Goal: Task Accomplishment & Management: Manage account settings

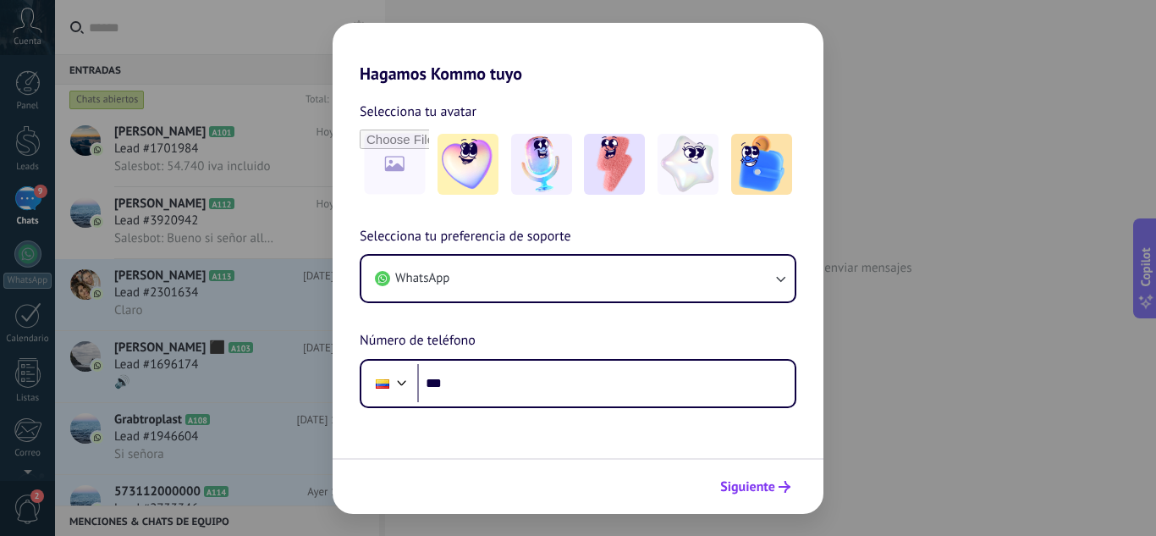
click at [748, 492] on span "Siguiente" at bounding box center [747, 487] width 55 height 12
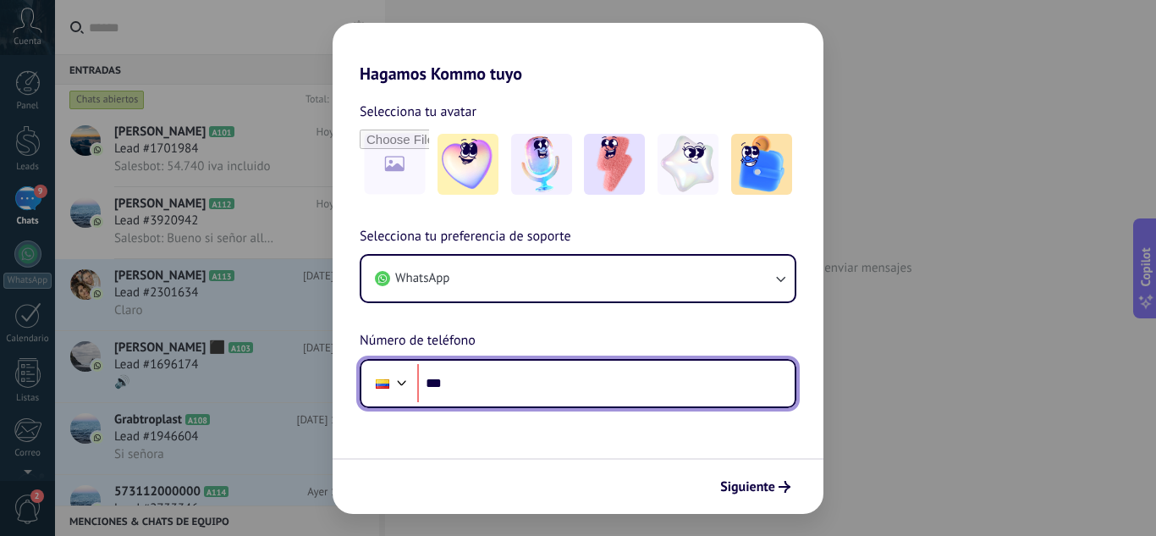
click at [598, 373] on input "***" at bounding box center [606, 383] width 378 height 39
type input "**********"
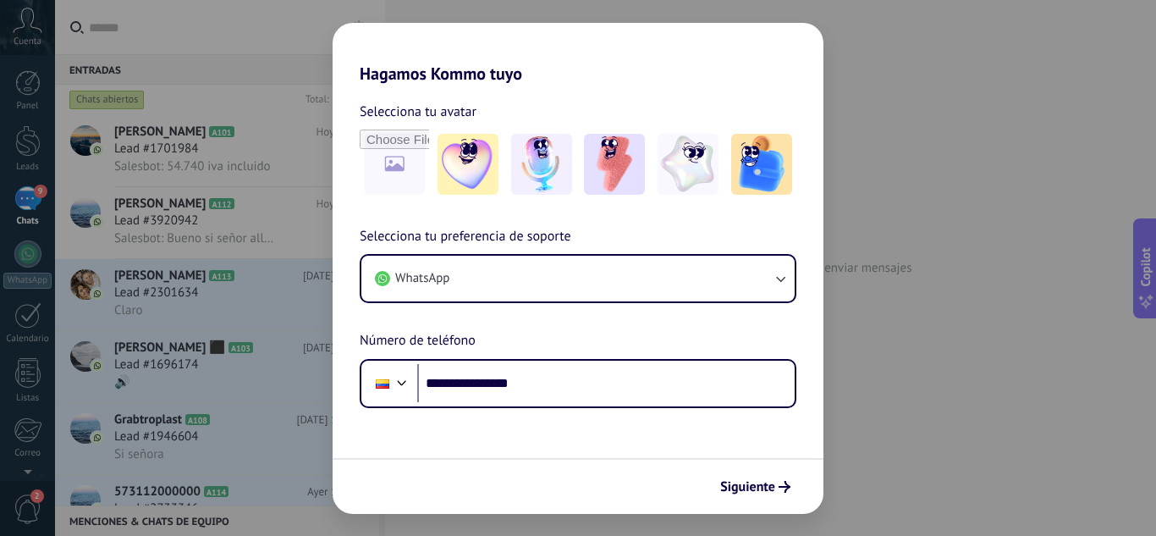
click at [746, 486] on span "Siguiente" at bounding box center [747, 487] width 55 height 12
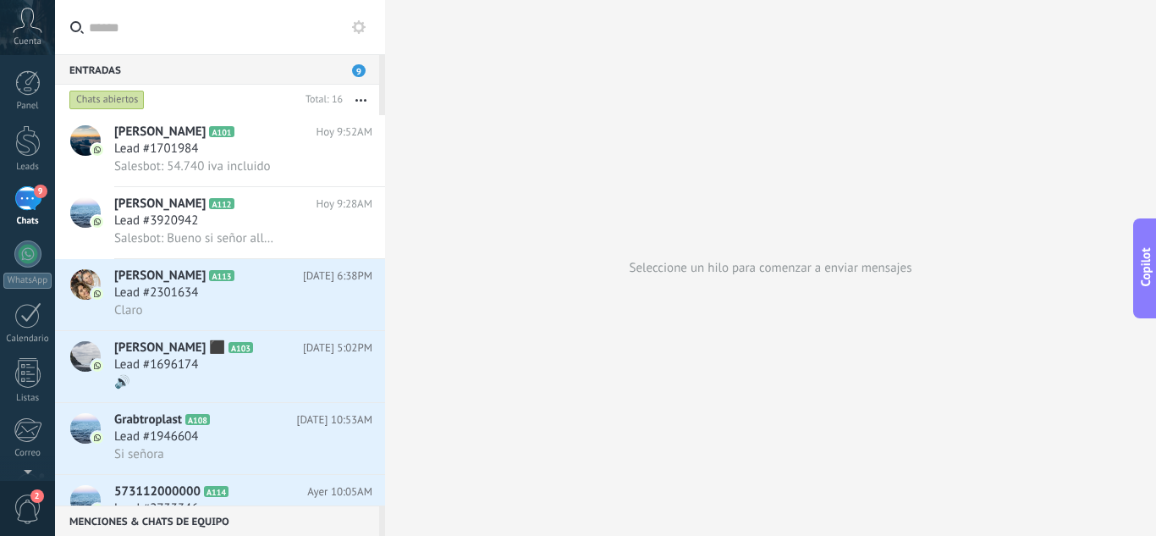
drag, startPoint x: 597, startPoint y: 232, endPoint x: 582, endPoint y: 231, distance: 14.4
click at [583, 232] on div "Seleccione un hilo para comenzar a enviar mensajes" at bounding box center [770, 268] width 771 height 536
click at [35, 93] on div at bounding box center [27, 82] width 25 height 25
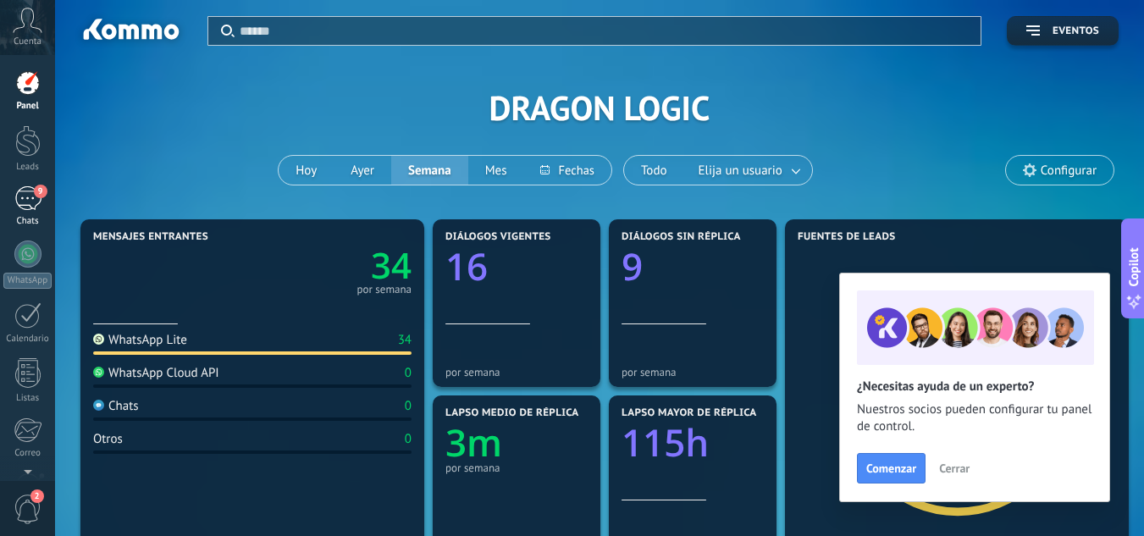
click at [36, 189] on span "9" at bounding box center [41, 192] width 14 height 14
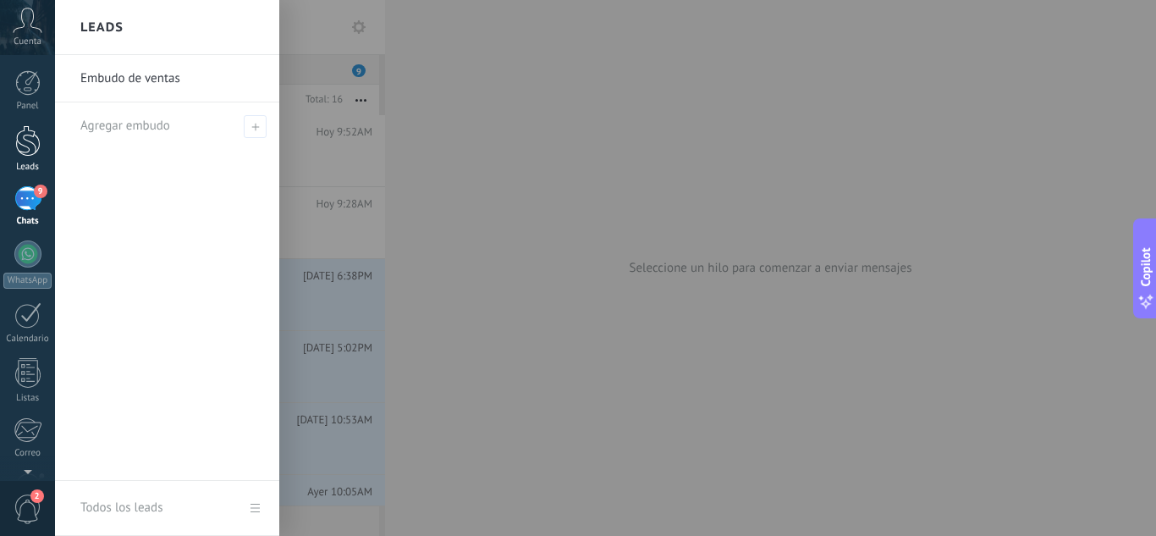
click at [36, 149] on div at bounding box center [27, 140] width 25 height 31
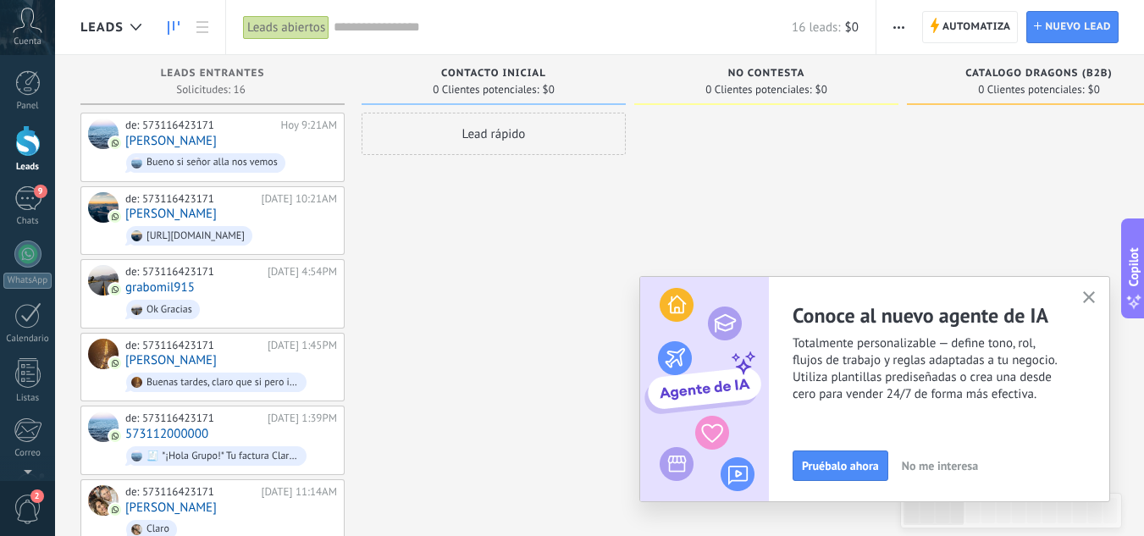
click at [1084, 288] on button "button" at bounding box center [1088, 298] width 21 height 23
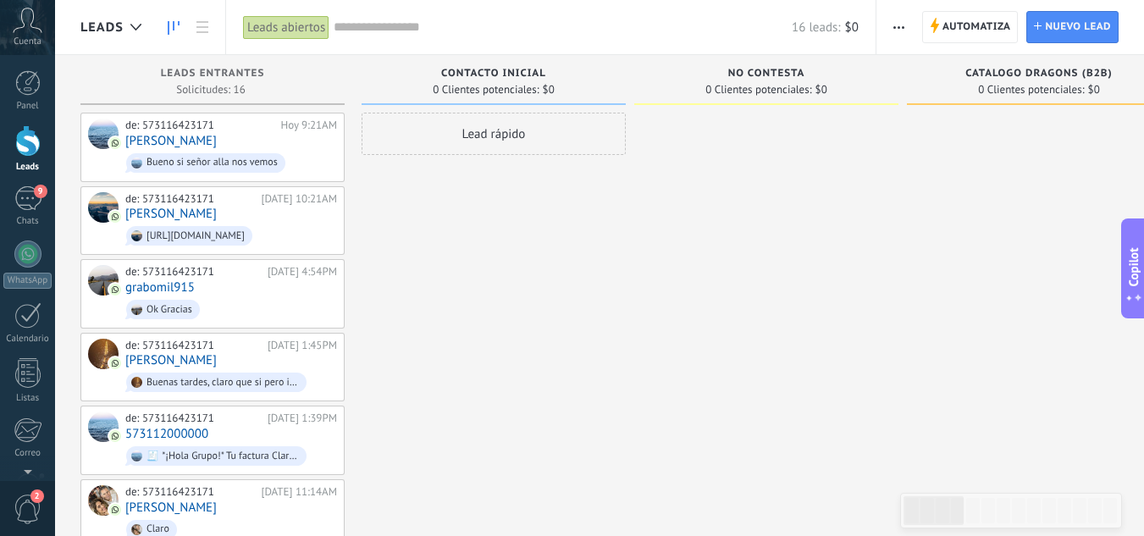
drag, startPoint x: 789, startPoint y: 311, endPoint x: 1036, endPoint y: 81, distance: 337.8
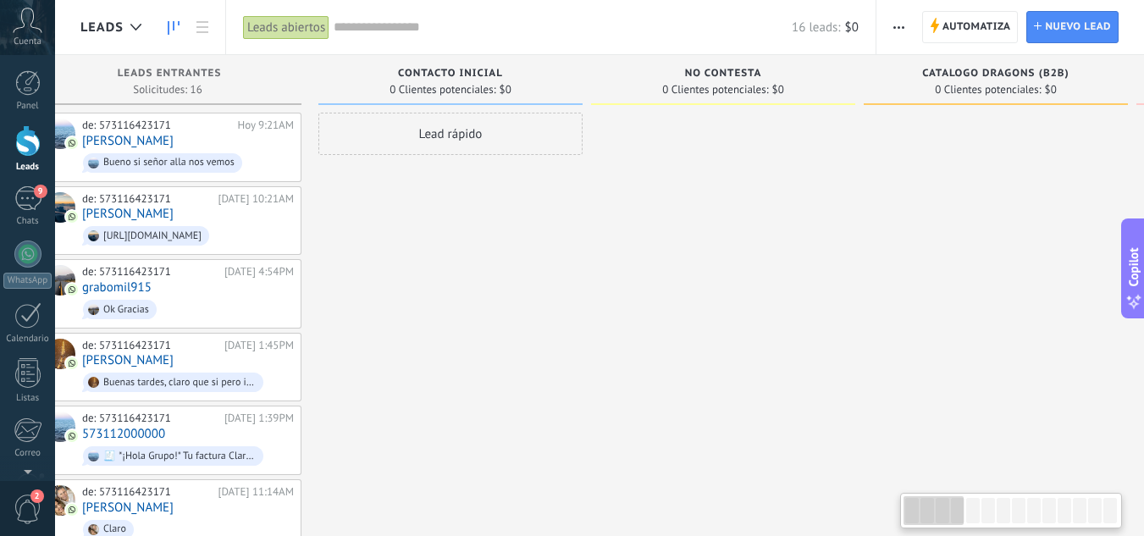
drag, startPoint x: 993, startPoint y: 212, endPoint x: 949, endPoint y: 193, distance: 47.8
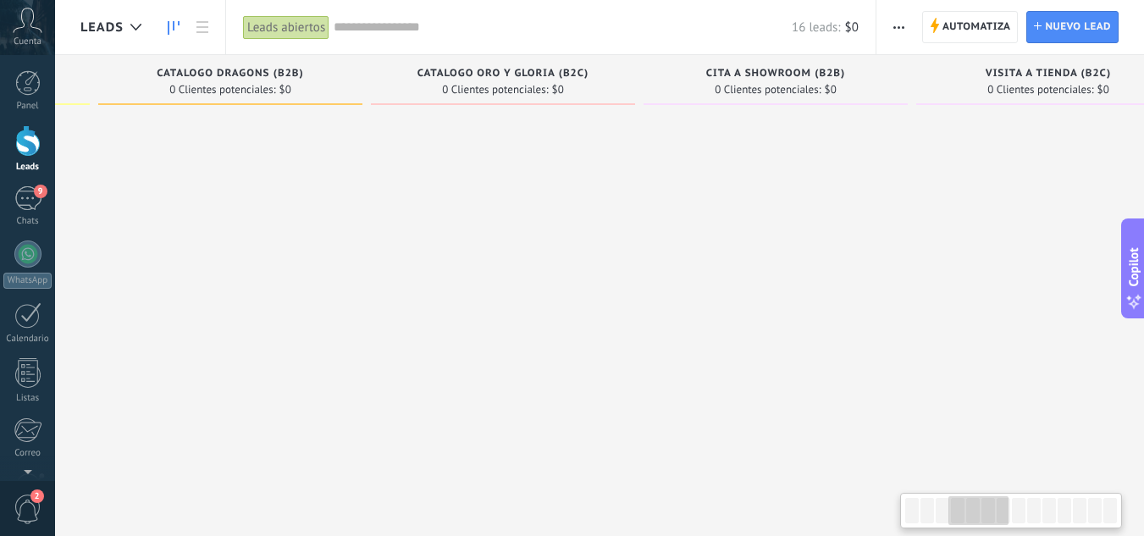
scroll to position [0, 810]
drag, startPoint x: 962, startPoint y: 192, endPoint x: 196, endPoint y: 301, distance: 773.8
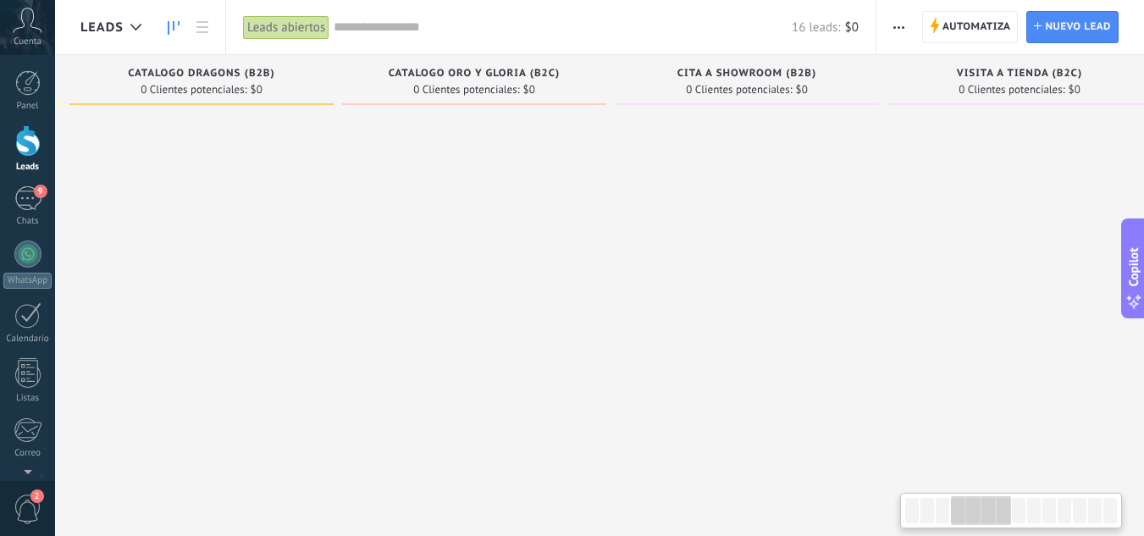
scroll to position [0, 835]
drag, startPoint x: 185, startPoint y: 299, endPoint x: 159, endPoint y: 308, distance: 27.0
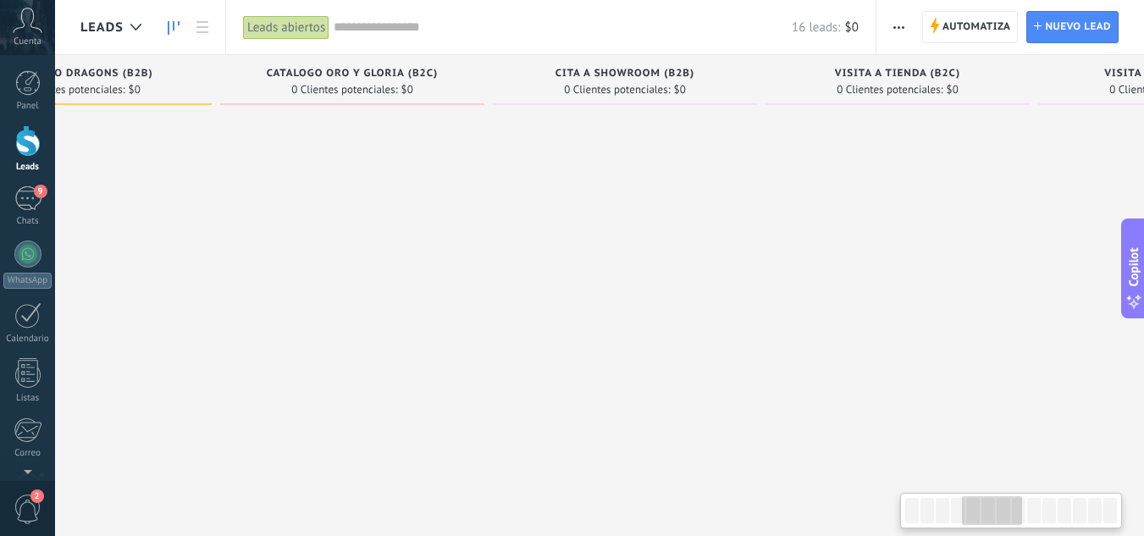
scroll to position [0, 1057]
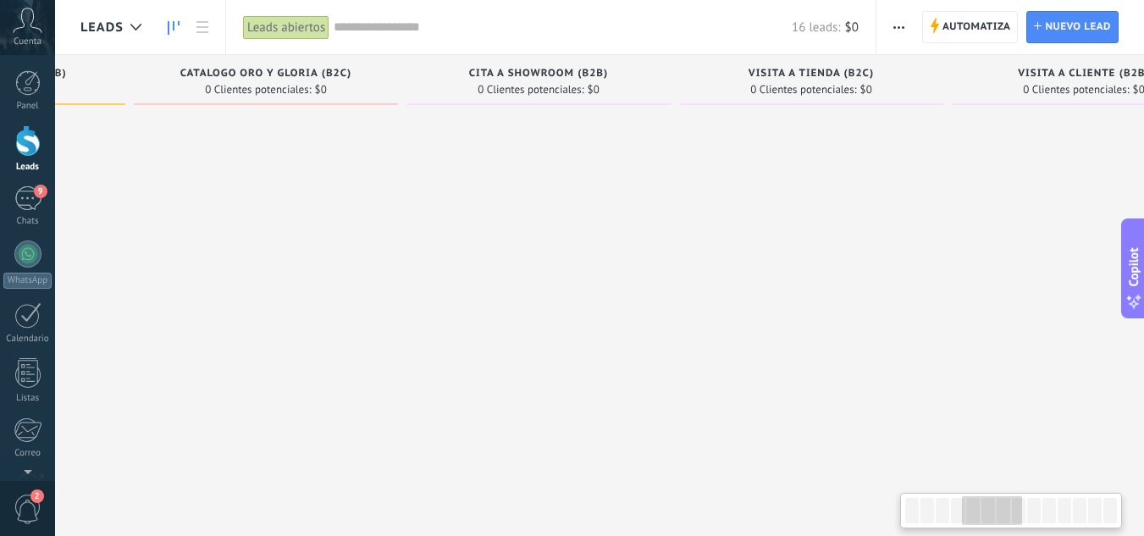
drag, startPoint x: 747, startPoint y: 352, endPoint x: 506, endPoint y: 323, distance: 243.0
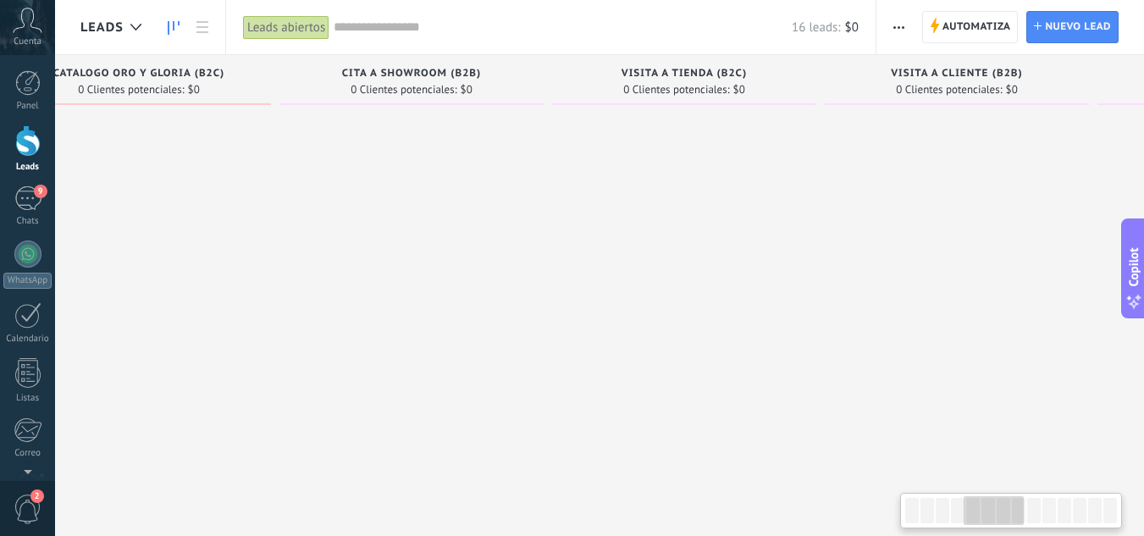
drag, startPoint x: 596, startPoint y: 340, endPoint x: 389, endPoint y: 291, distance: 213.1
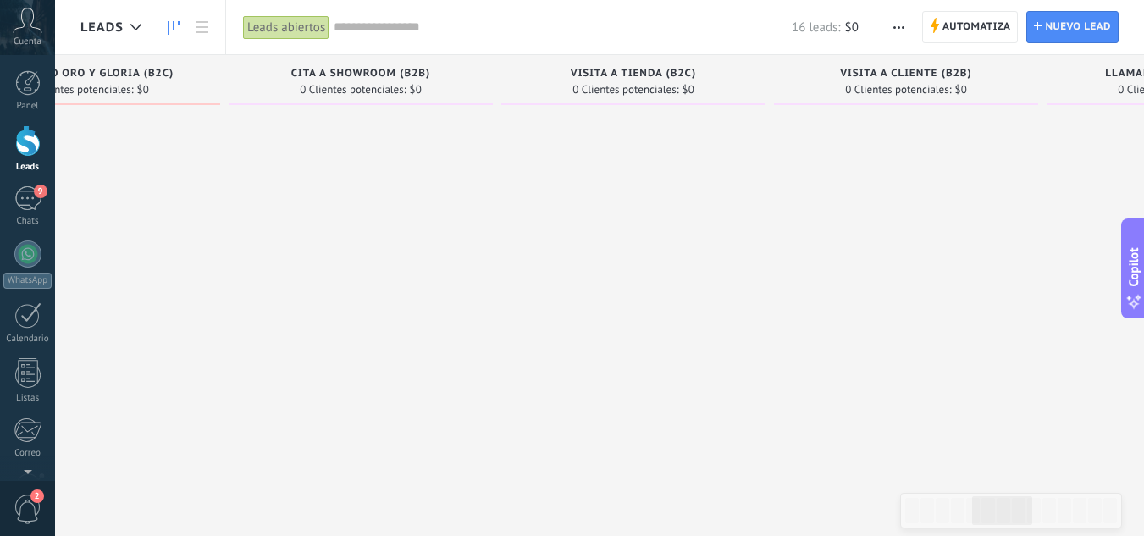
drag, startPoint x: 344, startPoint y: 256, endPoint x: 231, endPoint y: 231, distance: 115.4
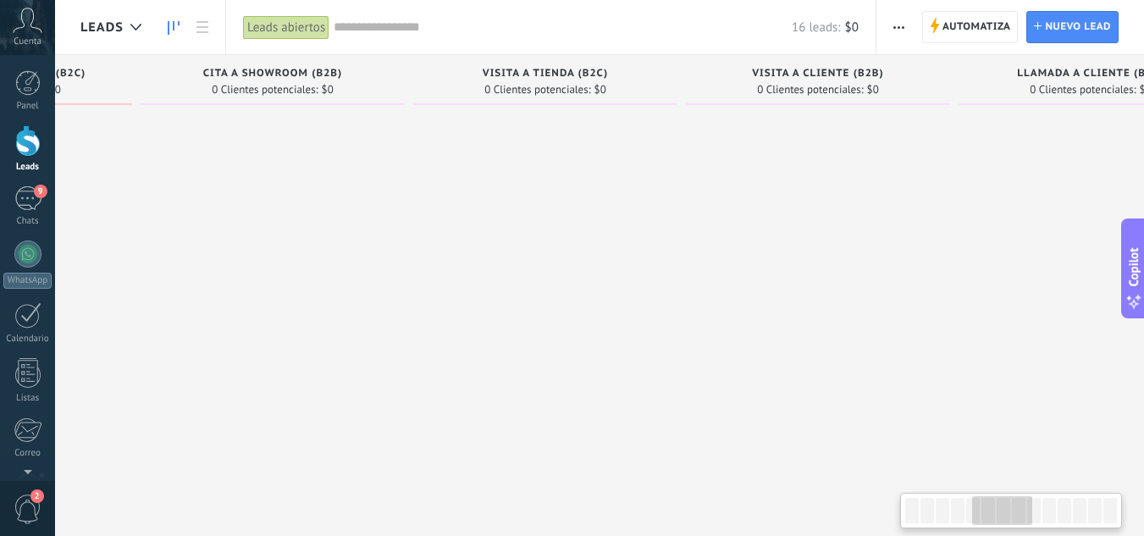
drag, startPoint x: 596, startPoint y: 306, endPoint x: 488, endPoint y: 284, distance: 109.9
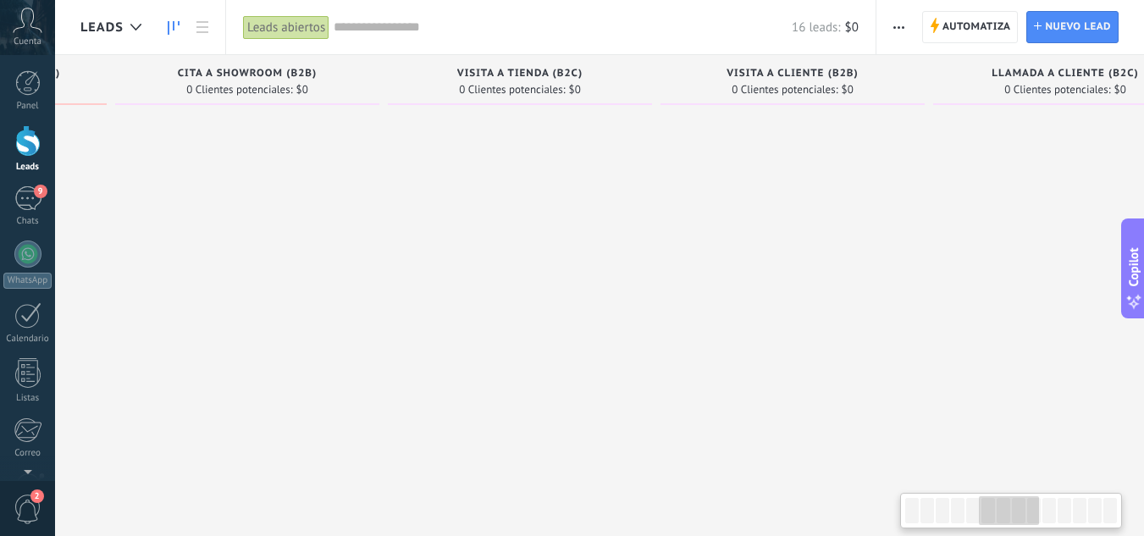
scroll to position [0, 1337]
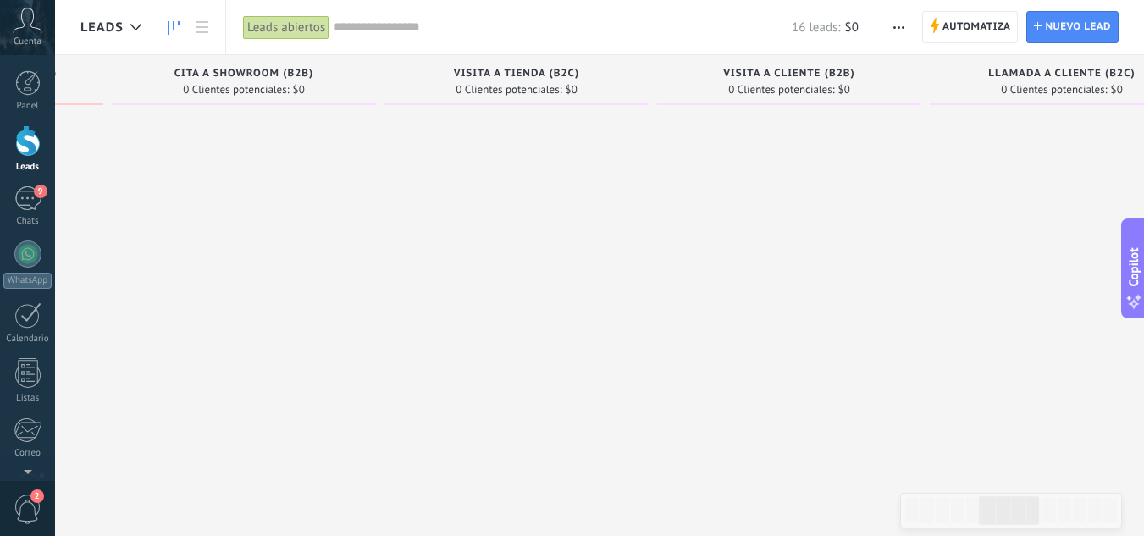
drag, startPoint x: 1032, startPoint y: 368, endPoint x: 991, endPoint y: 368, distance: 40.6
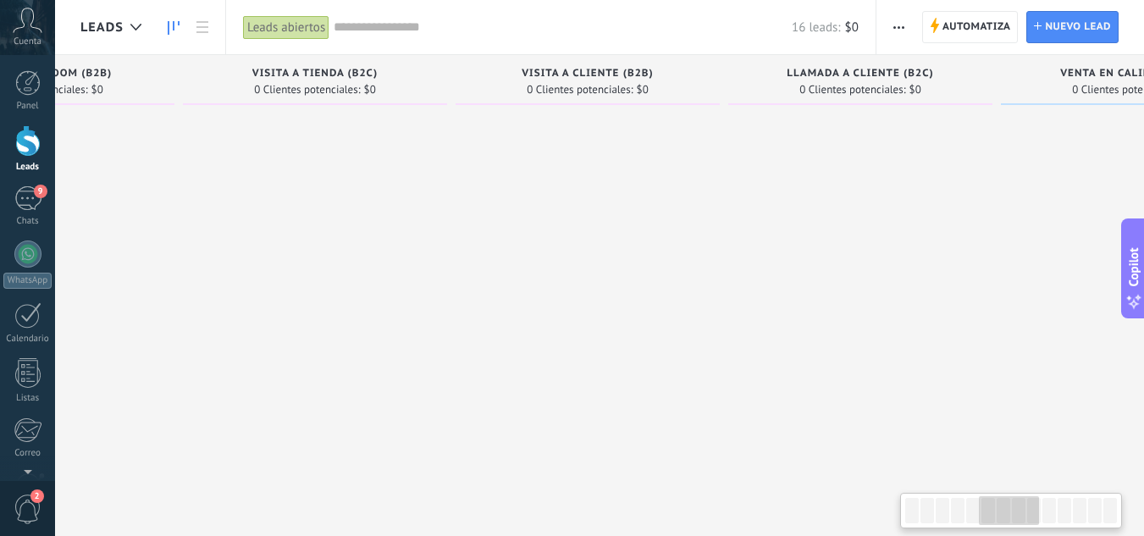
drag, startPoint x: 1034, startPoint y: 386, endPoint x: 791, endPoint y: 323, distance: 250.3
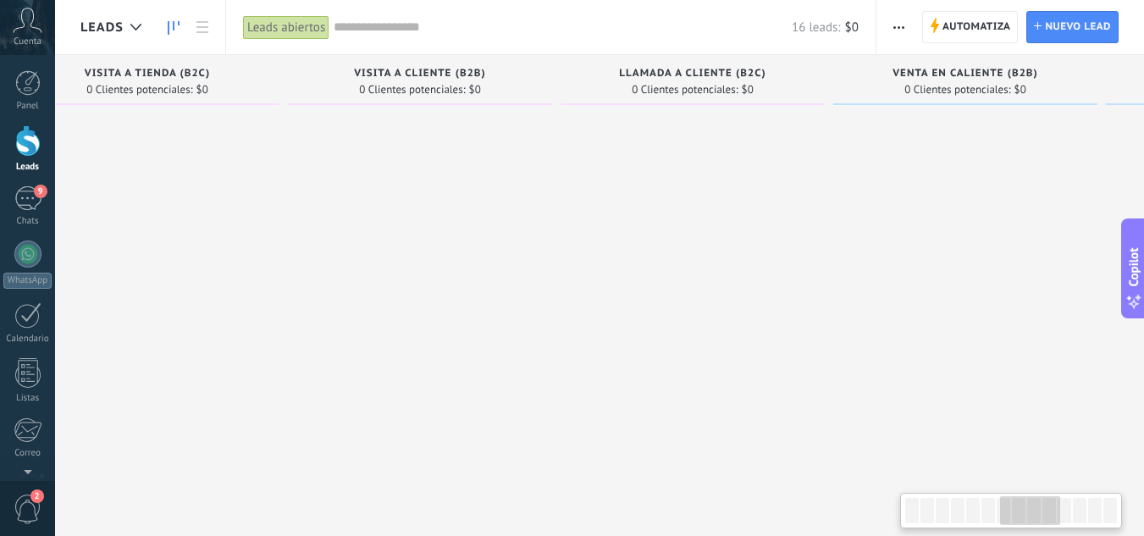
drag, startPoint x: 790, startPoint y: 323, endPoint x: 606, endPoint y: 279, distance: 188.7
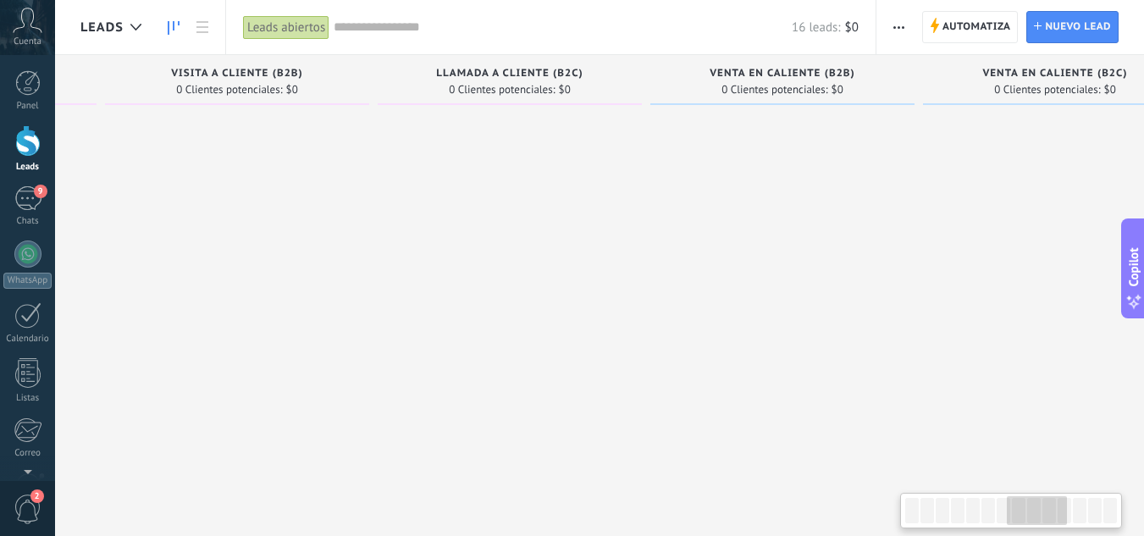
drag, startPoint x: 603, startPoint y: 278, endPoint x: 453, endPoint y: 252, distance: 152.0
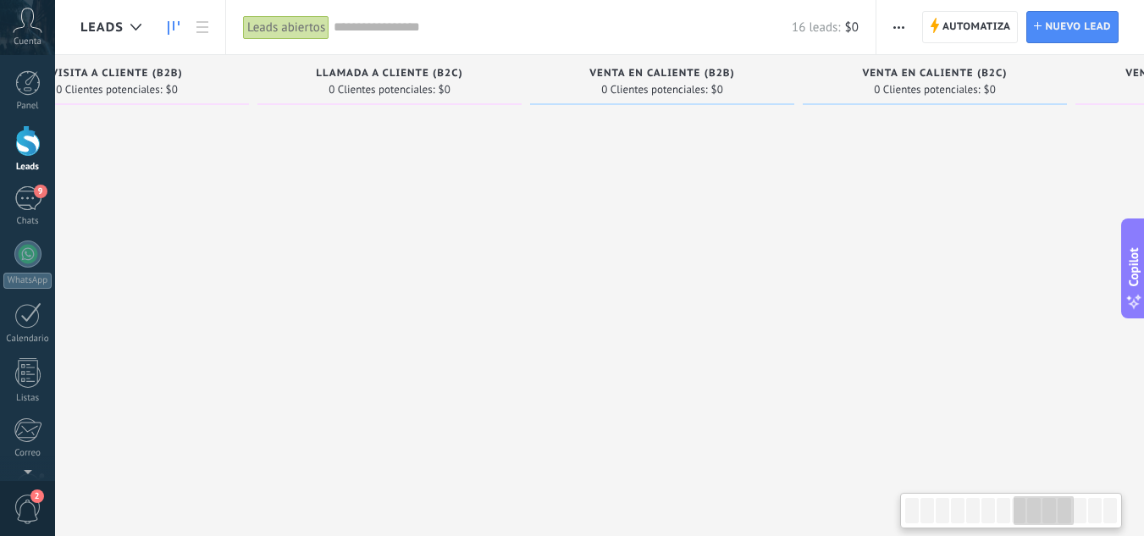
drag, startPoint x: 449, startPoint y: 252, endPoint x: 340, endPoint y: 227, distance: 111.3
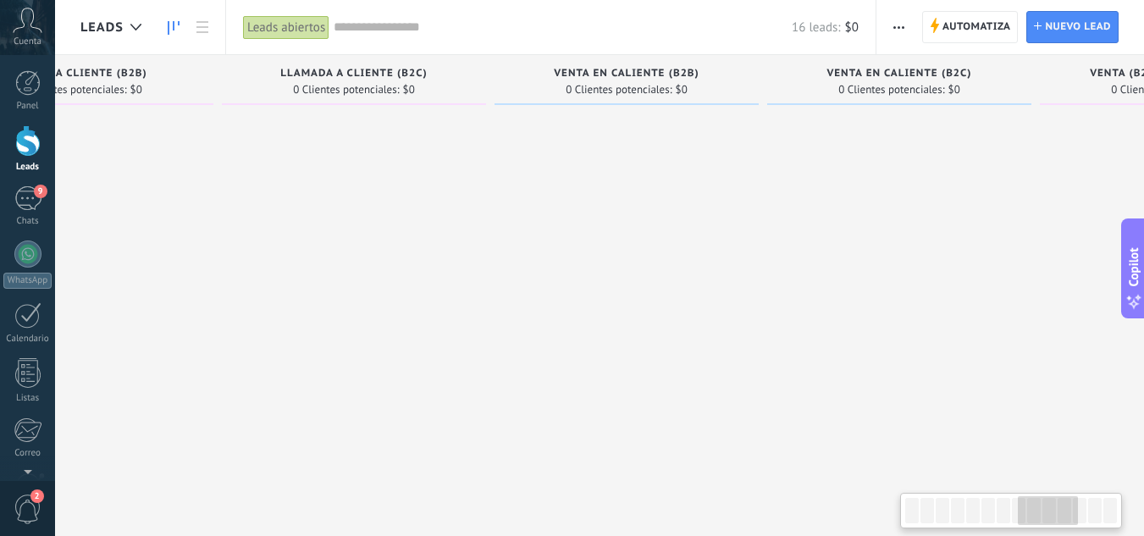
drag, startPoint x: 346, startPoint y: 229, endPoint x: 308, endPoint y: 219, distance: 39.2
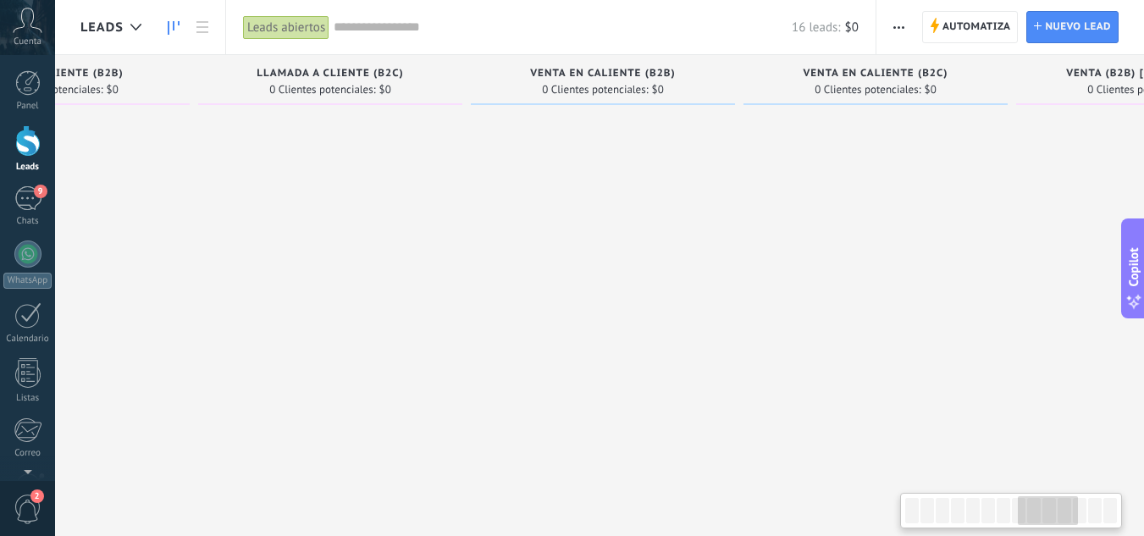
drag, startPoint x: 304, startPoint y: 220, endPoint x: 280, endPoint y: 220, distance: 23.7
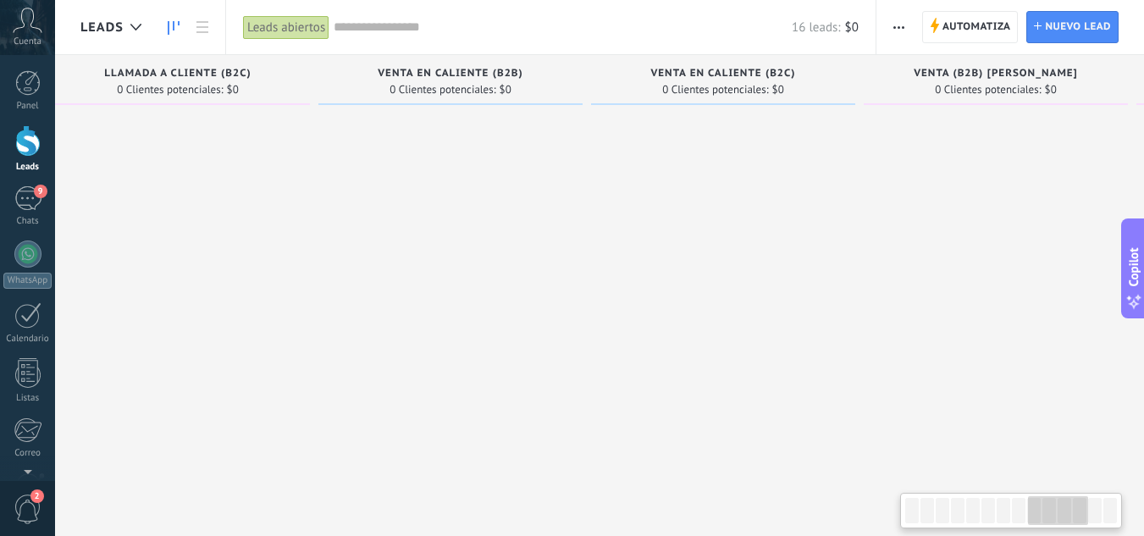
drag, startPoint x: 382, startPoint y: 229, endPoint x: 230, endPoint y: 218, distance: 151.9
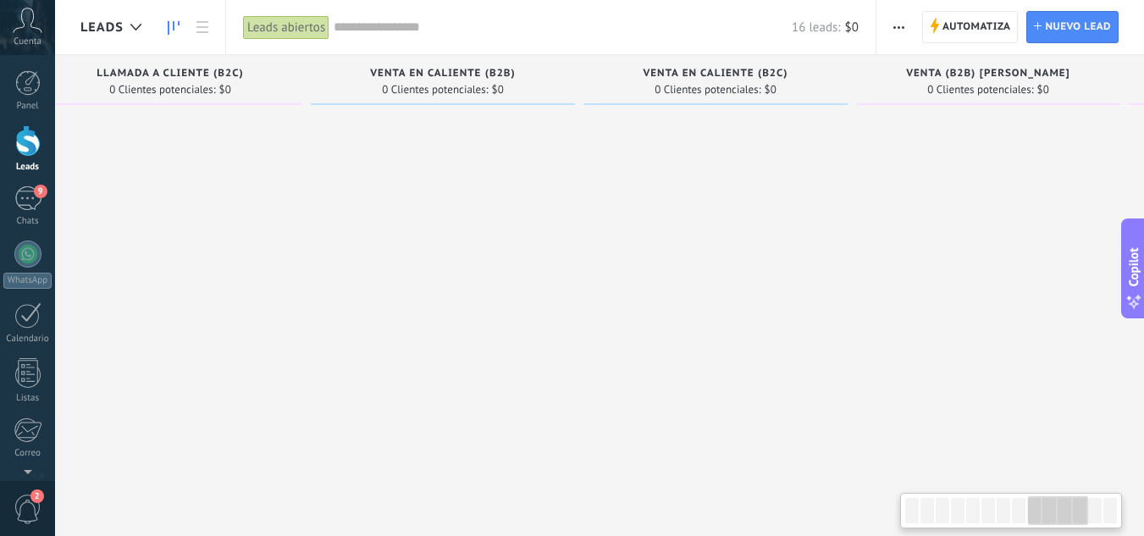
drag, startPoint x: 415, startPoint y: 248, endPoint x: 372, endPoint y: 251, distance: 42.4
drag, startPoint x: 458, startPoint y: 270, endPoint x: 442, endPoint y: 267, distance: 16.3
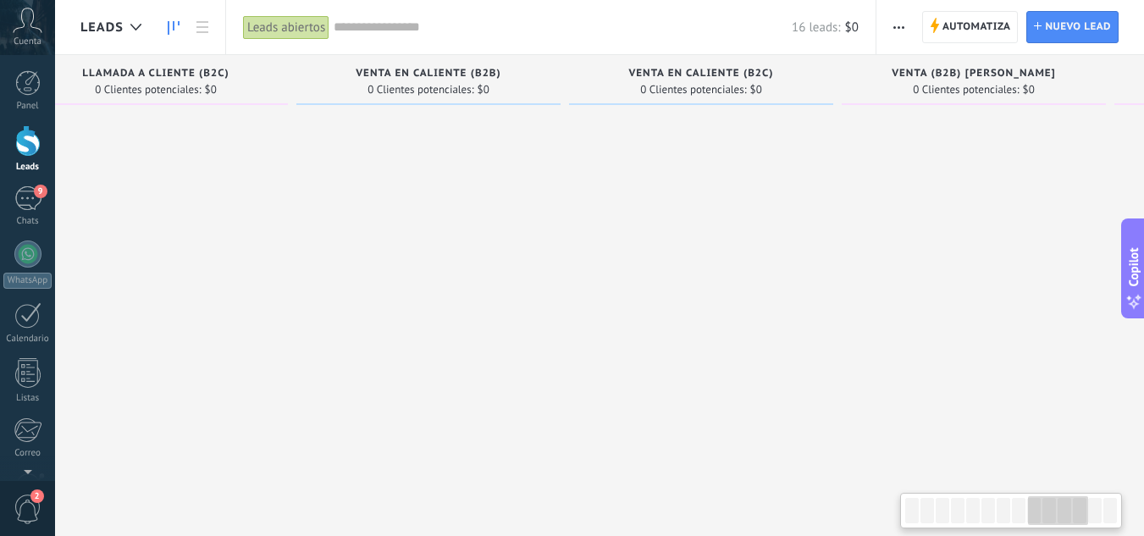
scroll to position [0, 2247]
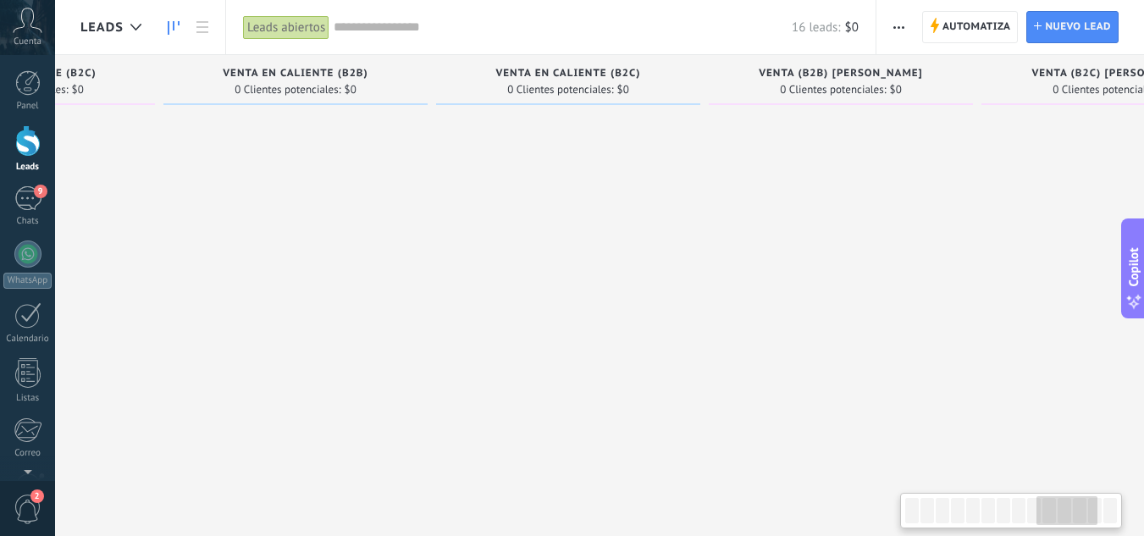
drag, startPoint x: 446, startPoint y: 278, endPoint x: 311, endPoint y: 290, distance: 135.2
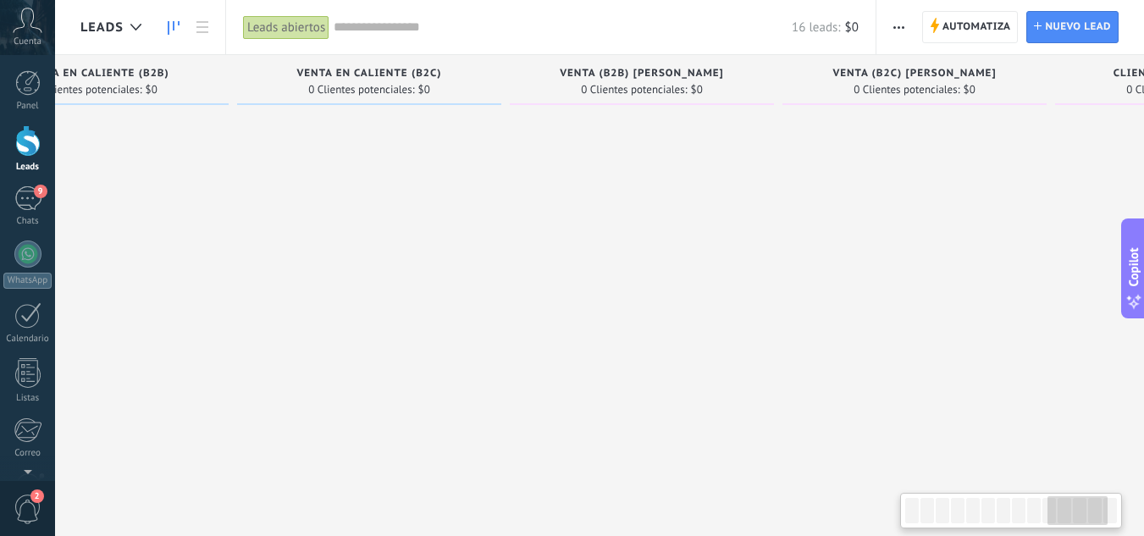
drag, startPoint x: 328, startPoint y: 318, endPoint x: 129, endPoint y: 331, distance: 200.2
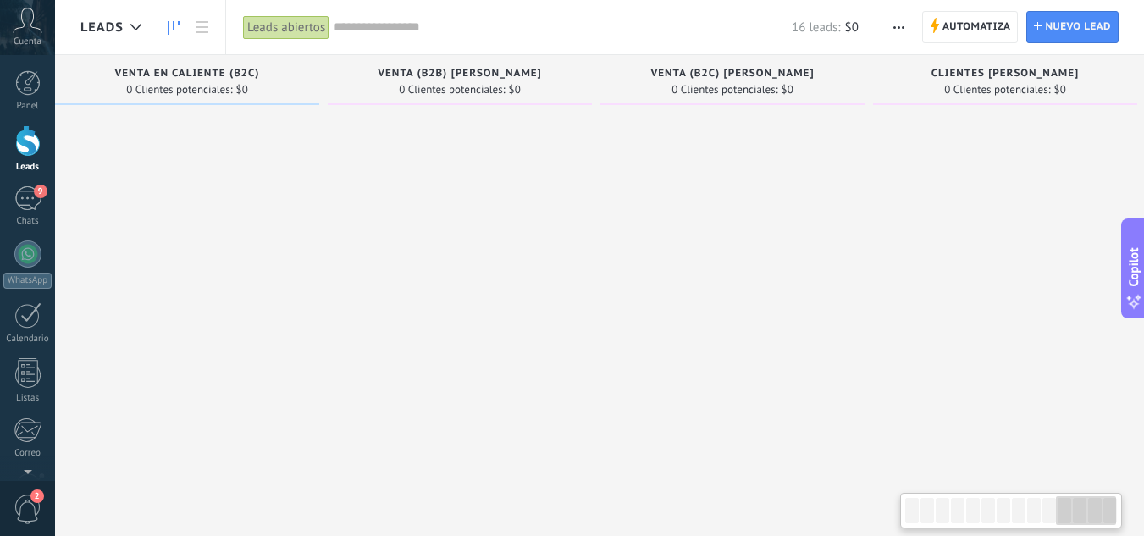
drag, startPoint x: 464, startPoint y: 306, endPoint x: 289, endPoint y: 305, distance: 175.2
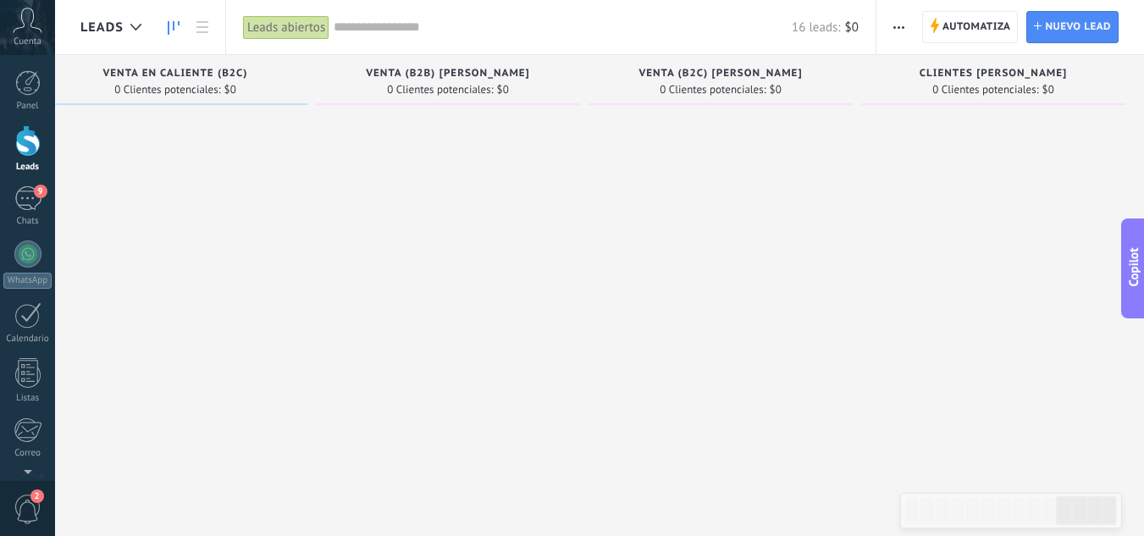
scroll to position [0, 2778]
drag, startPoint x: 482, startPoint y: 320, endPoint x: 275, endPoint y: 344, distance: 208.7
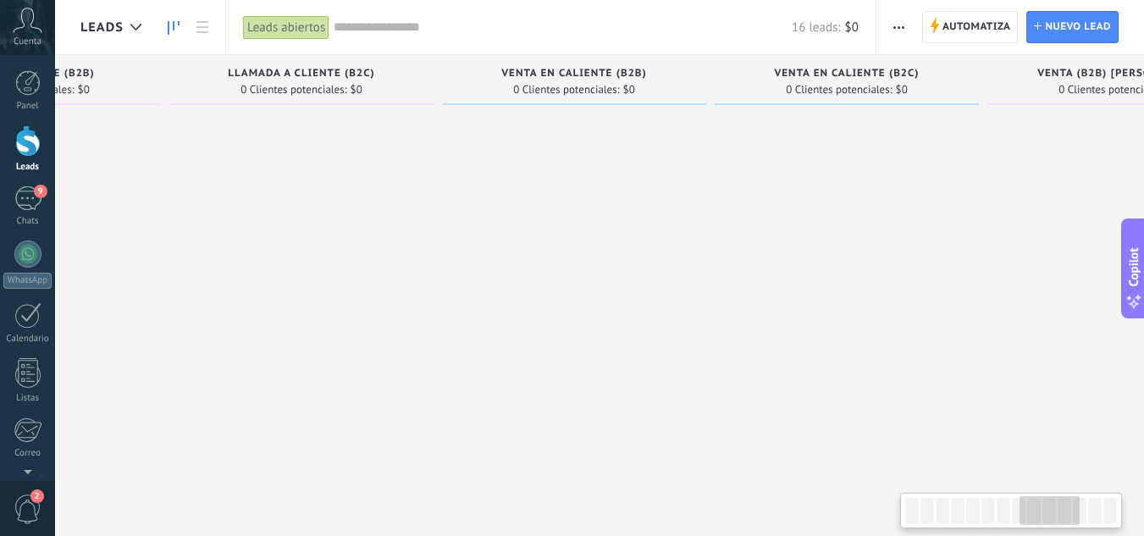
scroll to position [0, 1995]
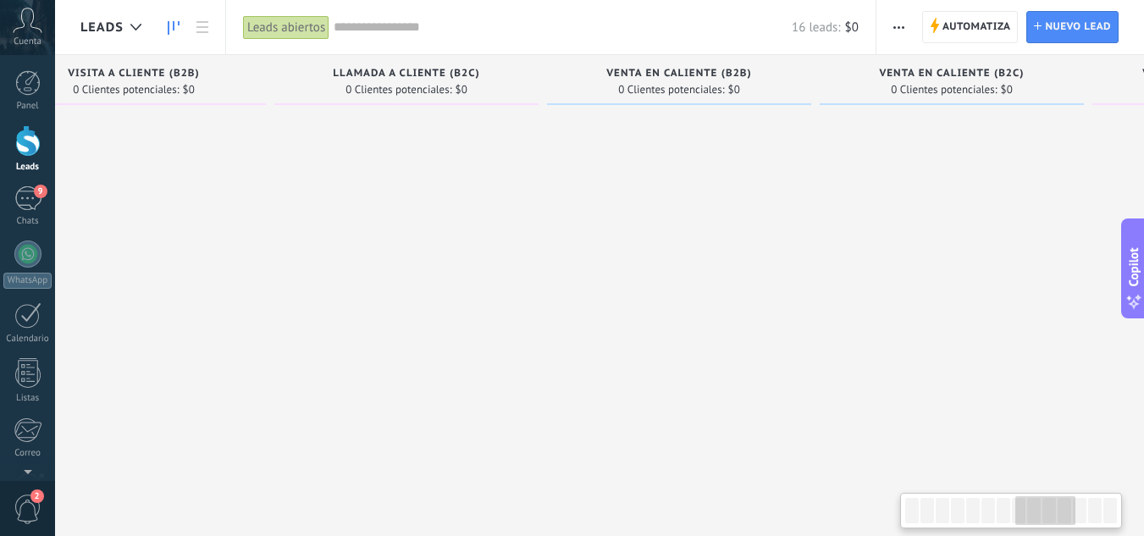
drag, startPoint x: 347, startPoint y: 460, endPoint x: 1155, endPoint y: 416, distance: 809.6
click at [1144, 416] on html ".abccls-1,.abccls-2{fill-rule:evenodd}.abccls-2{fill:#fff} .abfcls-1{fill:none}…" at bounding box center [572, 268] width 1144 height 536
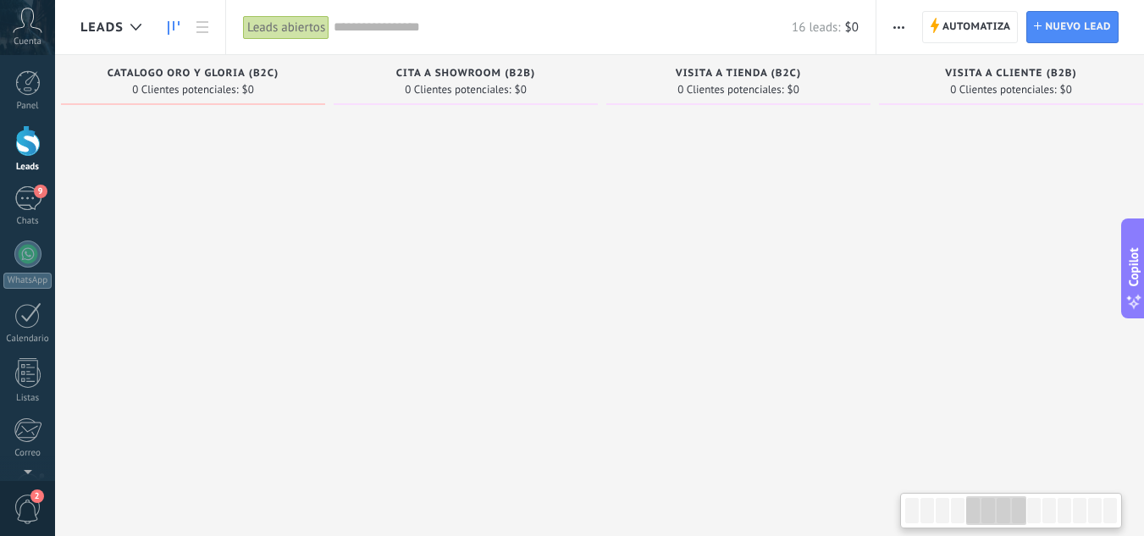
scroll to position [0, 1111]
drag, startPoint x: 242, startPoint y: 346, endPoint x: 1155, endPoint y: 266, distance: 916.9
click at [1144, 266] on html ".abccls-1,.abccls-2{fill-rule:evenodd}.abccls-2{fill:#fff} .abfcls-1{fill:none}…" at bounding box center [572, 268] width 1144 height 536
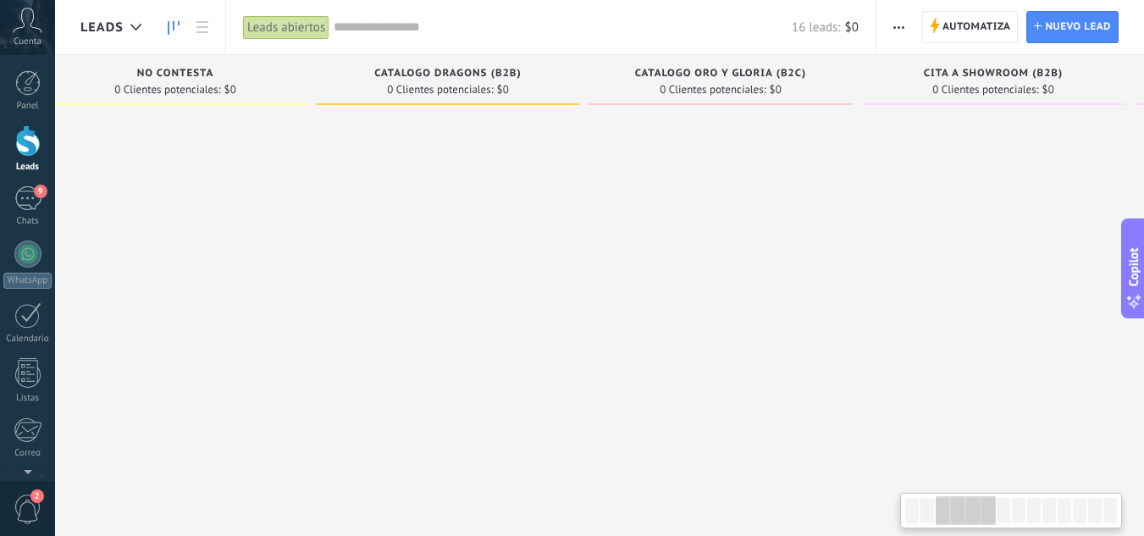
scroll to position [0, 554]
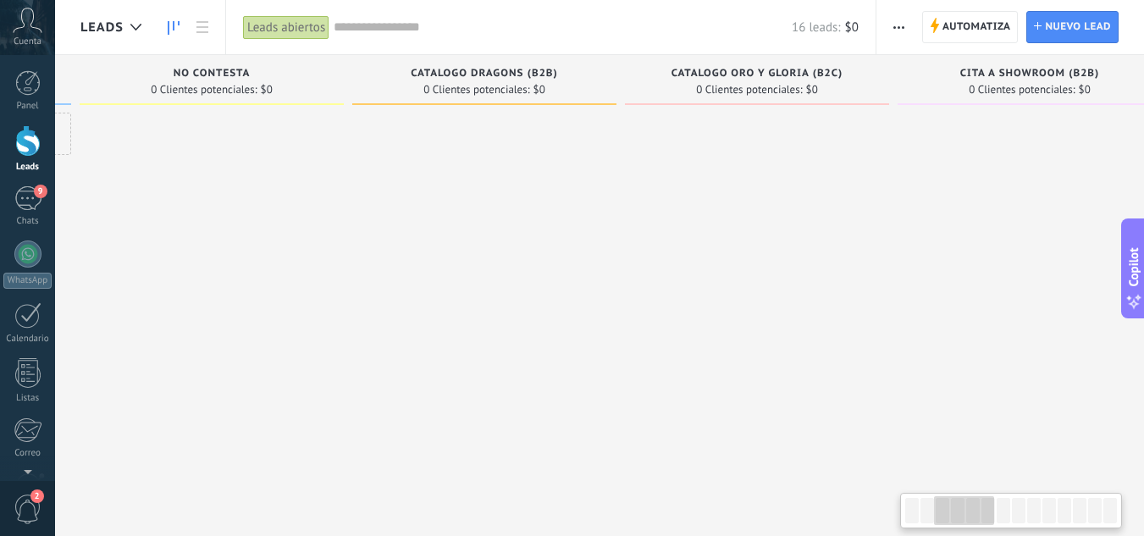
drag, startPoint x: 576, startPoint y: 383, endPoint x: 1155, endPoint y: 315, distance: 583.8
click at [1144, 315] on html ".abccls-1,.abccls-2{fill-rule:evenodd}.abccls-2{fill:#fff} .abfcls-1{fill:none}…" at bounding box center [572, 268] width 1144 height 536
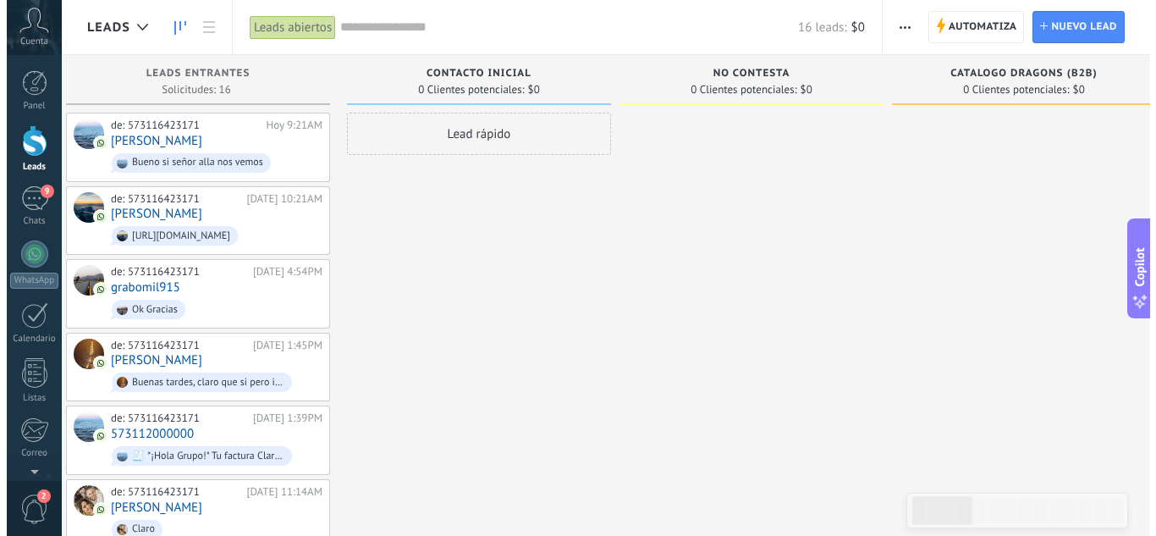
scroll to position [0, 0]
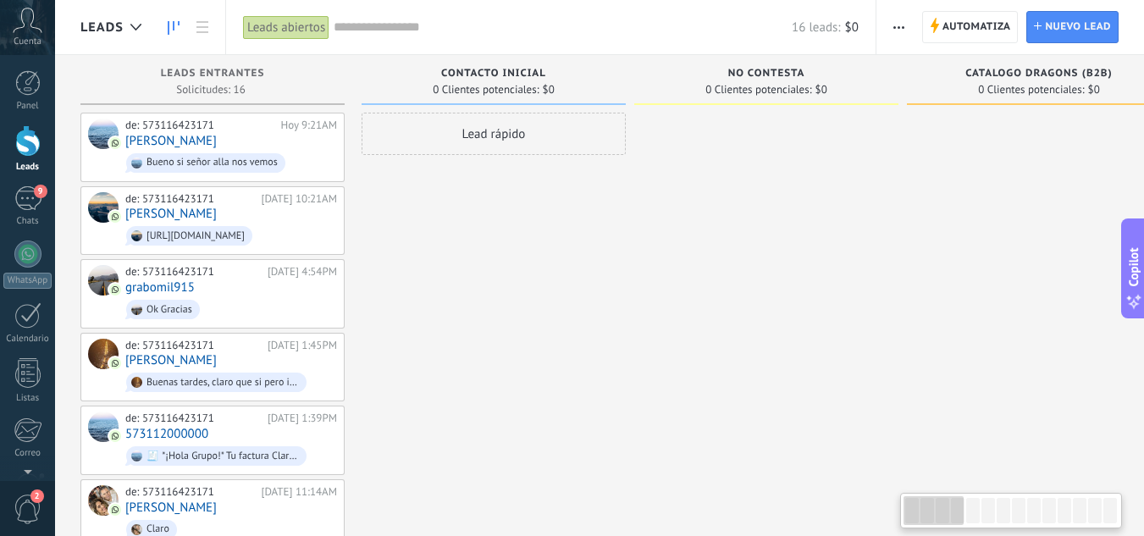
drag, startPoint x: 341, startPoint y: 420, endPoint x: 1069, endPoint y: 411, distance: 728.0
click at [222, 146] on div "de: 573116423171 Hoy 9:21AM Alvaro Bueno si señor alla nos vemos" at bounding box center [231, 148] width 212 height 58
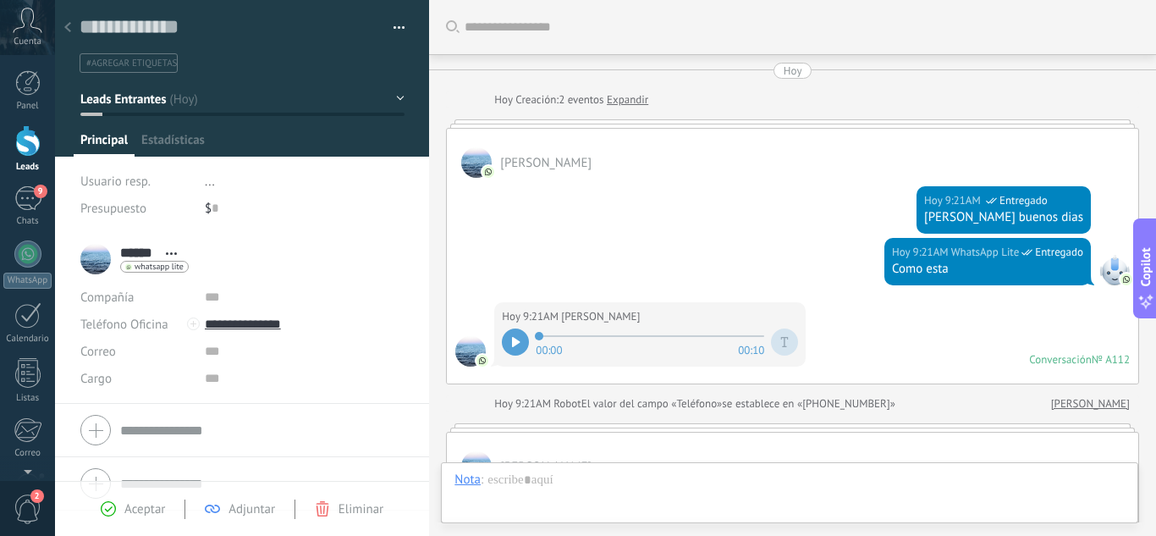
scroll to position [492, 0]
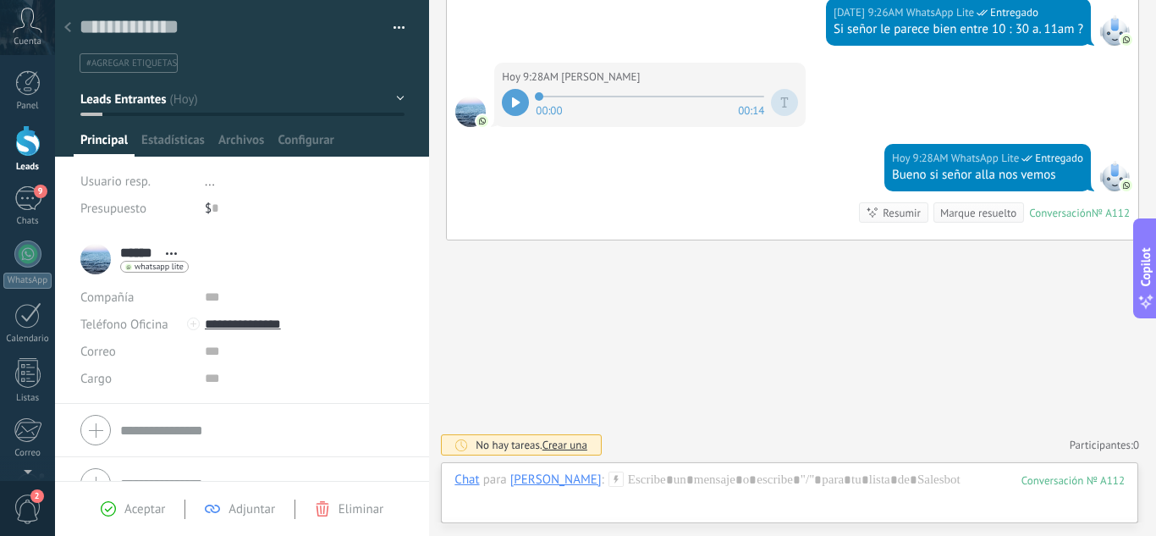
click at [503, 103] on div at bounding box center [515, 102] width 27 height 27
click at [521, 112] on div at bounding box center [515, 102] width 27 height 27
click at [19, 214] on link "9 Chats" at bounding box center [27, 206] width 55 height 41
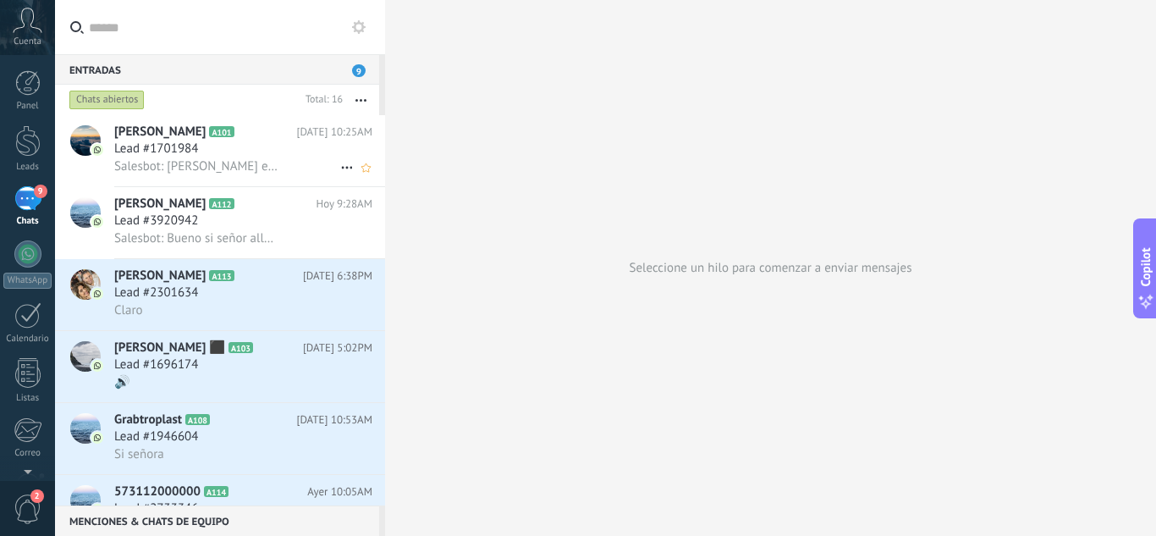
click at [308, 144] on div "Lead #1701984" at bounding box center [243, 149] width 258 height 17
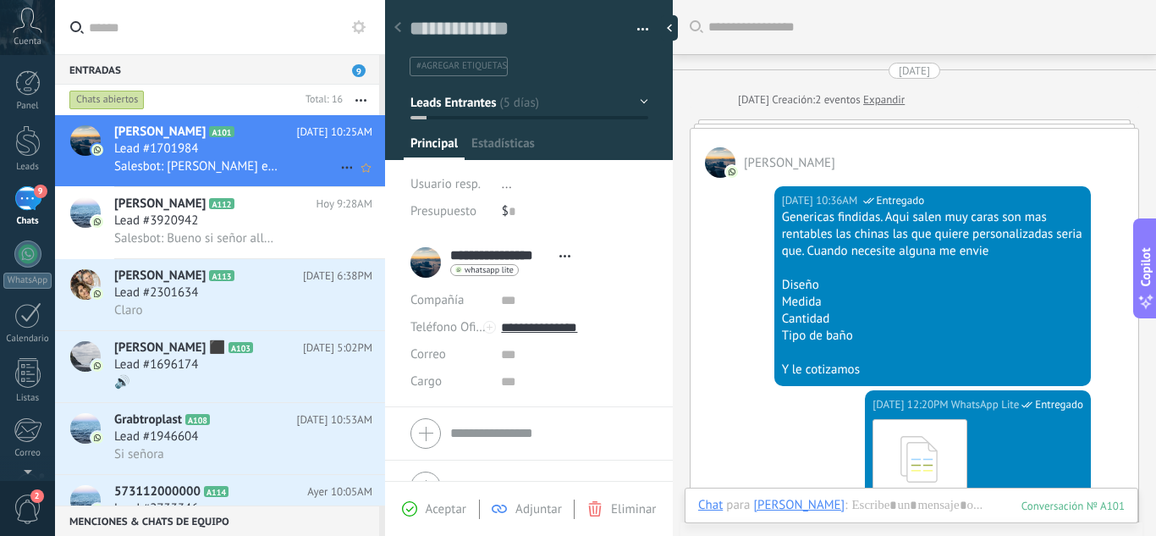
scroll to position [3572, 0]
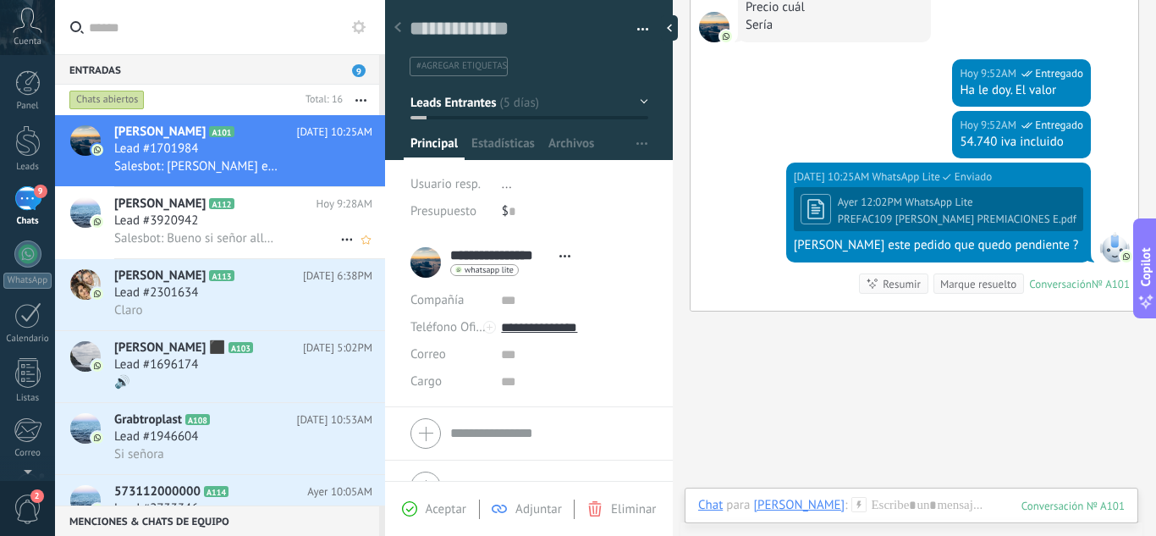
click at [277, 207] on h2 "Alvaro A112" at bounding box center [214, 204] width 201 height 17
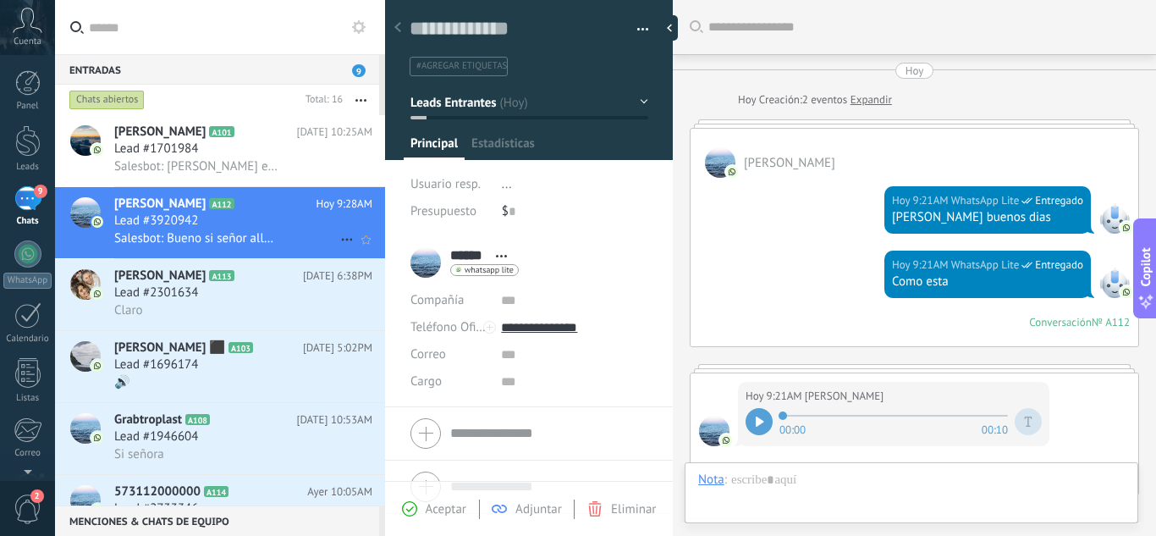
scroll to position [603, 0]
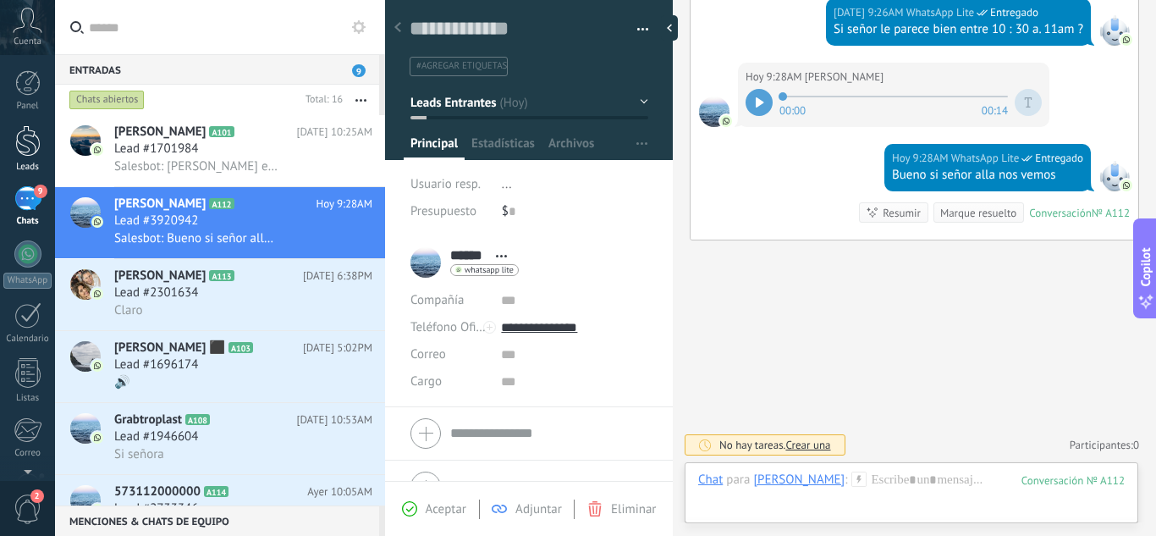
click at [30, 155] on div at bounding box center [27, 140] width 25 height 31
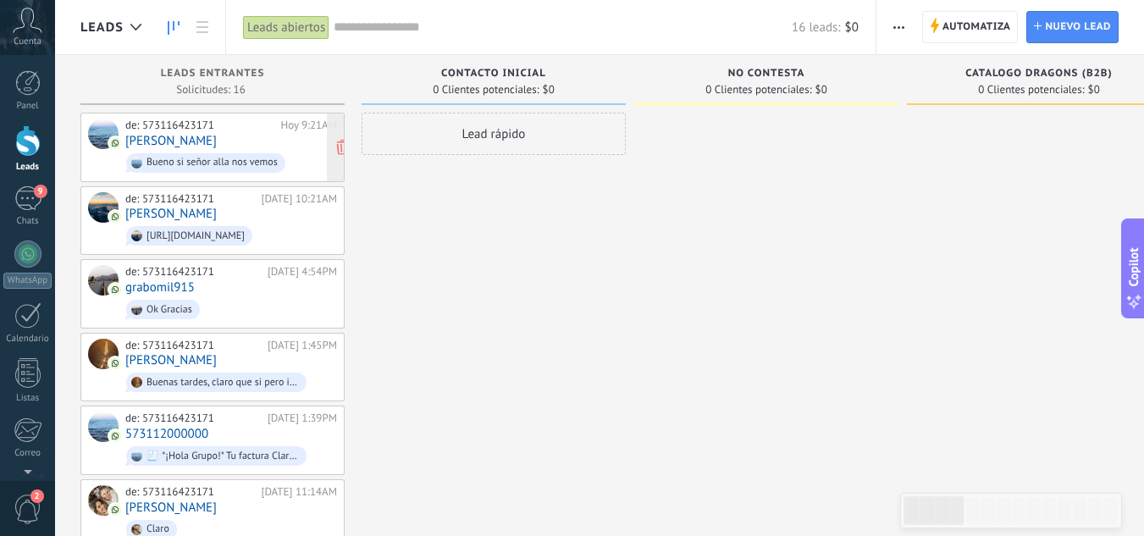
click at [219, 130] on div "de: 573116423171" at bounding box center [199, 126] width 149 height 14
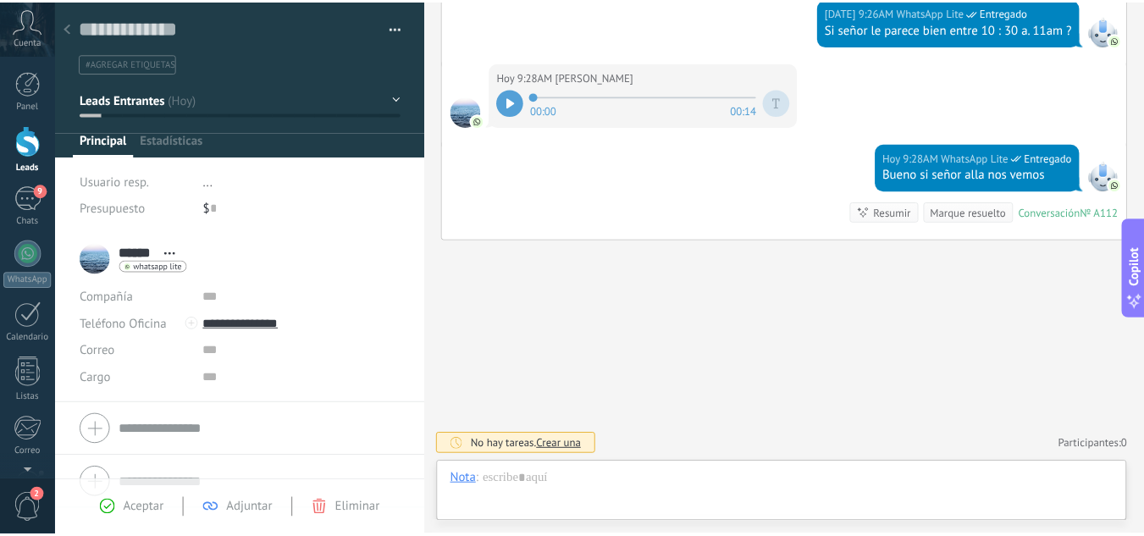
scroll to position [25, 0]
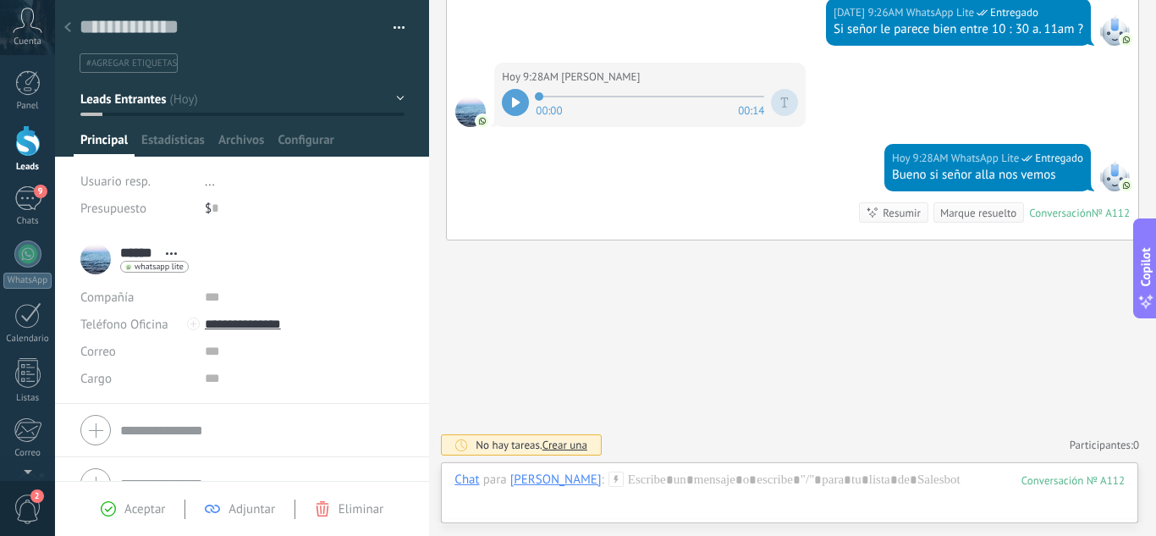
click at [10, 157] on link "Leads" at bounding box center [27, 148] width 55 height 47
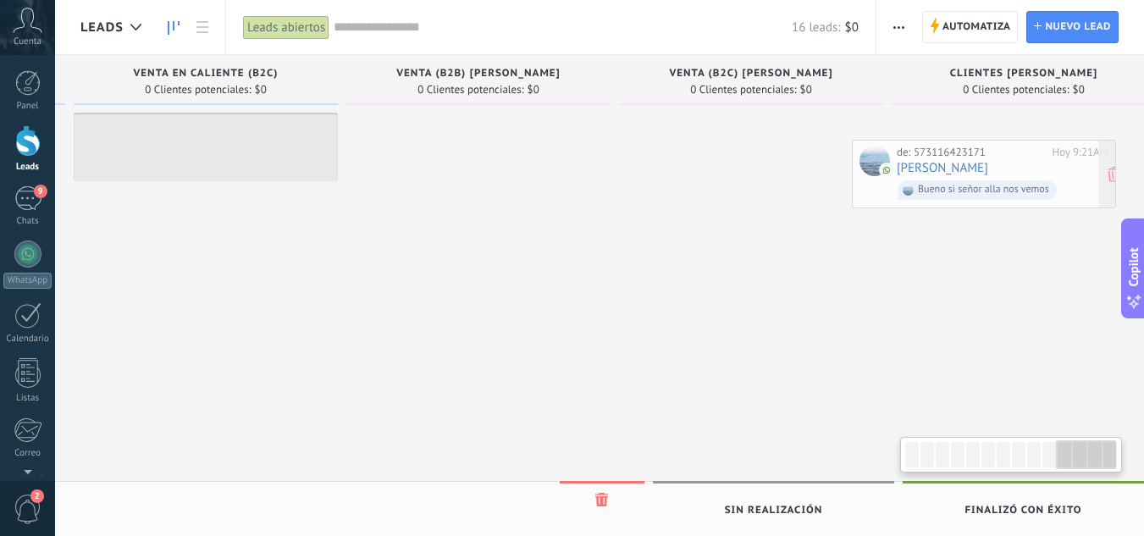
scroll to position [0, 2778]
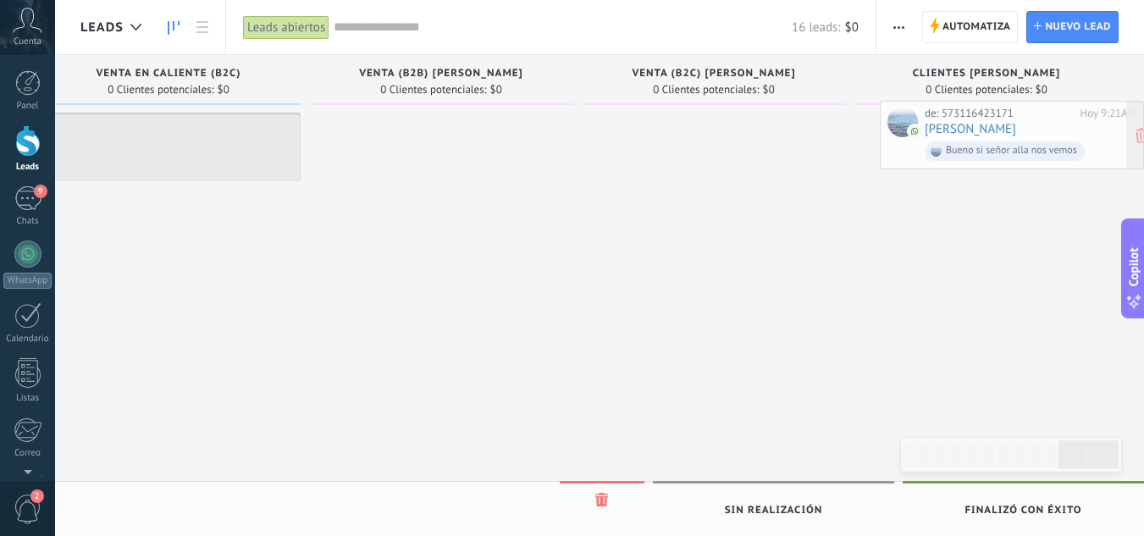
drag, startPoint x: 202, startPoint y: 148, endPoint x: 1007, endPoint y: 136, distance: 805.1
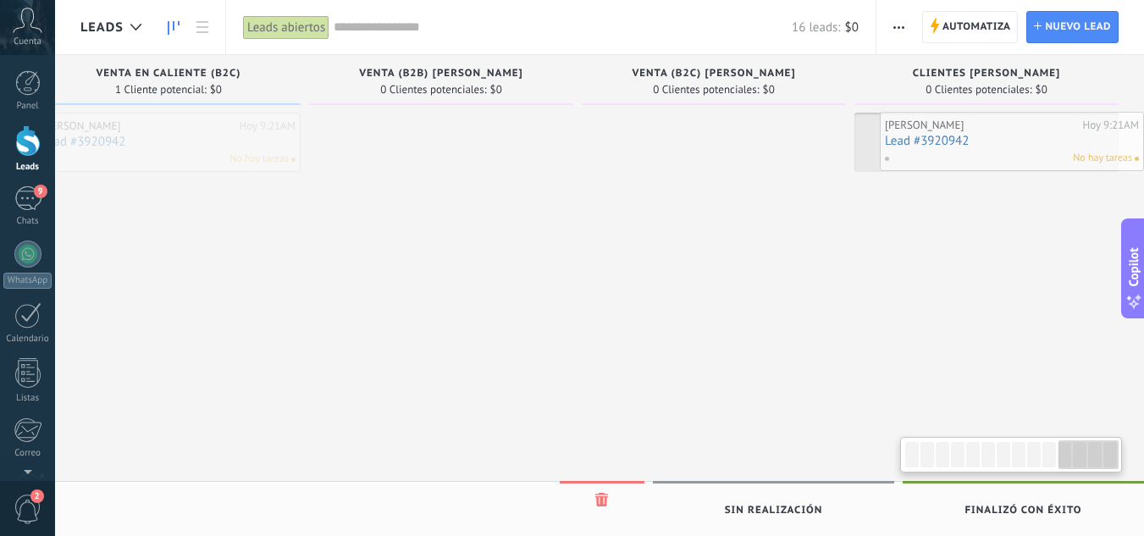
drag, startPoint x: 201, startPoint y: 155, endPoint x: 1045, endPoint y: 154, distance: 843.9
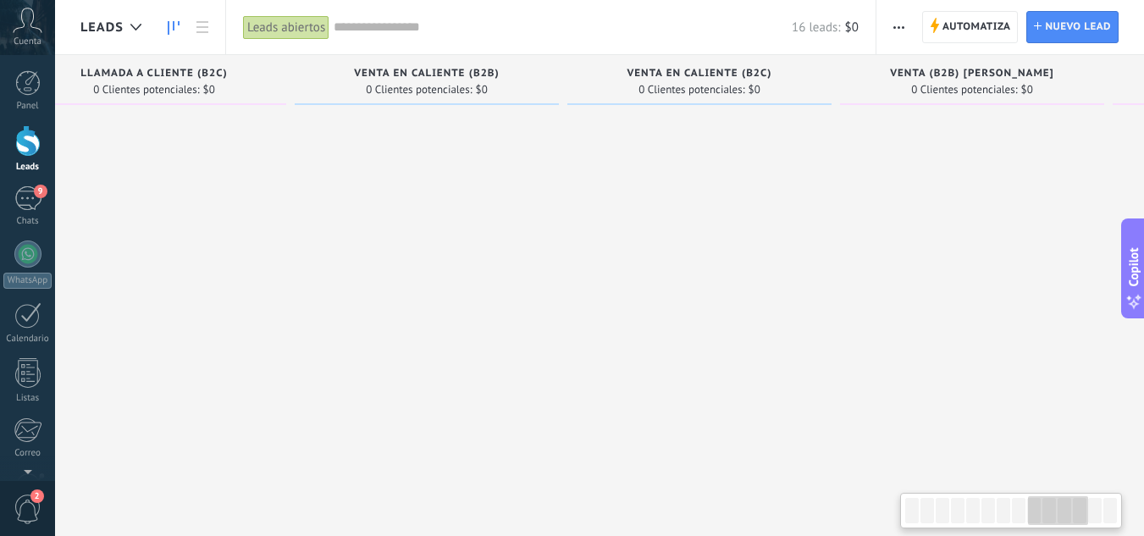
scroll to position [0, 2182]
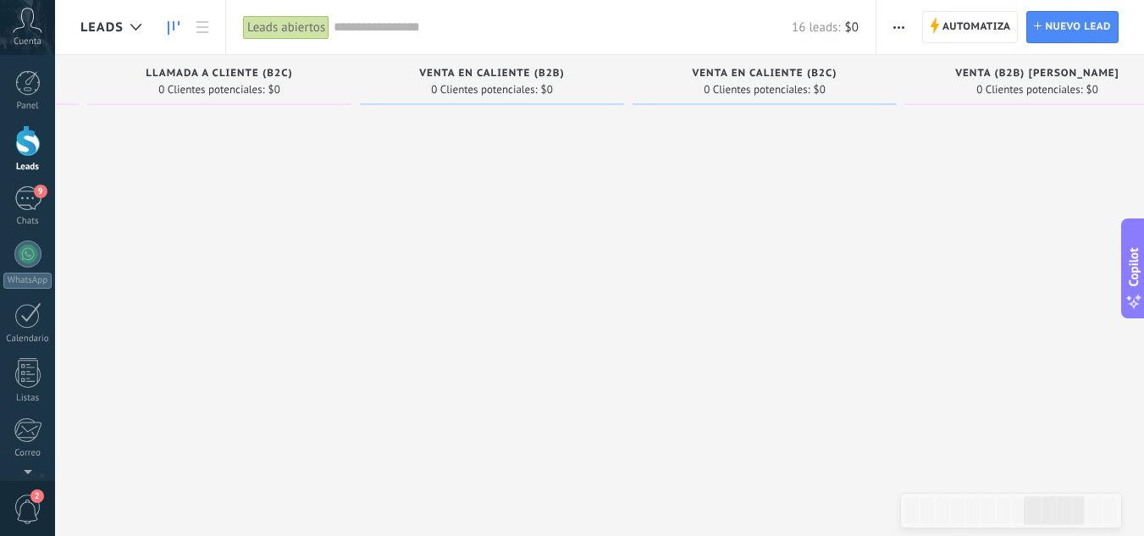
drag, startPoint x: 468, startPoint y: 254, endPoint x: 1154, endPoint y: 427, distance: 707.0
click at [1144, 428] on html ".abccls-1,.abccls-2{fill-rule:evenodd}.abccls-2{fill:#fff} .abfcls-1{fill:none}…" at bounding box center [572, 268] width 1144 height 536
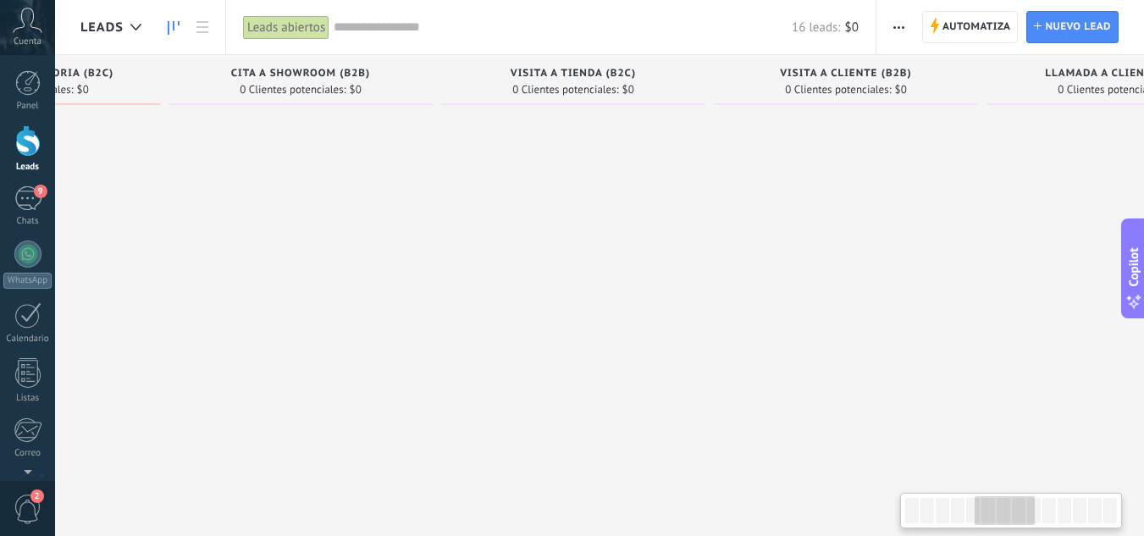
drag, startPoint x: 130, startPoint y: 294, endPoint x: 1044, endPoint y: 291, distance: 914.2
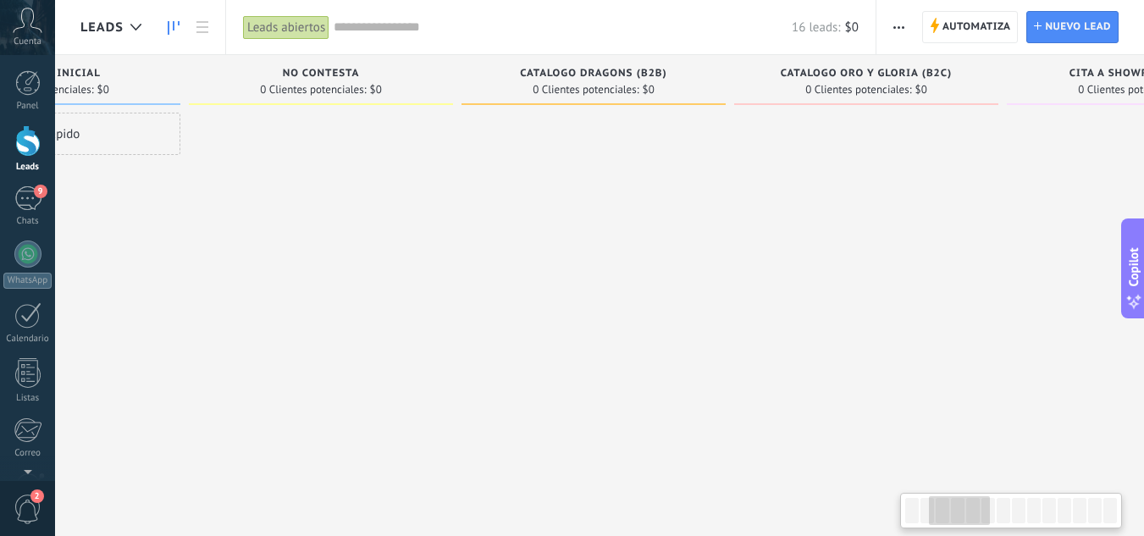
scroll to position [0, 420]
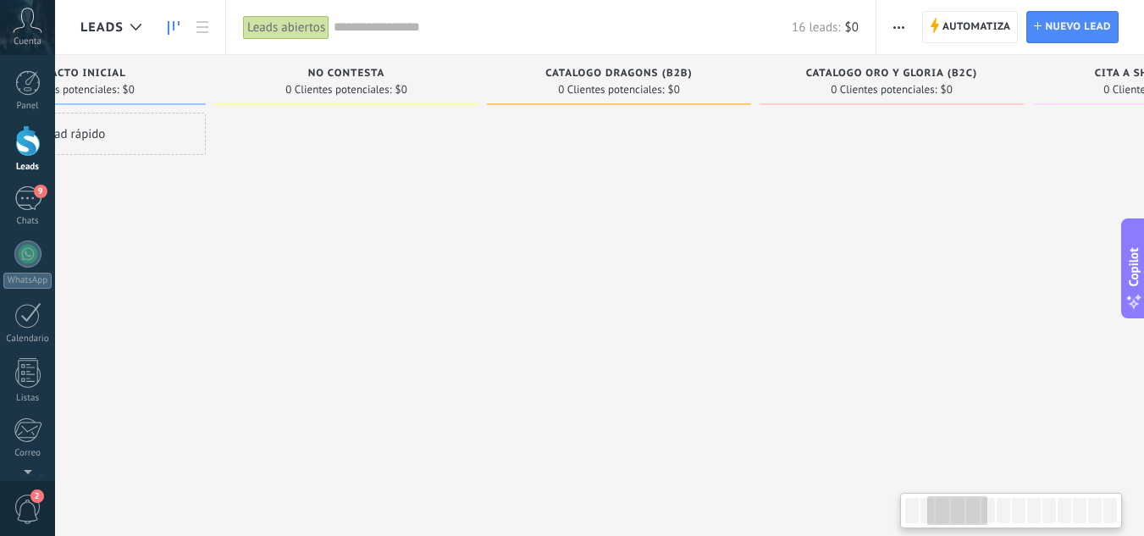
drag, startPoint x: 1044, startPoint y: 291, endPoint x: 1155, endPoint y: 180, distance: 157.4
click at [1144, 180] on html ".abccls-1,.abccls-2{fill-rule:evenodd}.abccls-2{fill:#fff} .abfcls-1{fill:none}…" at bounding box center [572, 268] width 1144 height 536
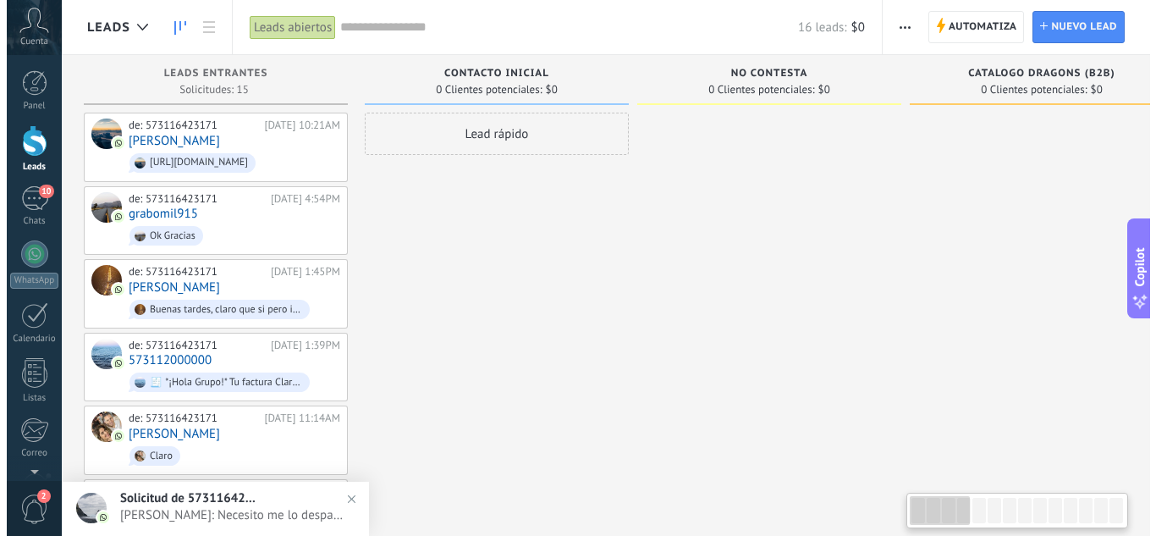
scroll to position [0, 0]
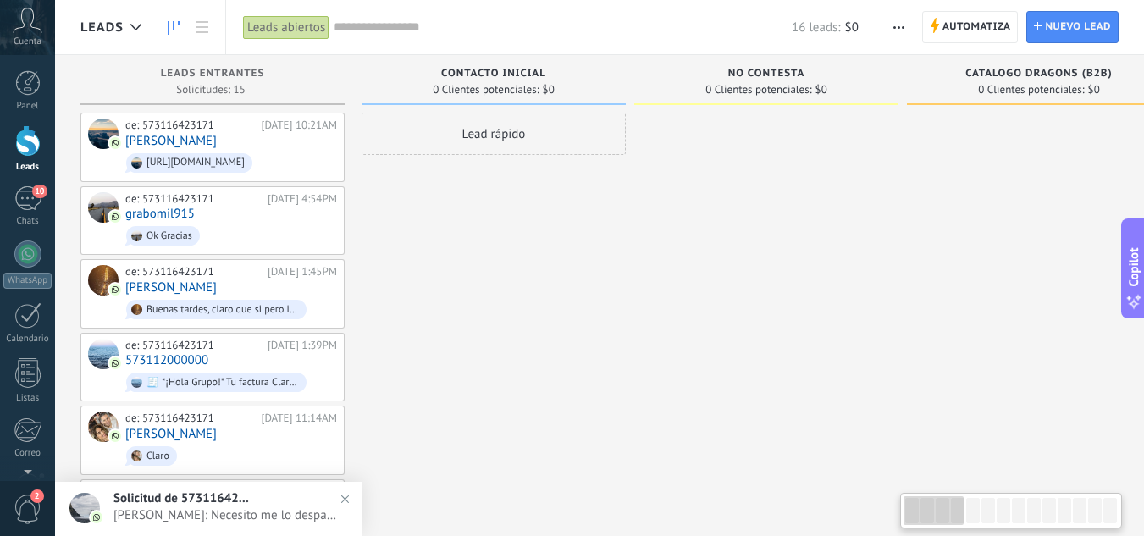
drag, startPoint x: 202, startPoint y: 264, endPoint x: 826, endPoint y: 273, distance: 623.9
click at [189, 128] on div "de: 573116423171" at bounding box center [190, 126] width 130 height 14
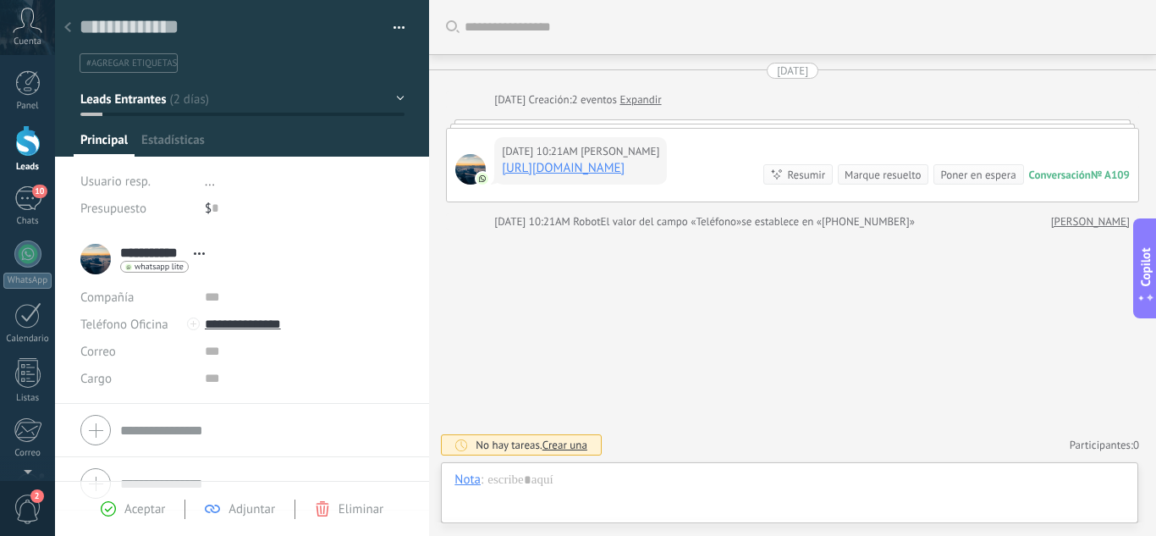
scroll to position [27, 0]
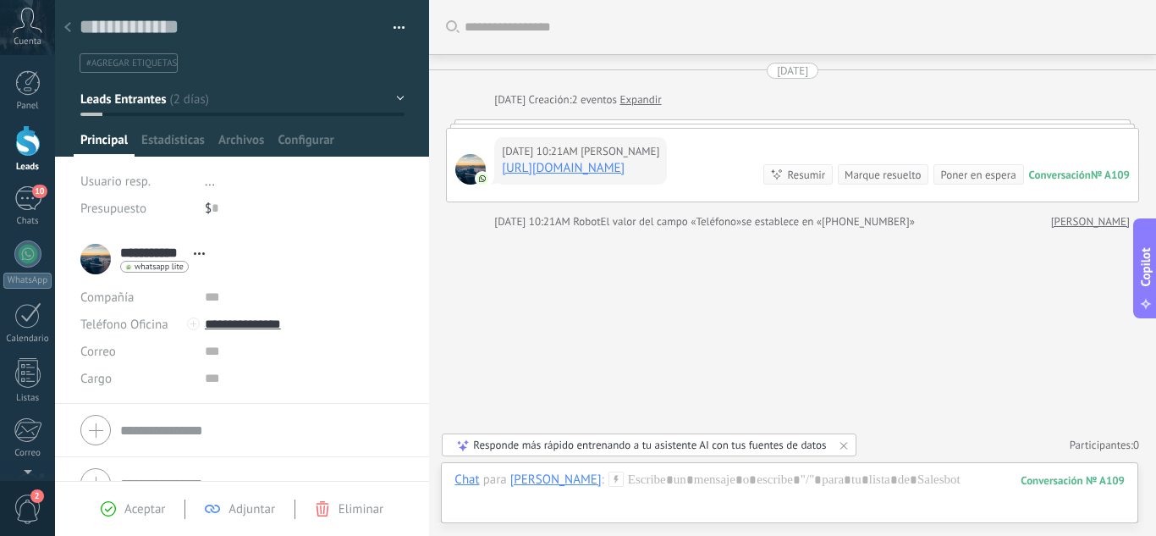
click at [25, 153] on div at bounding box center [27, 140] width 25 height 31
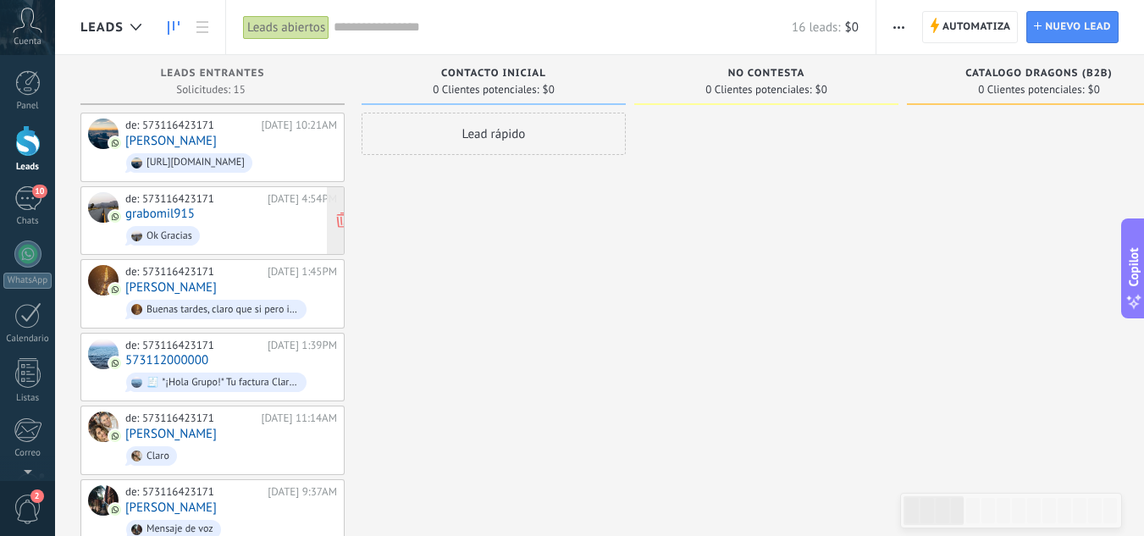
click at [267, 235] on span "Ok Gracias" at bounding box center [231, 236] width 212 height 26
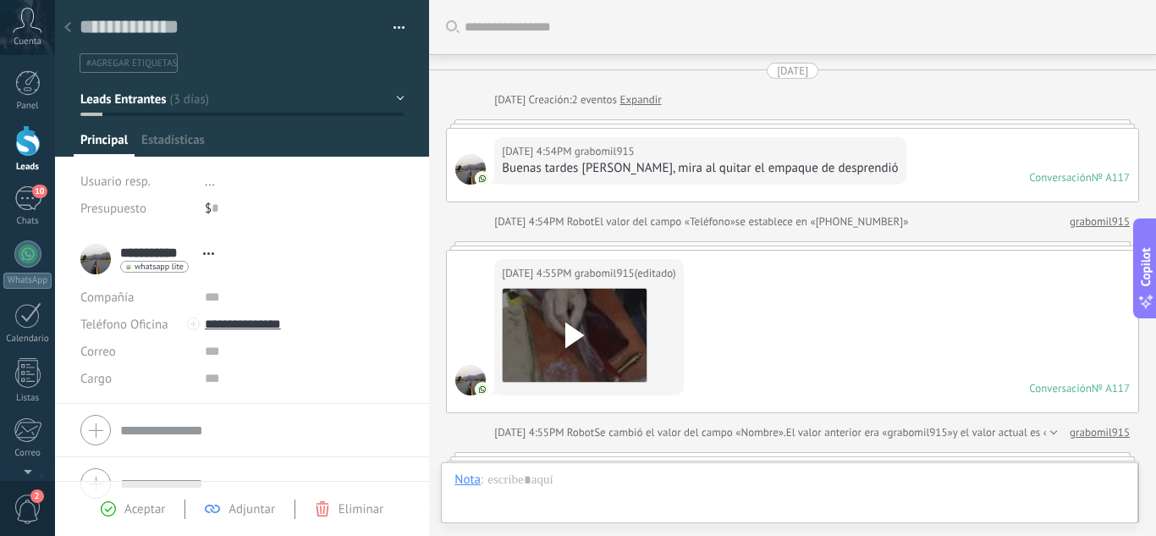
scroll to position [530, 0]
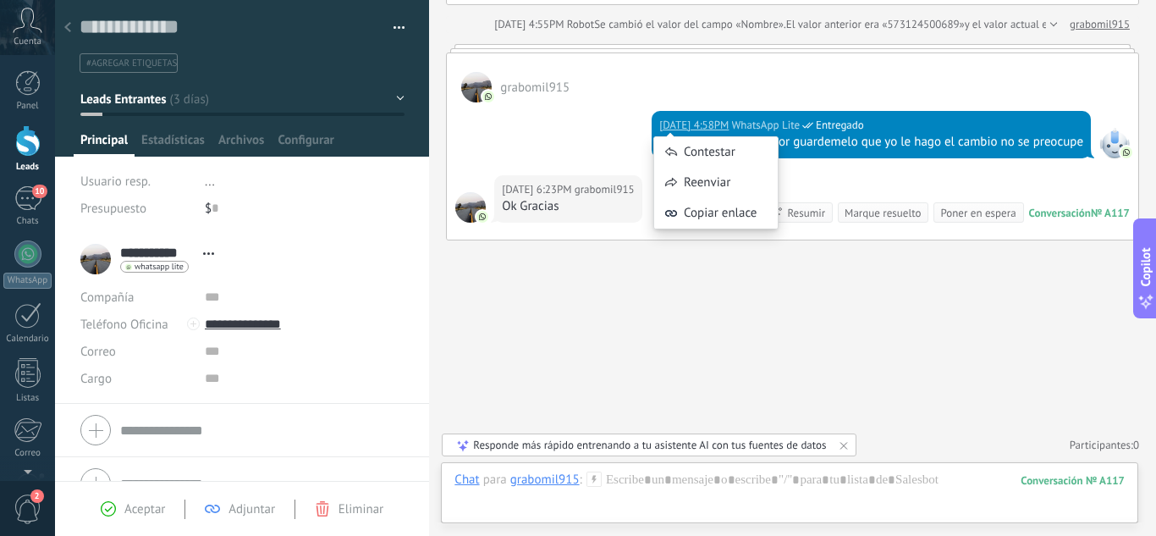
click at [702, 120] on div "Contestar Reenviar Copiar enlace" at bounding box center [715, 174] width 125 height 127
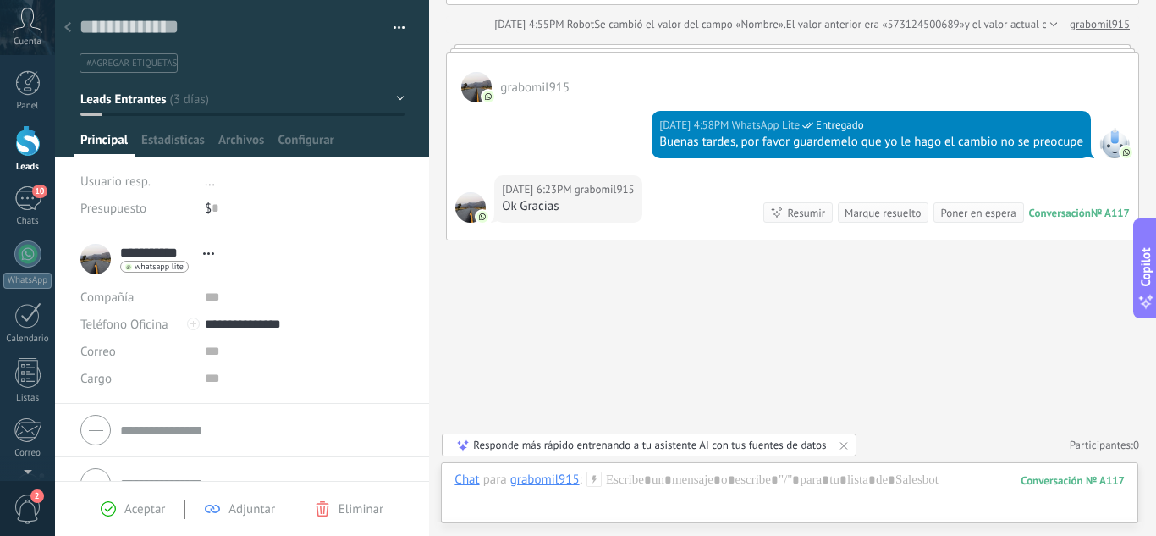
click at [679, 69] on div "grabomil915" at bounding box center [793, 77] width 692 height 49
click at [10, 136] on link "Leads" at bounding box center [27, 148] width 55 height 47
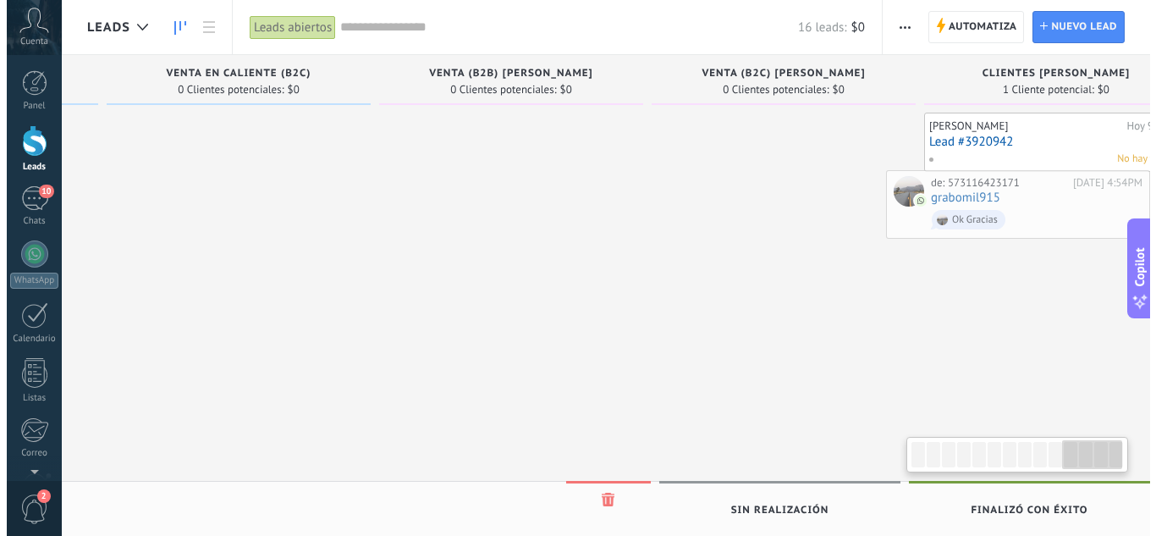
scroll to position [0, 2778]
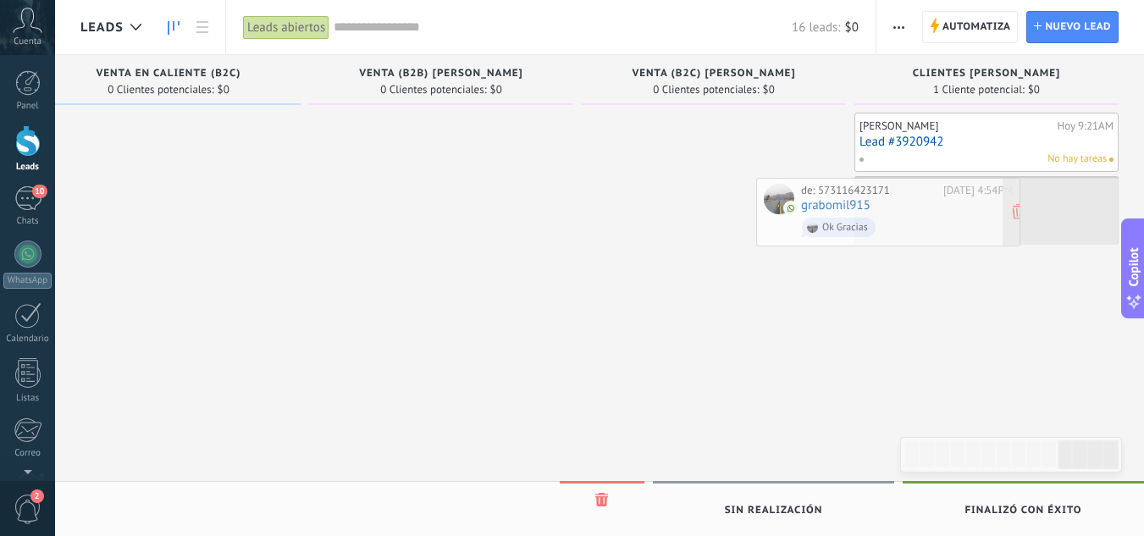
drag, startPoint x: 272, startPoint y: 227, endPoint x: 948, endPoint y: 219, distance: 676.4
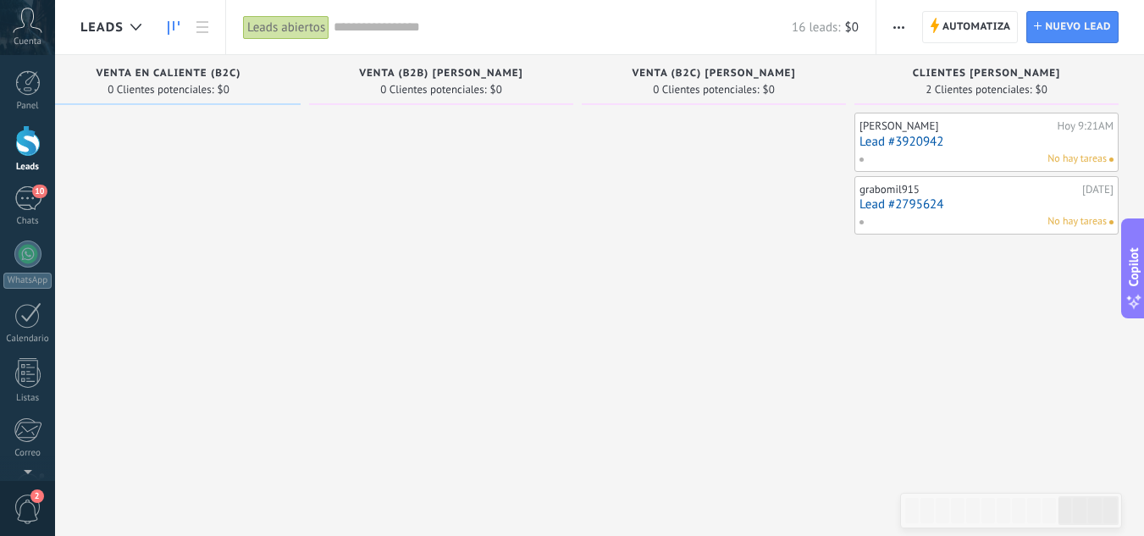
click at [9, 156] on link "Leads" at bounding box center [27, 148] width 55 height 47
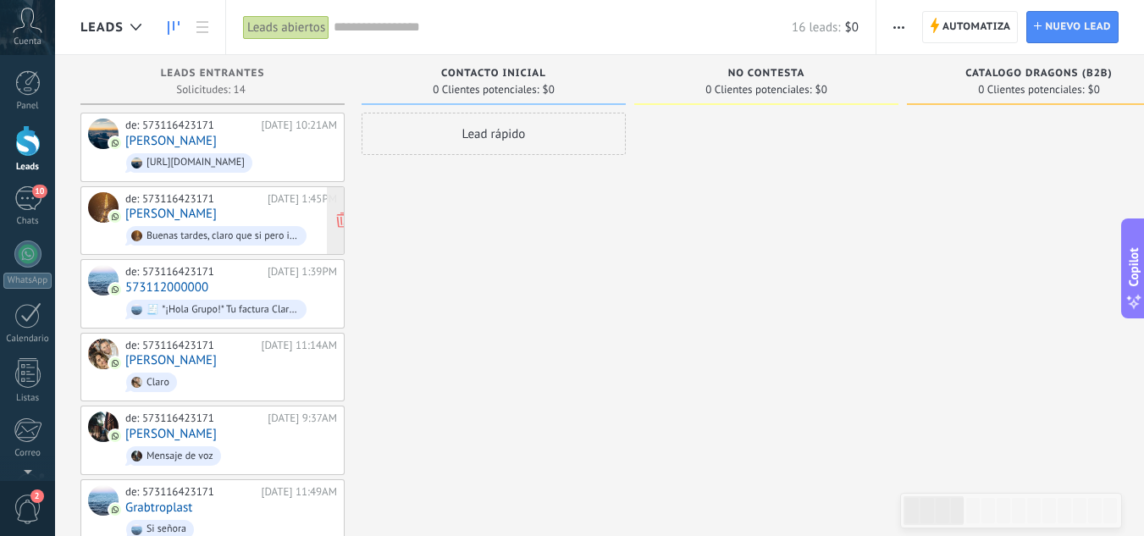
click at [201, 212] on div "de: 573116423171 19/09/2025 1:45PM Irma Torres Buenas tardes, claro que si pero…" at bounding box center [231, 221] width 212 height 58
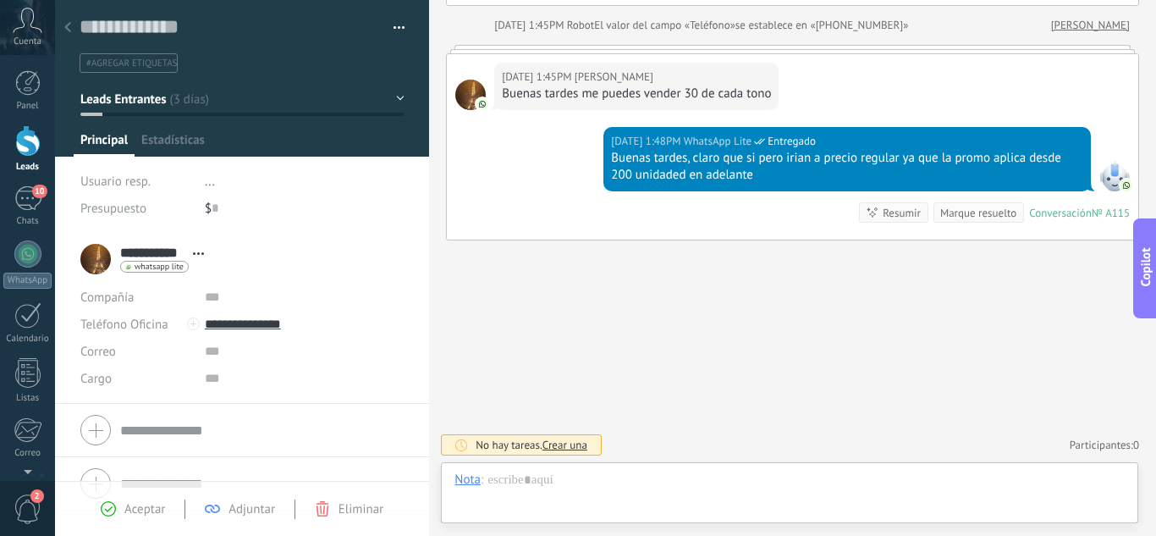
scroll to position [25, 0]
click at [936, 72] on div "19/09/2025 1:45PM Irma Torres Buenas tardes me puedes vender 30 de cada tono" at bounding box center [793, 90] width 692 height 73
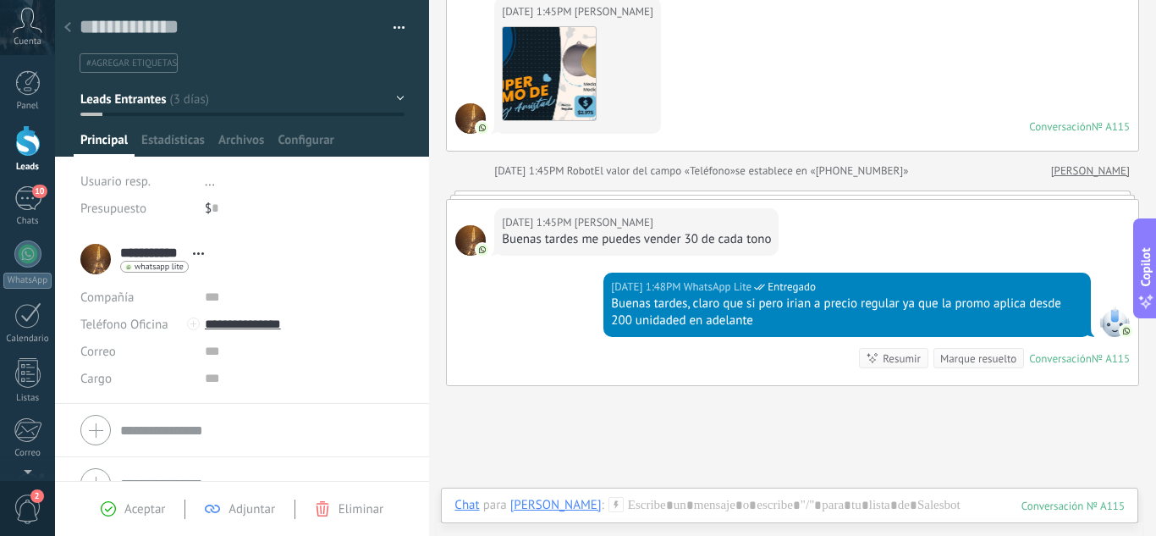
scroll to position [116, 0]
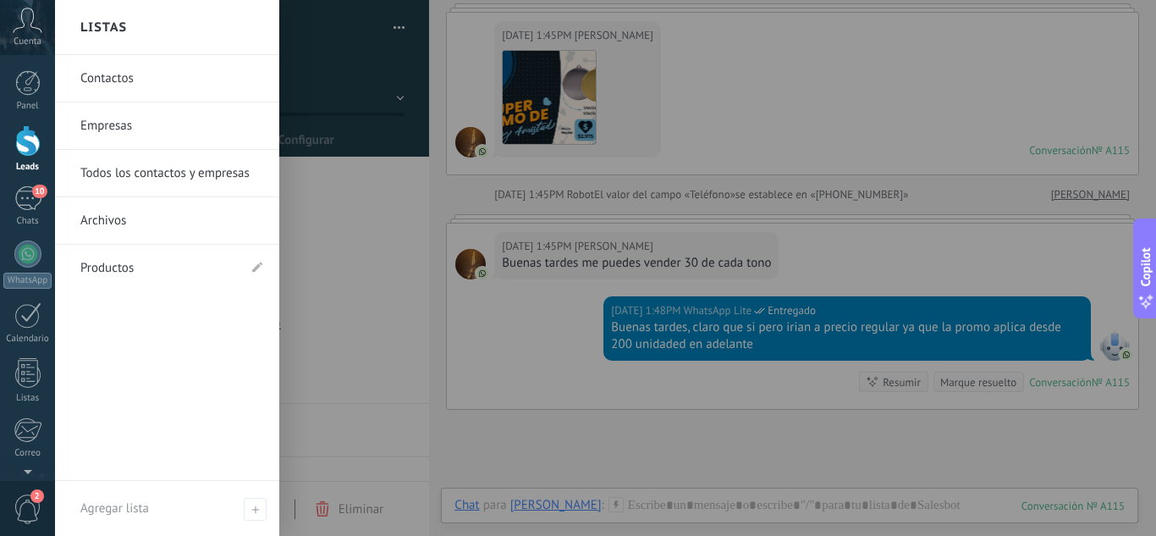
click at [25, 152] on div at bounding box center [27, 140] width 25 height 31
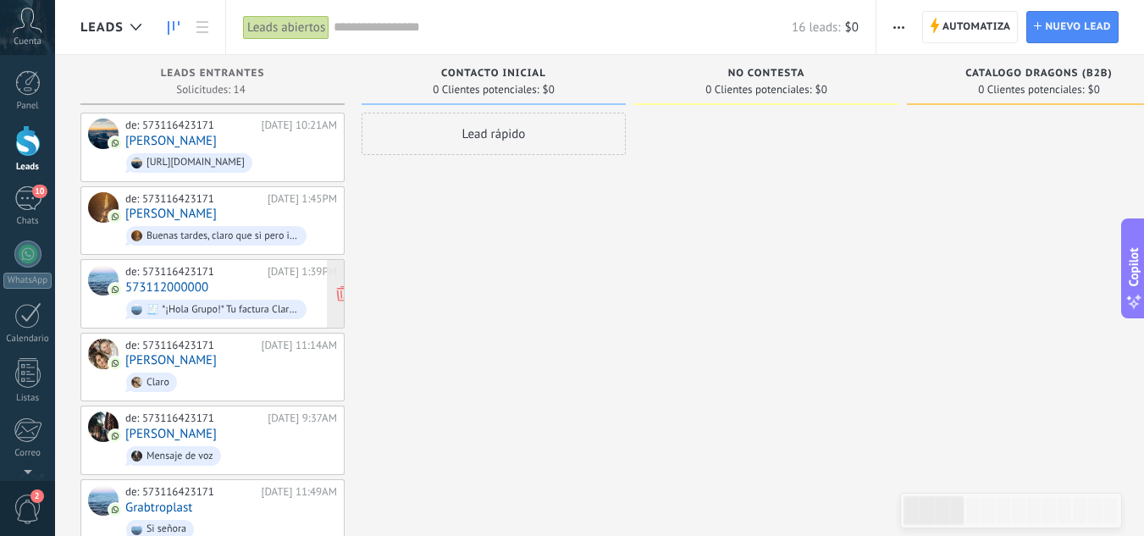
click at [102, 298] on div "de: 573116423171 19/09/2025 1:39PM 573112000000 🧾 *¡Hola Grupo!* Tu factura Cla…" at bounding box center [212, 294] width 249 height 58
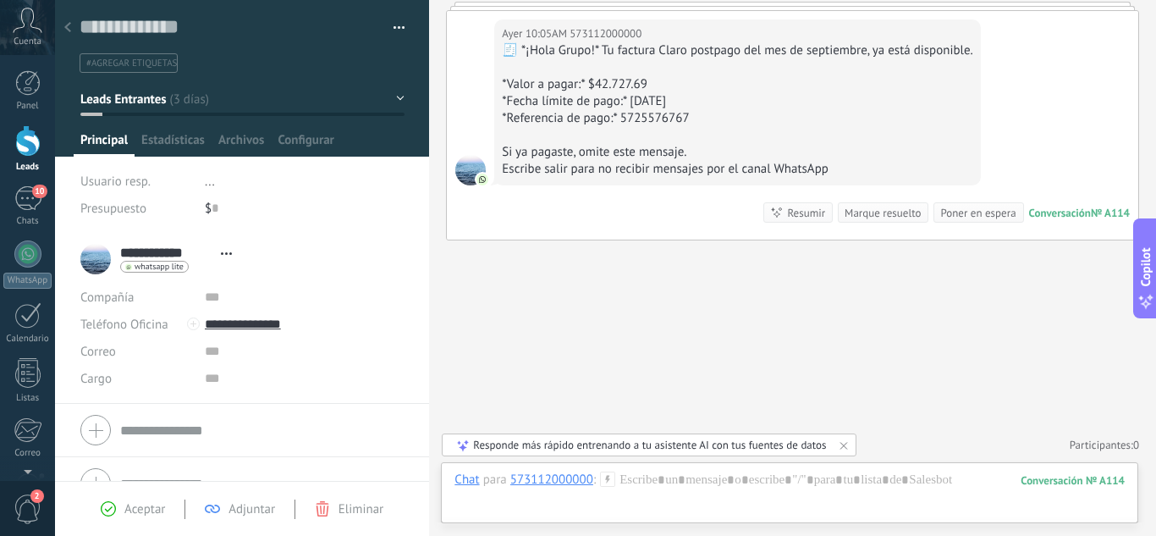
scroll to position [1585, 0]
click at [1027, 99] on div "Ayer 10:05AM 573112000000 🧾 *¡Hola Grupo!* Tu factura Claro postpago del mes de…" at bounding box center [793, 125] width 692 height 229
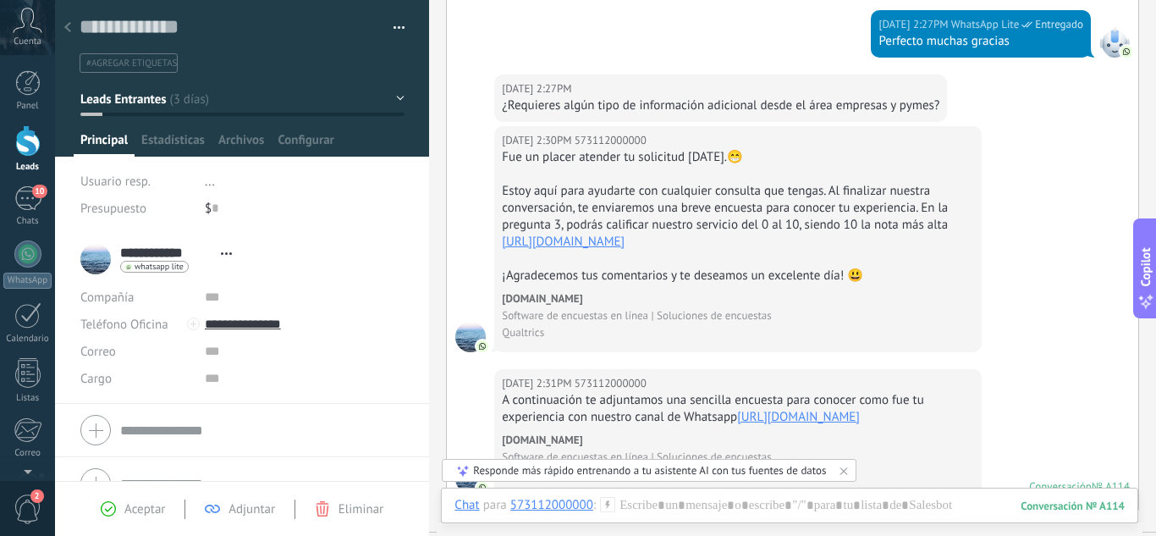
scroll to position [1050, 0]
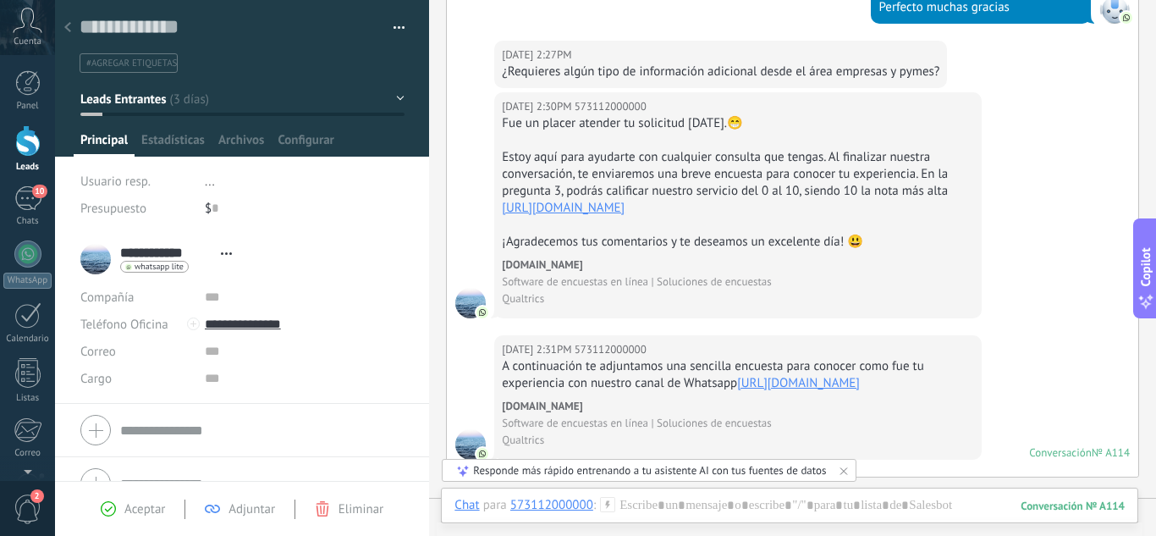
click at [7, 150] on link "Leads" at bounding box center [27, 148] width 55 height 47
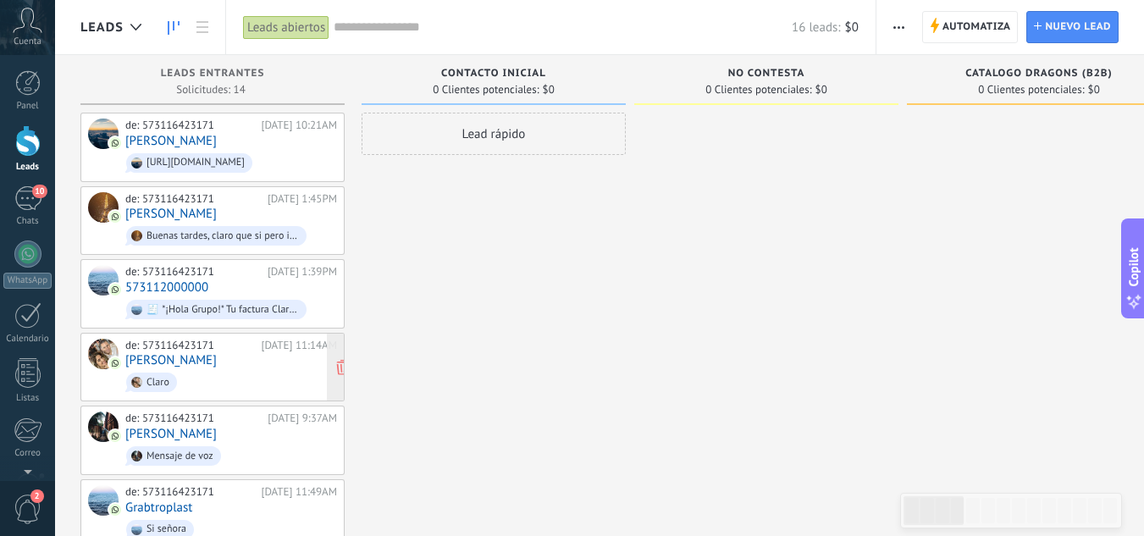
click at [238, 382] on span "Claro" at bounding box center [231, 382] width 212 height 26
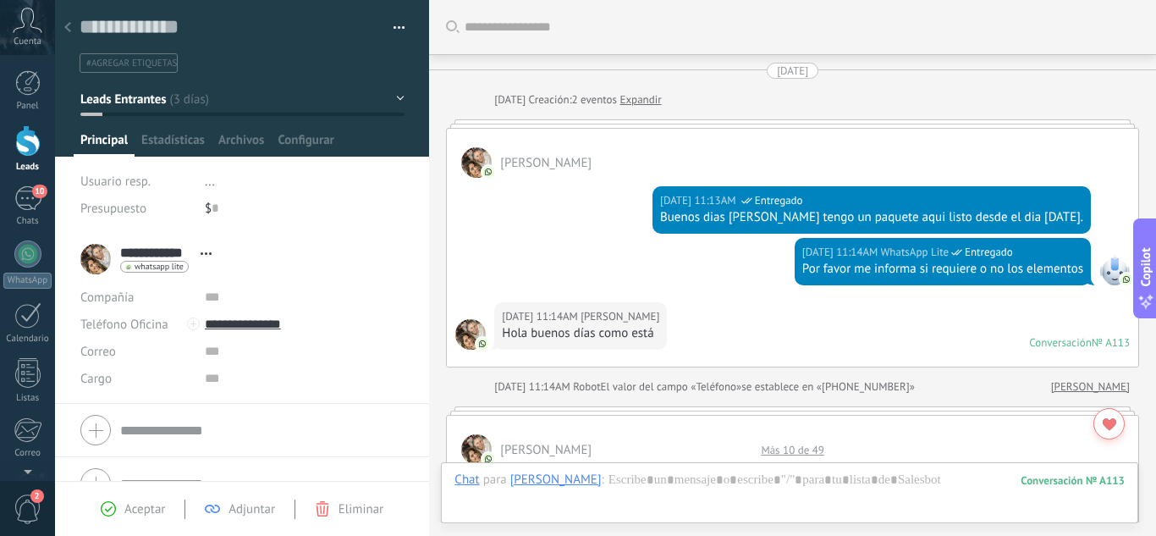
scroll to position [1789, 0]
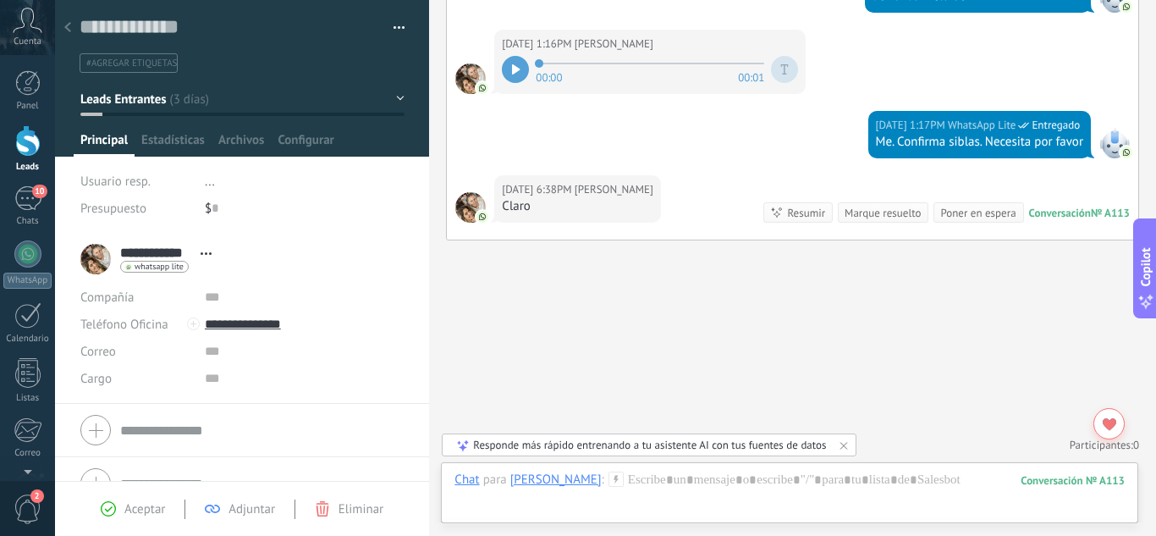
click at [702, 218] on div "Ayer 6:38PM Indira Duran Claro Conversación № A113 Conversación № A113 Resumir …" at bounding box center [793, 207] width 692 height 64
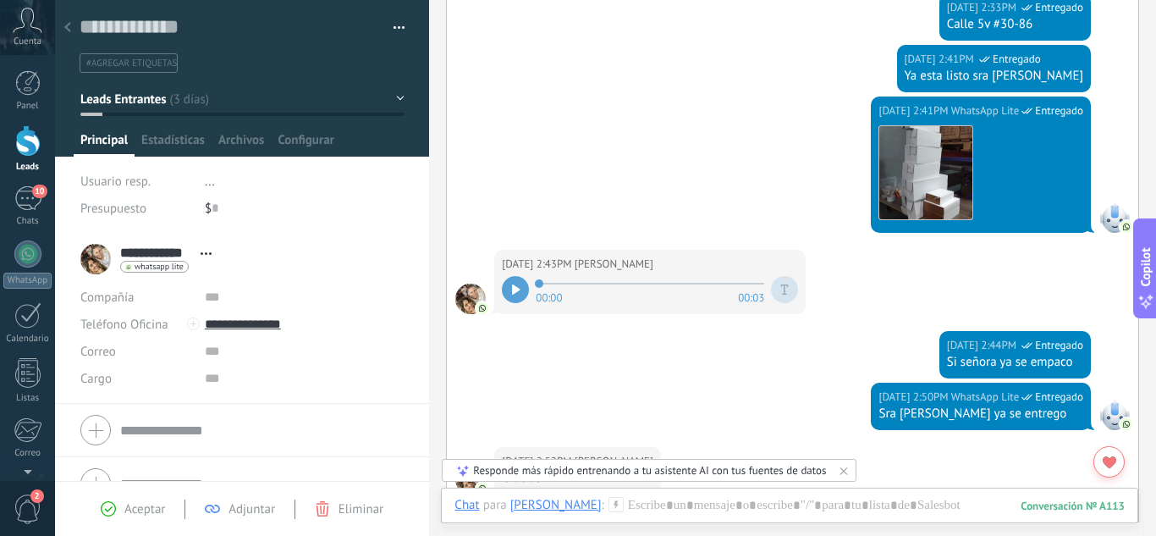
scroll to position [609, 0]
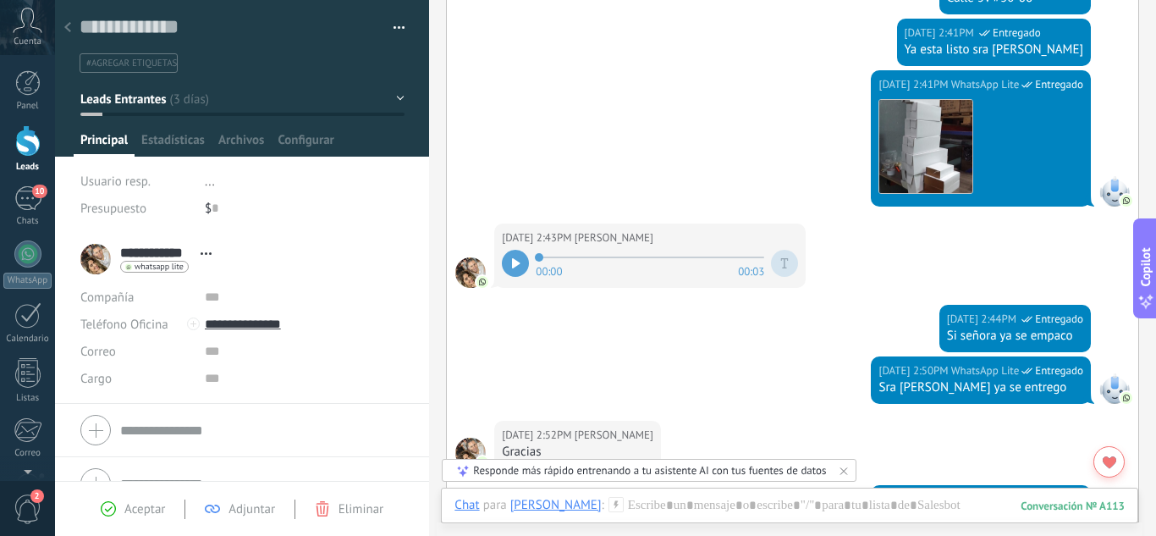
click at [508, 257] on div at bounding box center [515, 263] width 27 height 27
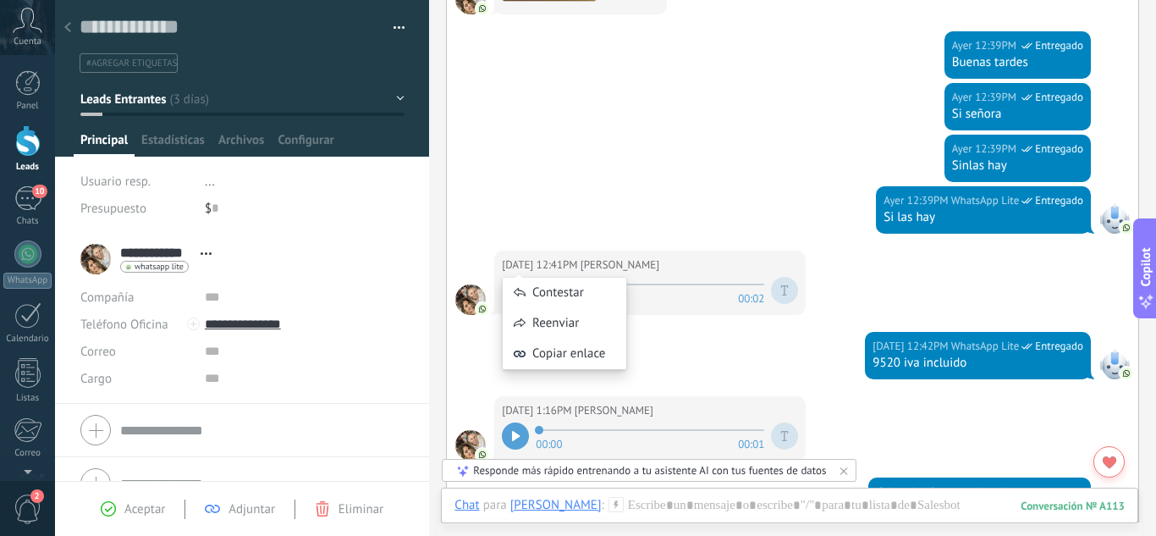
scroll to position [1456, 0]
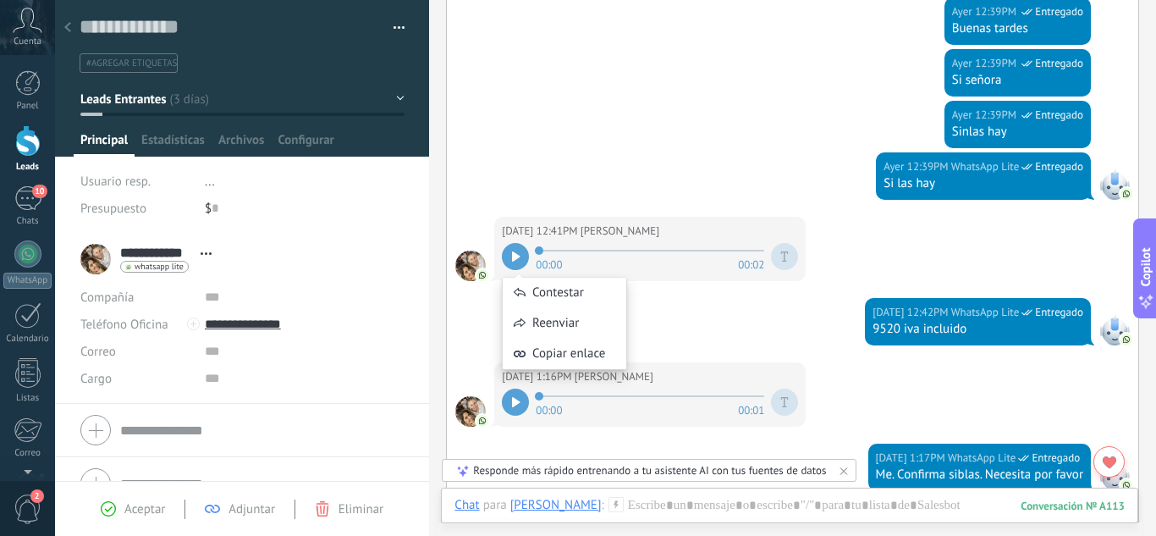
click at [508, 257] on div "Contestar Reenviar Copiar enlace" at bounding box center [564, 314] width 125 height 127
click at [506, 262] on div "Contestar Reenviar Copiar enlace" at bounding box center [564, 314] width 125 height 127
click at [516, 256] on div "Contestar Reenviar Copiar enlace" at bounding box center [564, 314] width 125 height 127
click at [515, 256] on div "Contestar Reenviar Copiar enlace" at bounding box center [564, 314] width 125 height 127
click at [571, 144] on div "Ayer 12:39PM WhatsApp Lite Entregado Sinlas hay" at bounding box center [793, 127] width 692 height 52
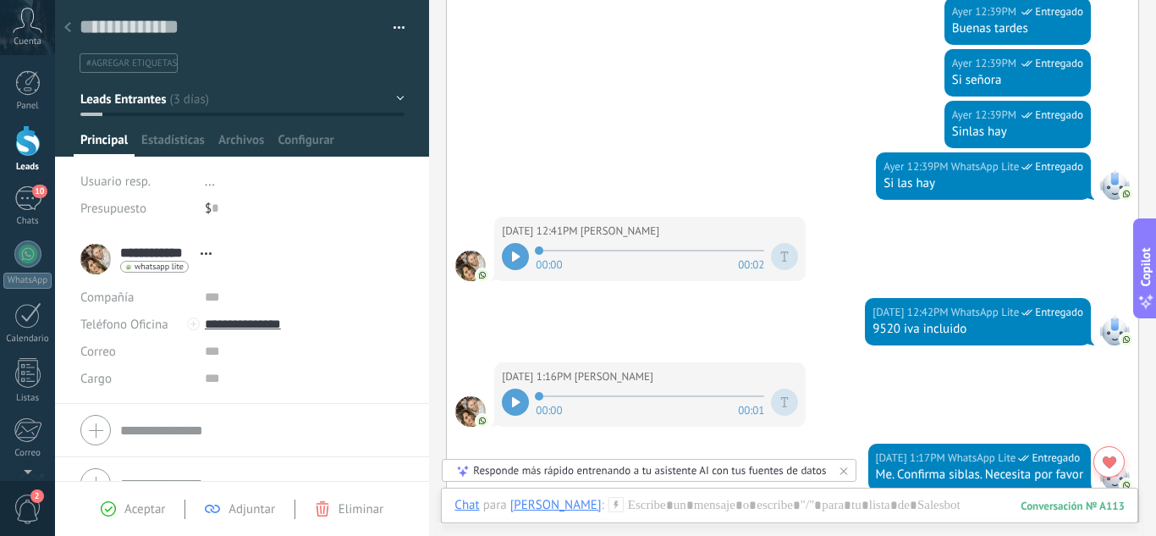
click at [524, 251] on div at bounding box center [515, 256] width 27 height 27
click at [527, 402] on div at bounding box center [515, 402] width 27 height 27
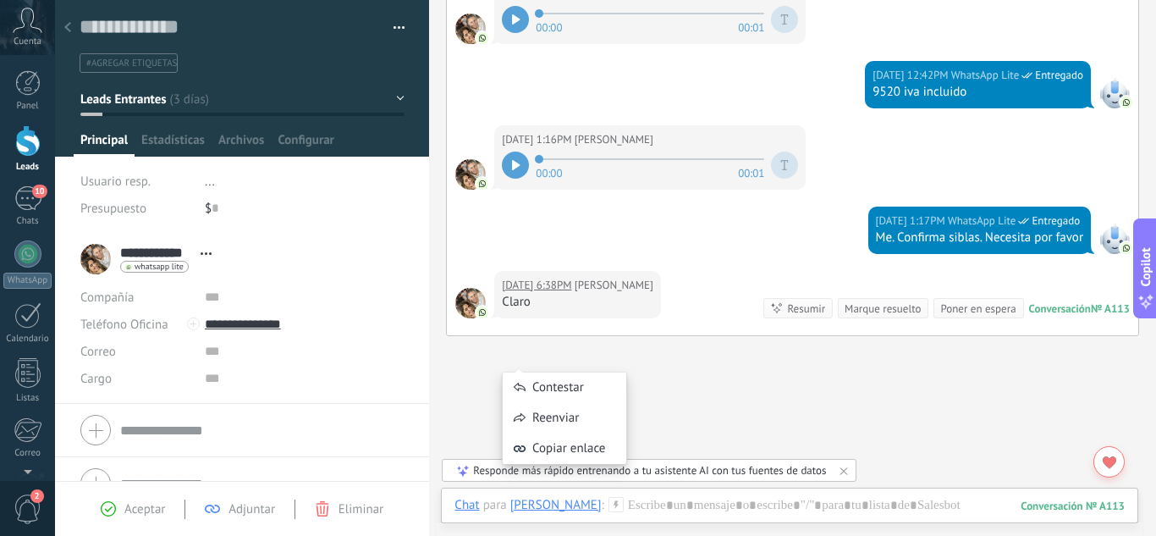
scroll to position [1727, 0]
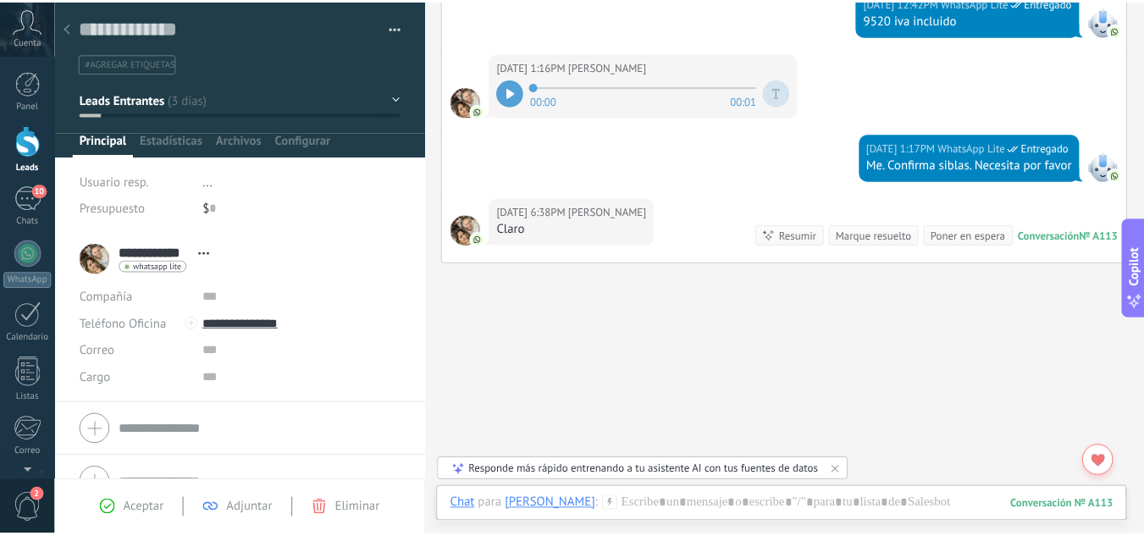
scroll to position [1789, 0]
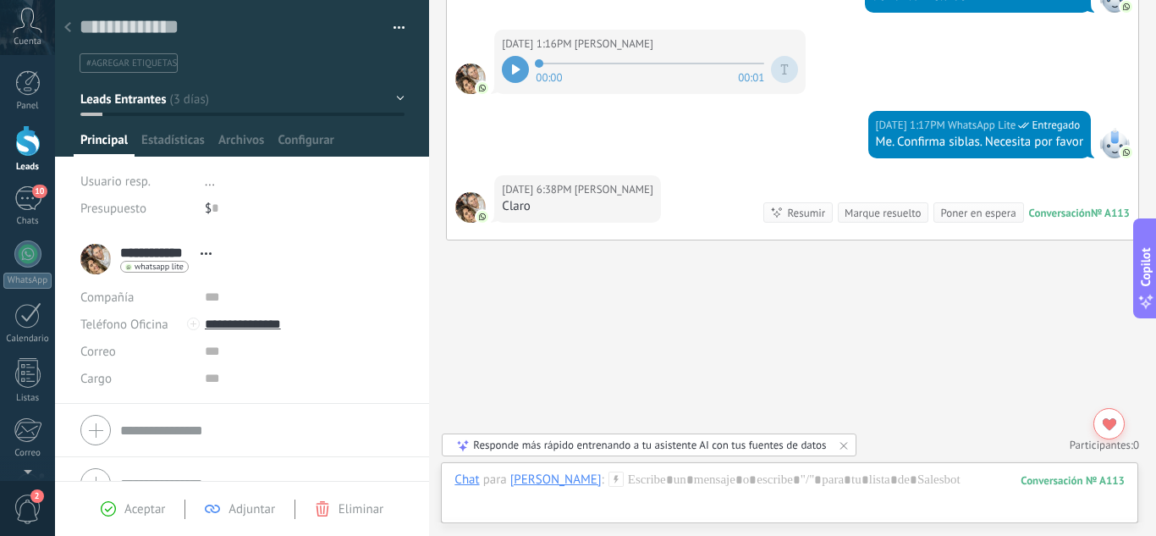
click at [25, 159] on link "Leads" at bounding box center [27, 148] width 55 height 47
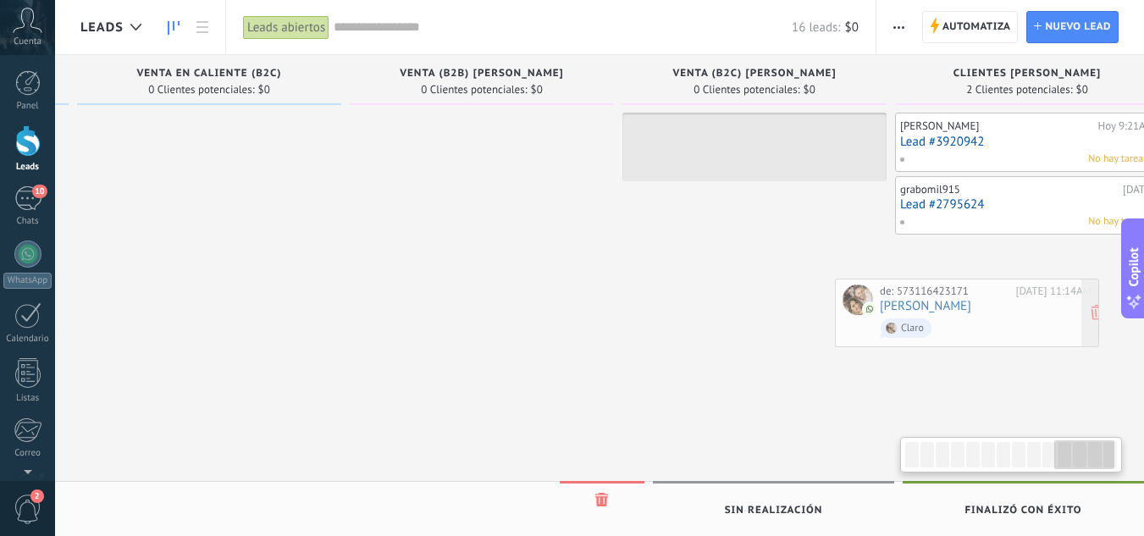
scroll to position [0, 2778]
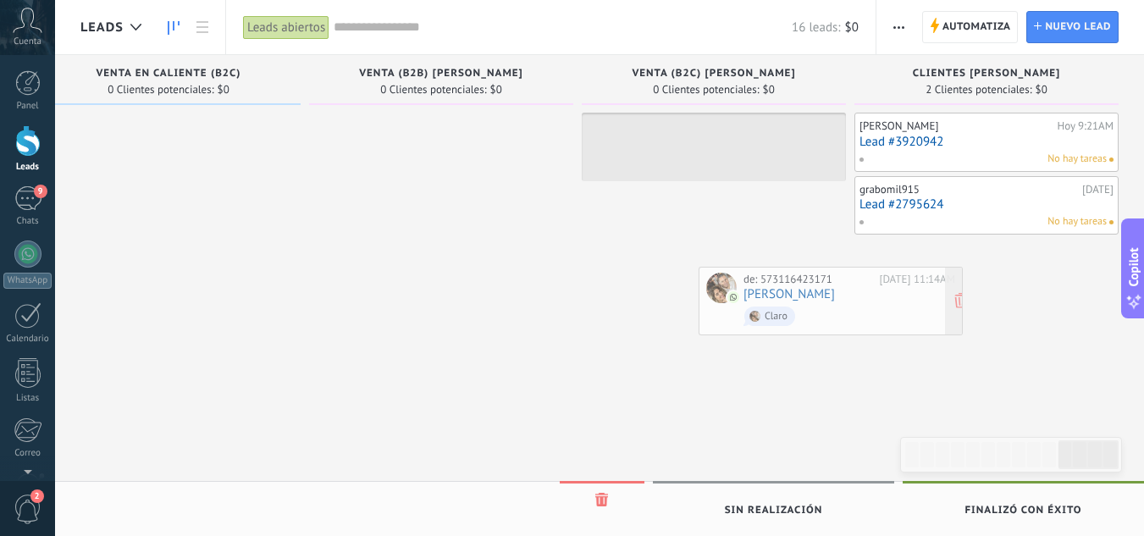
drag, startPoint x: 196, startPoint y: 355, endPoint x: 815, endPoint y: 291, distance: 622.0
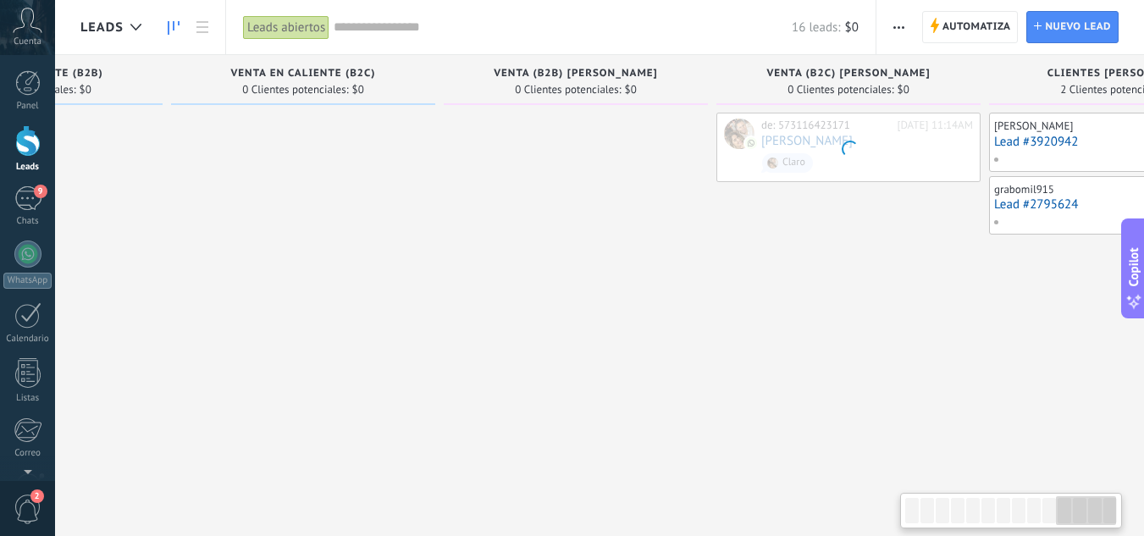
scroll to position [0, 2627]
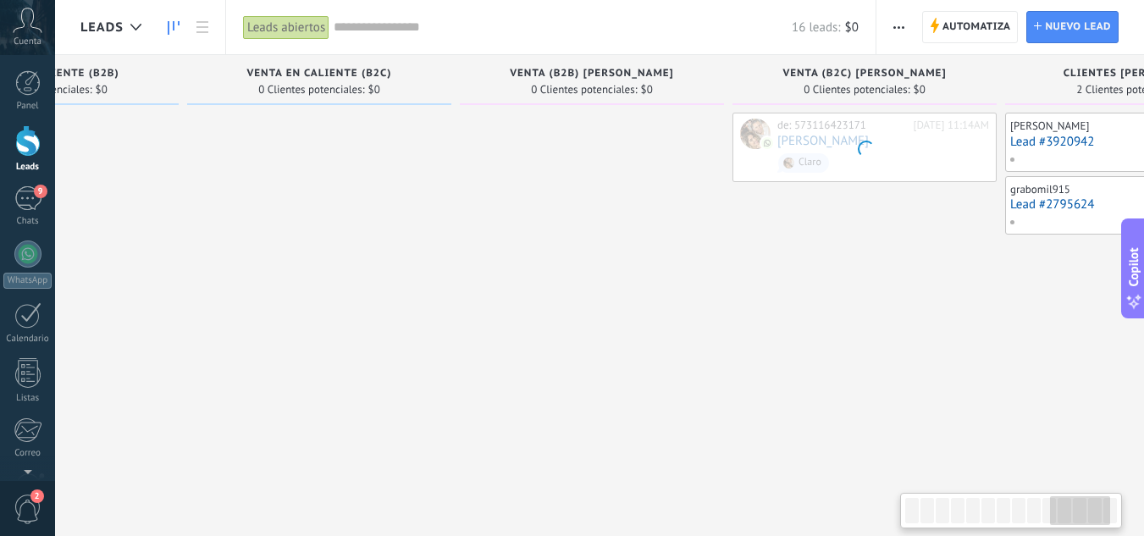
drag, startPoint x: 815, startPoint y: 291, endPoint x: 966, endPoint y: 289, distance: 150.7
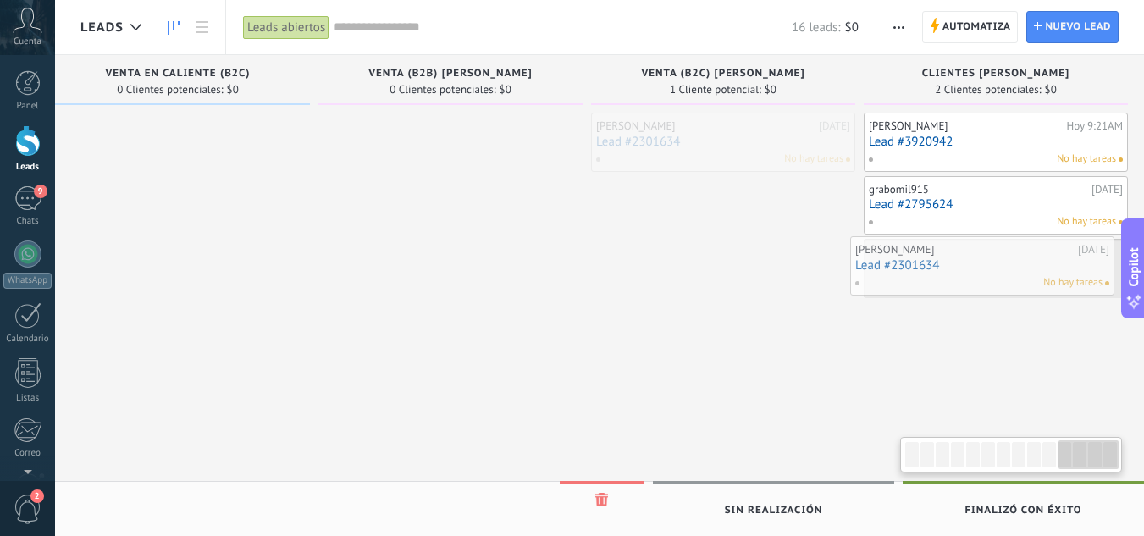
scroll to position [0, 2778]
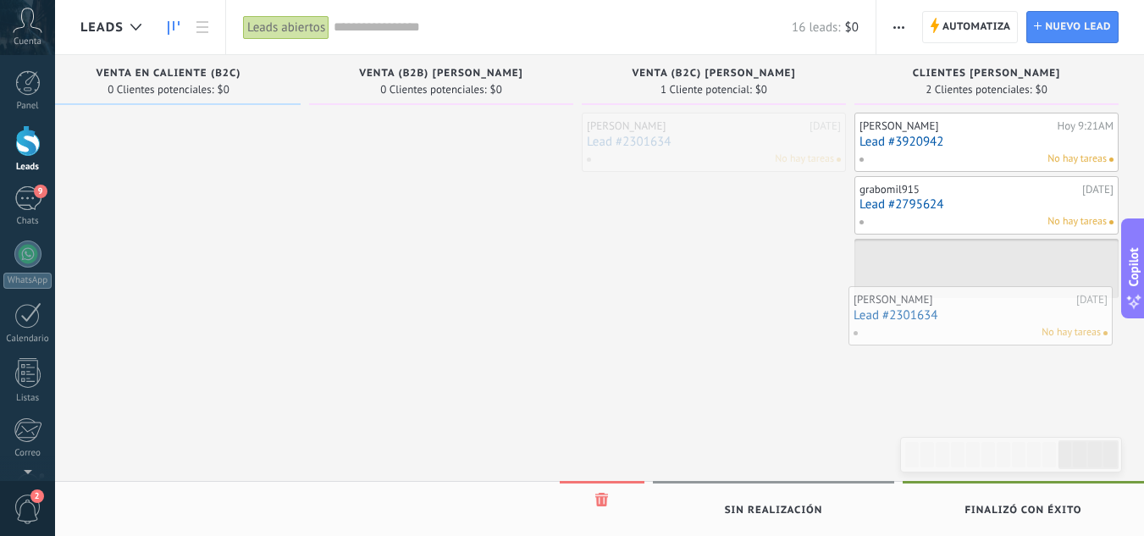
drag, startPoint x: 966, startPoint y: 289, endPoint x: 1051, endPoint y: 303, distance: 86.6
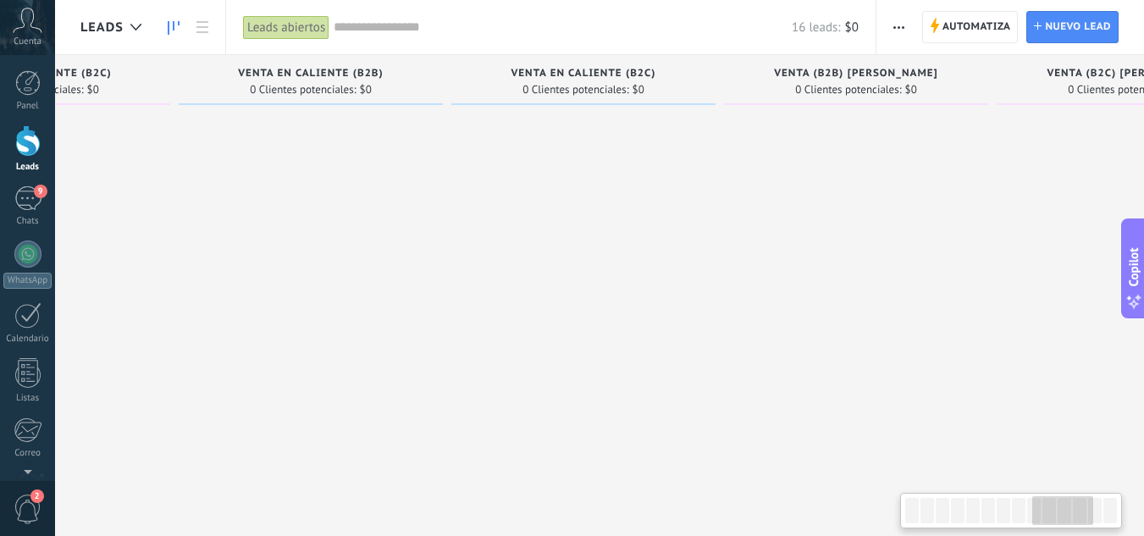
scroll to position [0, 2336]
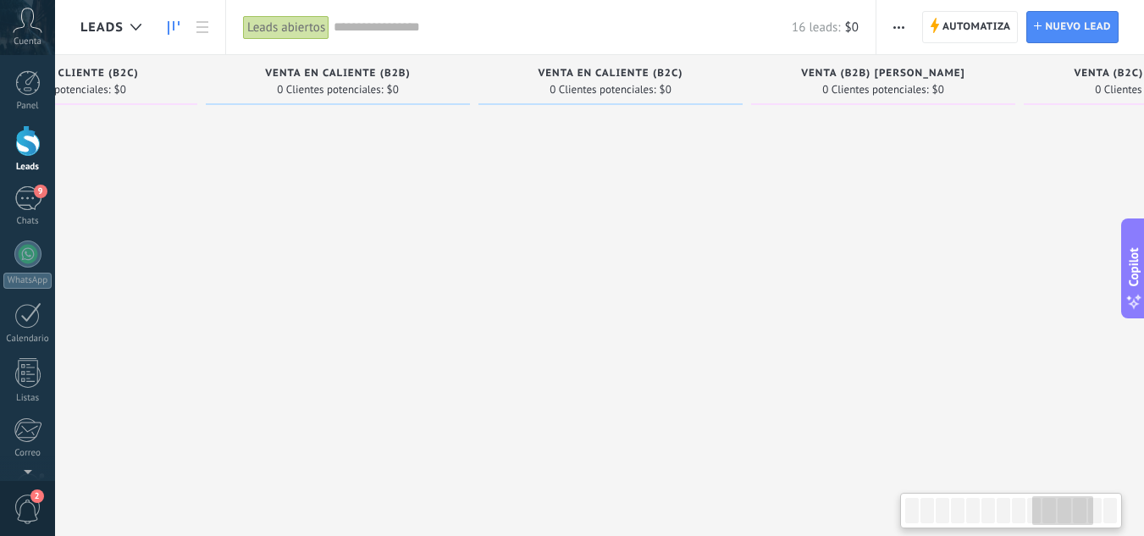
drag, startPoint x: 693, startPoint y: 418, endPoint x: 1155, endPoint y: 490, distance: 467.7
click at [1144, 490] on html ".abccls-1,.abccls-2{fill-rule:evenodd}.abccls-2{fill:#fff} .abfcls-1{fill:none}…" at bounding box center [572, 268] width 1144 height 536
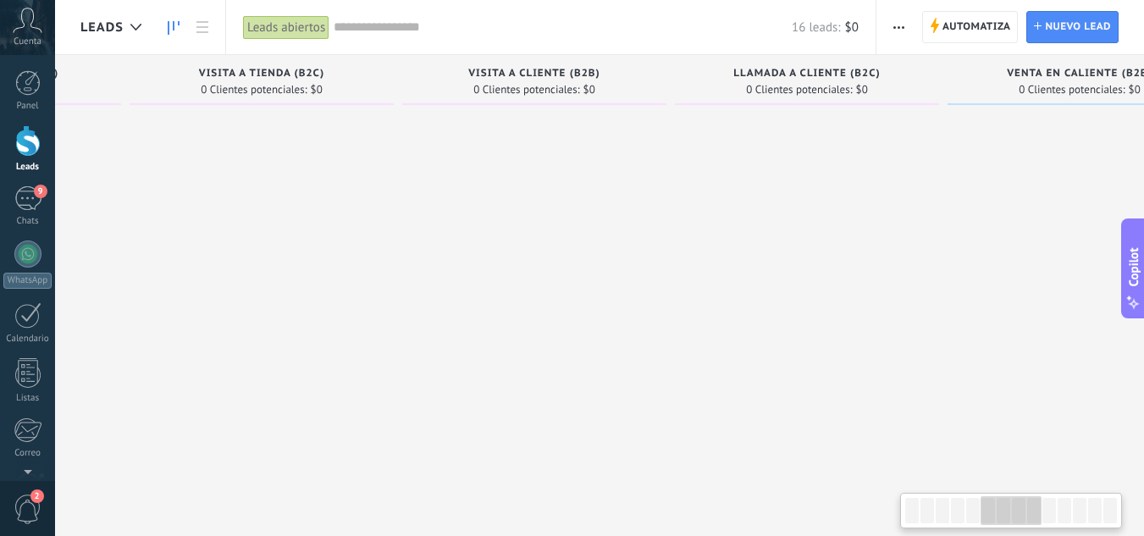
scroll to position [0, 1410]
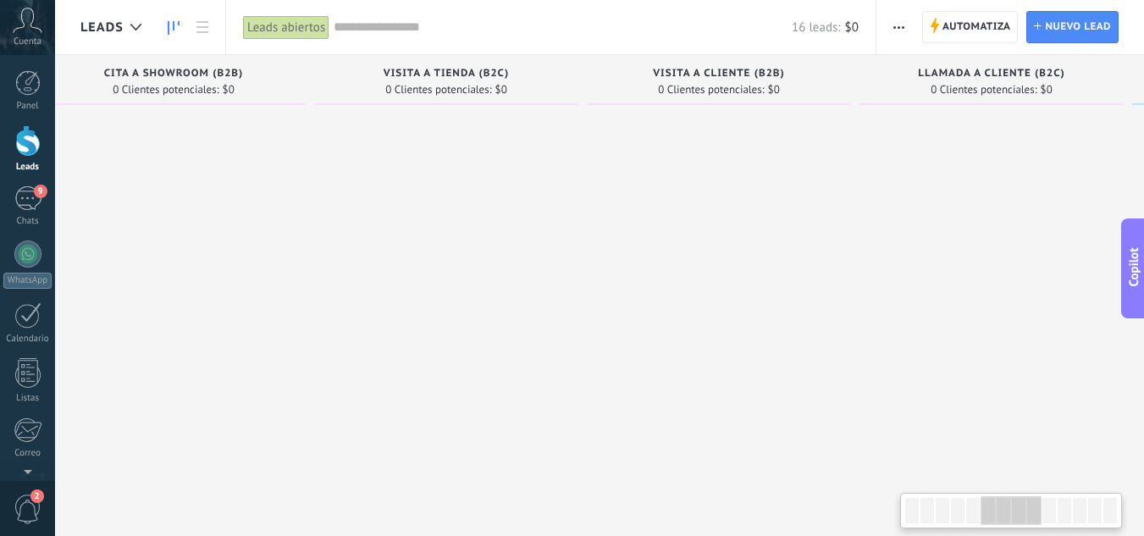
drag, startPoint x: 211, startPoint y: 376, endPoint x: 1155, endPoint y: 396, distance: 944.9
click at [1144, 396] on html ".abccls-1,.abccls-2{fill-rule:evenodd}.abccls-2{fill:#fff} .abfcls-1{fill:none}…" at bounding box center [572, 268] width 1144 height 536
click at [912, 518] on div at bounding box center [912, 510] width 14 height 25
drag, startPoint x: 913, startPoint y: 518, endPoint x: 816, endPoint y: 517, distance: 97.3
click at [816, 517] on body ".abccls-1,.abccls-2{fill-rule:evenodd}.abccls-2{fill:#fff} .abfcls-1{fill:none}…" at bounding box center [572, 268] width 1144 height 536
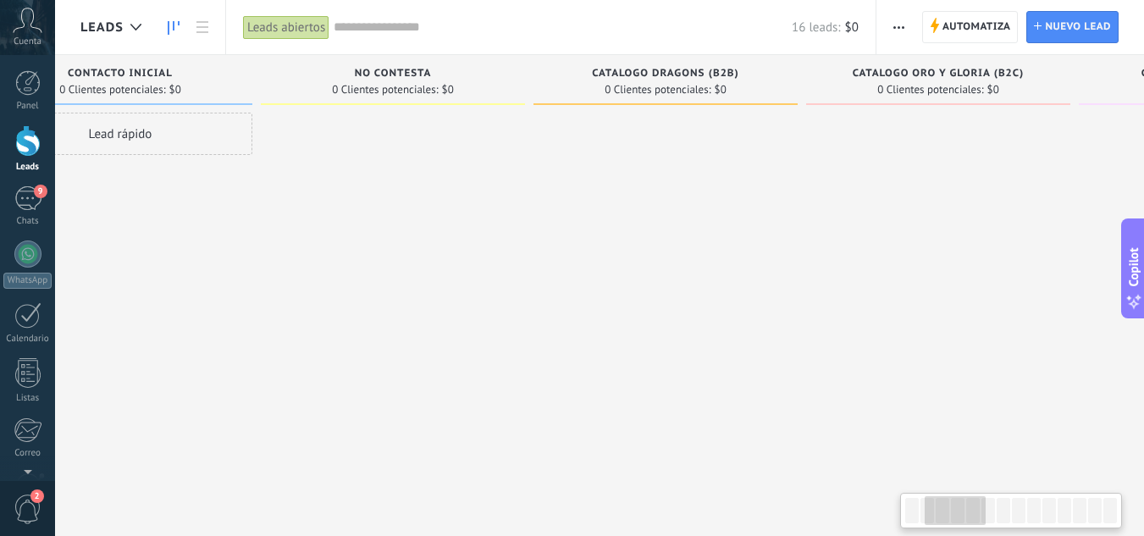
scroll to position [0, 350]
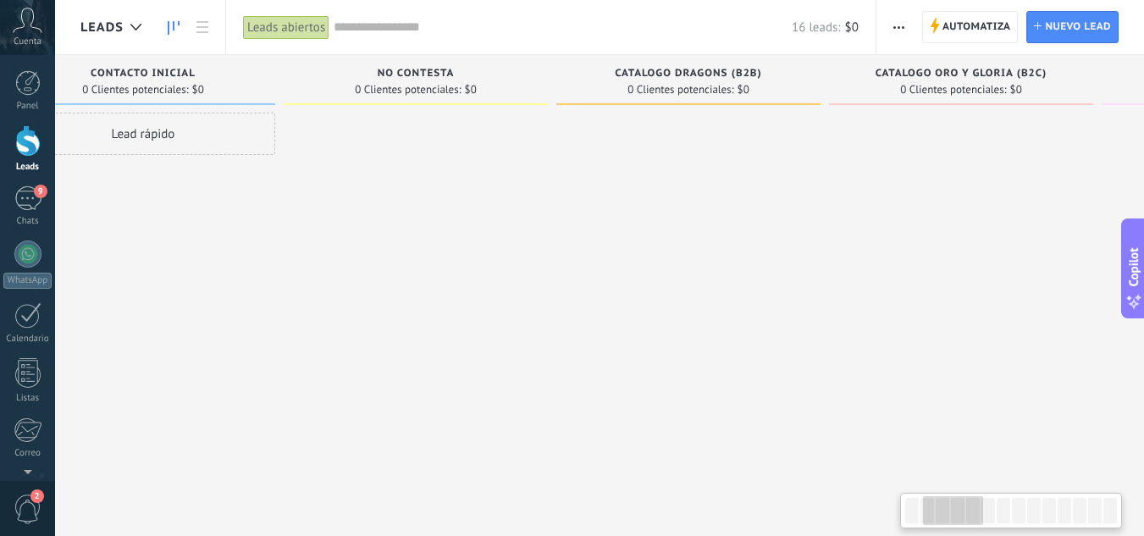
drag, startPoint x: 78, startPoint y: 384, endPoint x: 1155, endPoint y: 461, distance: 1080.3
click at [1144, 461] on html ".abccls-1,.abccls-2{fill-rule:evenodd}.abccls-2{fill:#fff} .abfcls-1{fill:none}…" at bounding box center [572, 268] width 1144 height 536
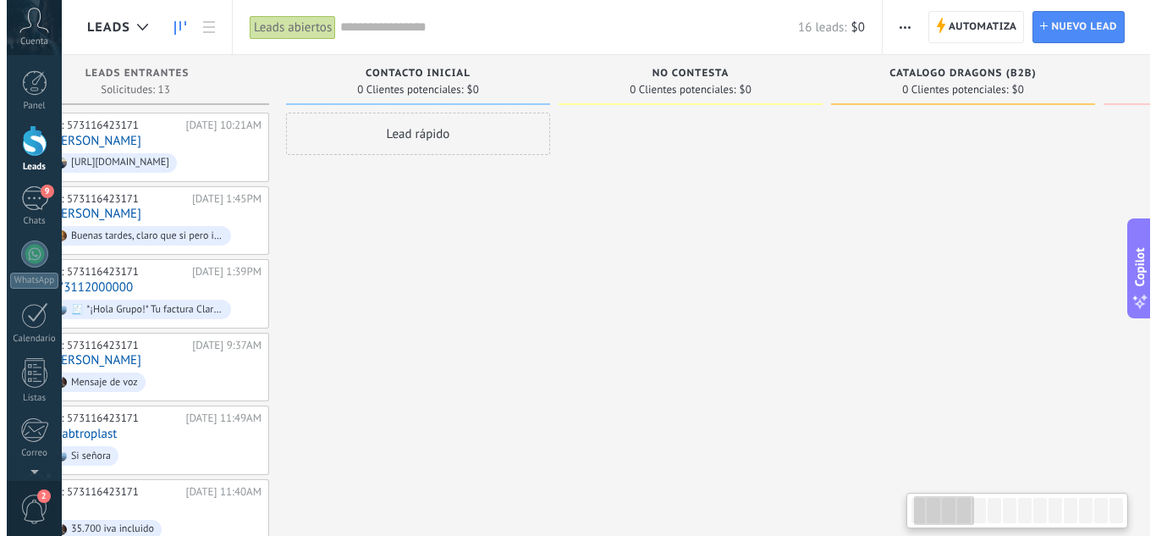
scroll to position [0, 0]
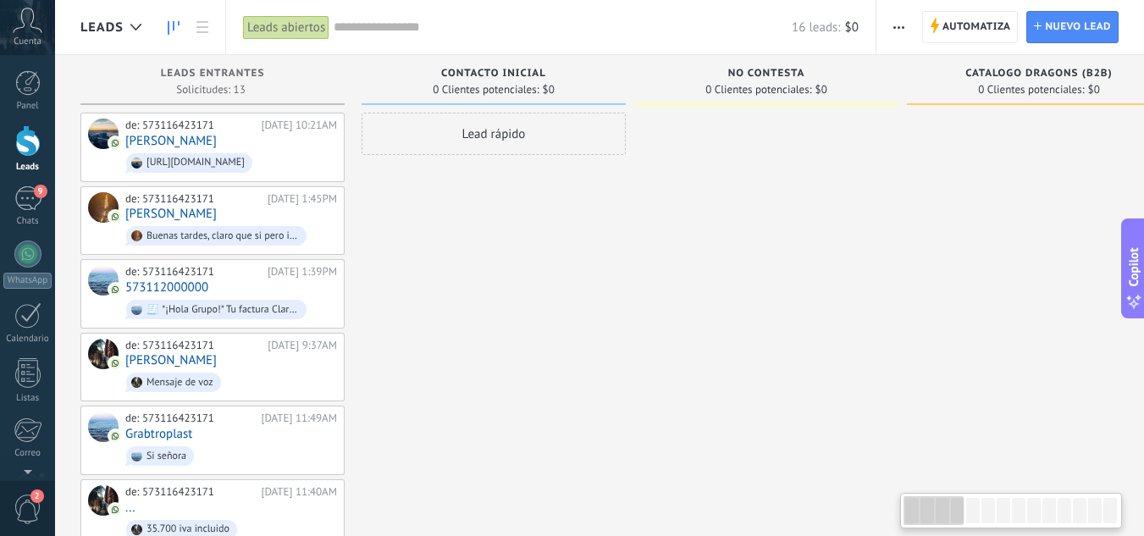
drag, startPoint x: 175, startPoint y: 364, endPoint x: 656, endPoint y: 416, distance: 483.6
click at [267, 349] on div "[DATE] 9:37AM" at bounding box center [301, 346] width 69 height 14
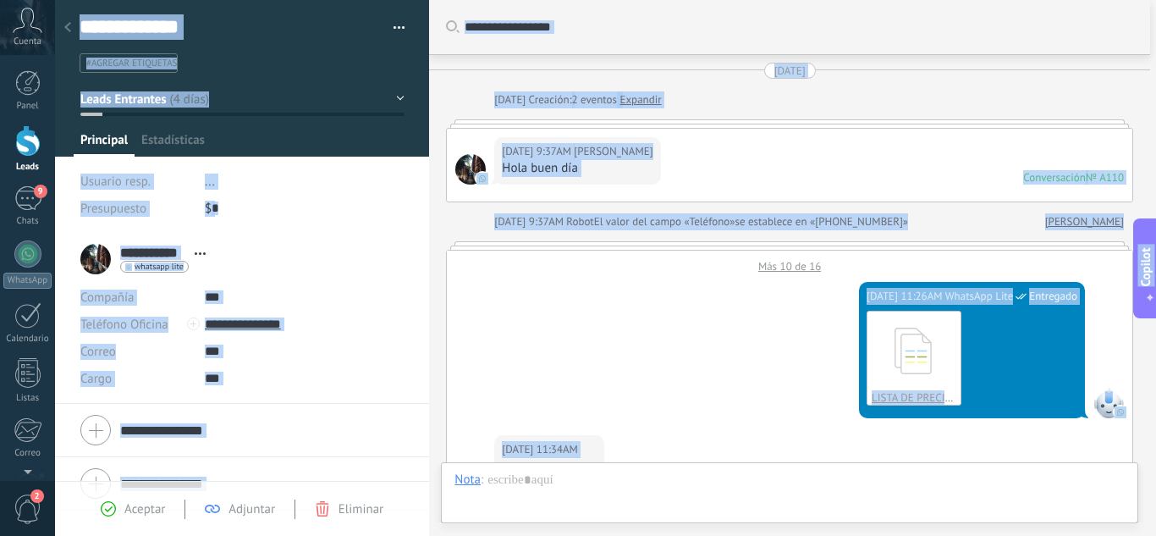
scroll to position [909, 0]
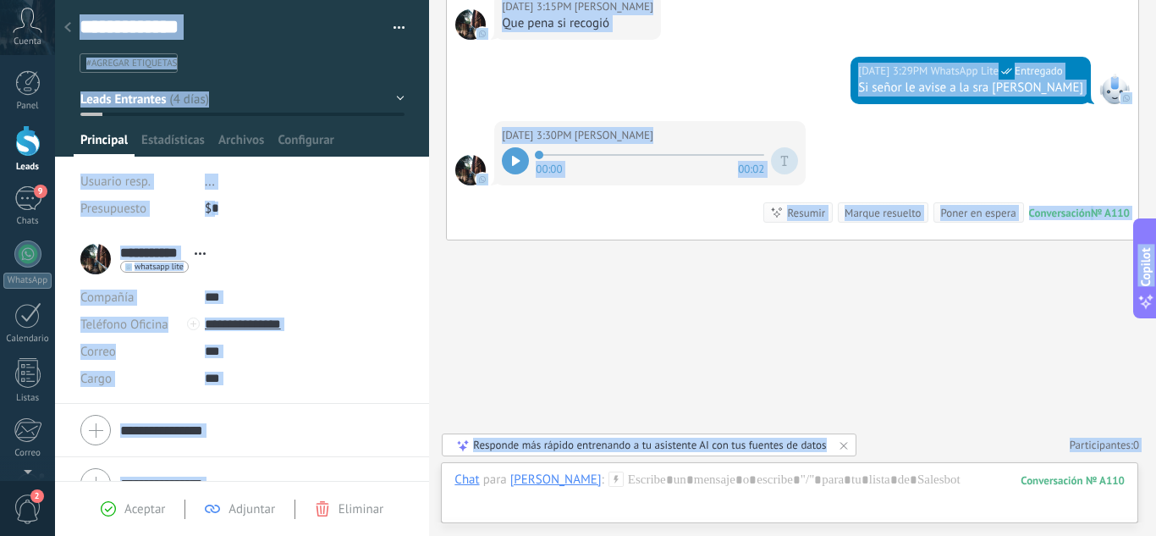
click at [617, 235] on div "19/09/2025 3:30PM Juan Pulido 00:00 00:02 Conversación № A110 Conversación № A1…" at bounding box center [793, 180] width 692 height 119
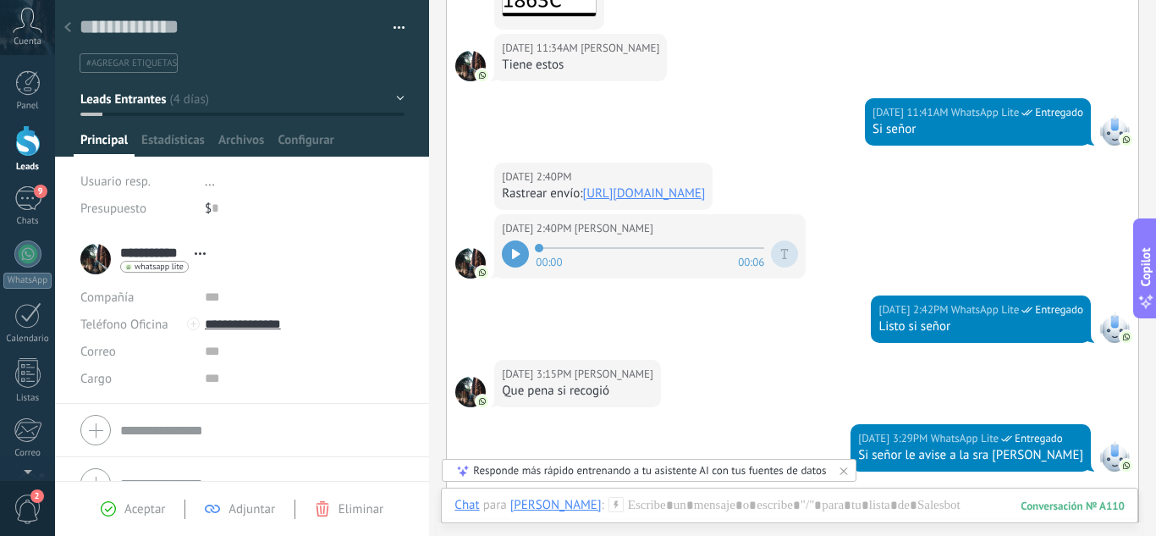
scroll to position [576, 0]
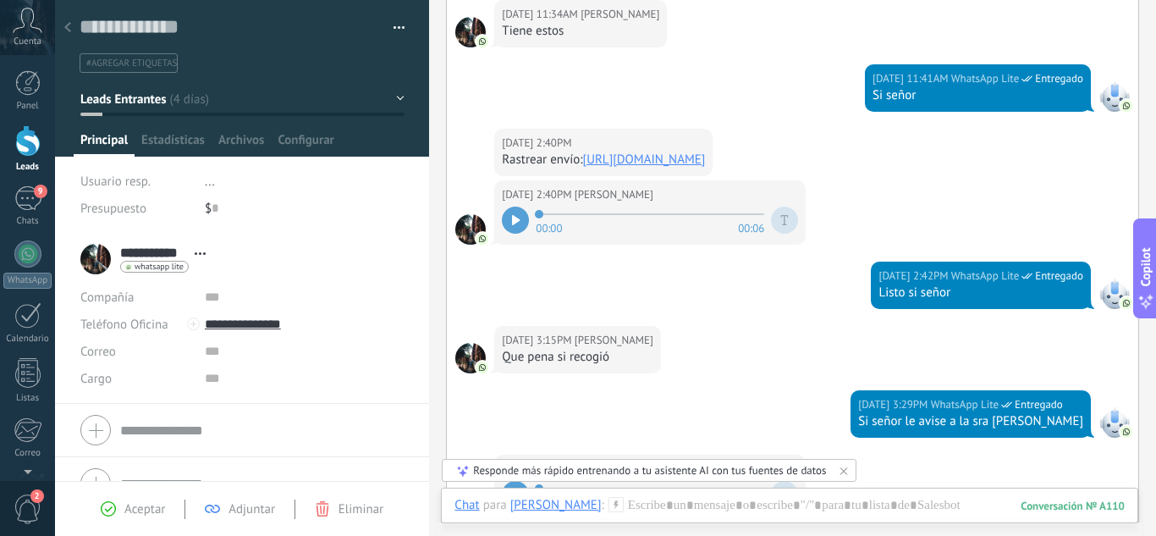
click at [523, 218] on div at bounding box center [515, 220] width 27 height 27
click at [523, 217] on div at bounding box center [515, 220] width 27 height 27
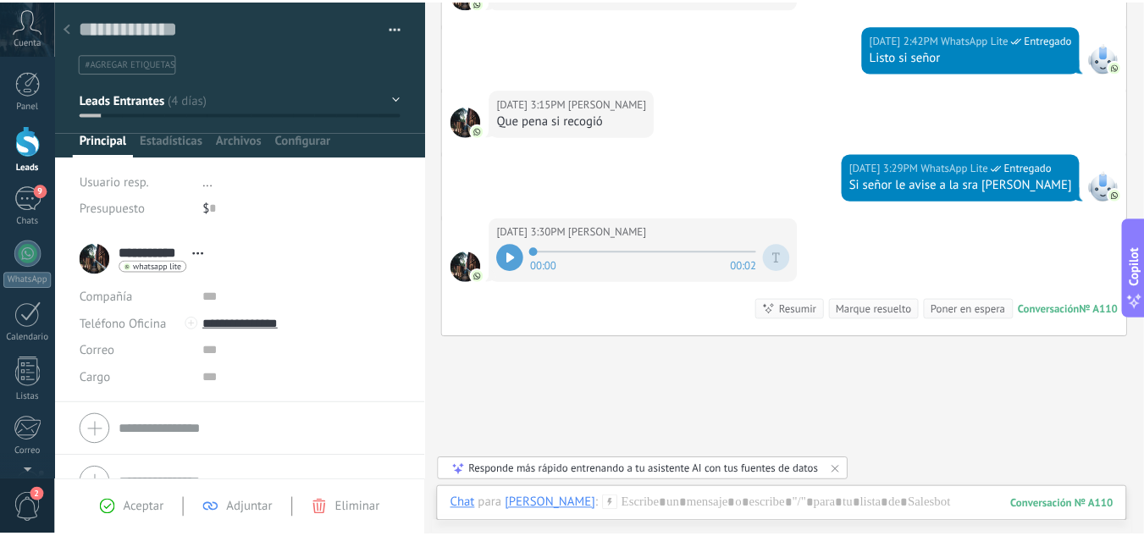
scroll to position [846, 0]
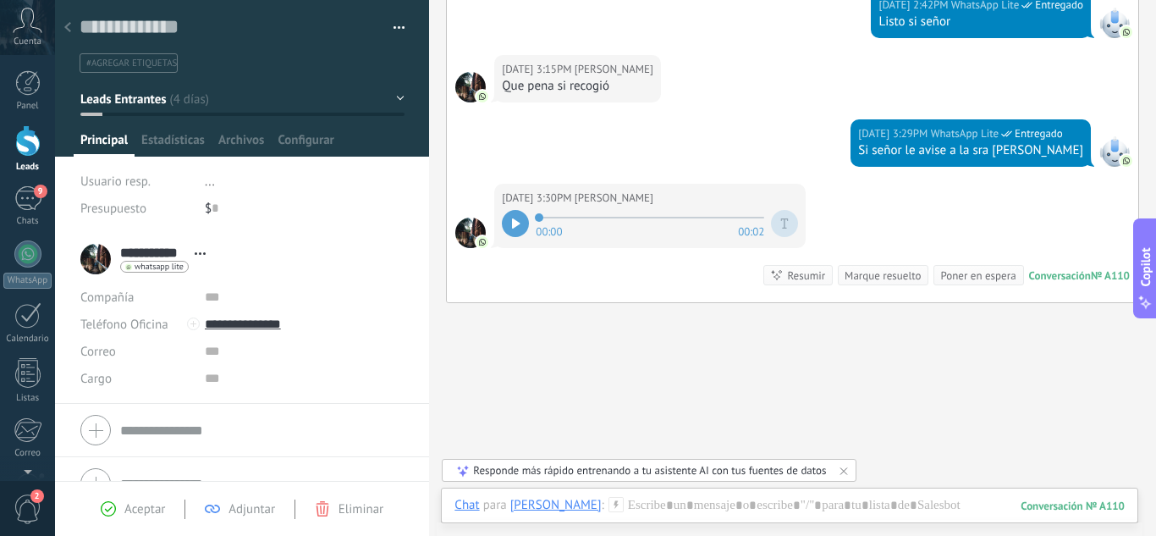
click at [523, 217] on div at bounding box center [515, 223] width 27 height 27
click at [17, 148] on div at bounding box center [27, 140] width 25 height 31
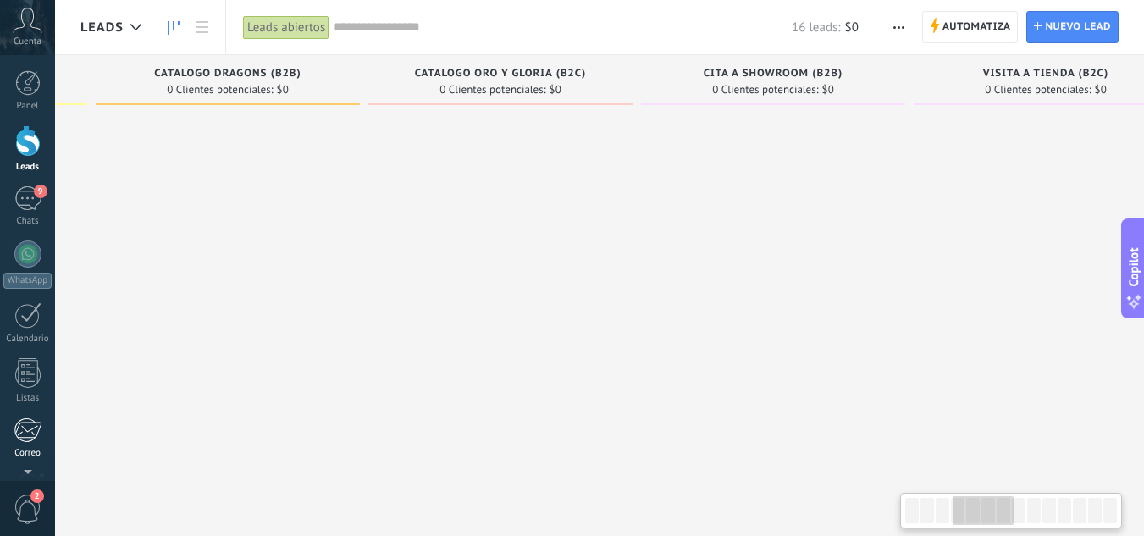
scroll to position [0, 970]
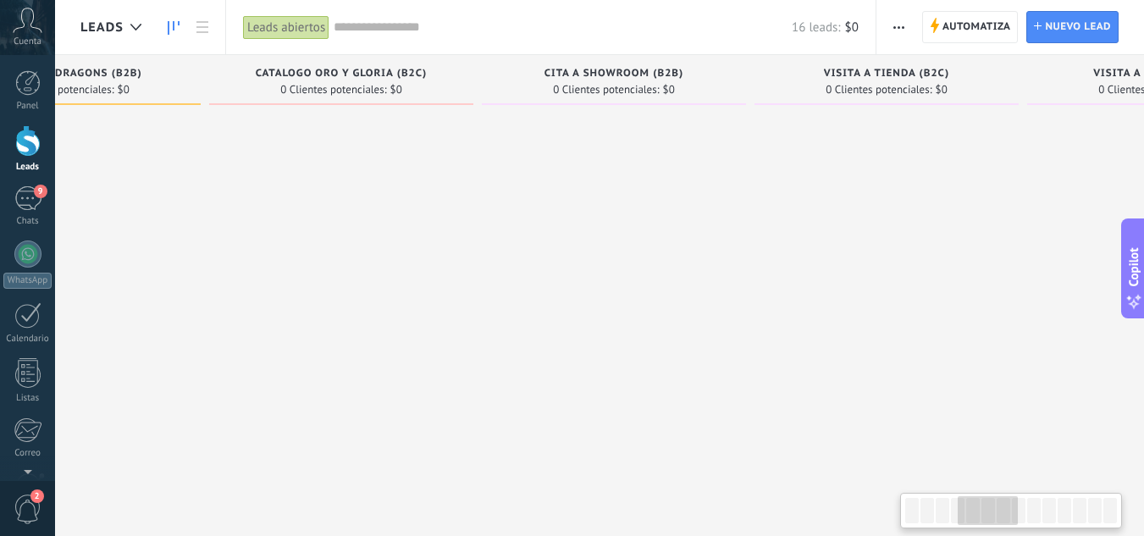
drag, startPoint x: 1025, startPoint y: 411, endPoint x: 0, endPoint y: 458, distance: 1026.2
click at [0, 458] on body ".abccls-1,.abccls-2{fill-rule:evenodd}.abccls-2{fill:#fff} .abfcls-1{fill:none}…" at bounding box center [572, 268] width 1144 height 536
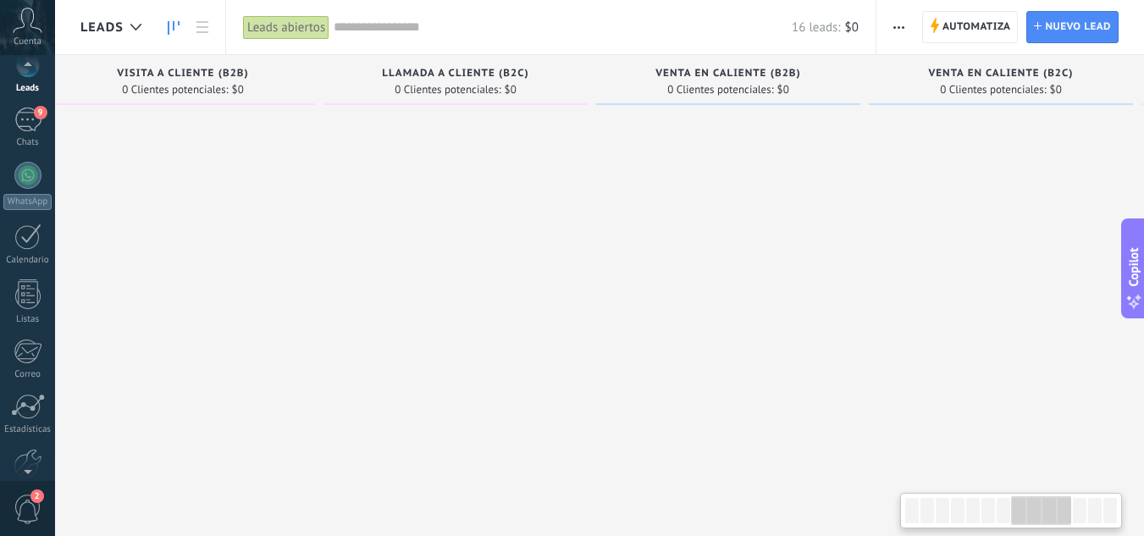
scroll to position [168, 0]
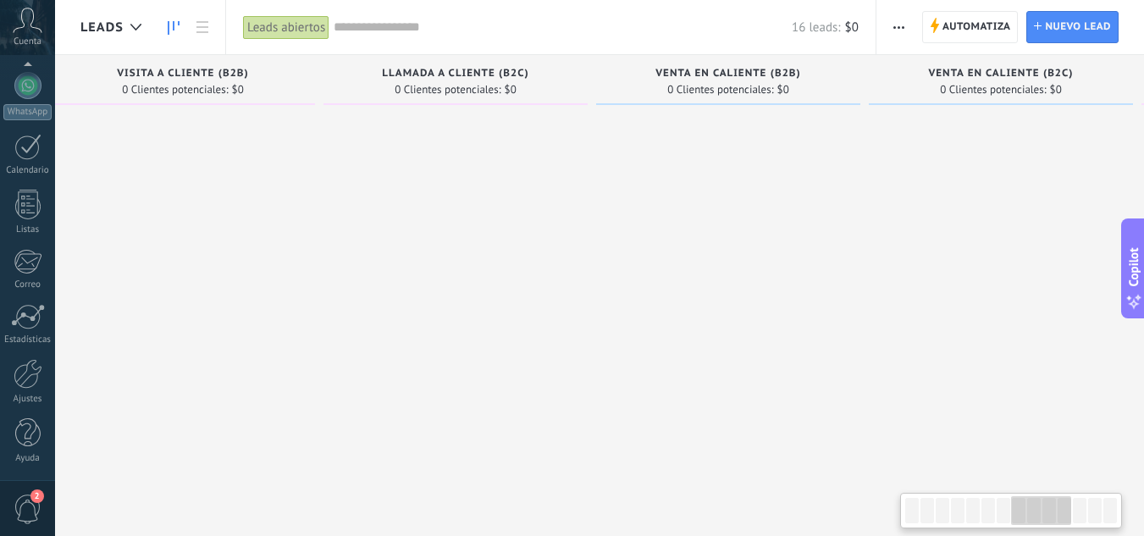
drag, startPoint x: 1042, startPoint y: 306, endPoint x: 192, endPoint y: 515, distance: 875.2
click at [13, 480] on body ".abccls-1,.abccls-2{fill-rule:evenodd}.abccls-2{fill:#fff} .abfcls-1{fill:none}…" at bounding box center [572, 268] width 1144 height 536
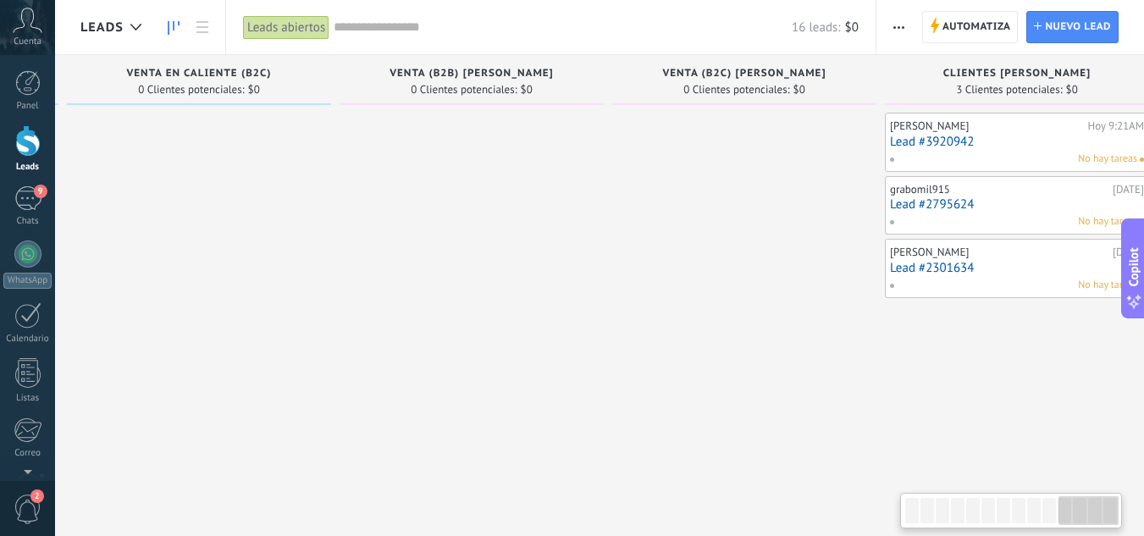
scroll to position [0, 2778]
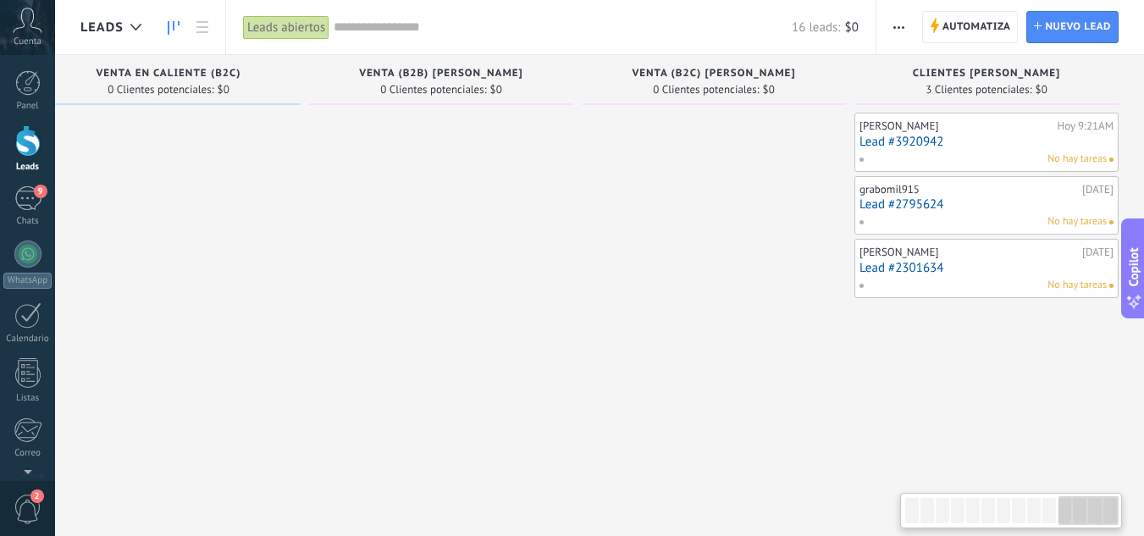
drag, startPoint x: 1101, startPoint y: 327, endPoint x: 137, endPoint y: 380, distance: 965.6
click at [979, 281] on div "No hay tareas" at bounding box center [982, 285] width 248 height 15
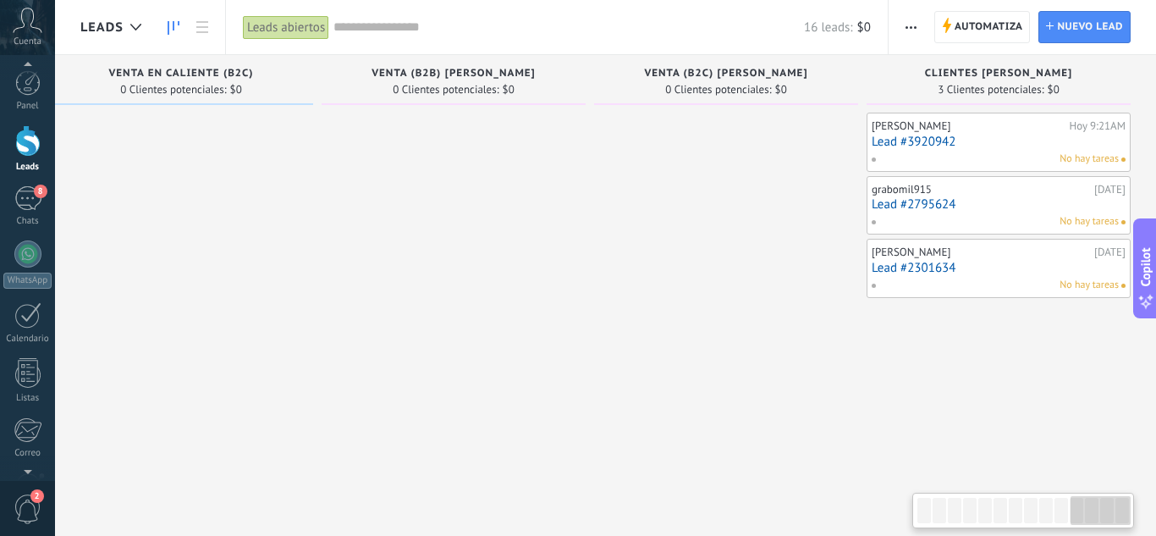
scroll to position [0, 2765]
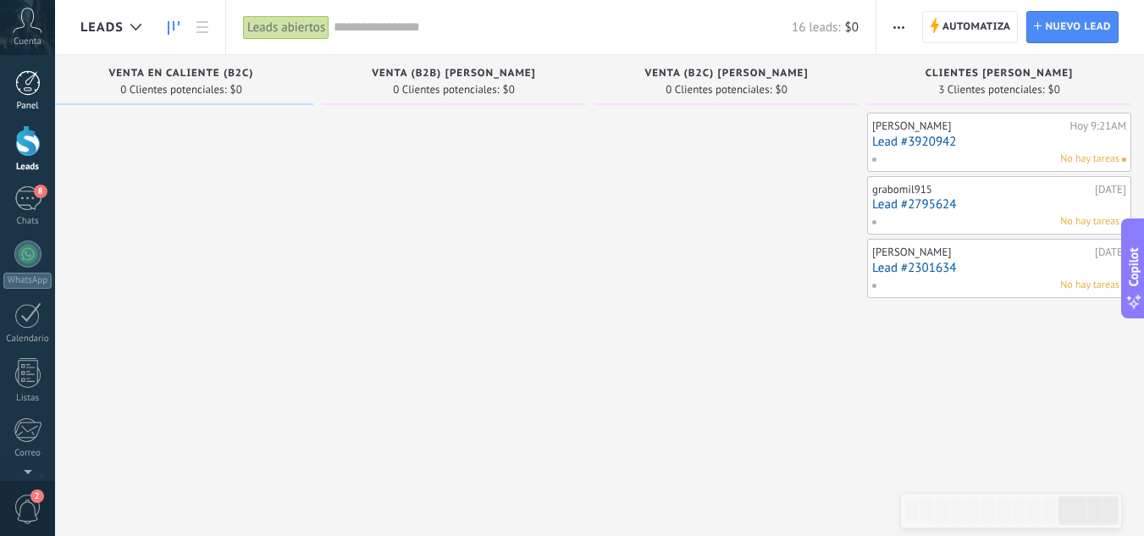
click at [22, 93] on div at bounding box center [27, 82] width 25 height 25
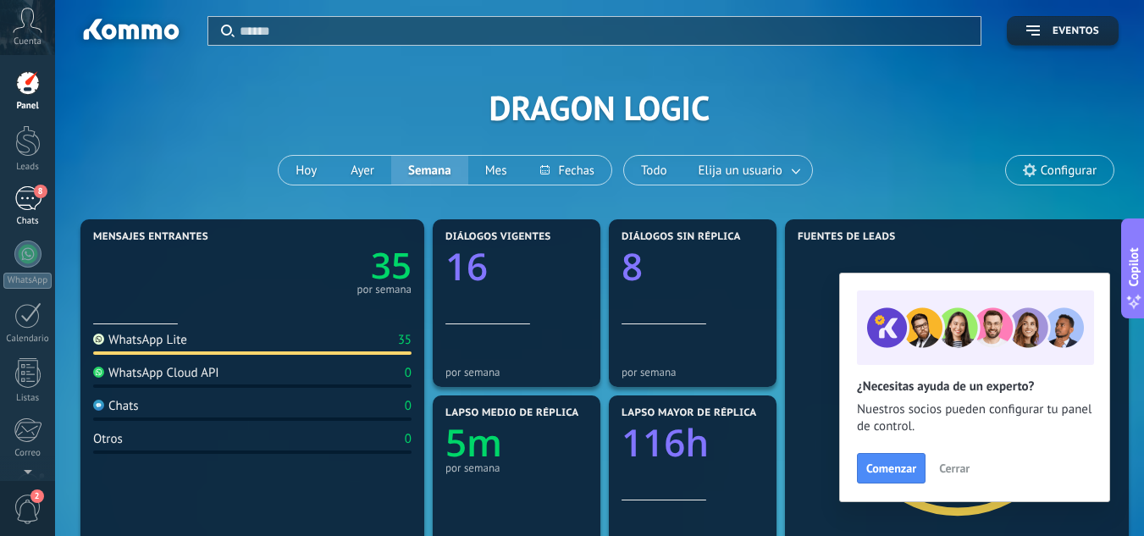
click at [36, 217] on div "Chats" at bounding box center [27, 221] width 49 height 11
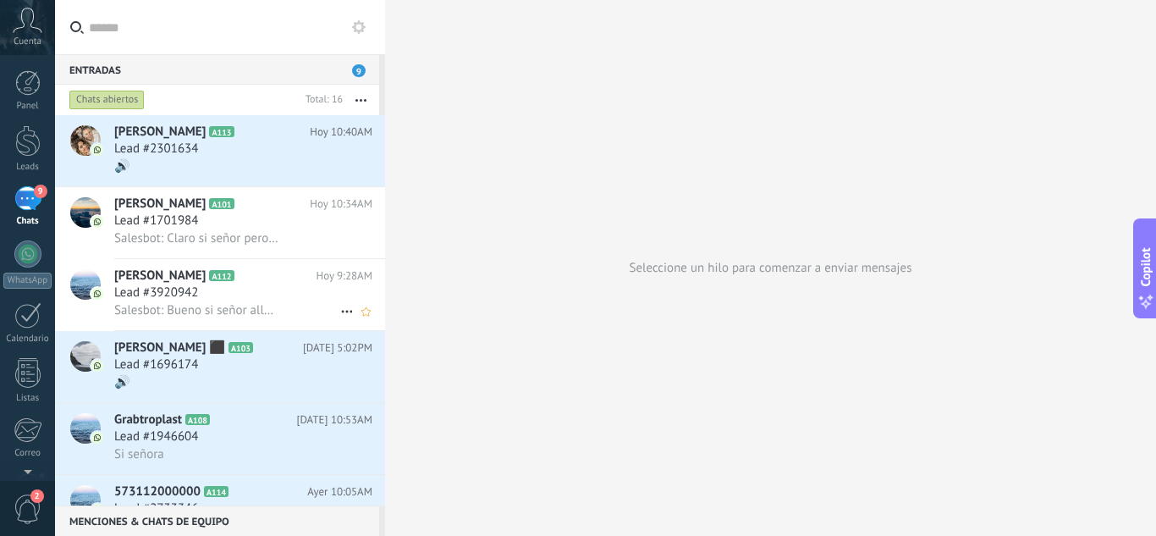
click at [273, 300] on div "Lead #3920942" at bounding box center [243, 292] width 258 height 17
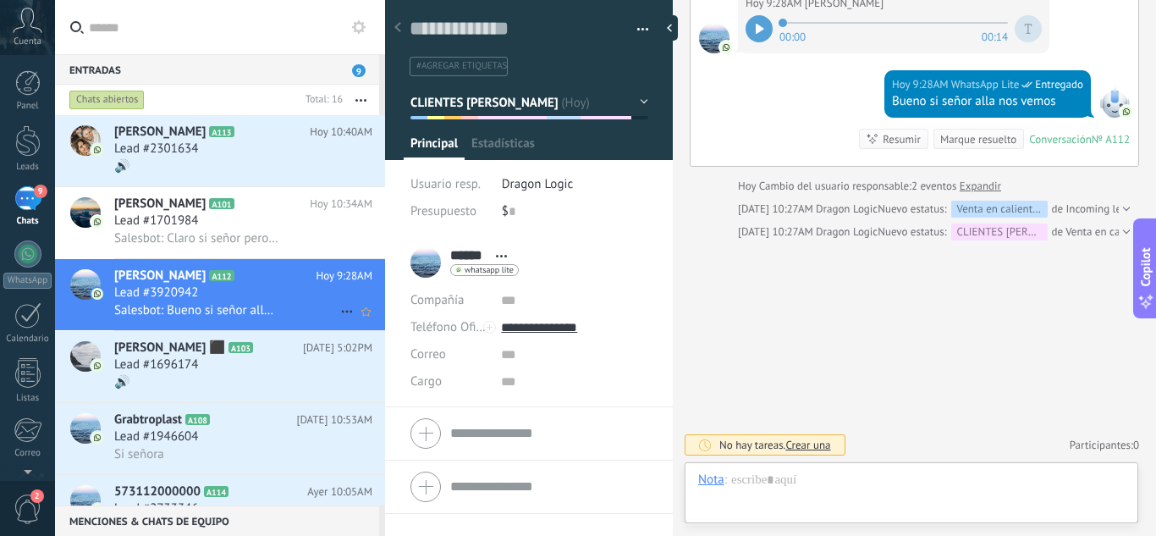
scroll to position [25, 0]
click at [758, 101] on div "Hoy 9:28AM WhatsApp Lite Entregado Bueno si señor alla nos vemos Conversación №…" at bounding box center [915, 118] width 448 height 96
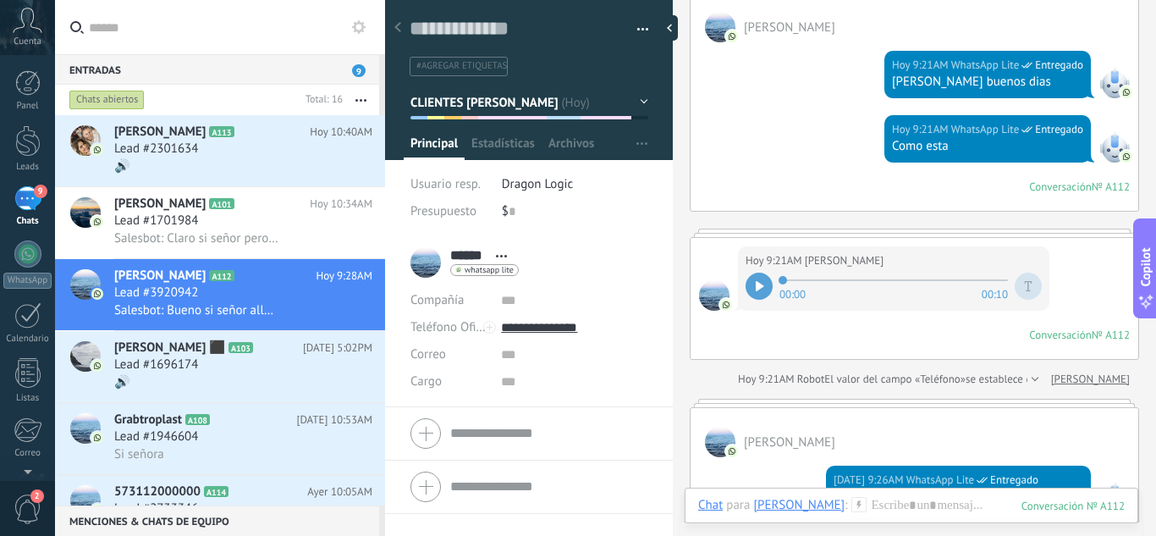
scroll to position [169, 0]
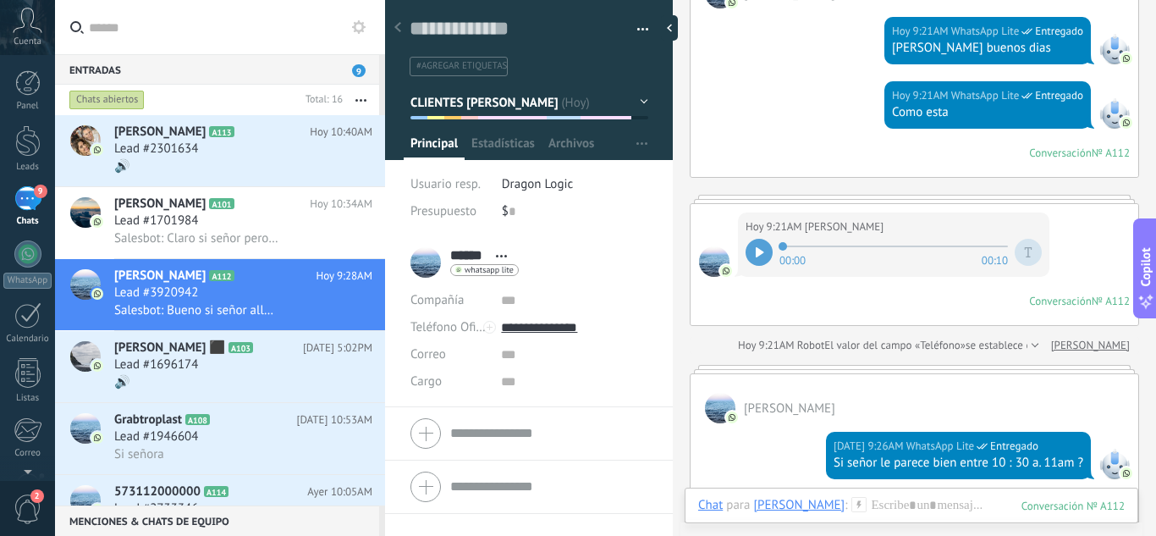
click at [764, 262] on div at bounding box center [759, 252] width 27 height 27
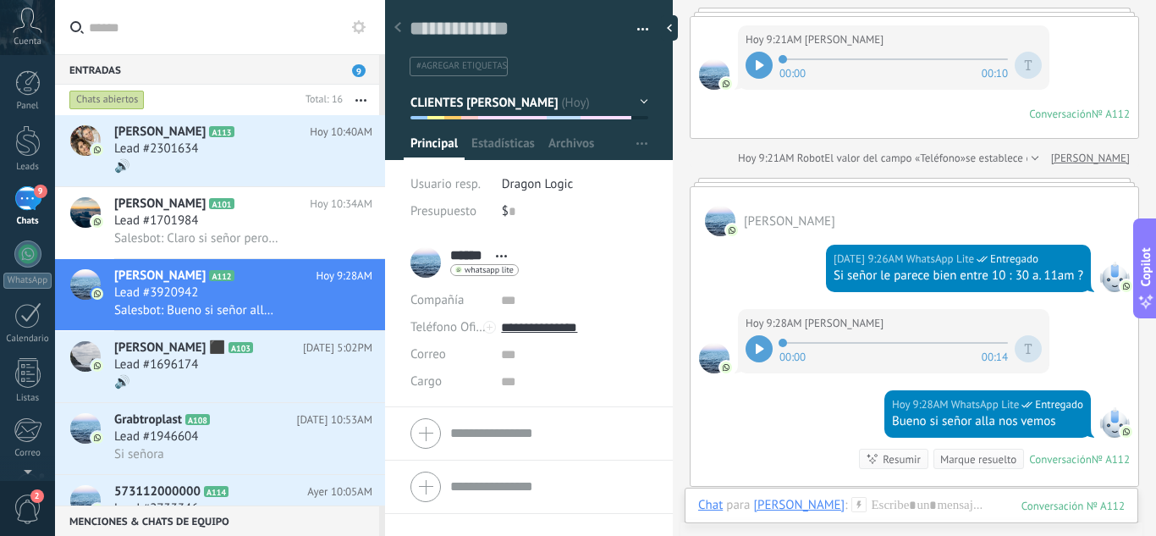
scroll to position [406, 0]
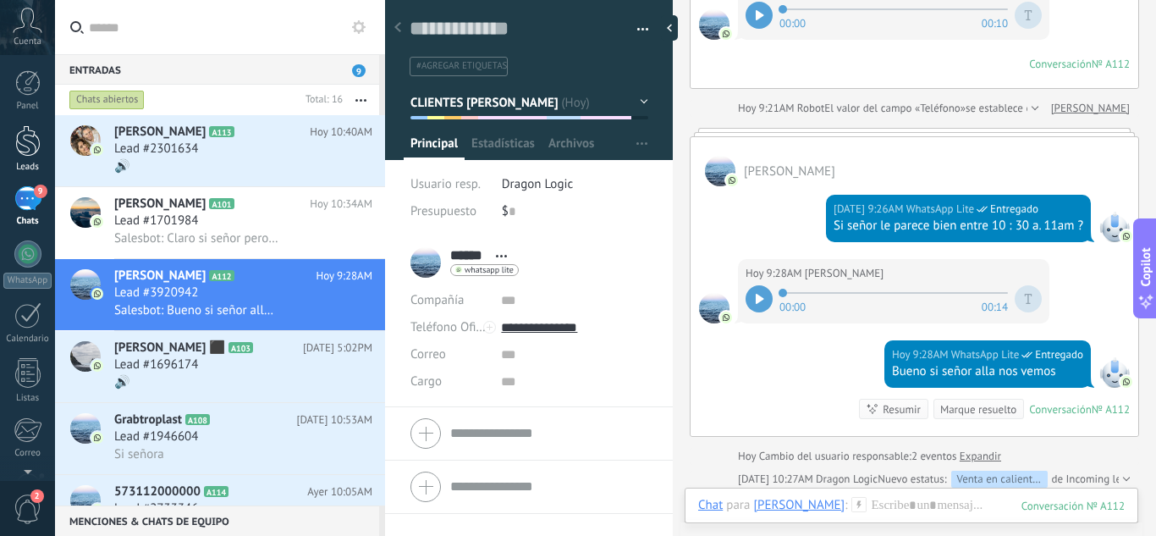
click at [3, 157] on link "Leads" at bounding box center [27, 148] width 55 height 47
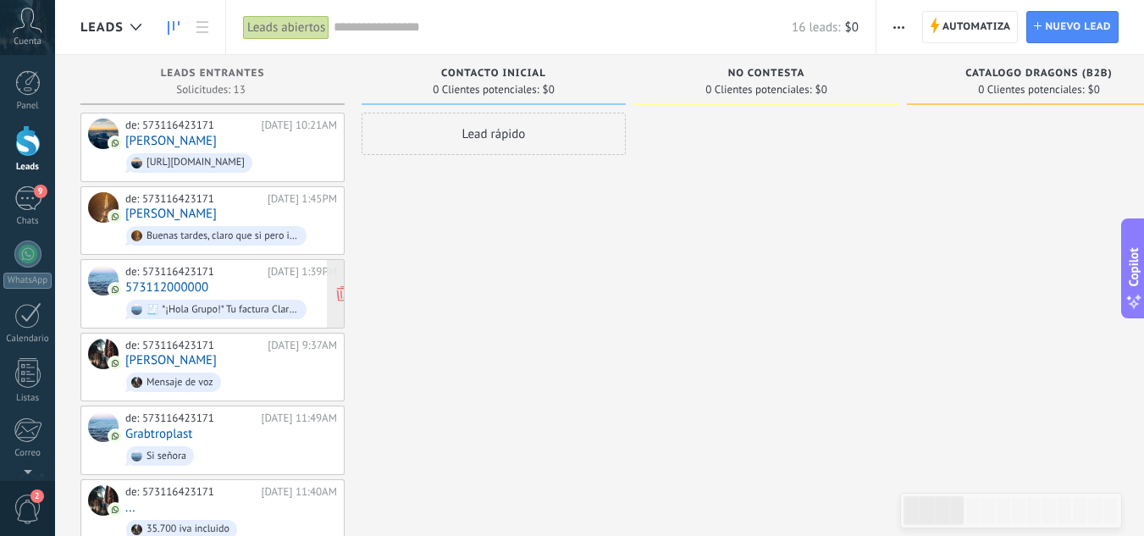
click at [283, 280] on div "de: 573116423171 19/09/2025 1:39PM 573112000000 🧾 *¡Hola Grupo!* Tu factura Cla…" at bounding box center [231, 294] width 212 height 58
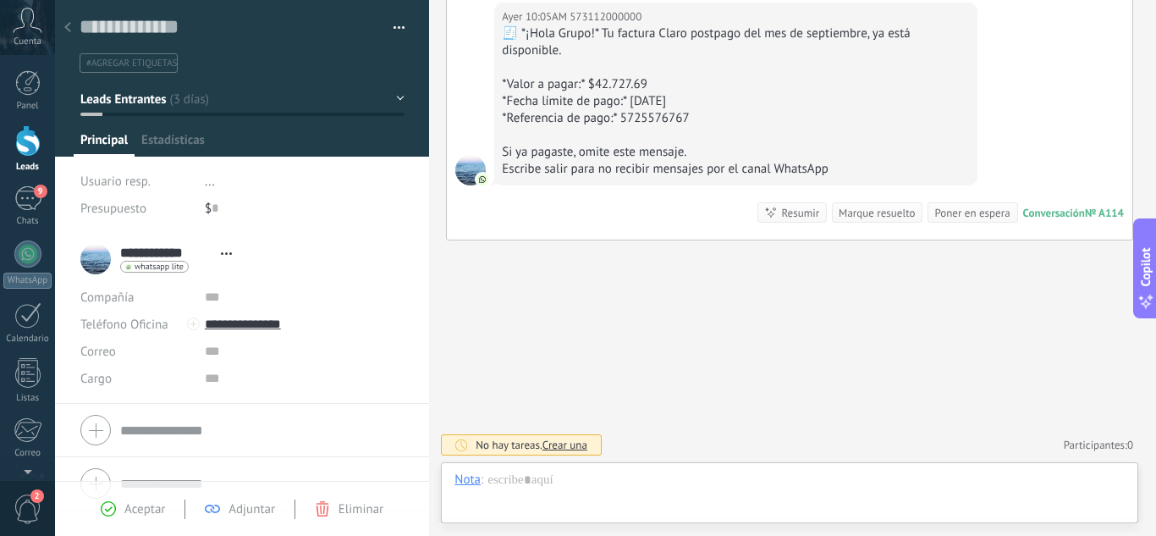
scroll to position [25, 0]
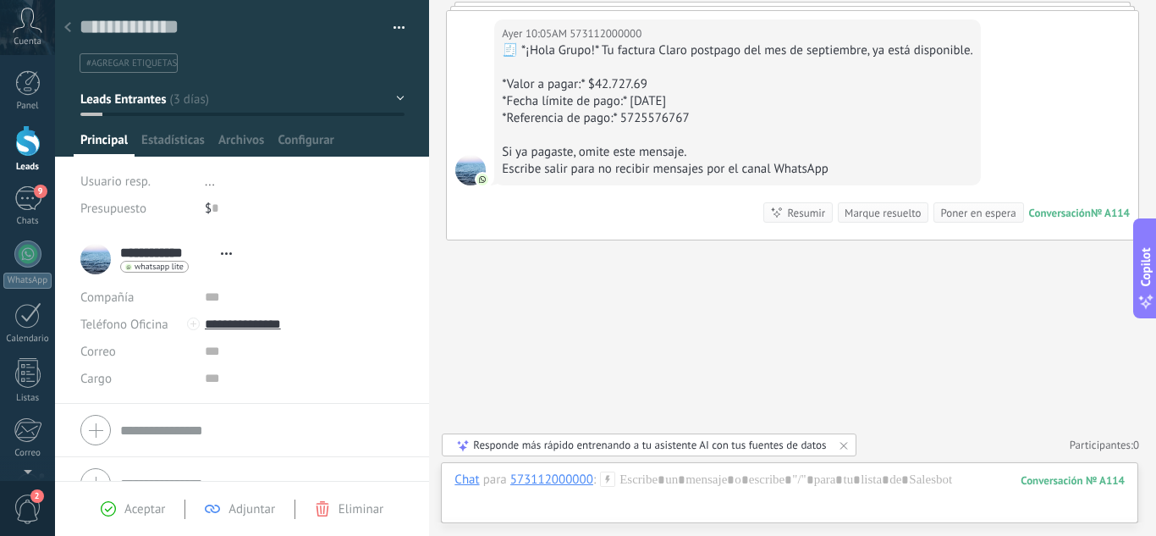
click at [1056, 111] on div "Ayer 10:05AM 573112000000 🧾 *¡Hola Grupo!* Tu factura Claro postpago del mes de…" at bounding box center [793, 125] width 692 height 229
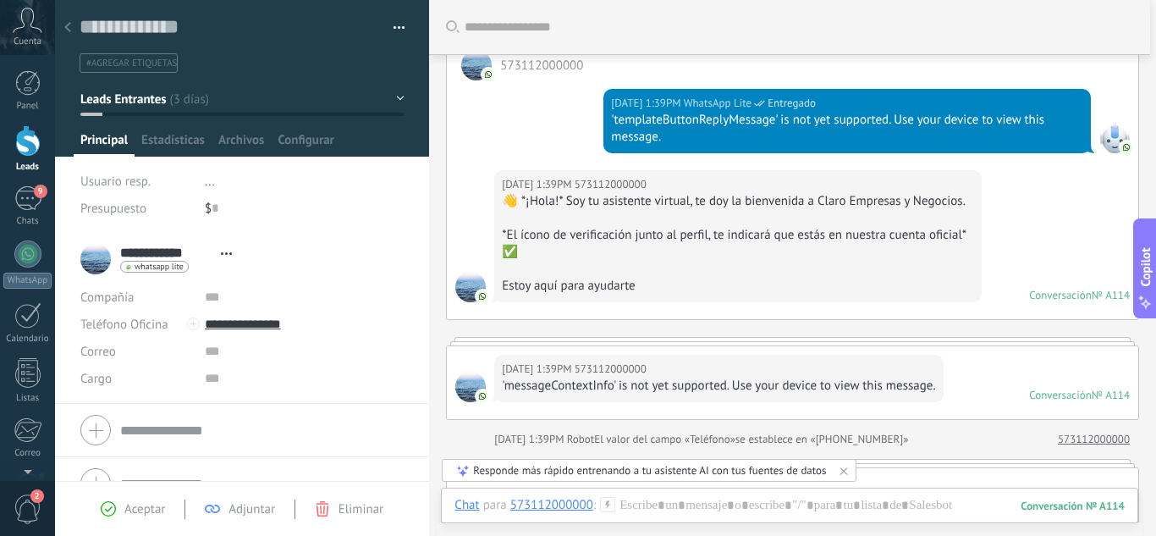
scroll to position [95, 0]
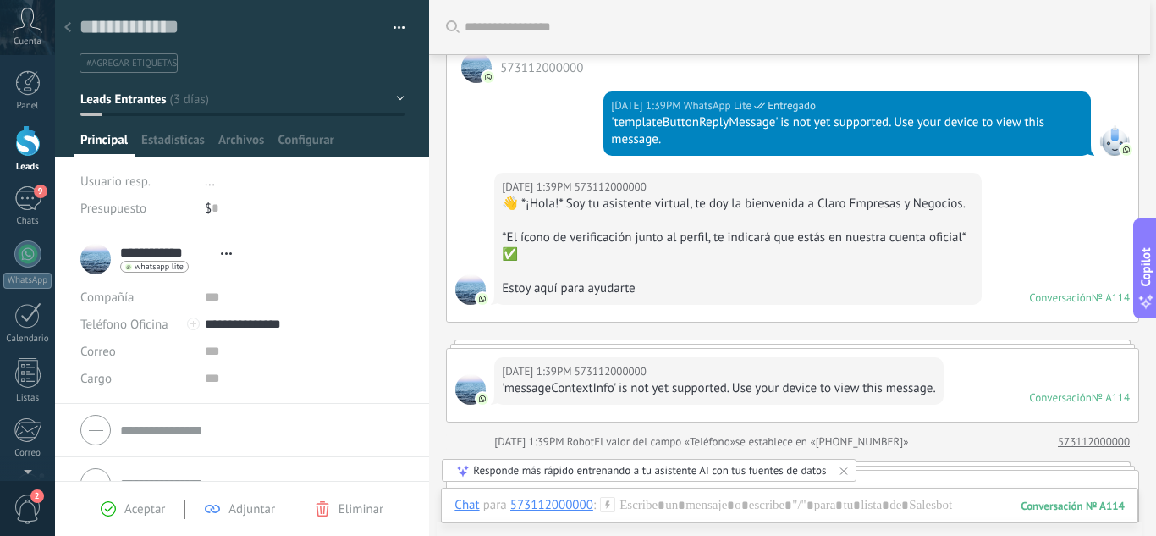
click at [24, 157] on link "Leads" at bounding box center [27, 148] width 55 height 47
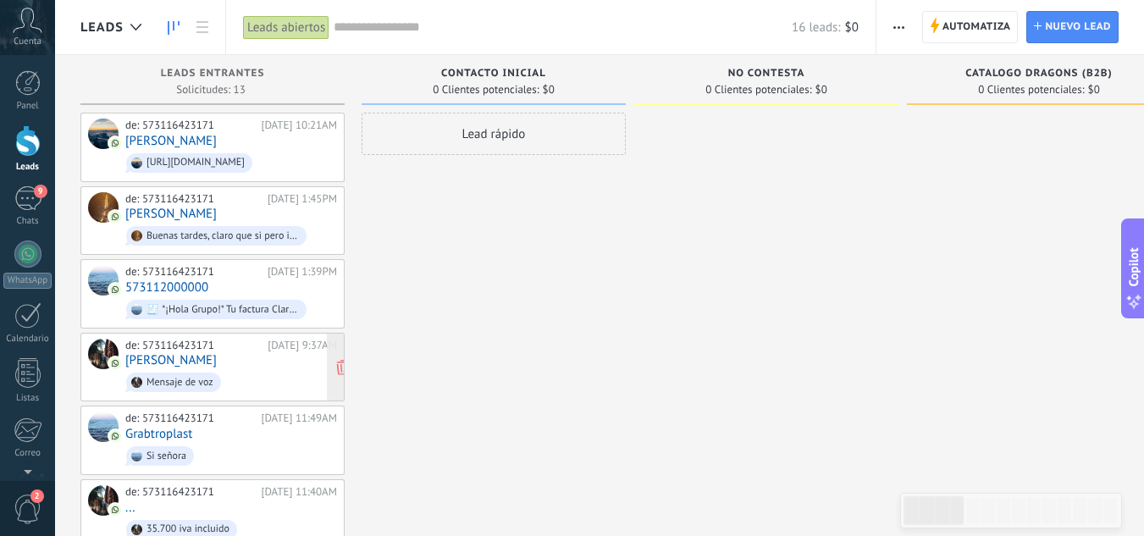
click at [264, 350] on div "de: 573116423171 19/09/2025 9:37AM Juan Pulido Mensaje de voz" at bounding box center [231, 368] width 212 height 58
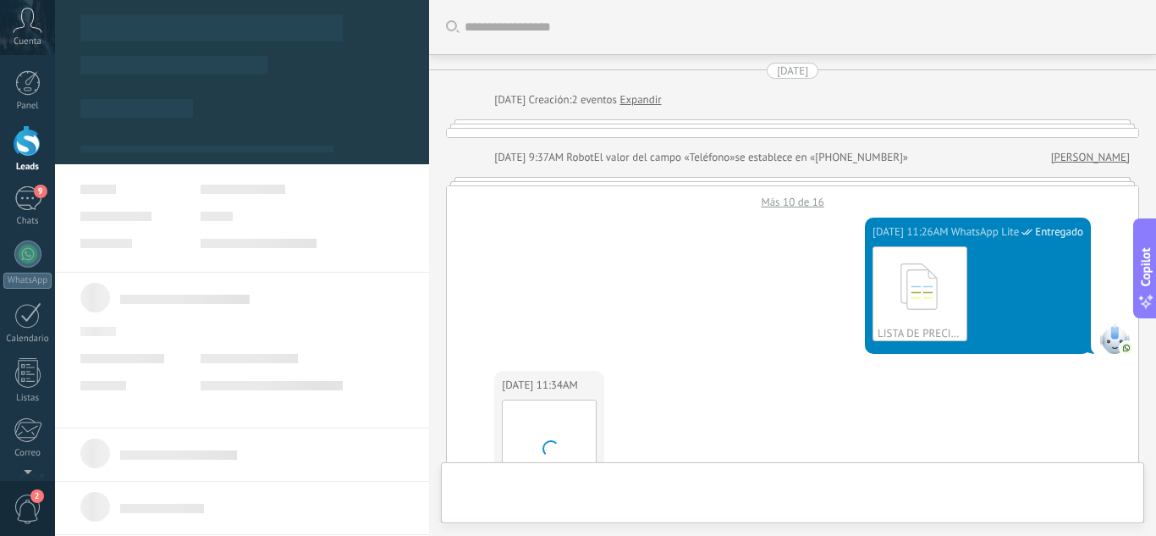
scroll to position [909, 0]
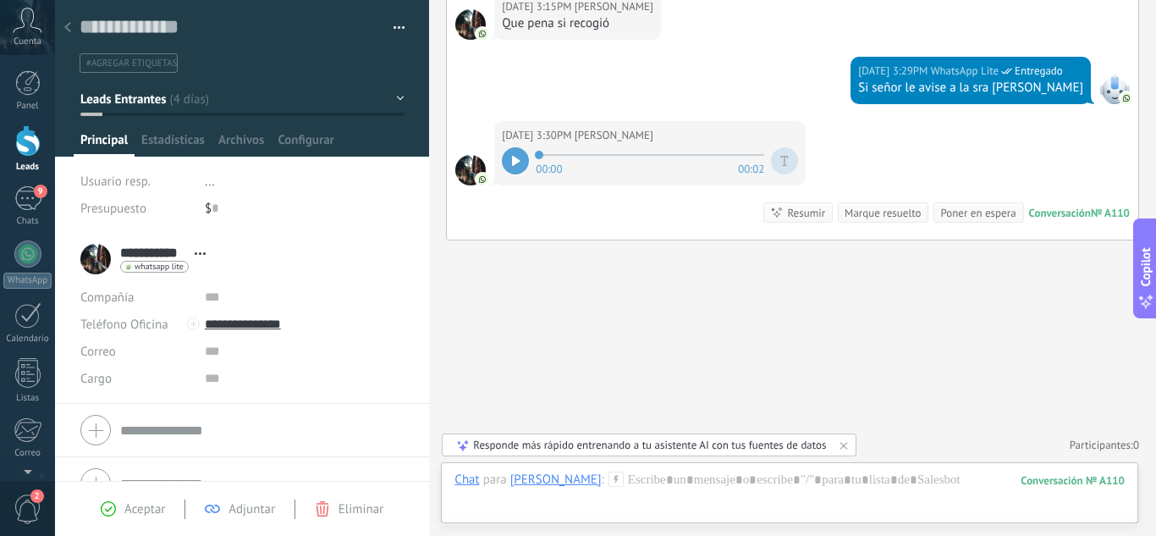
click at [588, 67] on div "19/09/2025 3:29PM WhatsApp Lite Entregado Si señor le avise a la sra Imdira" at bounding box center [793, 89] width 692 height 64
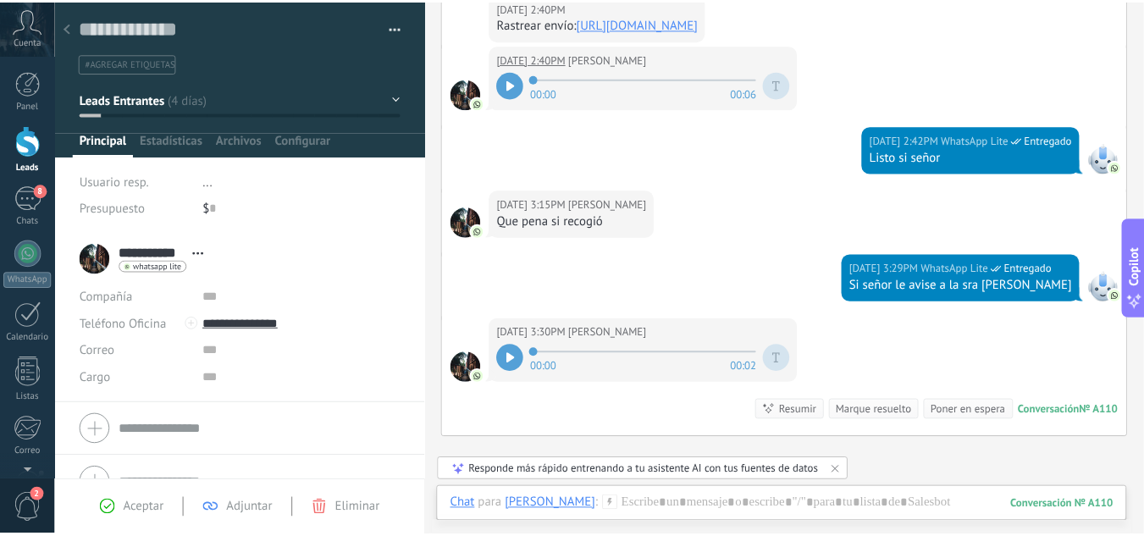
scroll to position [745, 0]
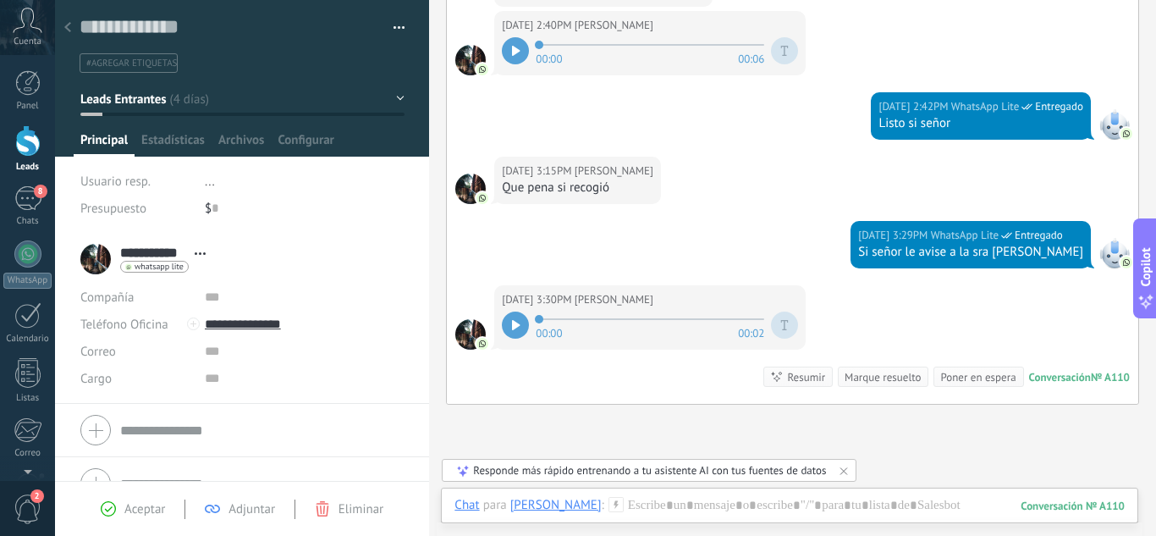
click at [504, 52] on div at bounding box center [515, 50] width 27 height 27
click at [32, 145] on div at bounding box center [27, 140] width 25 height 31
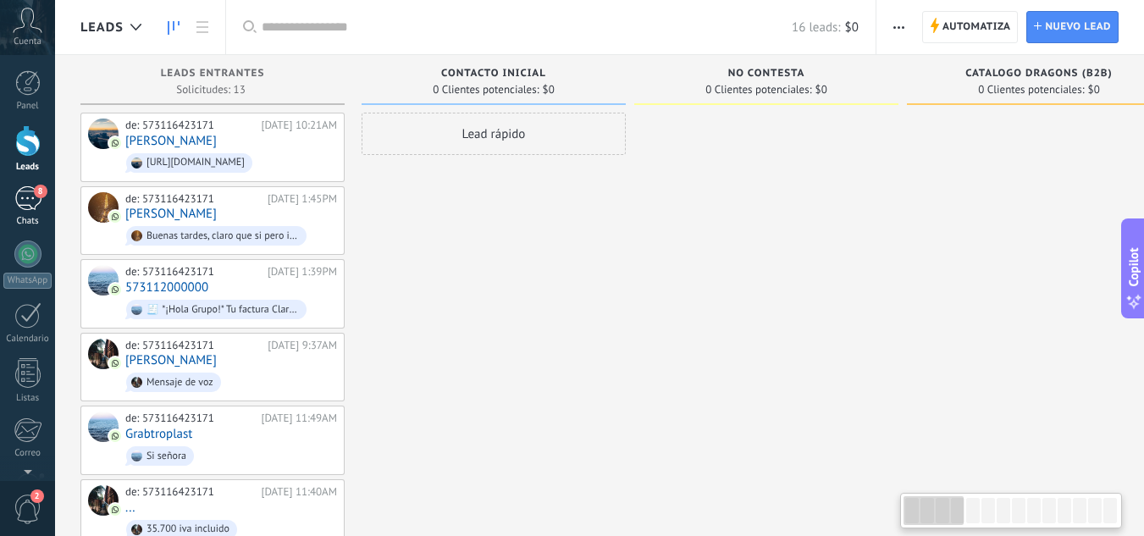
click at [30, 193] on div "8" at bounding box center [27, 198] width 27 height 25
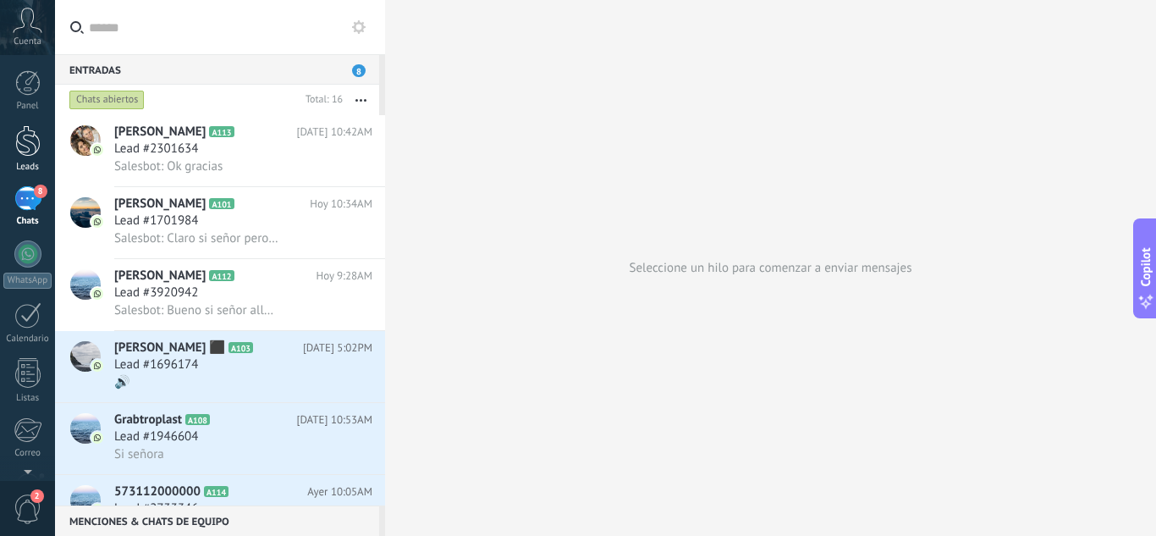
click at [28, 156] on div at bounding box center [27, 140] width 25 height 31
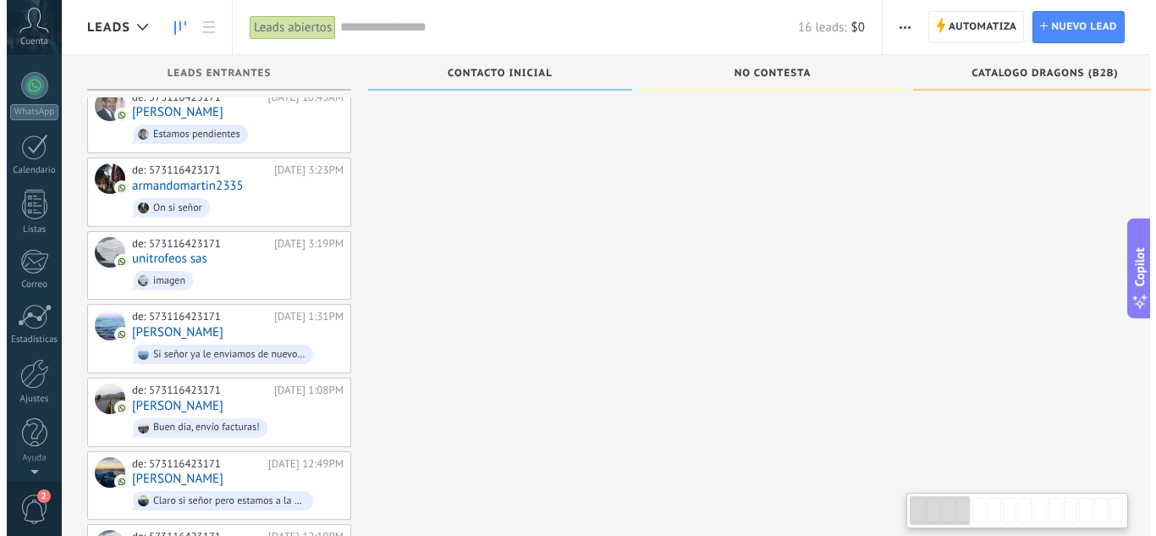
scroll to position [556, 0]
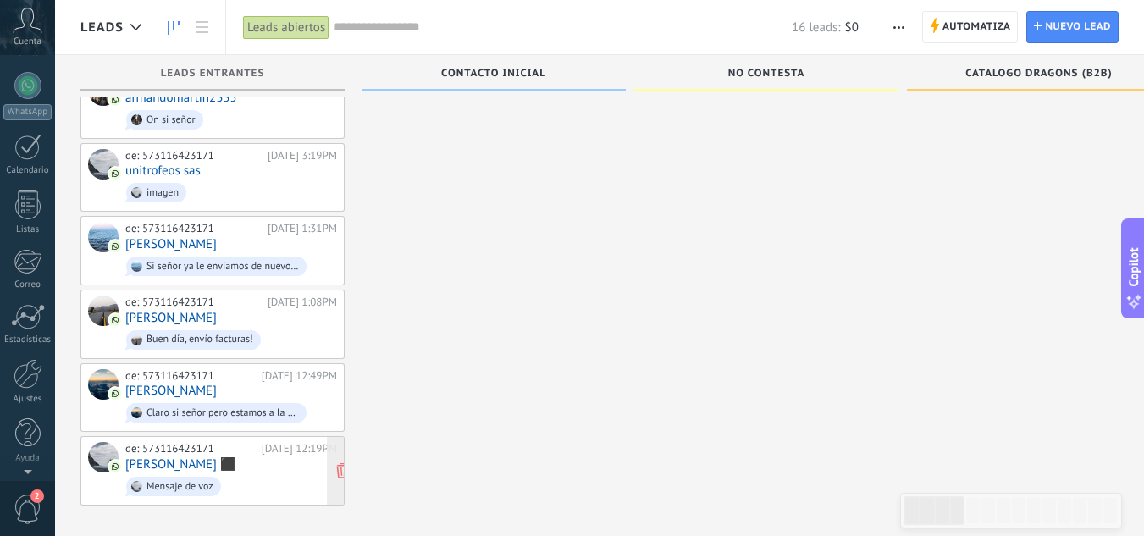
click at [275, 460] on div "de: 573116423171 17/09/2025 12:19PM ‍‍Anny Sanchez ‍⬛ Mensaje de voz" at bounding box center [231, 471] width 212 height 58
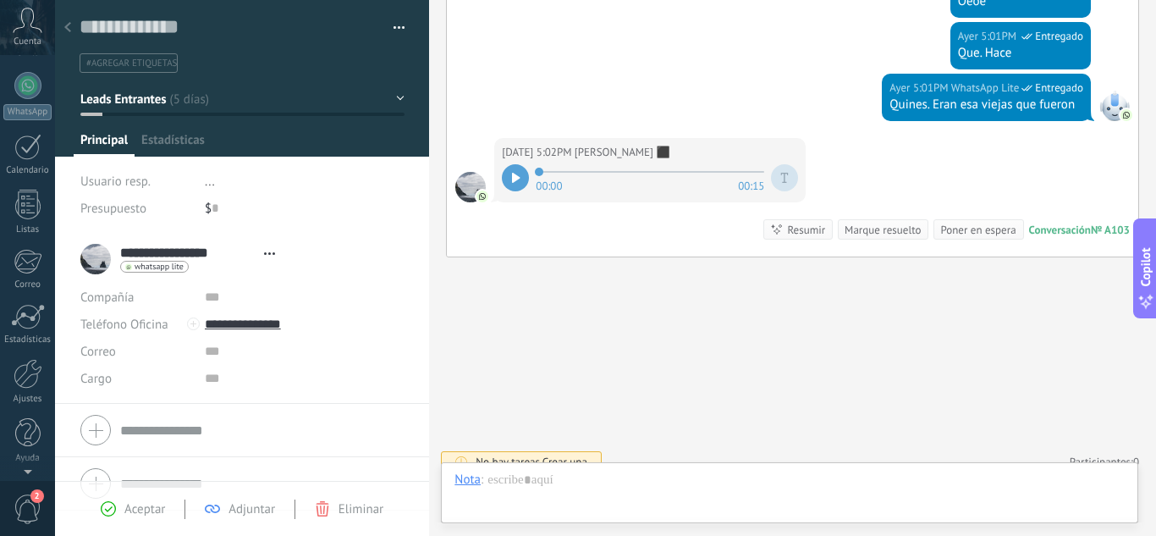
scroll to position [25, 0]
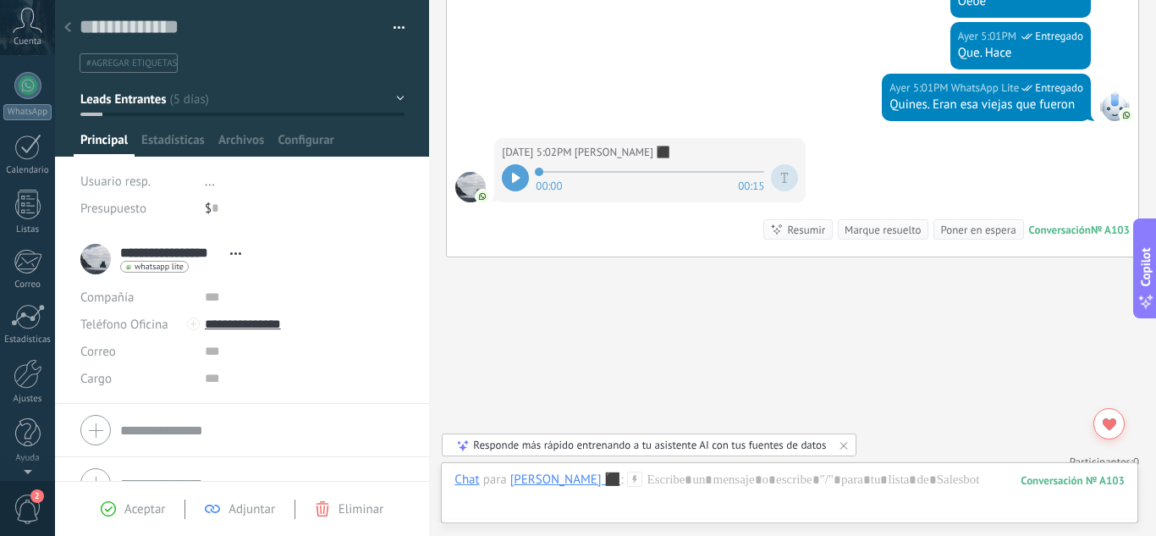
click at [514, 173] on icon at bounding box center [516, 178] width 8 height 10
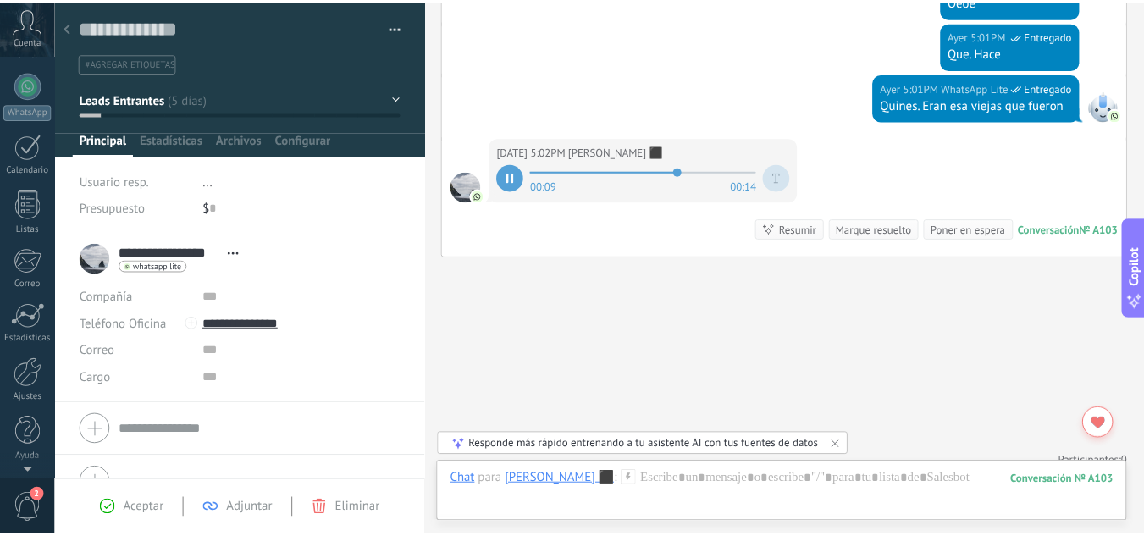
scroll to position [0, 0]
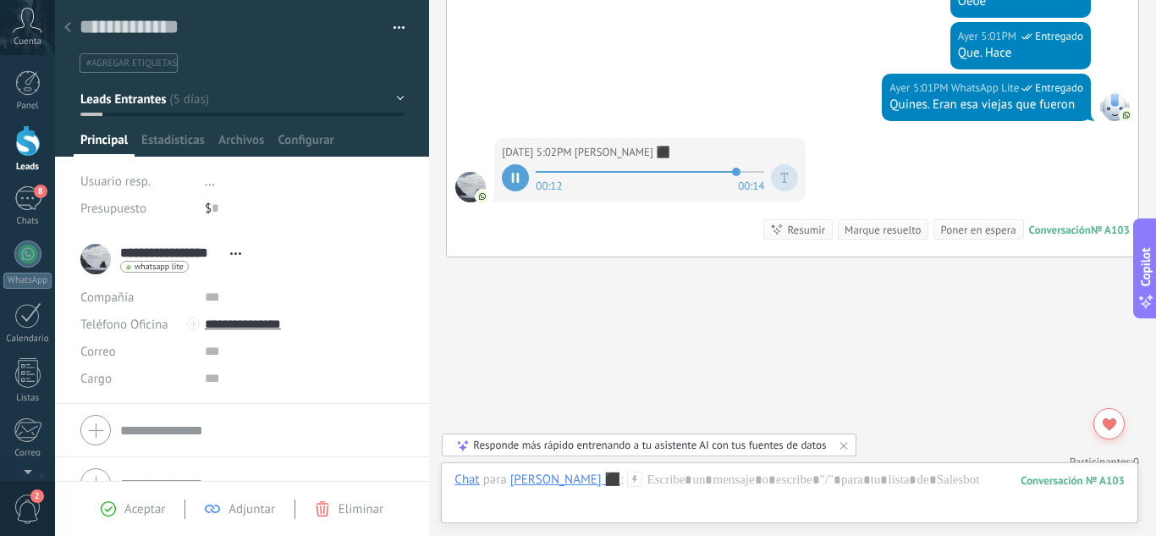
click at [27, 139] on div at bounding box center [27, 140] width 25 height 31
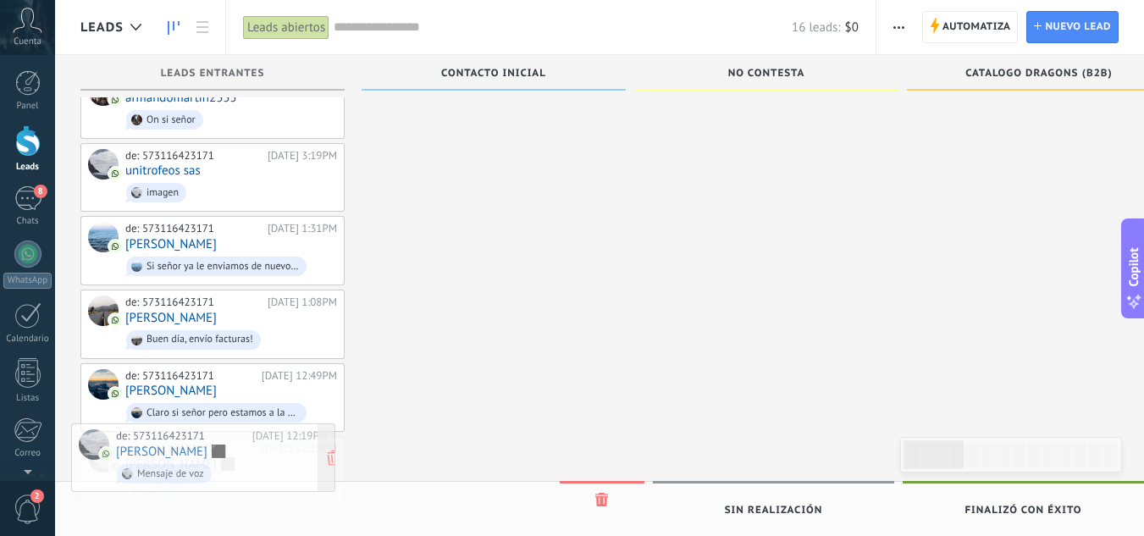
drag, startPoint x: 265, startPoint y: 434, endPoint x: 256, endPoint y: 432, distance: 9.7
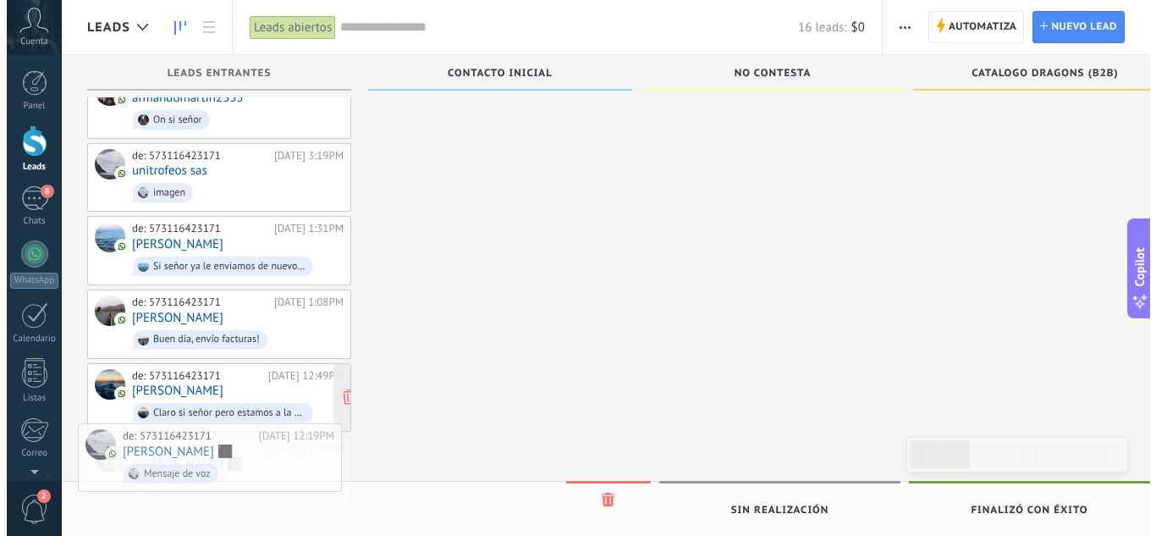
scroll to position [483, 0]
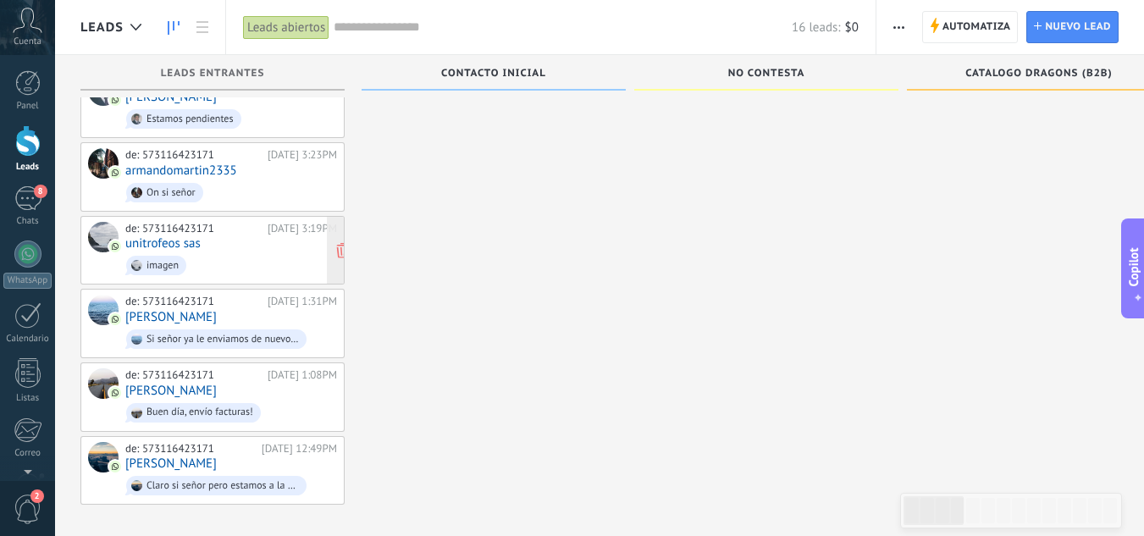
click at [251, 238] on div "de: 573116423171 17/09/2025 3:19PM unitrofeos sas imagen" at bounding box center [231, 251] width 212 height 58
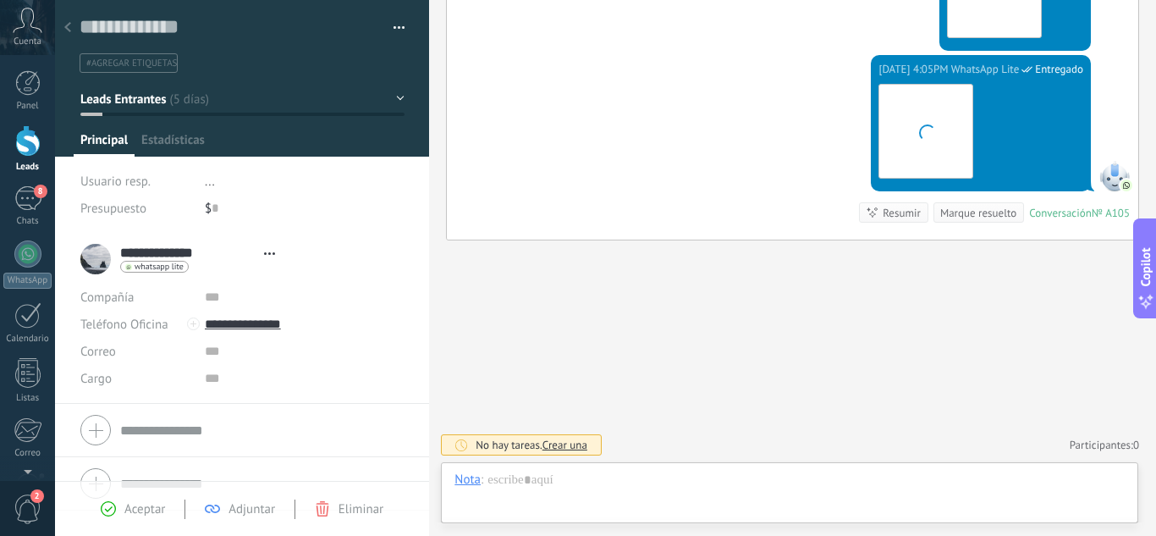
scroll to position [25, 0]
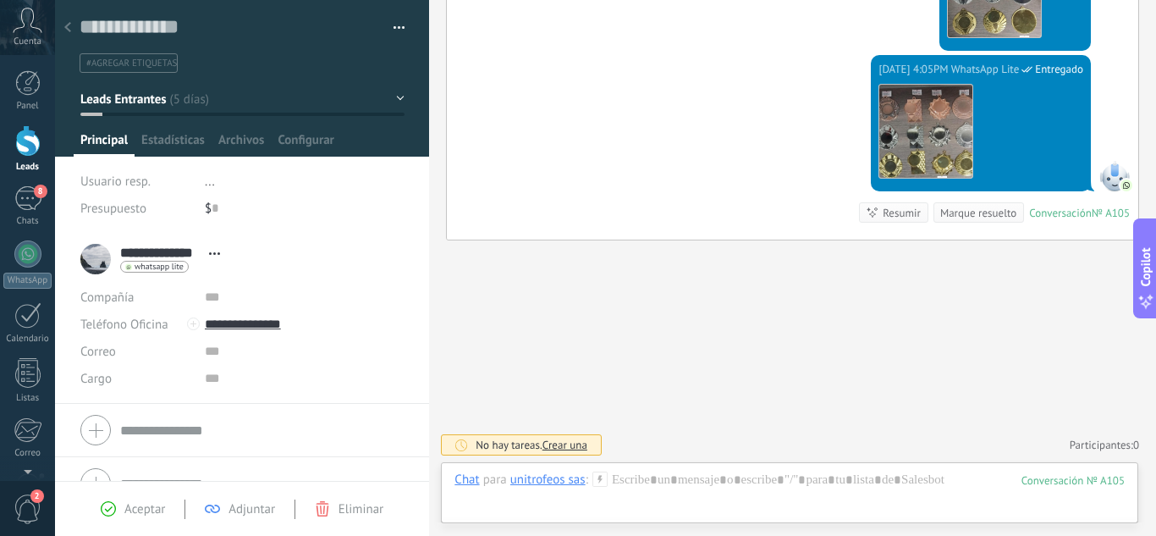
click at [745, 192] on div "17/09/2025 4:05PM WhatsApp Lite Entregado Descargar Conversación № A105 Convers…" at bounding box center [793, 147] width 692 height 185
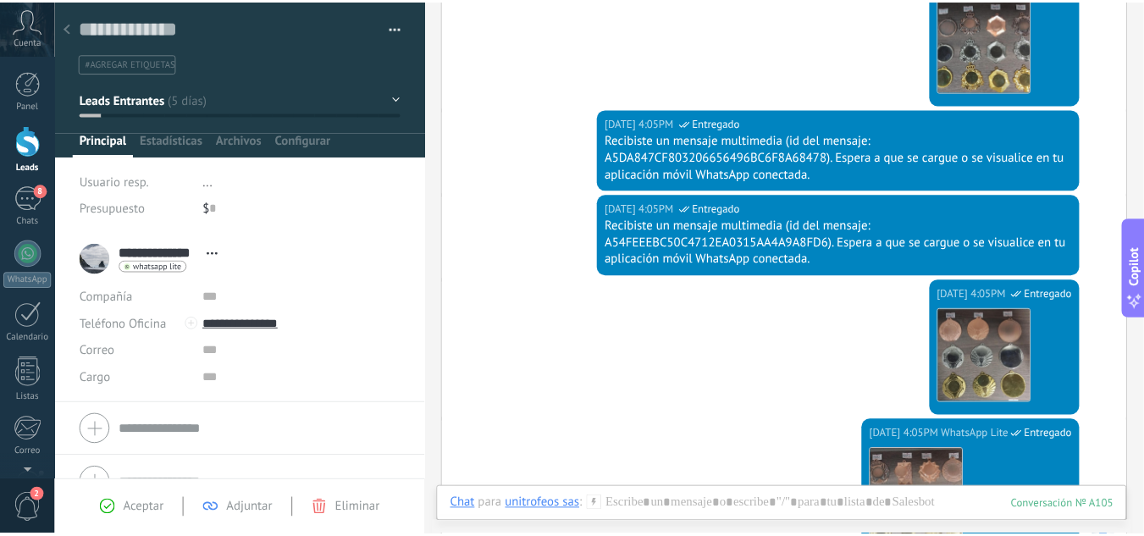
scroll to position [1050, 0]
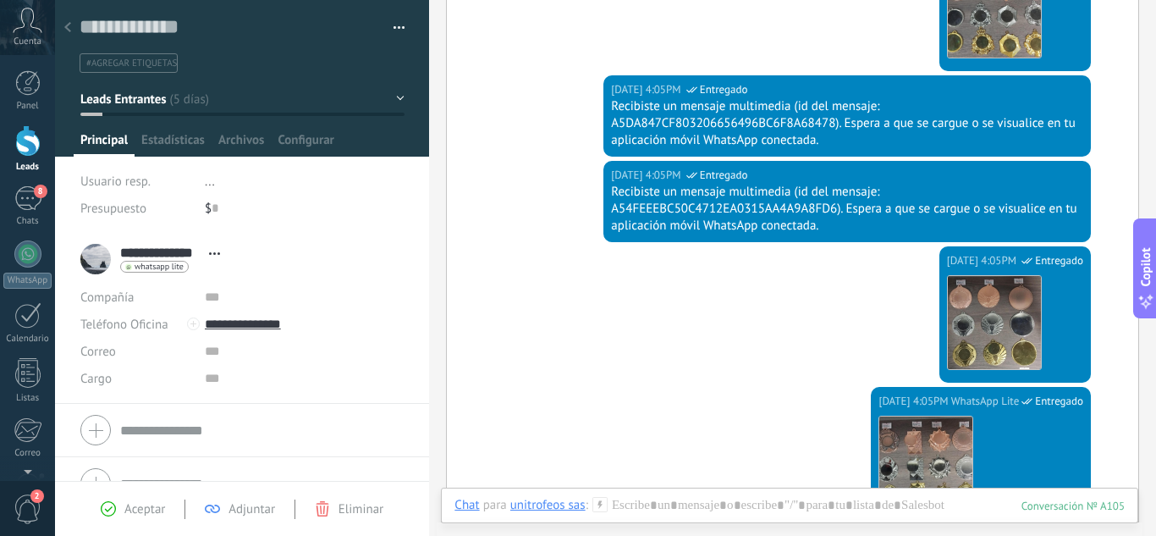
click at [20, 147] on div at bounding box center [27, 140] width 25 height 31
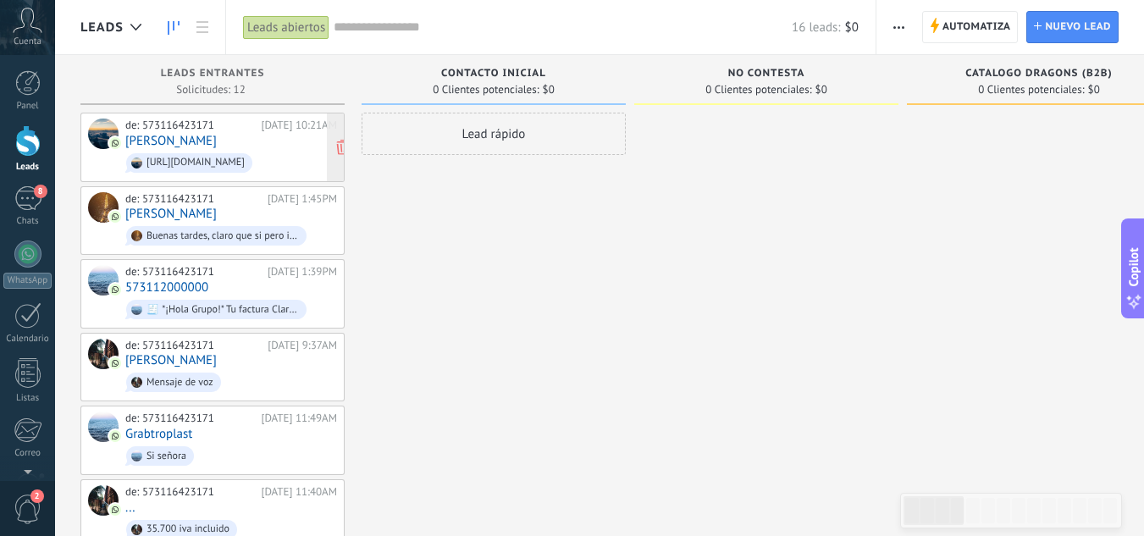
click at [276, 136] on div "de: 573116423171 21/09/2025 10:21AM Juan Carlos https://www.instagram.com/reel/…" at bounding box center [231, 148] width 212 height 58
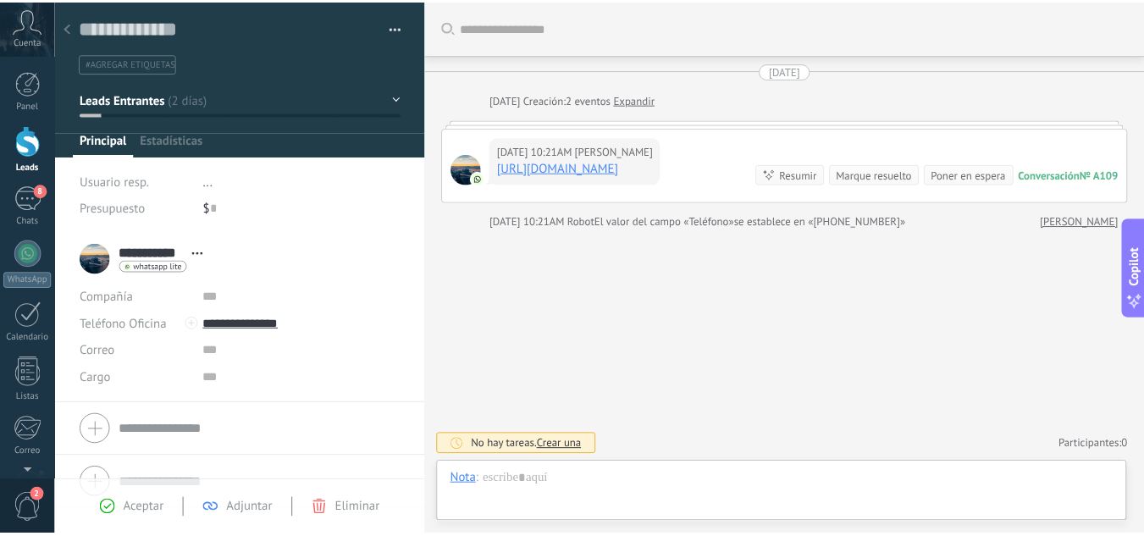
scroll to position [27, 0]
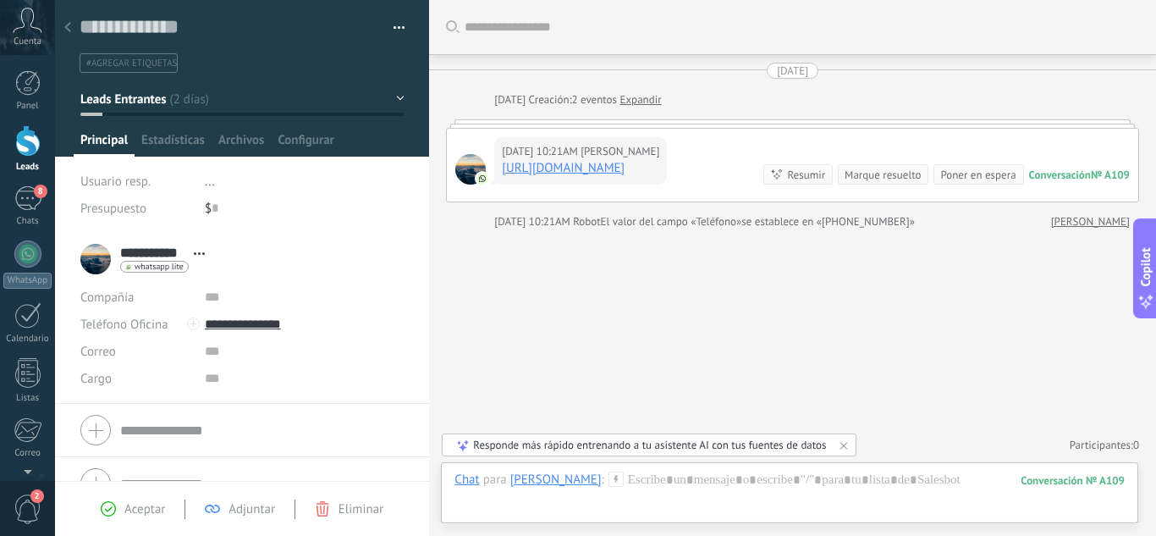
click at [30, 137] on div at bounding box center [27, 140] width 25 height 31
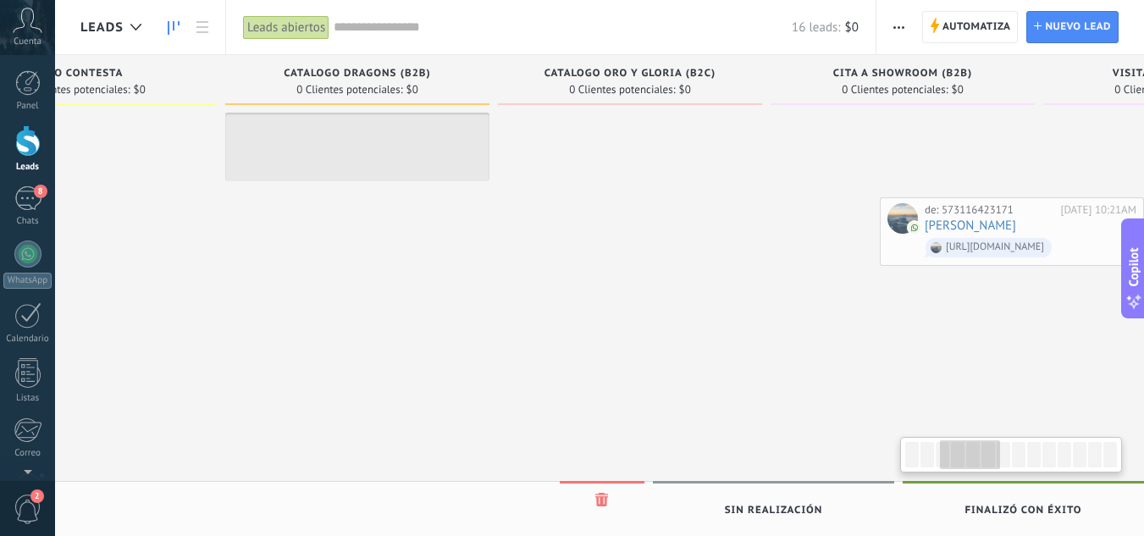
scroll to position [0, 740]
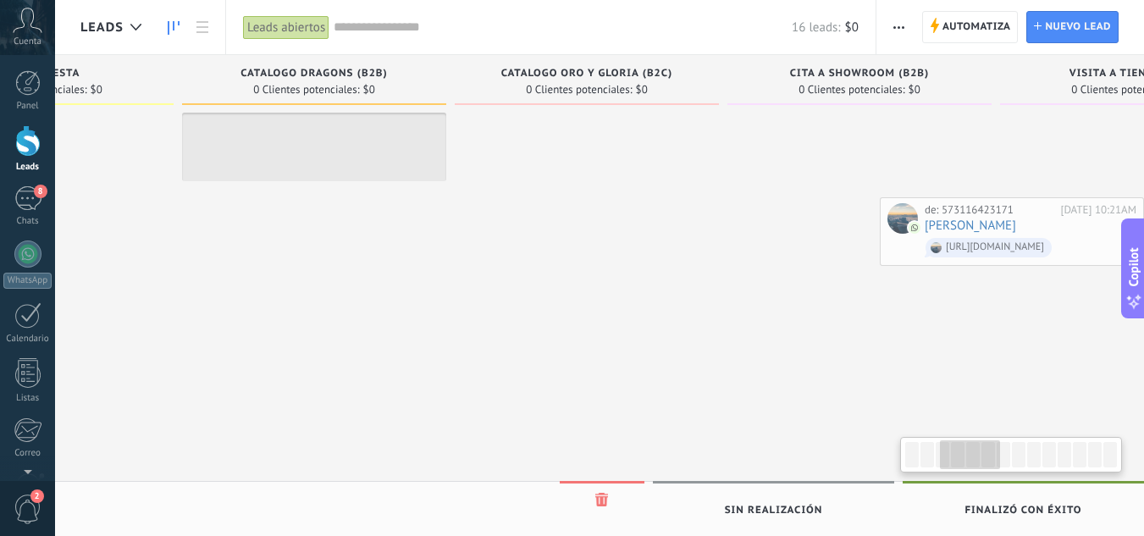
drag, startPoint x: 231, startPoint y: 143, endPoint x: 1155, endPoint y: 228, distance: 928.2
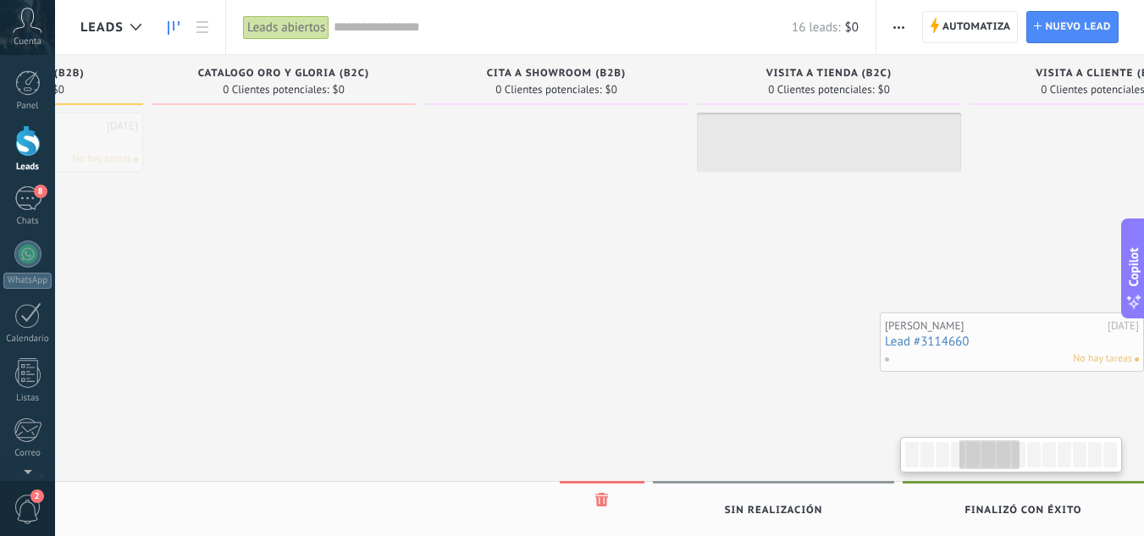
drag, startPoint x: 1155, startPoint y: 228, endPoint x: 1155, endPoint y: 350, distance: 121.9
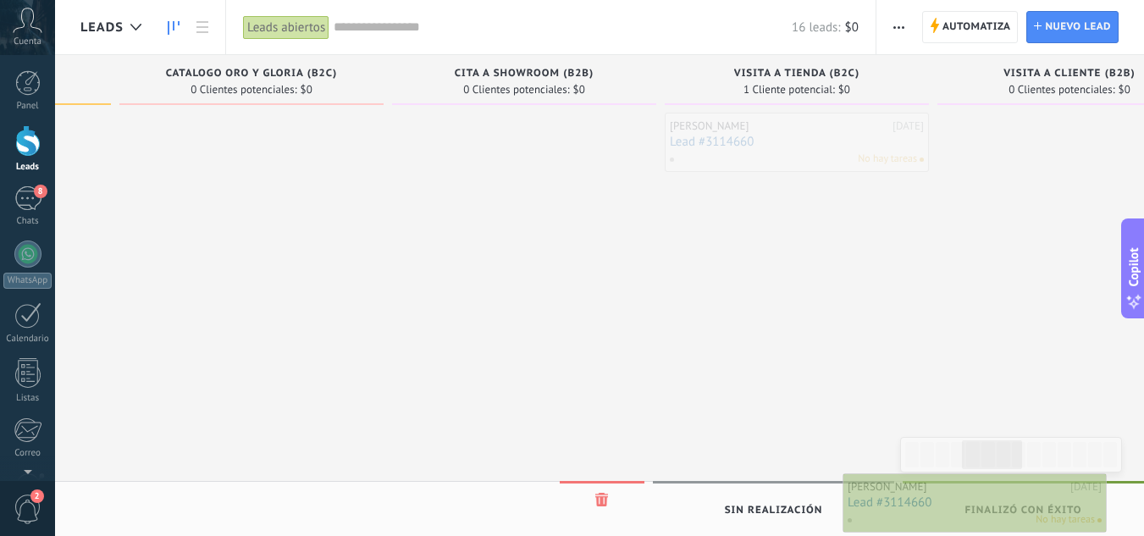
scroll to position [0, 1073]
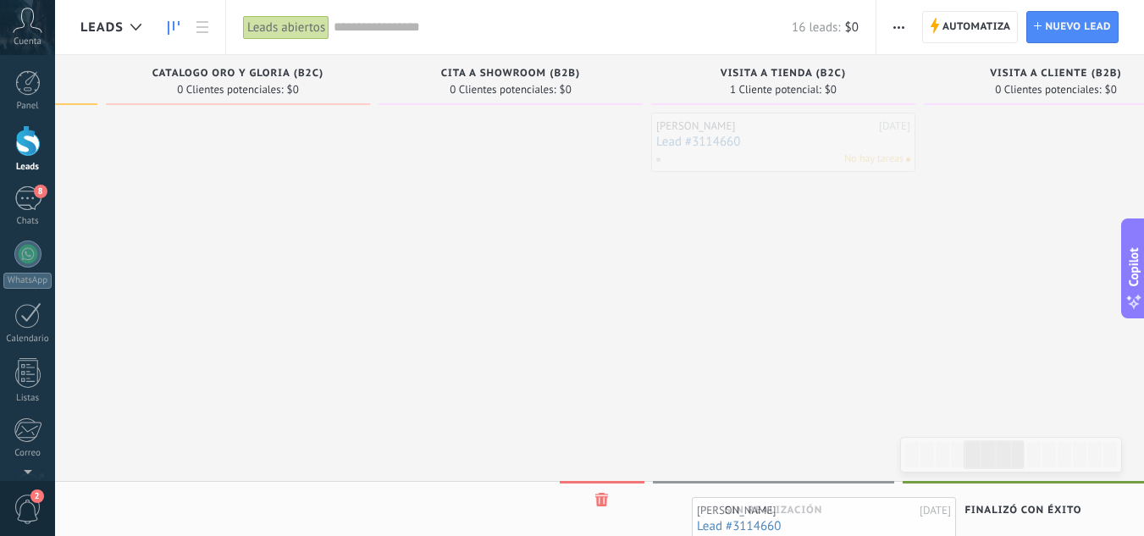
drag, startPoint x: 1116, startPoint y: 345, endPoint x: 767, endPoint y: 538, distance: 398.9
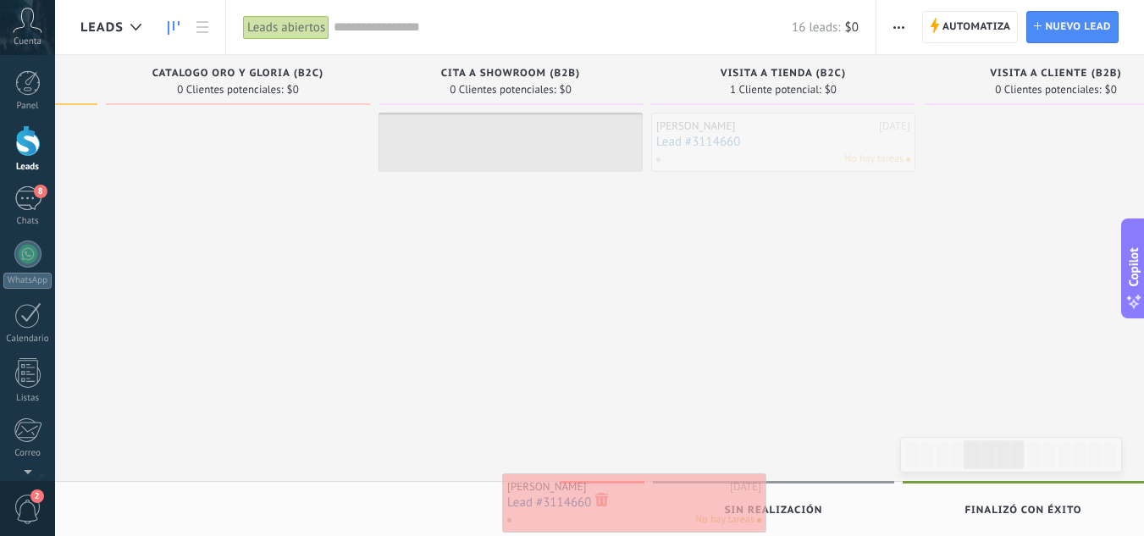
drag, startPoint x: 769, startPoint y: 121, endPoint x: 621, endPoint y: 479, distance: 387.5
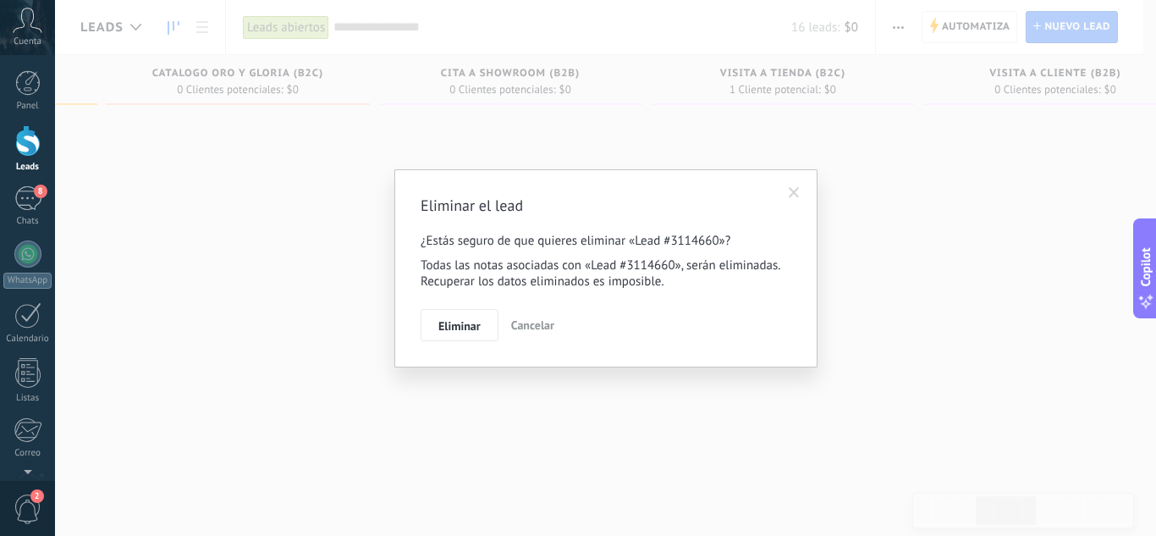
click at [538, 322] on span "Cancelar" at bounding box center [532, 324] width 43 height 15
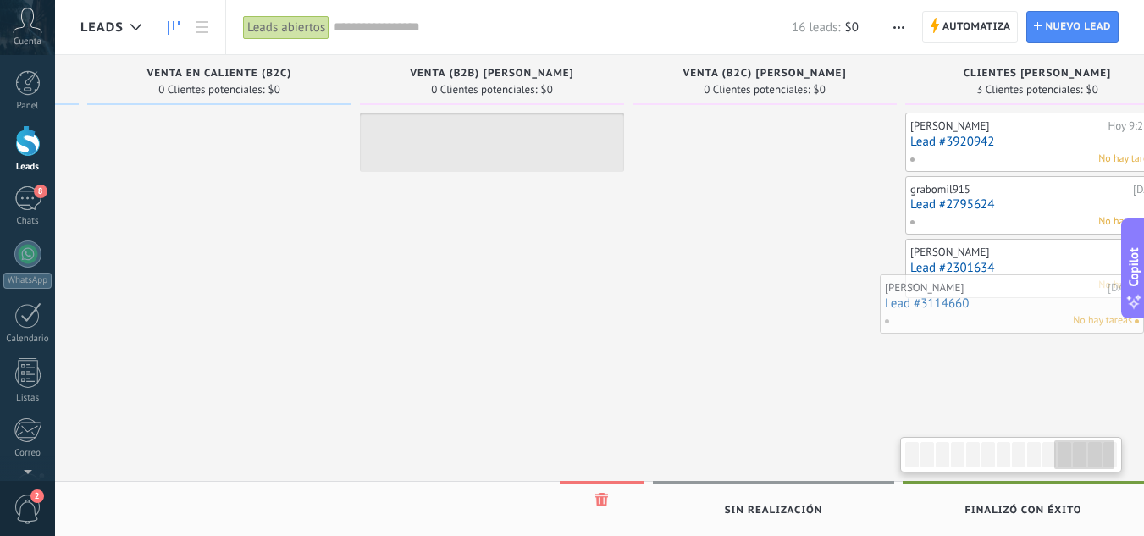
scroll to position [0, 2778]
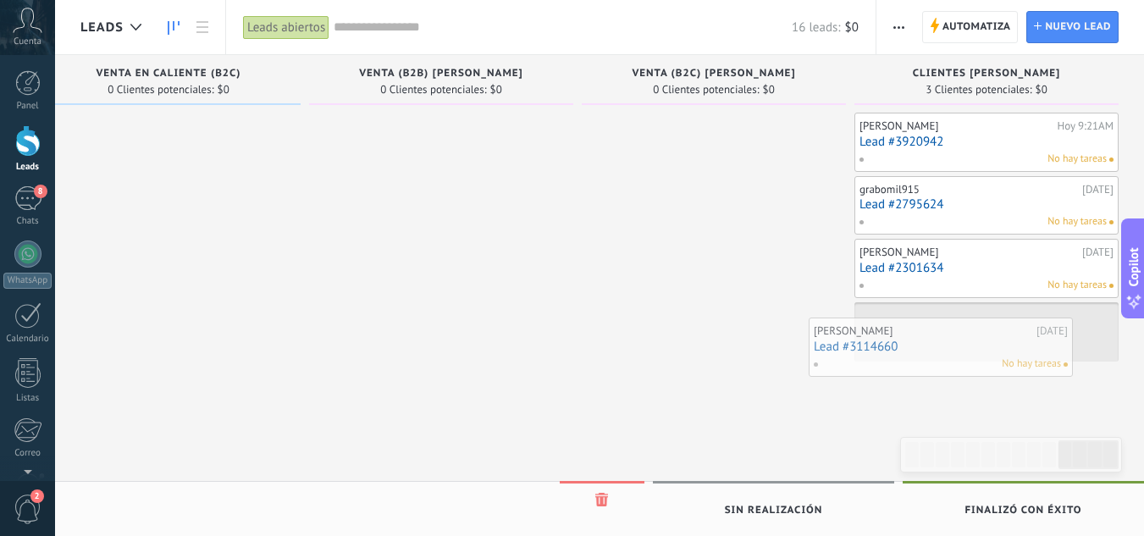
drag, startPoint x: 741, startPoint y: 147, endPoint x: 899, endPoint y: 352, distance: 258.4
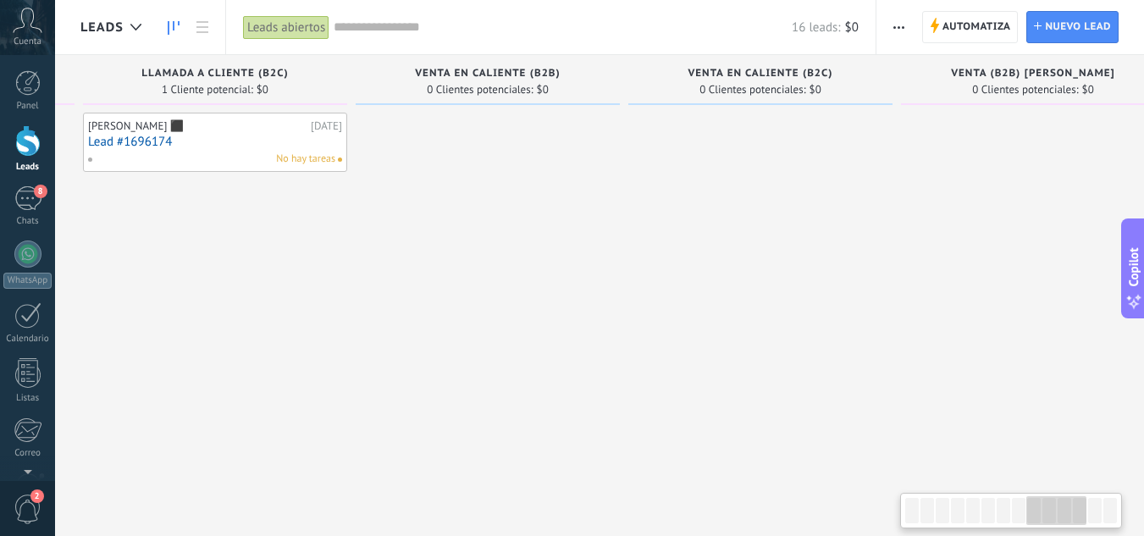
scroll to position [0, 2178]
drag, startPoint x: 543, startPoint y: 318, endPoint x: 1155, endPoint y: 323, distance: 612.0
click at [1144, 323] on html ".abccls-1,.abccls-2{fill-rule:evenodd}.abccls-2{fill:#fff} .abfcls-1{fill:none}…" at bounding box center [572, 268] width 1144 height 536
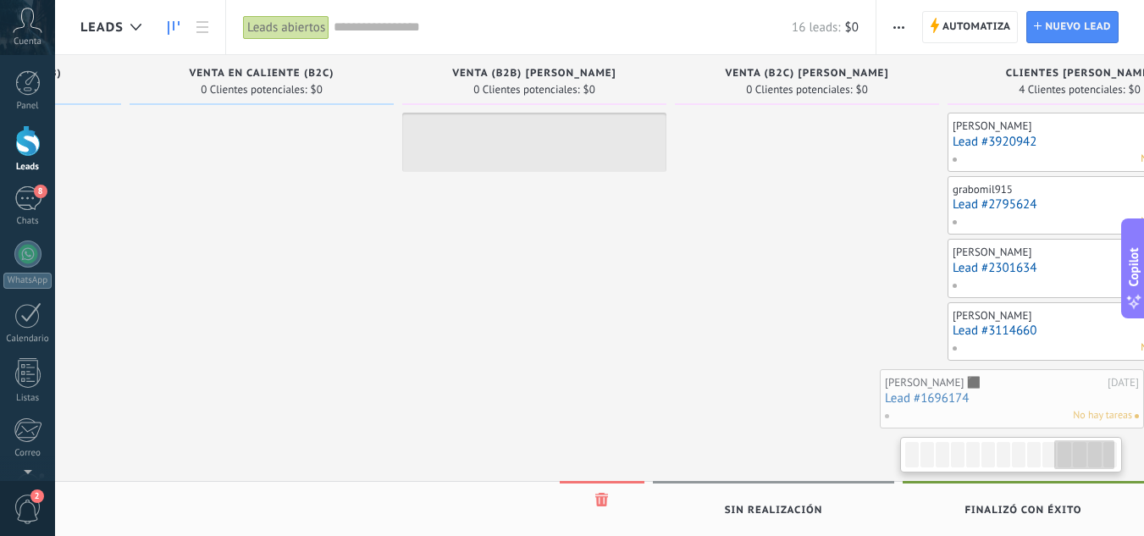
scroll to position [0, 2778]
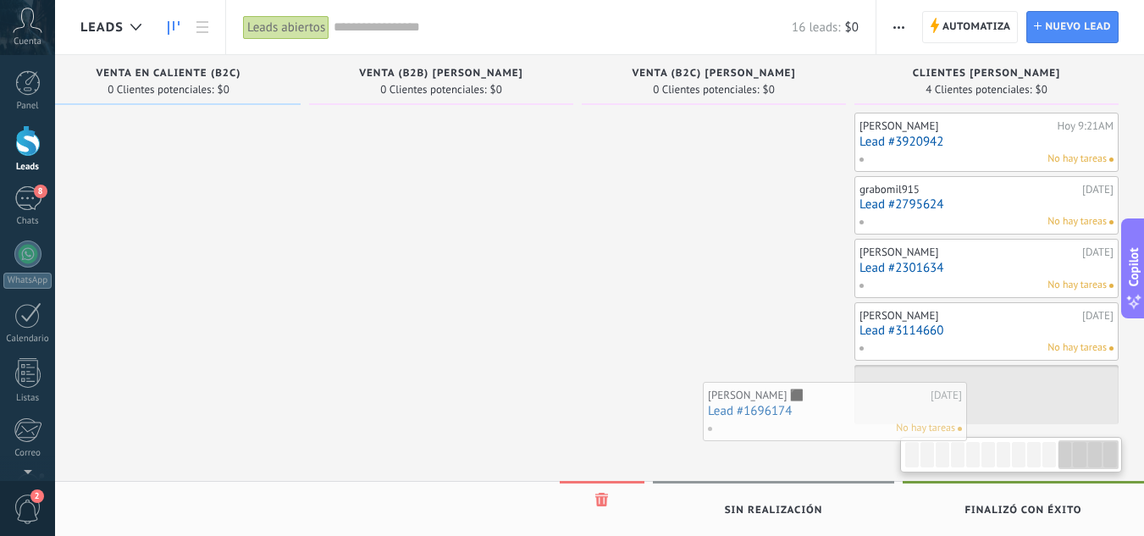
drag, startPoint x: 289, startPoint y: 164, endPoint x: 900, endPoint y: 433, distance: 667.8
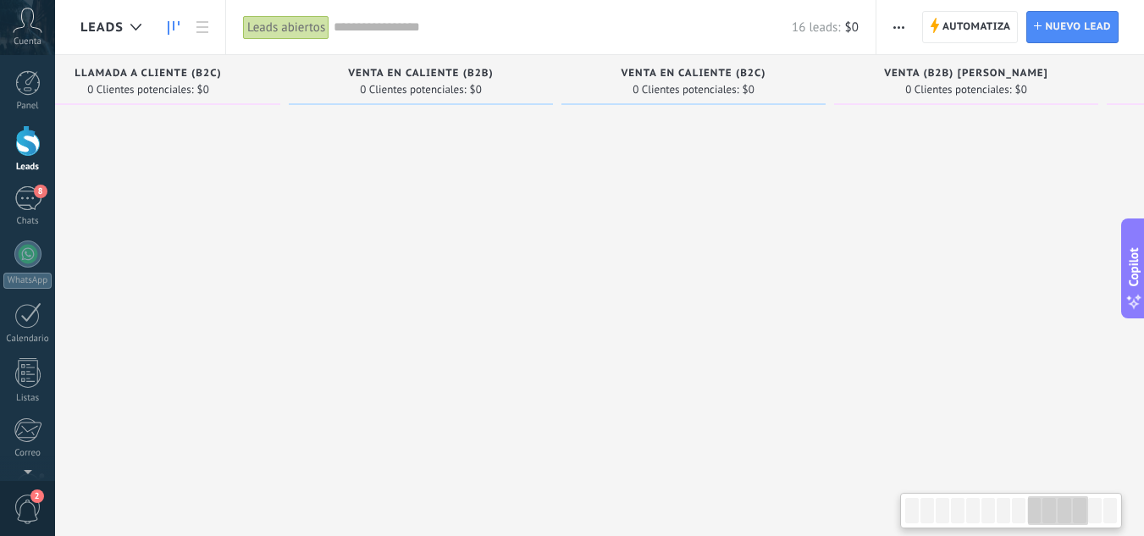
drag, startPoint x: 598, startPoint y: 439, endPoint x: 1086, endPoint y: 443, distance: 487.6
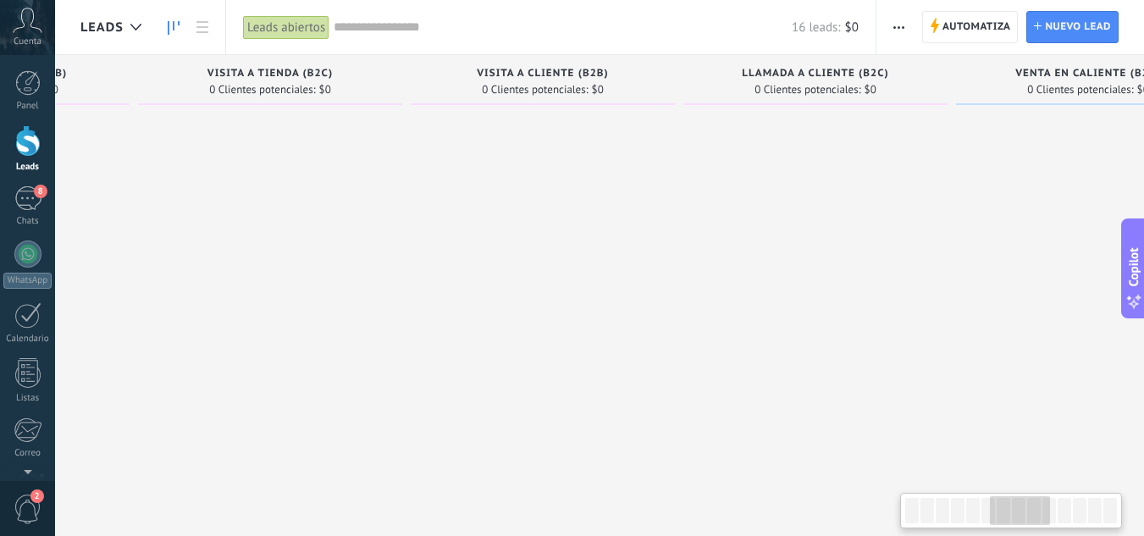
scroll to position [0, 1458]
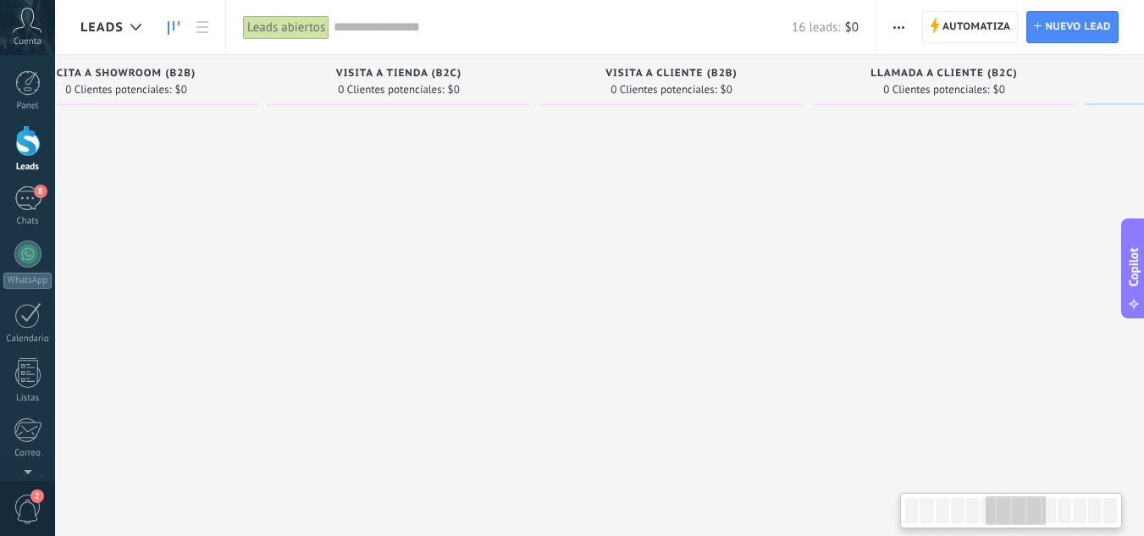
drag, startPoint x: 1086, startPoint y: 443, endPoint x: 1127, endPoint y: 490, distance: 63.0
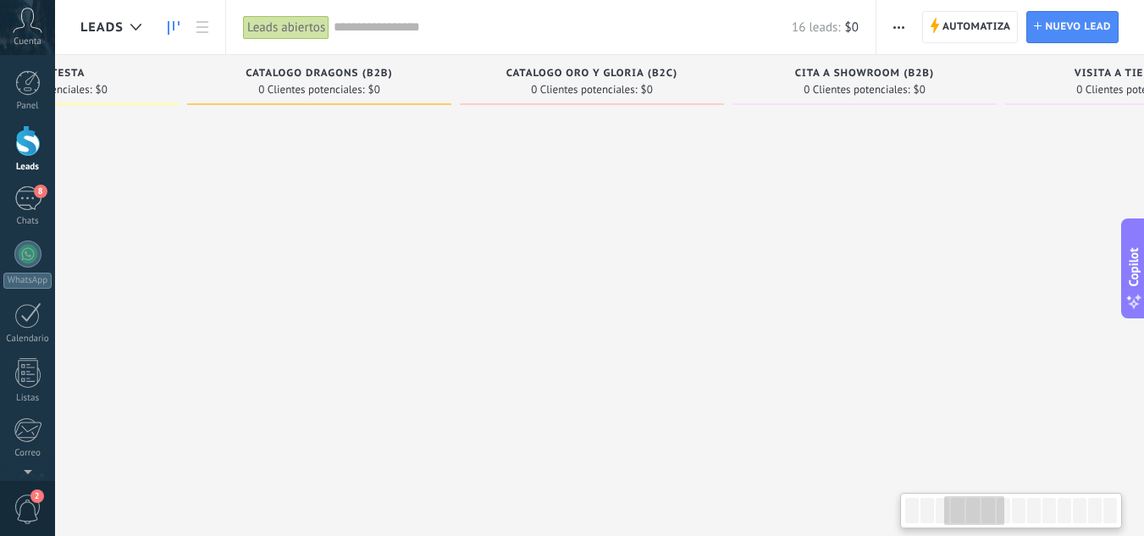
scroll to position [0, 572]
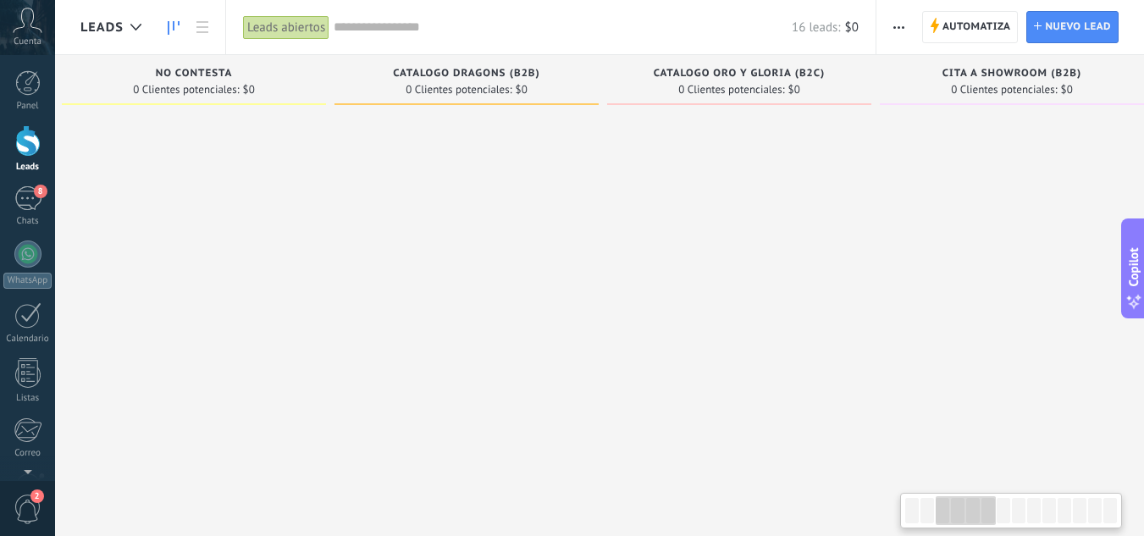
drag, startPoint x: 220, startPoint y: 361, endPoint x: 1155, endPoint y: 411, distance: 936.7
click at [1144, 411] on html ".abccls-1,.abccls-2{fill-rule:evenodd}.abccls-2{fill:#fff} .abfcls-1{fill:none}…" at bounding box center [572, 268] width 1144 height 536
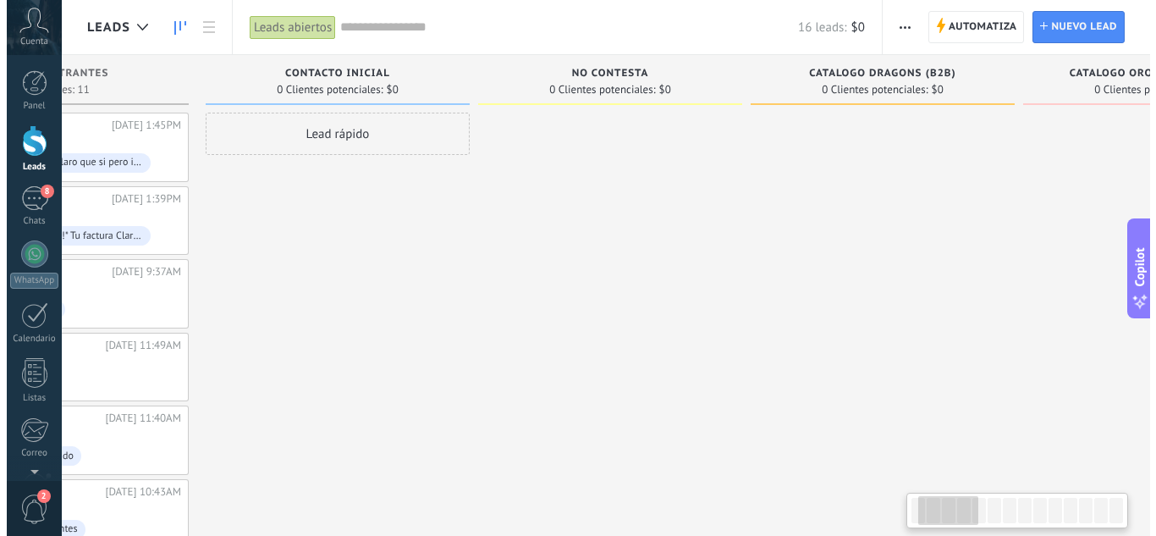
scroll to position [0, 0]
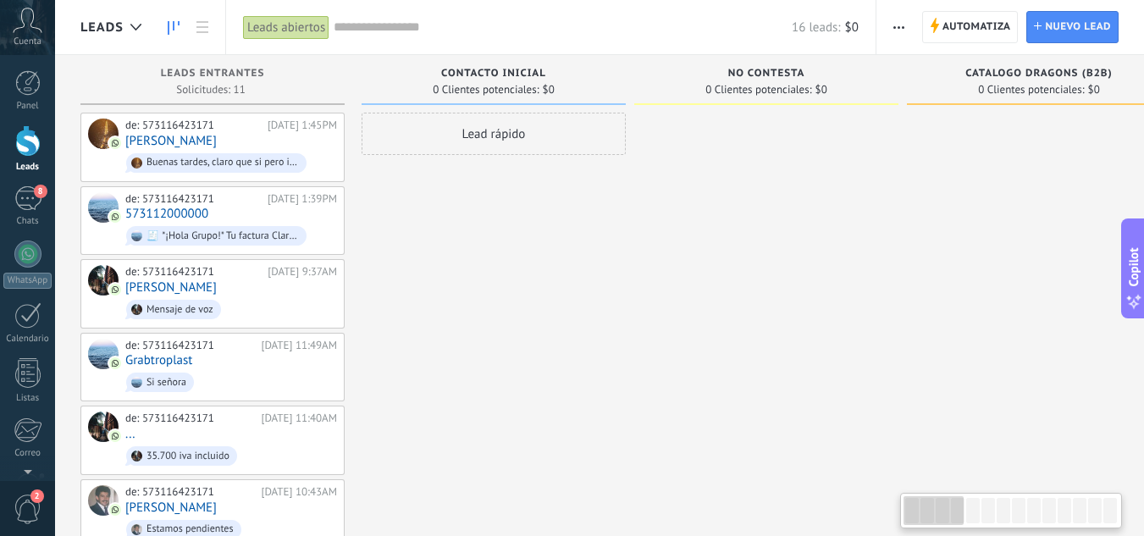
drag, startPoint x: 180, startPoint y: 339, endPoint x: 905, endPoint y: 451, distance: 733.3
click at [905, 451] on div "No contesta 0 Clientes potenciales: $0" at bounding box center [770, 485] width 273 height 860
click at [285, 140] on div "de: 573116423171 19/09/2025 1:45PM Irma Torres Buenas tardes, claro que si pero…" at bounding box center [231, 148] width 212 height 58
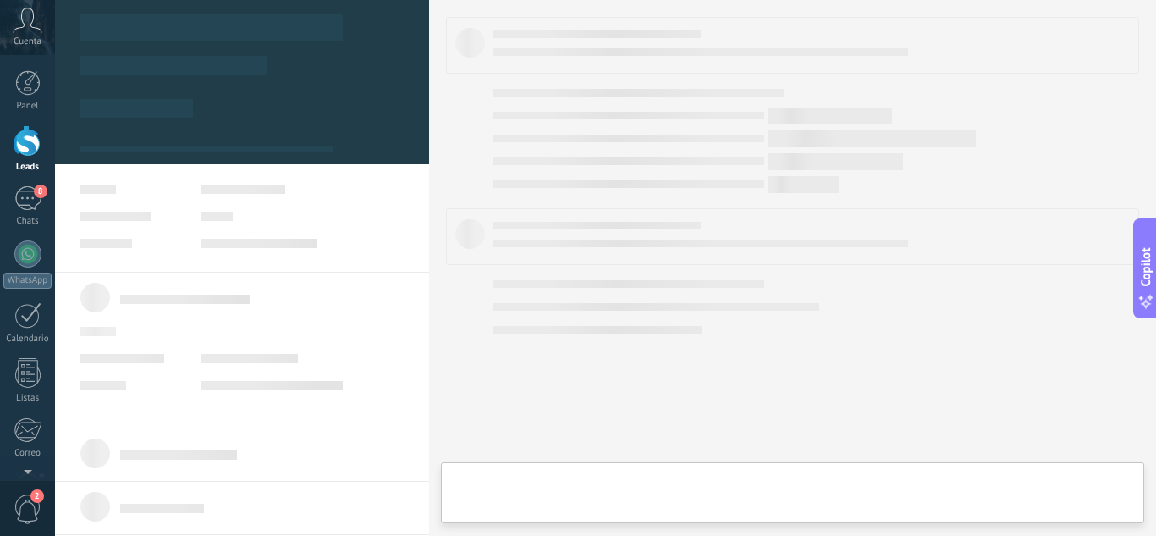
type textarea "**********"
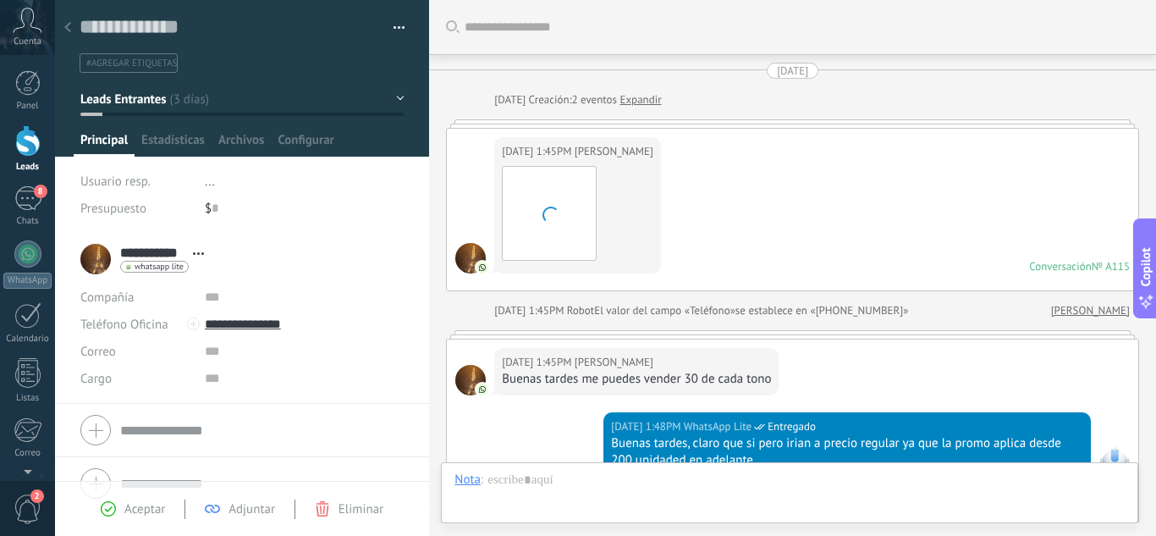
scroll to position [285, 0]
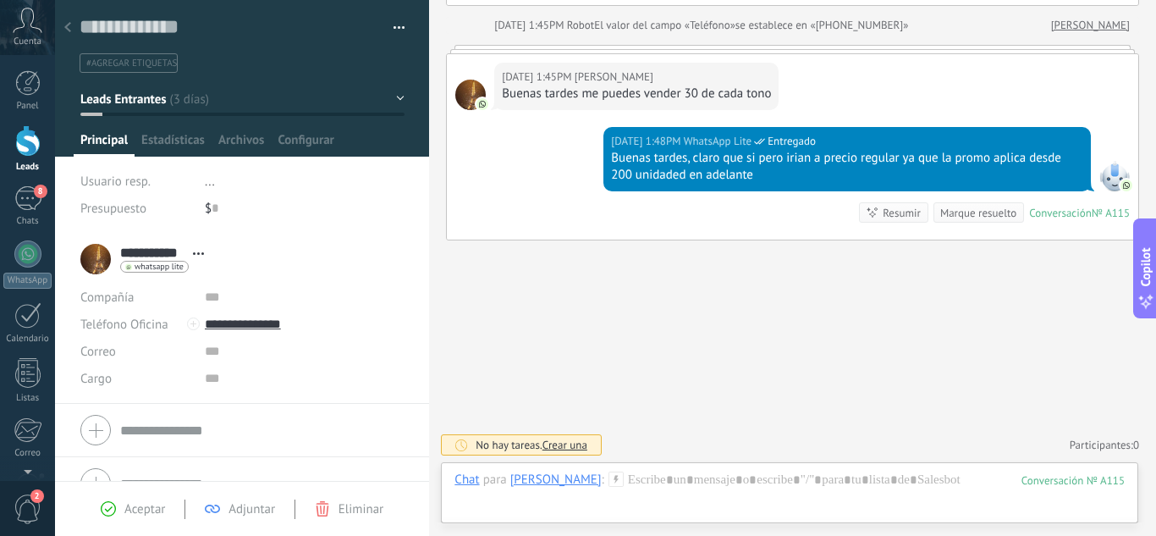
click at [522, 185] on div "19/09/2025 1:48PM WhatsApp Lite Entregado Buenas tardes, claro que si pero iria…" at bounding box center [793, 183] width 692 height 113
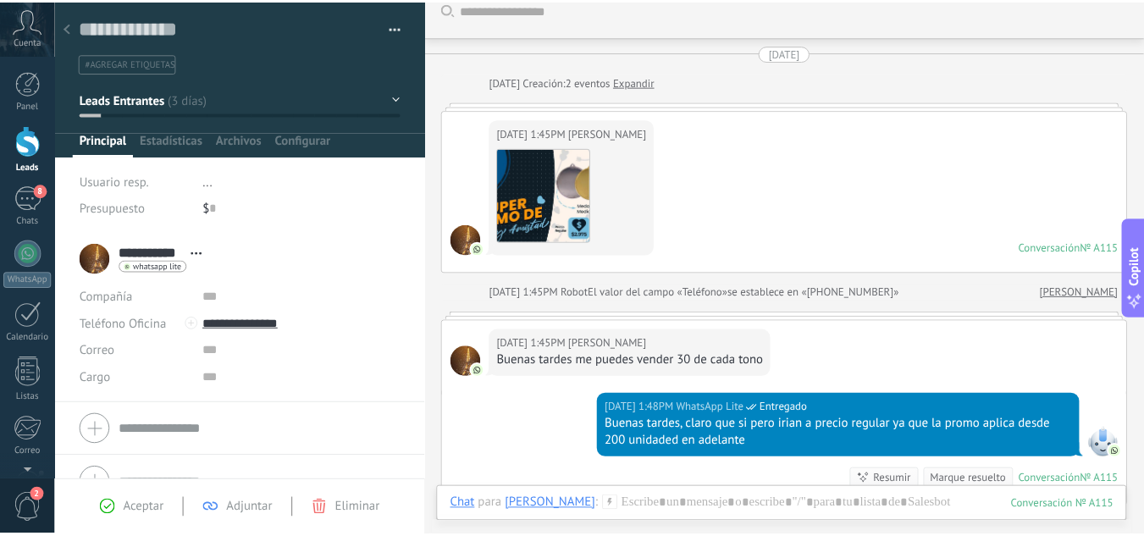
scroll to position [14, 0]
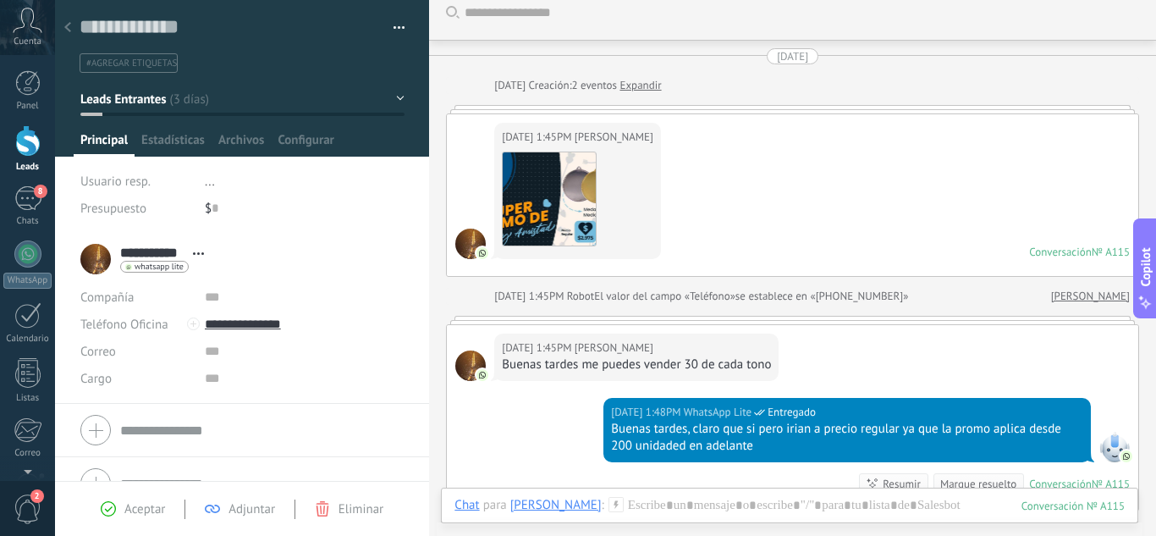
click at [34, 154] on div at bounding box center [27, 140] width 25 height 31
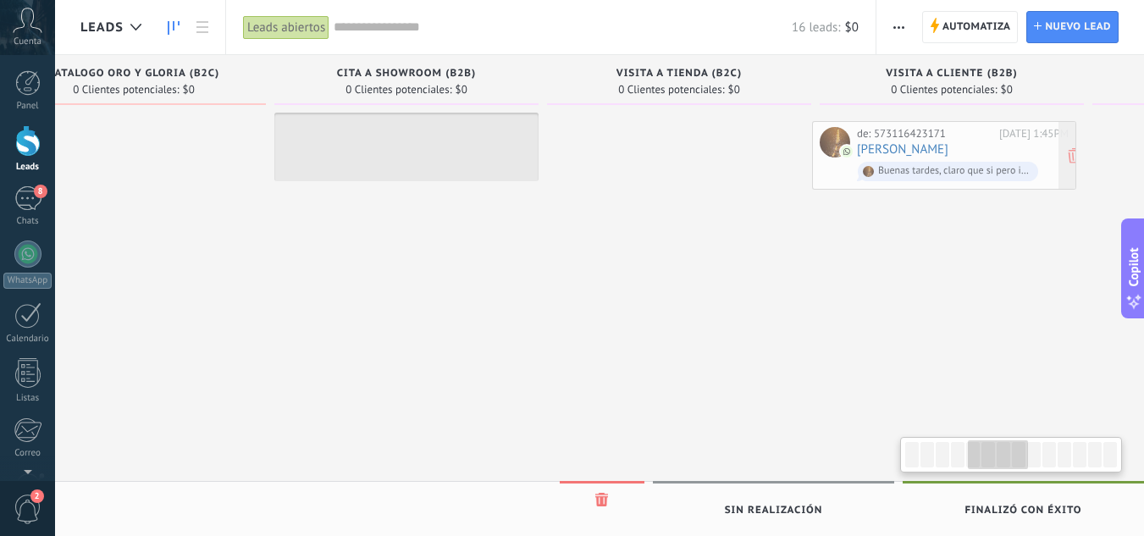
scroll to position [0, 1208]
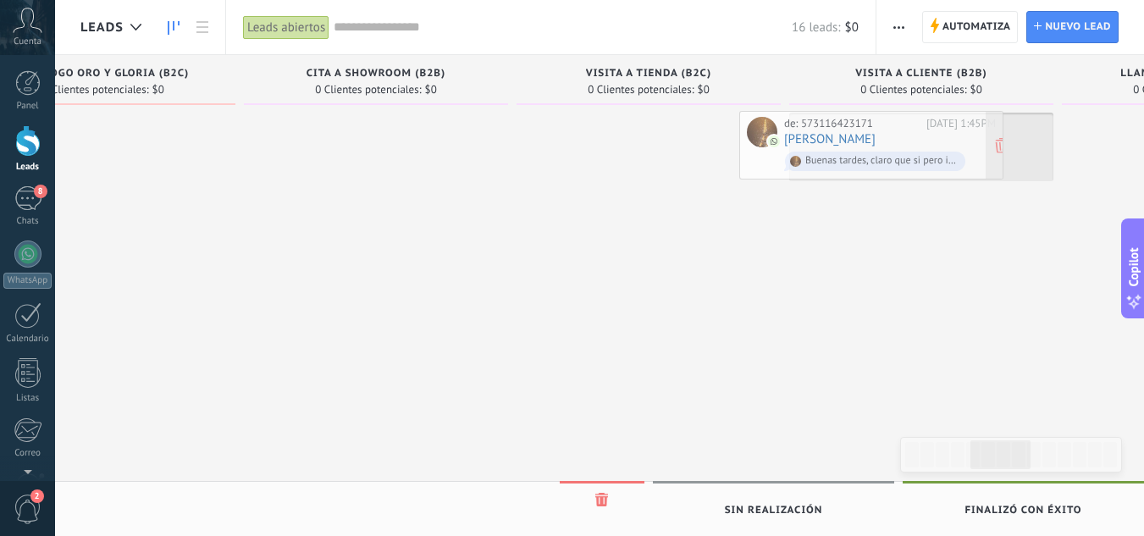
drag, startPoint x: 239, startPoint y: 130, endPoint x: 898, endPoint y: 127, distance: 659.4
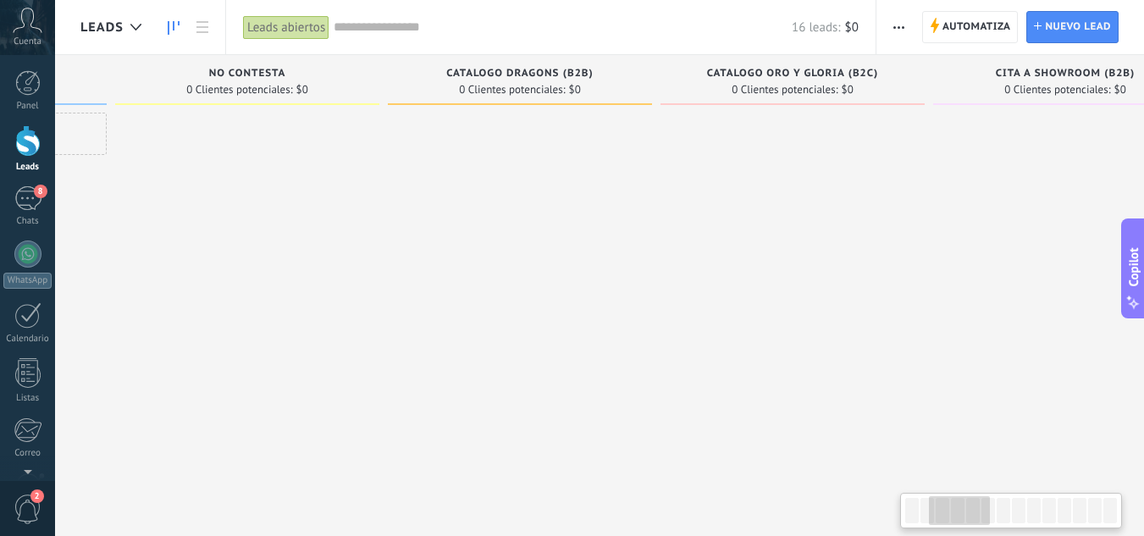
scroll to position [0, 466]
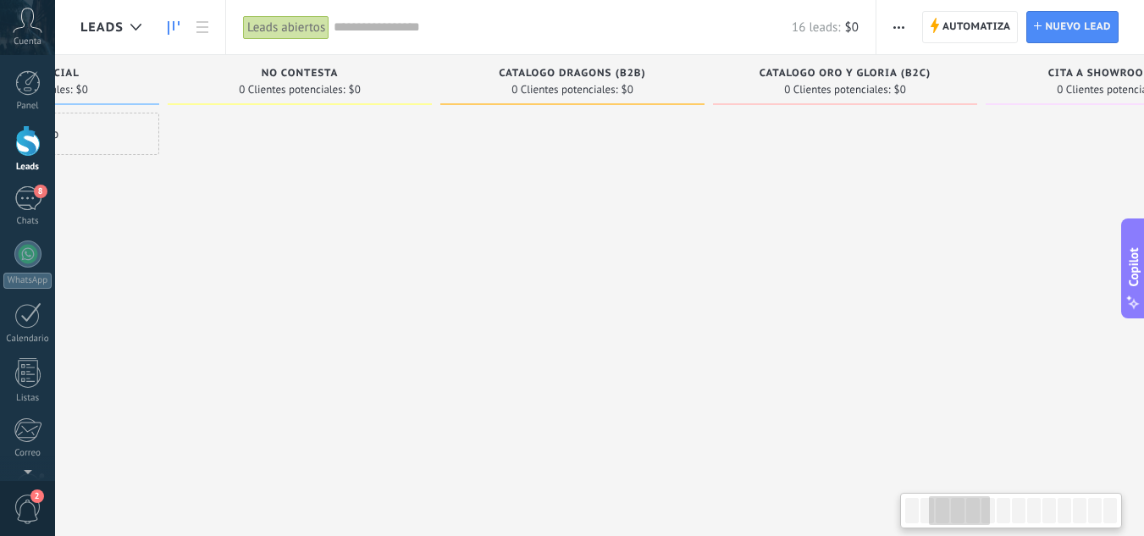
drag, startPoint x: 396, startPoint y: 400, endPoint x: 1154, endPoint y: 346, distance: 759.5
click at [1144, 346] on html ".abccls-1,.abccls-2{fill-rule:evenodd}.abccls-2{fill:#fff} .abfcls-1{fill:none}…" at bounding box center [572, 268] width 1144 height 536
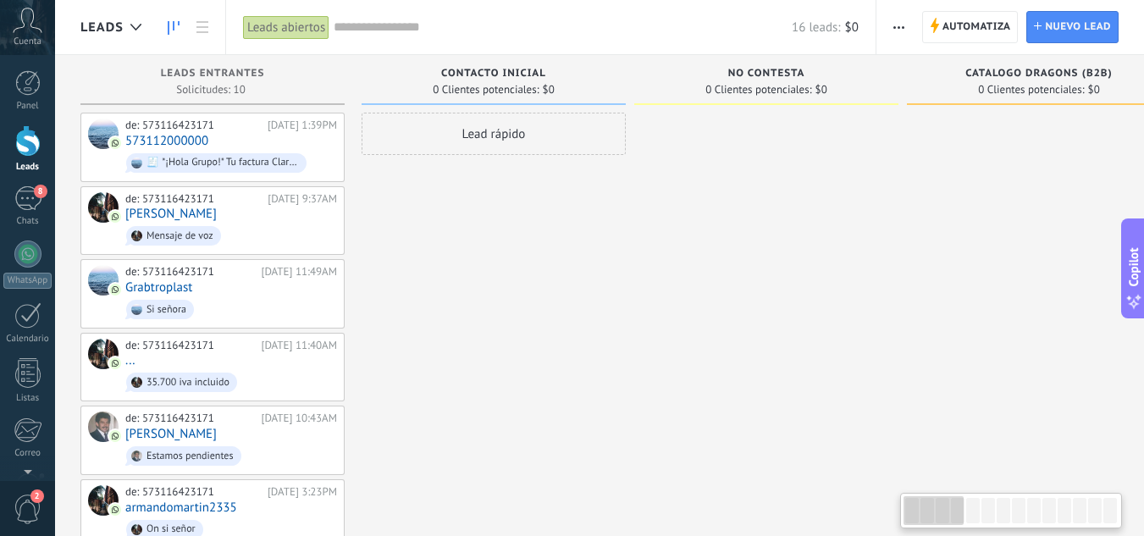
click at [267, 204] on div "[DATE] 9:37AM" at bounding box center [301, 199] width 69 height 14
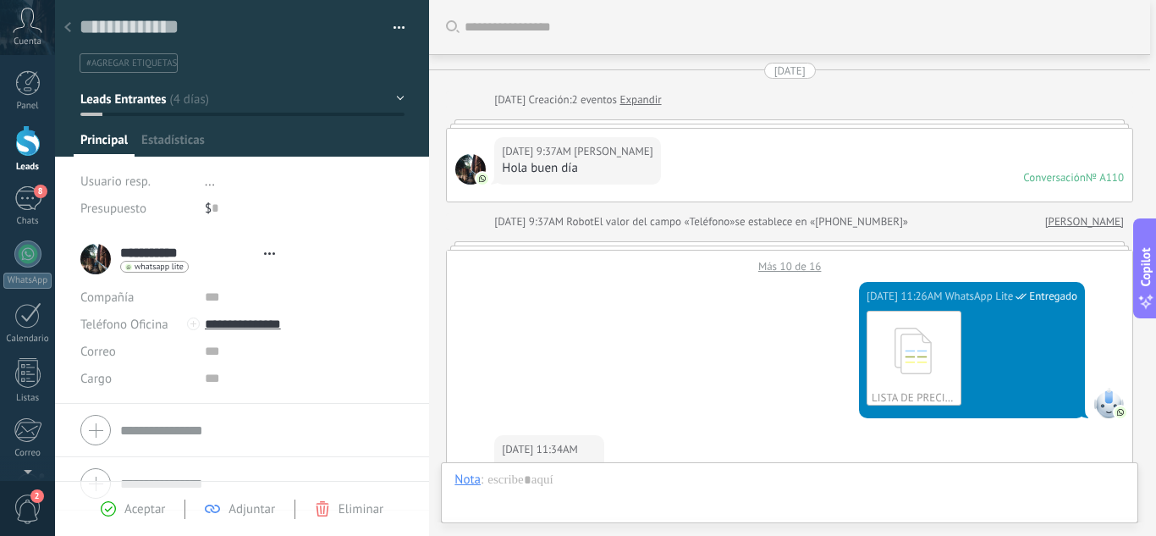
scroll to position [909, 0]
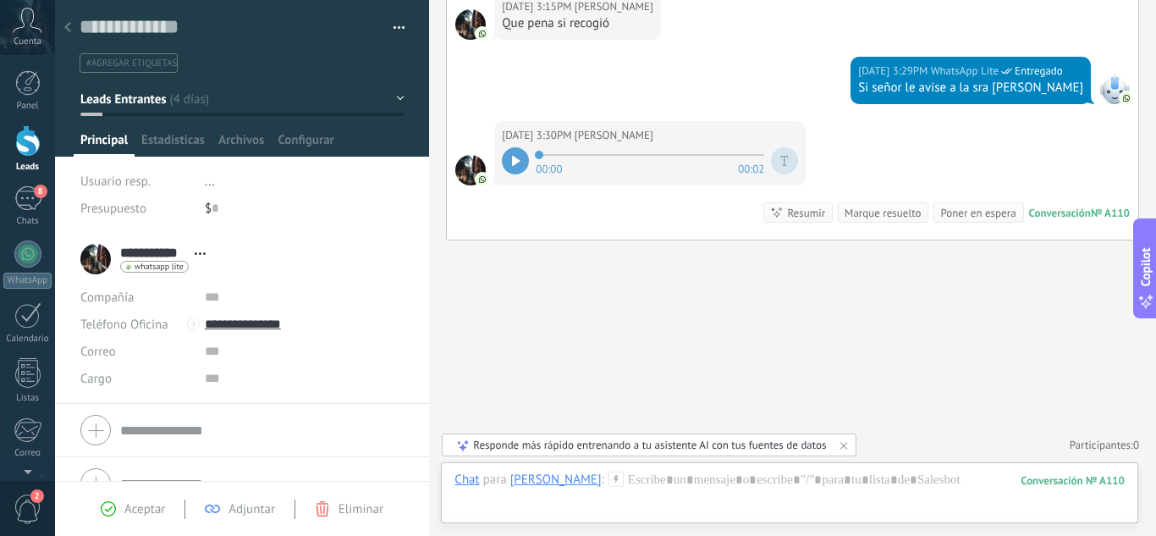
click at [507, 171] on div at bounding box center [515, 160] width 27 height 27
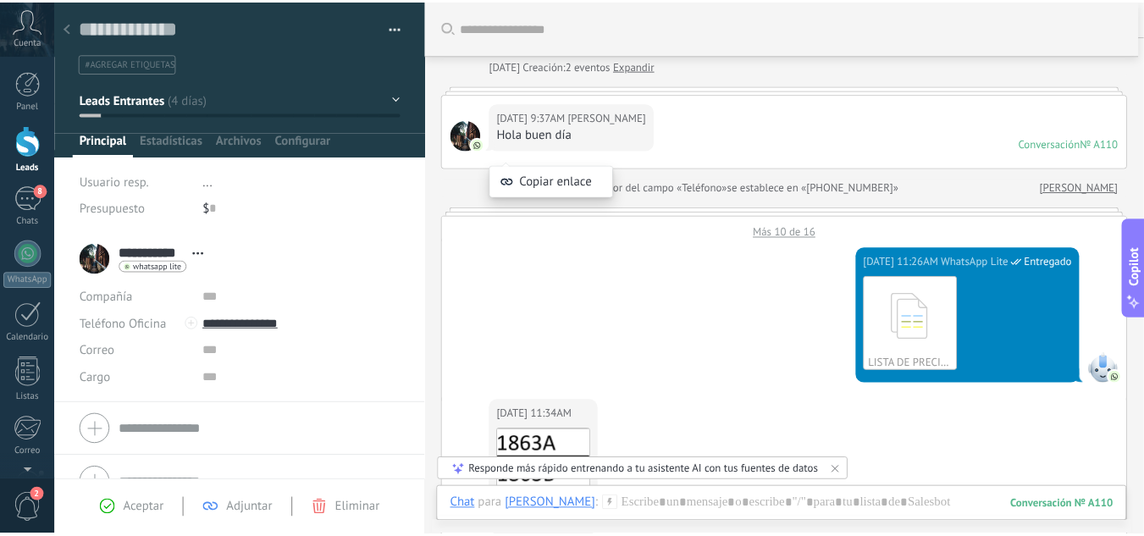
scroll to position [68, 0]
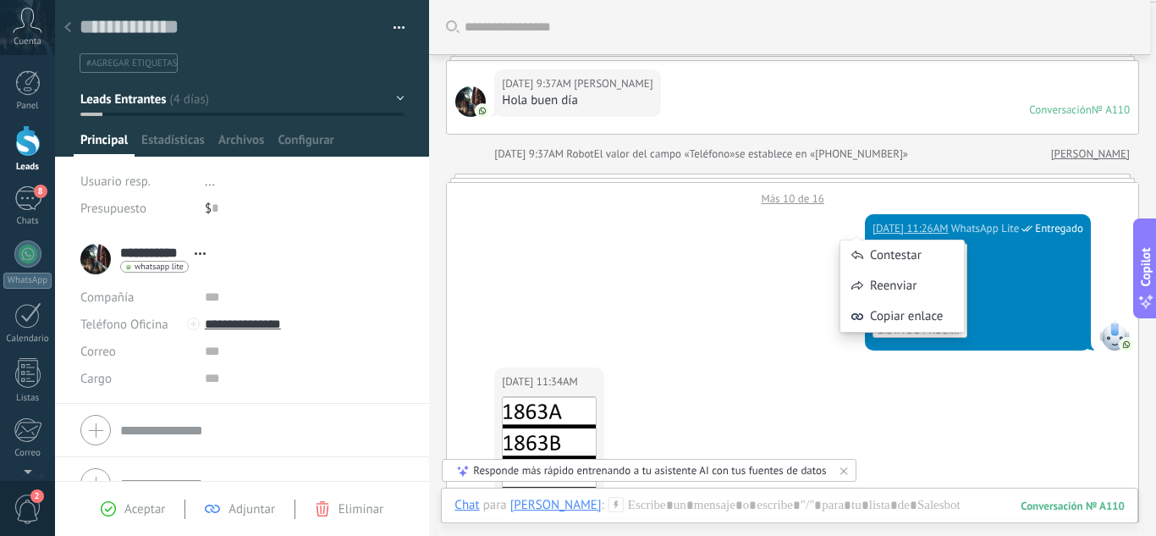
click at [906, 230] on div "Contestar Reenviar Copiar enlace" at bounding box center [902, 277] width 125 height 127
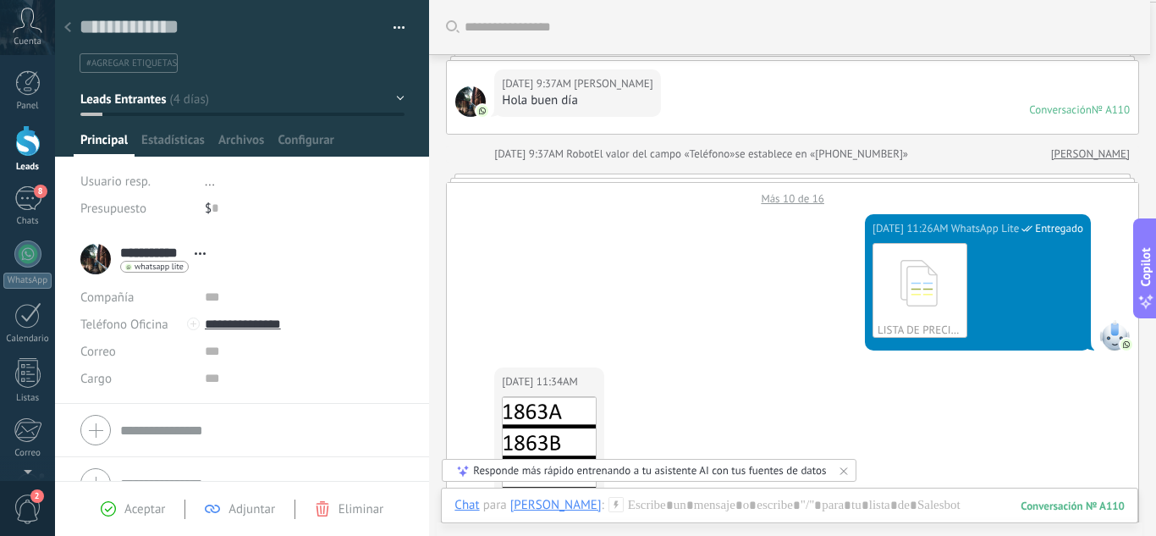
click at [1000, 279] on div "LISTA DE PRECIOS RECTIFICADA 09-2025 .pdf Descargar" at bounding box center [978, 290] width 211 height 95
click at [907, 289] on icon at bounding box center [920, 283] width 66 height 70
click at [30, 130] on div at bounding box center [27, 140] width 25 height 31
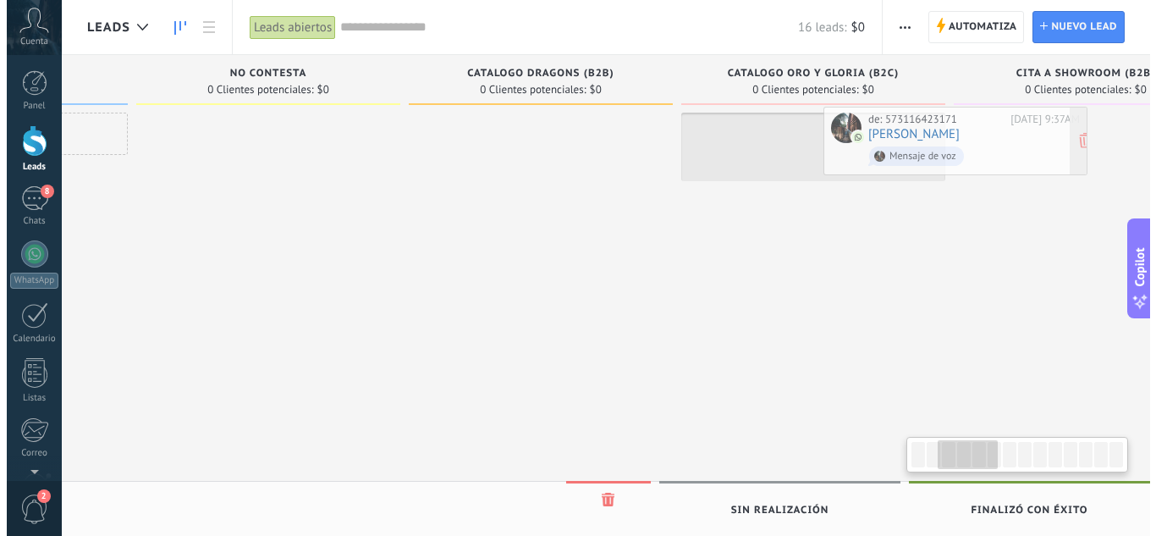
scroll to position [0, 532]
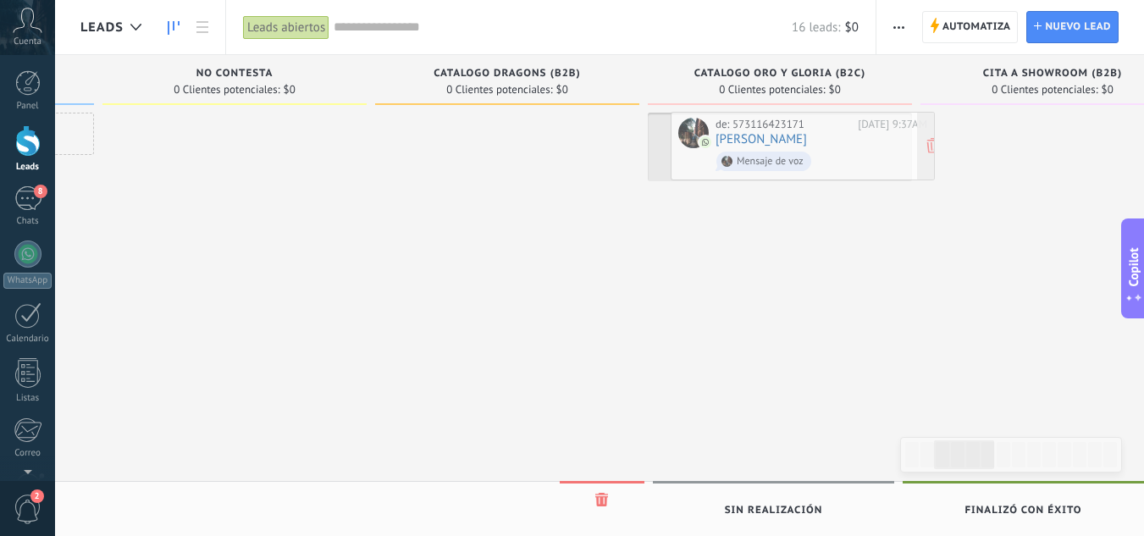
drag, startPoint x: 157, startPoint y: 194, endPoint x: 747, endPoint y: 120, distance: 595.4
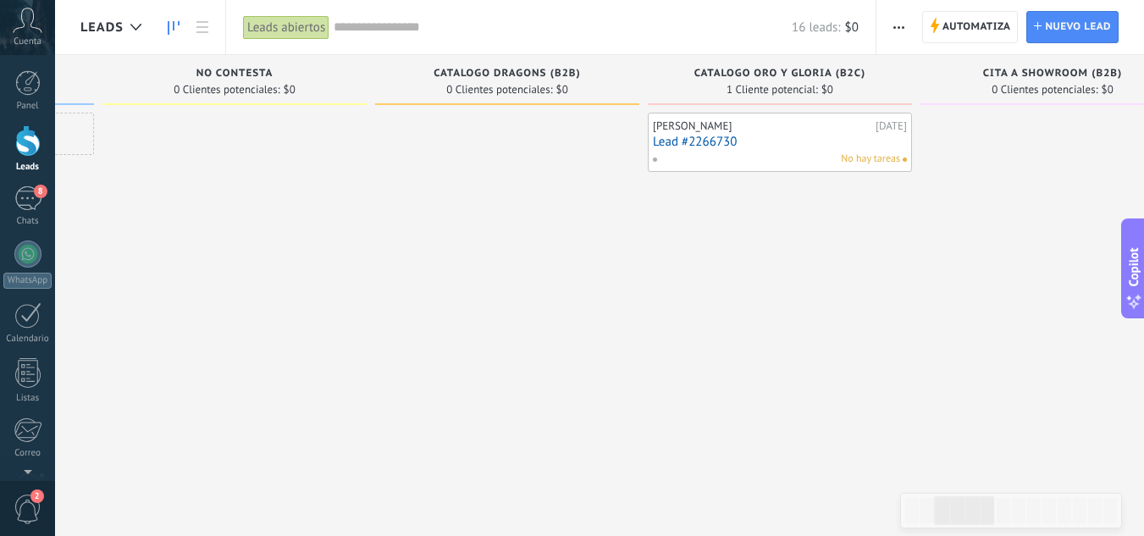
click at [27, 154] on div at bounding box center [27, 140] width 25 height 31
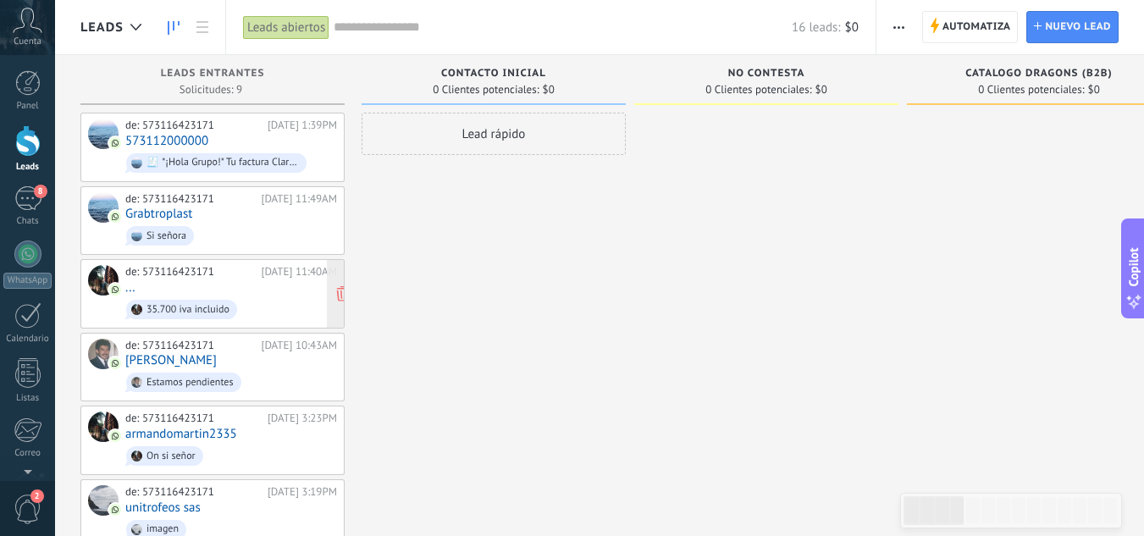
click at [268, 298] on span "35.700 iva incluido" at bounding box center [231, 309] width 212 height 26
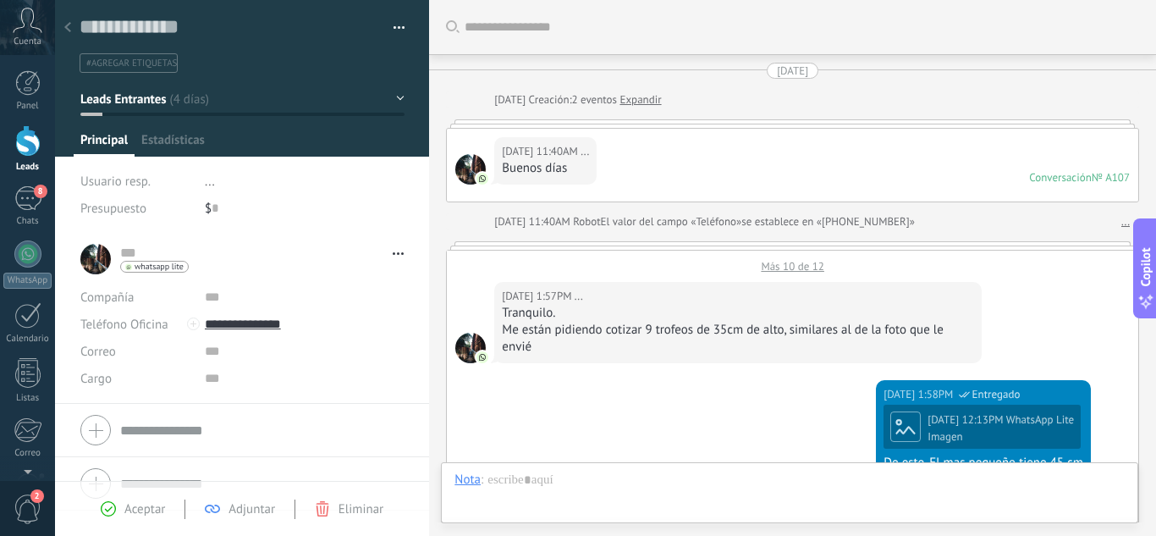
scroll to position [1156, 0]
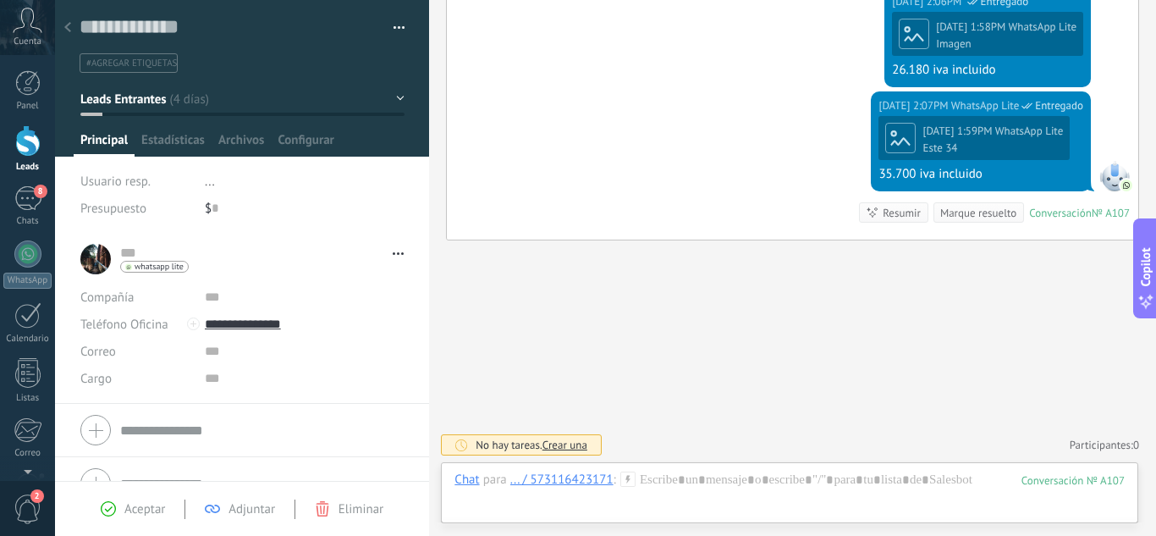
click at [745, 157] on div "[DATE] 2:07PM WhatsApp Lite Entregado [DATE] 1:59PM WhatsApp Lite Este 34 35.70…" at bounding box center [793, 165] width 692 height 148
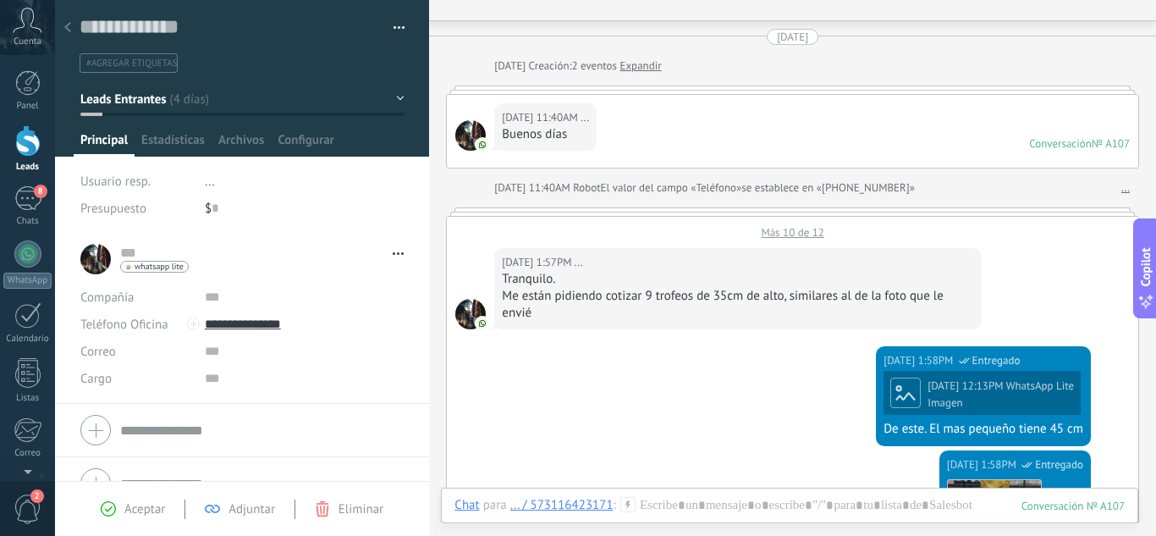
scroll to position [0, 0]
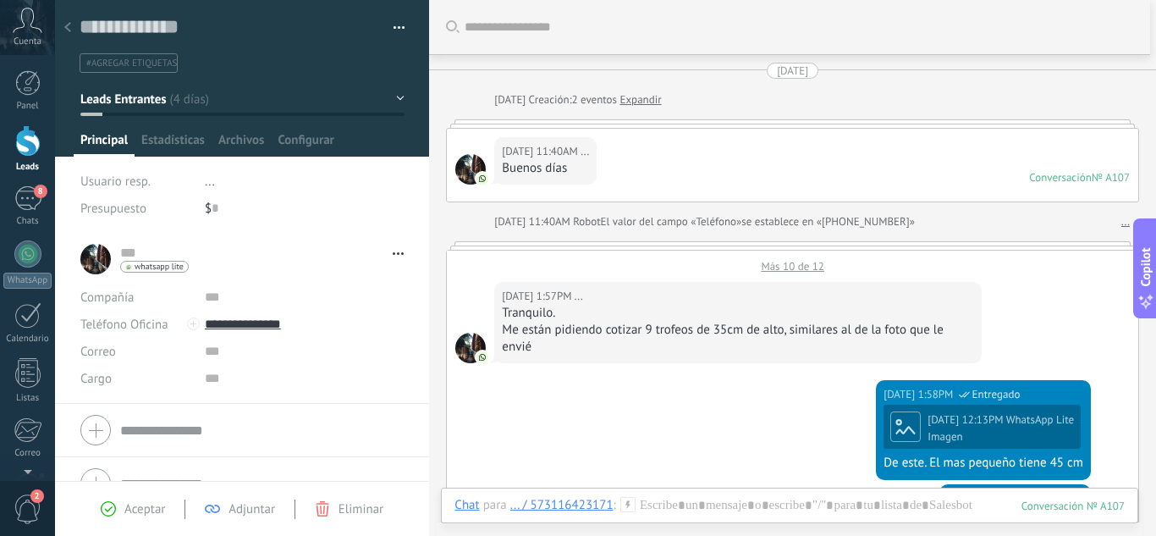
click at [745, 155] on div "[DATE] 11:40AM ... Buenos días Conversación № A107 Conversación № A107" at bounding box center [793, 165] width 692 height 73
click at [746, 155] on div "[DATE] 11:40AM ... Buenos días Conversación № A107 Conversación № A107" at bounding box center [793, 165] width 692 height 73
click at [745, 155] on div "[DATE] 11:40AM ... Buenos días Conversación № A107 Conversación № A107" at bounding box center [793, 165] width 692 height 73
click at [747, 157] on div "[DATE] 11:40AM ... Buenos días Conversación № A107 Conversación № A107" at bounding box center [793, 165] width 692 height 73
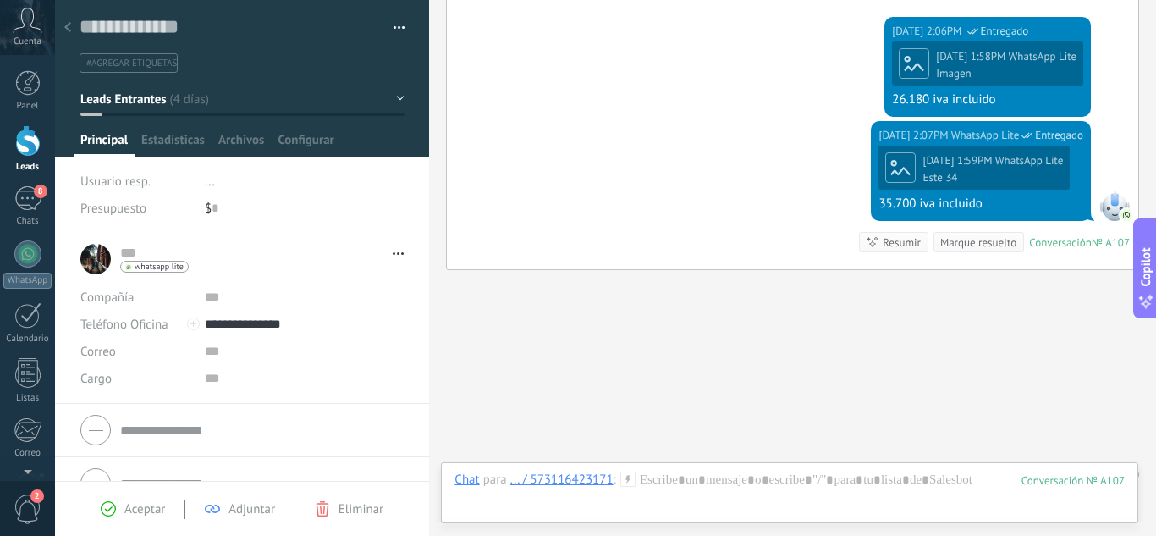
scroll to position [1156, 0]
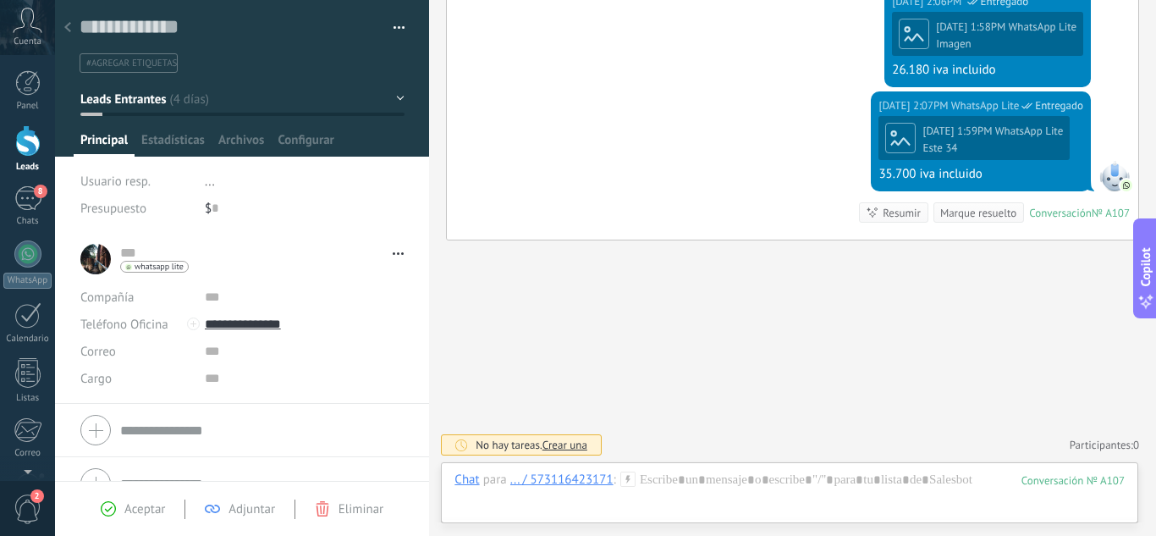
click at [19, 135] on div at bounding box center [27, 140] width 25 height 31
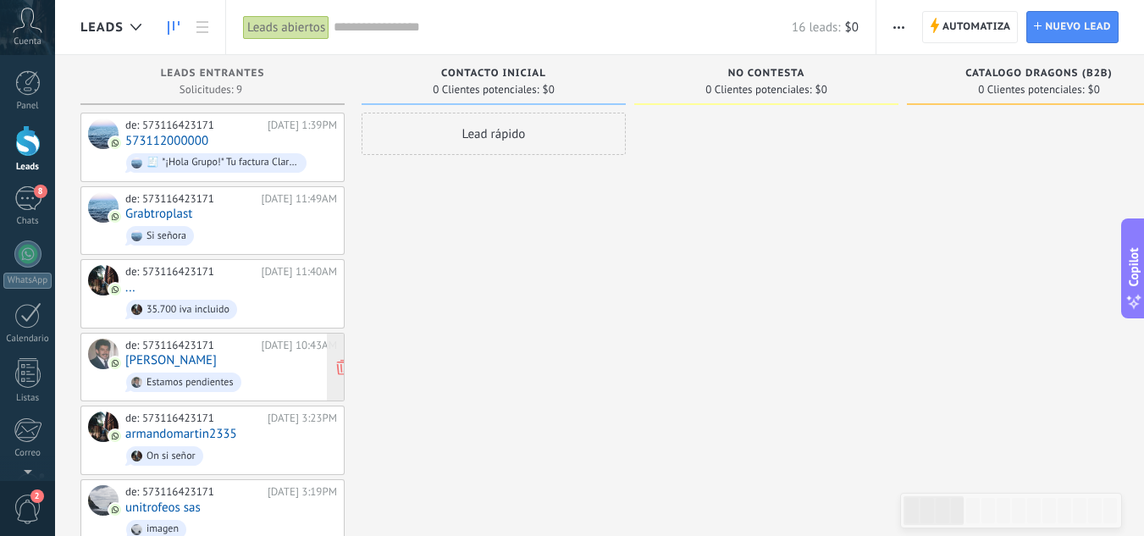
click at [293, 382] on span "Estamos pendientes" at bounding box center [231, 382] width 212 height 26
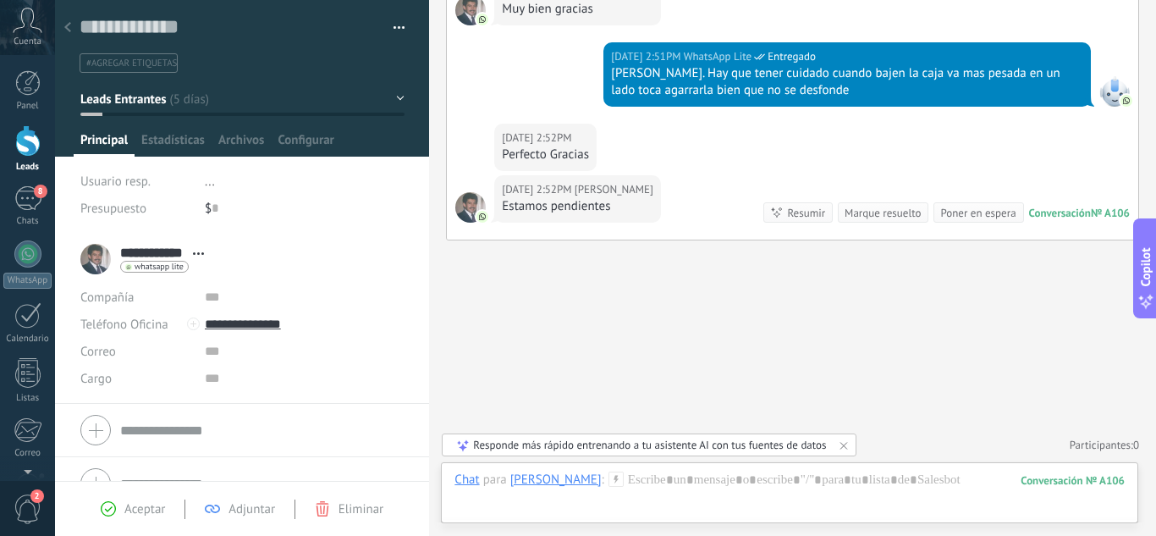
click at [782, 131] on div "[DATE] 2:52PM [PERSON_NAME] Perfecto Gracias" at bounding box center [793, 150] width 692 height 52
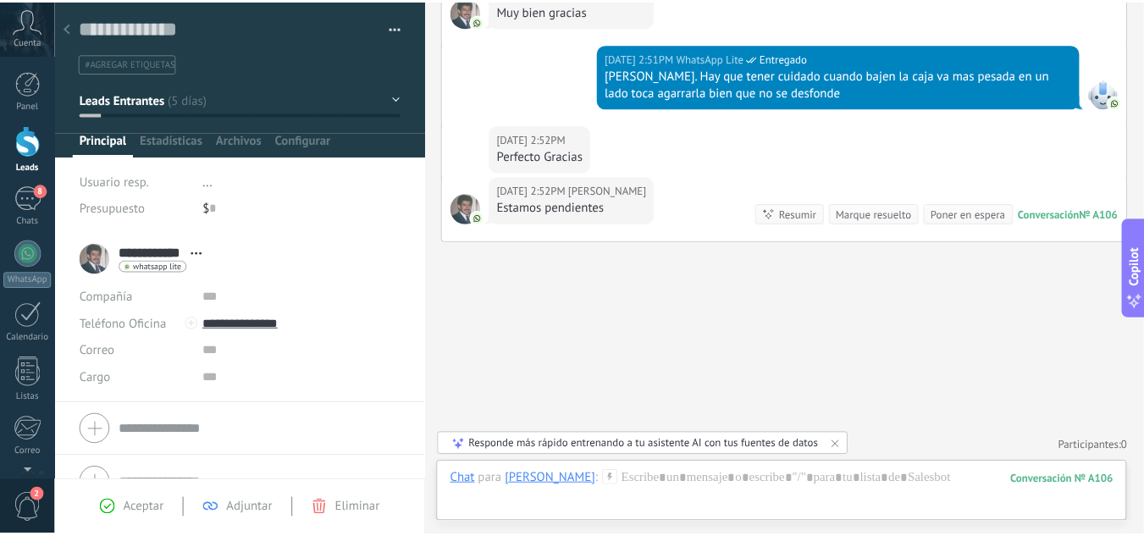
scroll to position [945, 0]
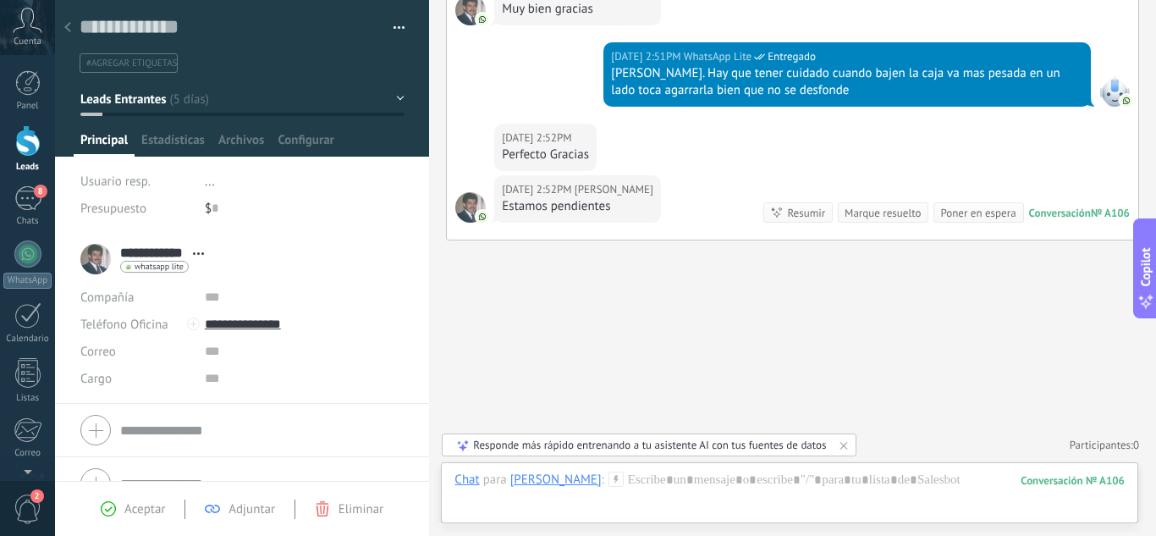
click at [0, 135] on link "Leads" at bounding box center [27, 148] width 55 height 47
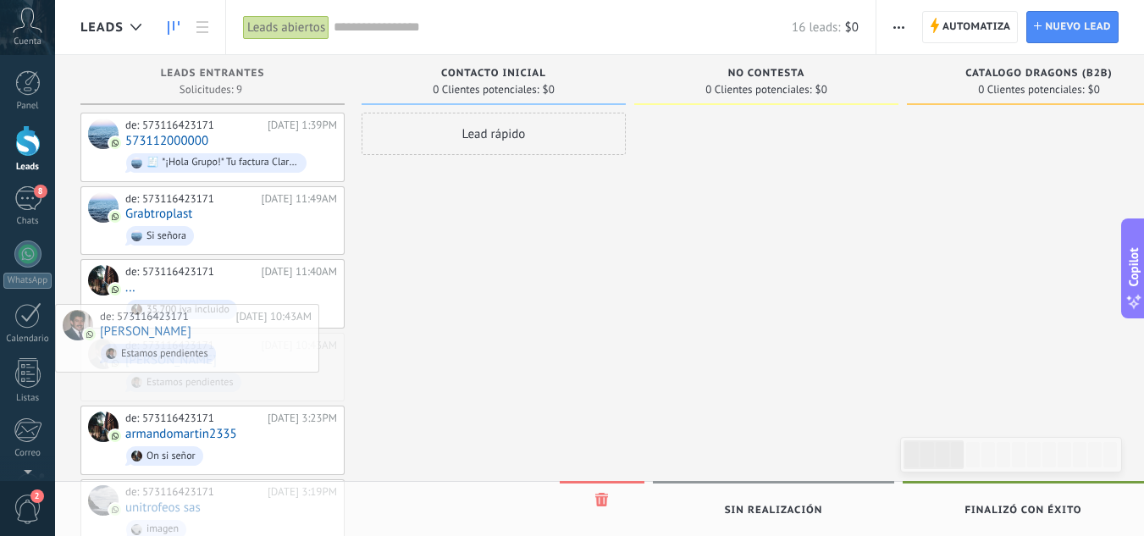
drag, startPoint x: 227, startPoint y: 345, endPoint x: 66, endPoint y: 321, distance: 162.7
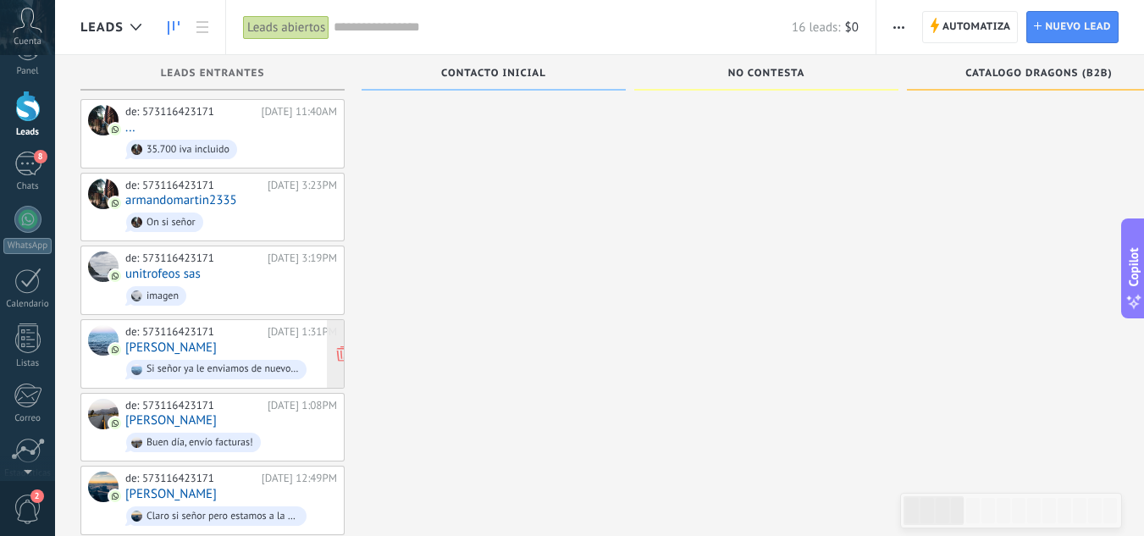
scroll to position [33, 0]
click at [279, 416] on div "de: 573116423171 [DATE] 1:08PM [PERSON_NAME] Buen día, envío facturas!" at bounding box center [231, 428] width 212 height 58
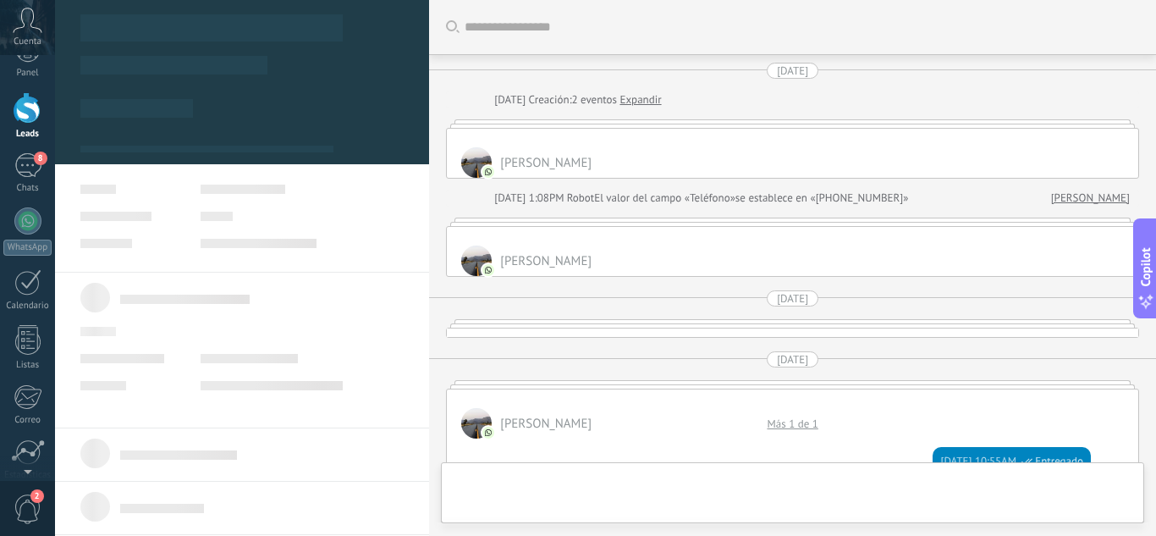
type textarea "**********"
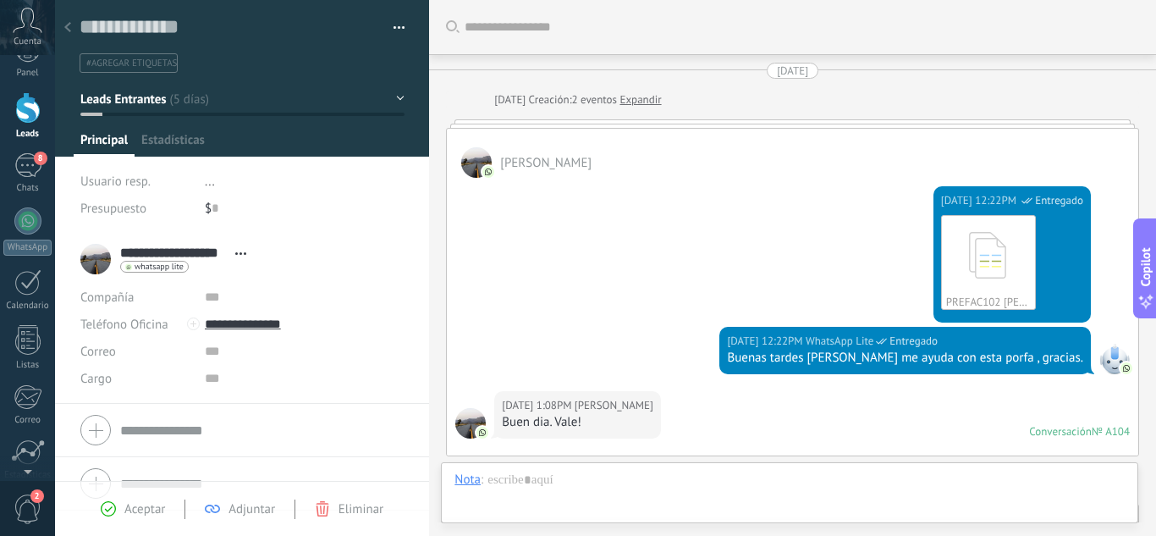
scroll to position [25, 0]
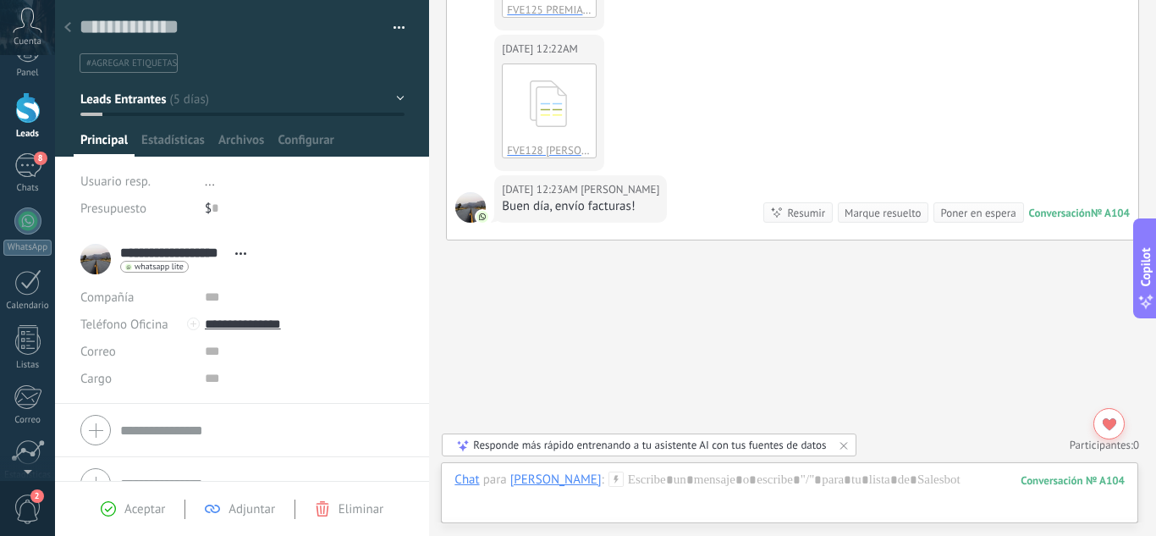
click at [904, 78] on div "[DATE] 12:22AM [PERSON_NAME] FVE128 [PERSON_NAME].pdf Descargar" at bounding box center [793, 105] width 692 height 141
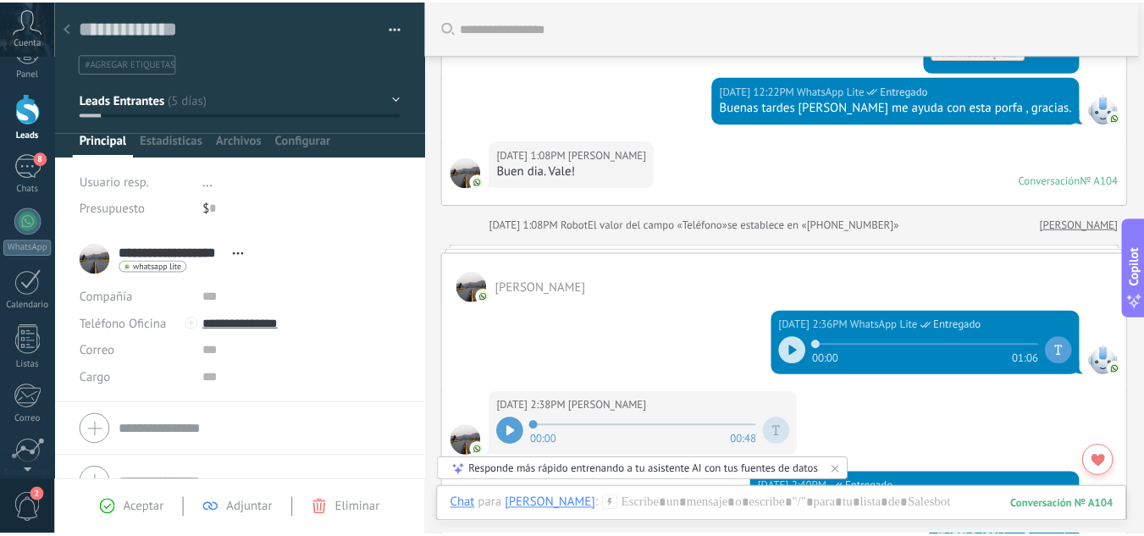
scroll to position [283, 0]
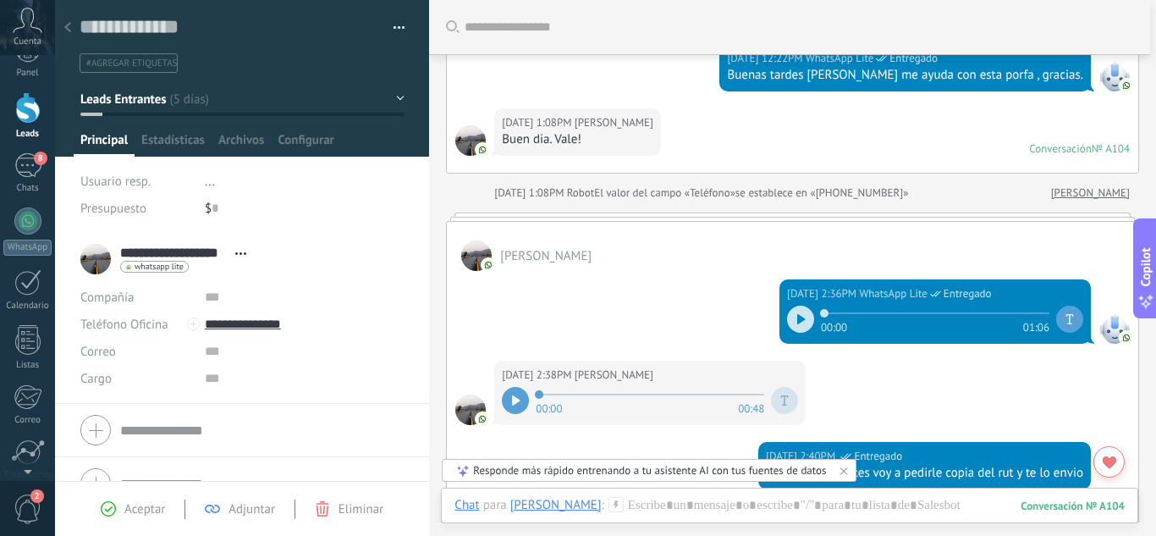
click at [514, 396] on icon at bounding box center [516, 400] width 8 height 10
click at [514, 396] on icon at bounding box center [513, 400] width 3 height 10
click at [514, 394] on div at bounding box center [515, 400] width 27 height 27
click at [25, 77] on div "Panel" at bounding box center [27, 73] width 49 height 11
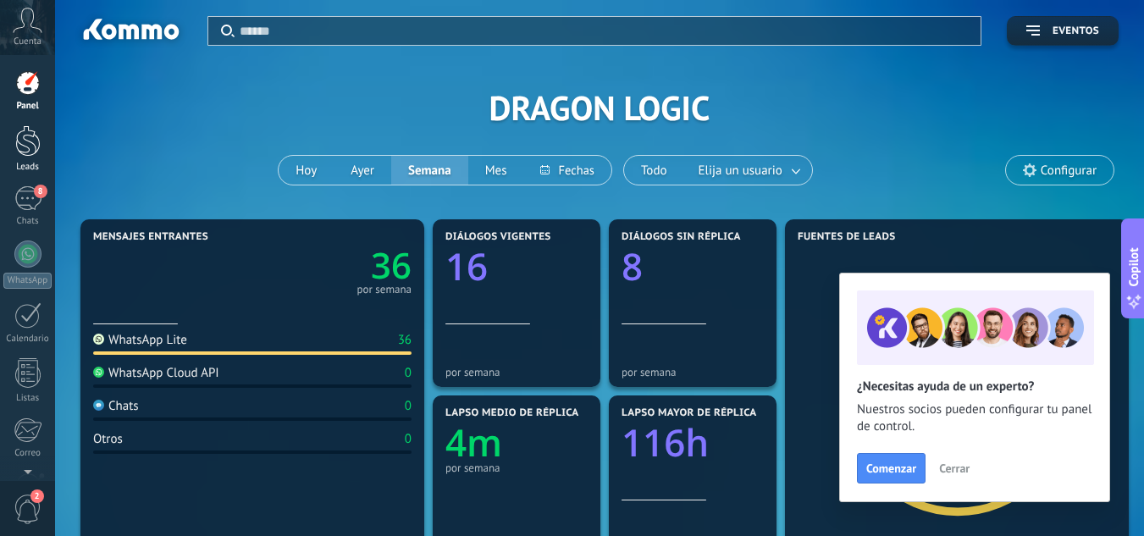
click at [53, 152] on link "Leads" at bounding box center [27, 148] width 55 height 47
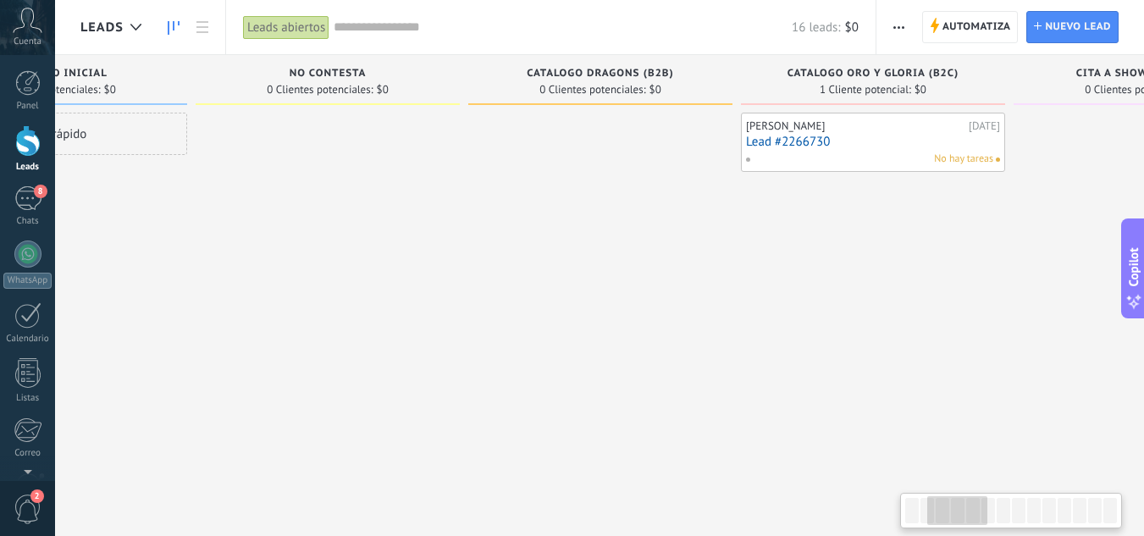
scroll to position [0, 754]
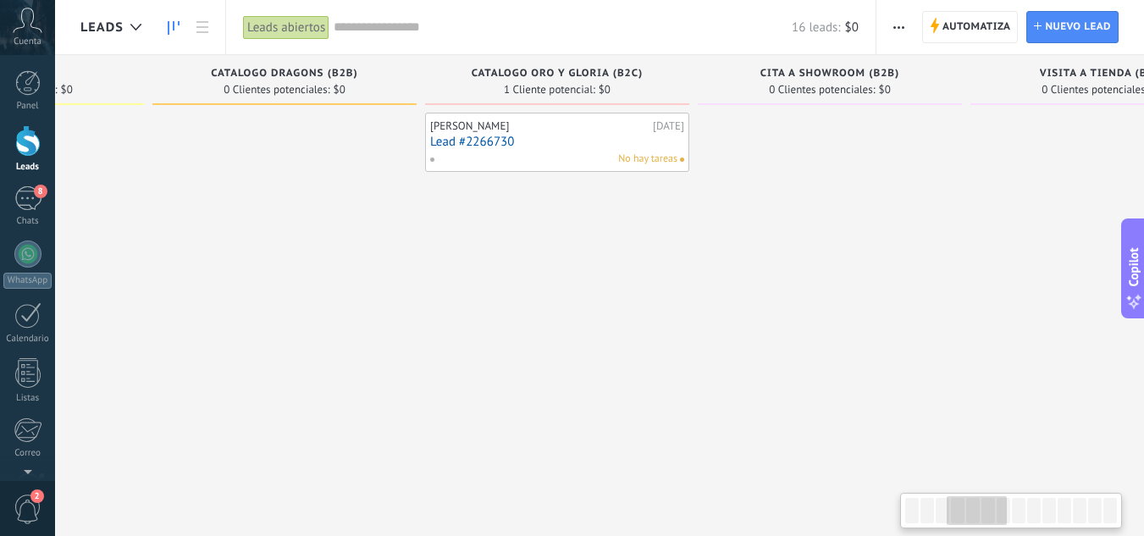
drag, startPoint x: 874, startPoint y: 398, endPoint x: 140, endPoint y: 461, distance: 736.6
click at [15, 507] on body ".abccls-1,.abccls-2{fill-rule:evenodd}.abccls-2{fill:#fff} .abfcls-1{fill:none}…" at bounding box center [572, 268] width 1144 height 536
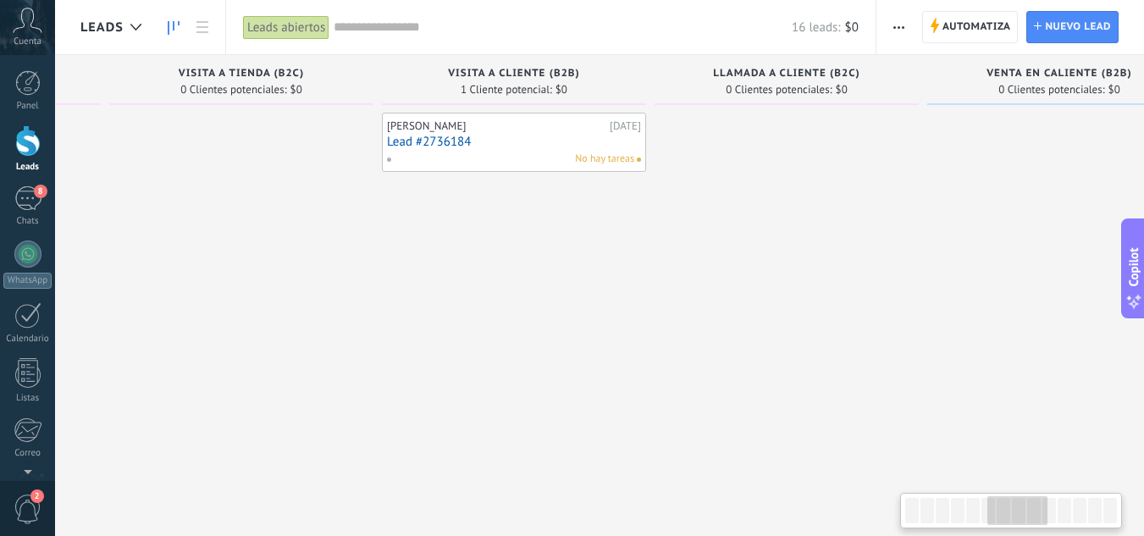
scroll to position [0, 1700]
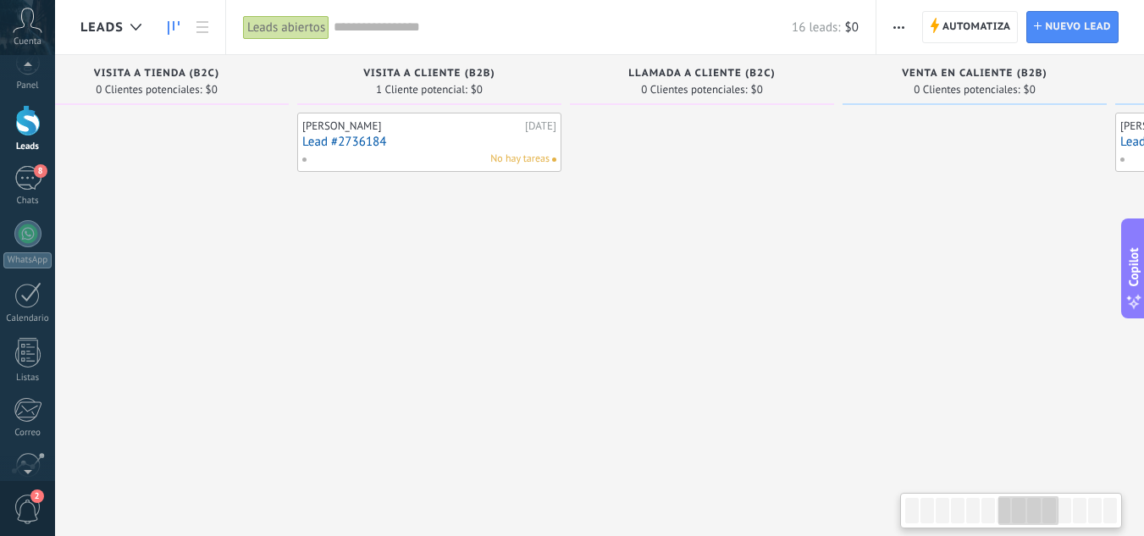
drag, startPoint x: 1009, startPoint y: 284, endPoint x: 0, endPoint y: 461, distance: 1024.4
click at [0, 461] on body ".abccls-1,.abccls-2{fill-rule:evenodd}.abccls-2{fill:#fff} .abfcls-1{fill:none}…" at bounding box center [572, 268] width 1144 height 536
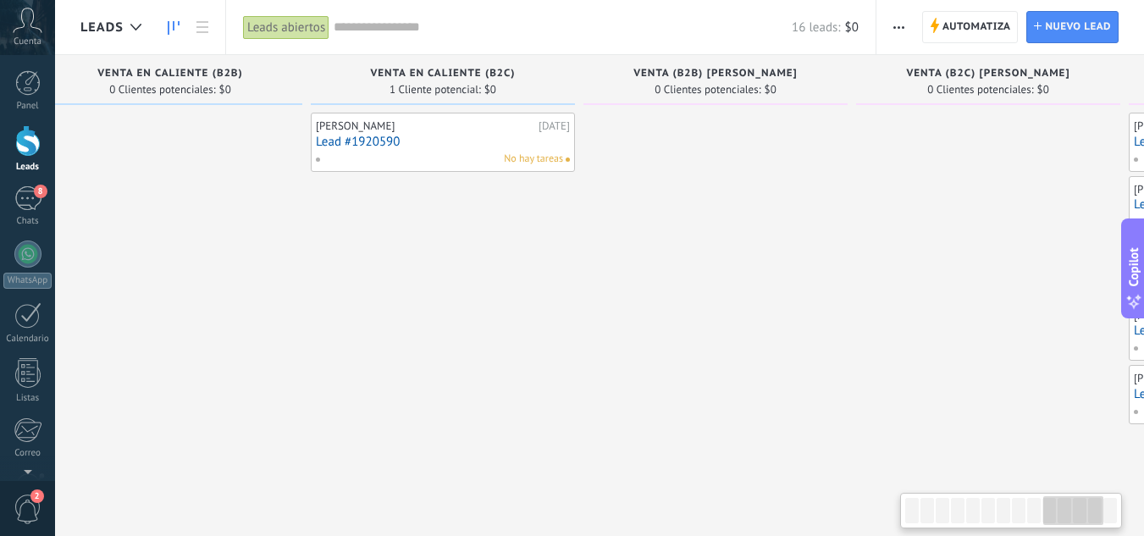
scroll to position [0, 2517]
drag, startPoint x: 918, startPoint y: 316, endPoint x: 132, endPoint y: 442, distance: 795.6
click at [104, 471] on div at bounding box center [157, 404] width 264 height 582
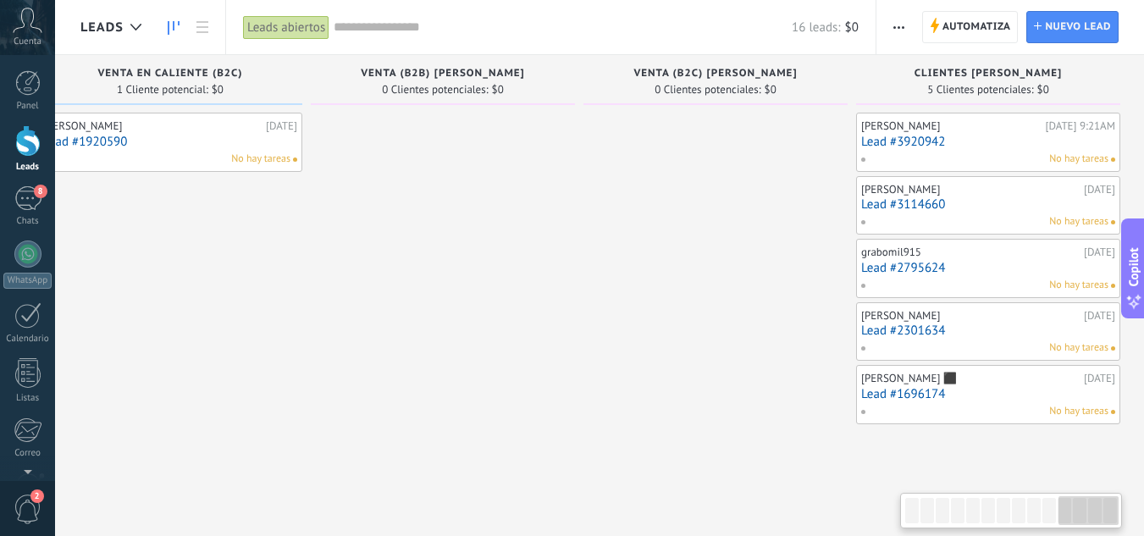
scroll to position [0, 2778]
drag, startPoint x: 1016, startPoint y: 335, endPoint x: 630, endPoint y: 371, distance: 387.6
click at [609, 372] on div at bounding box center [714, 404] width 264 height 582
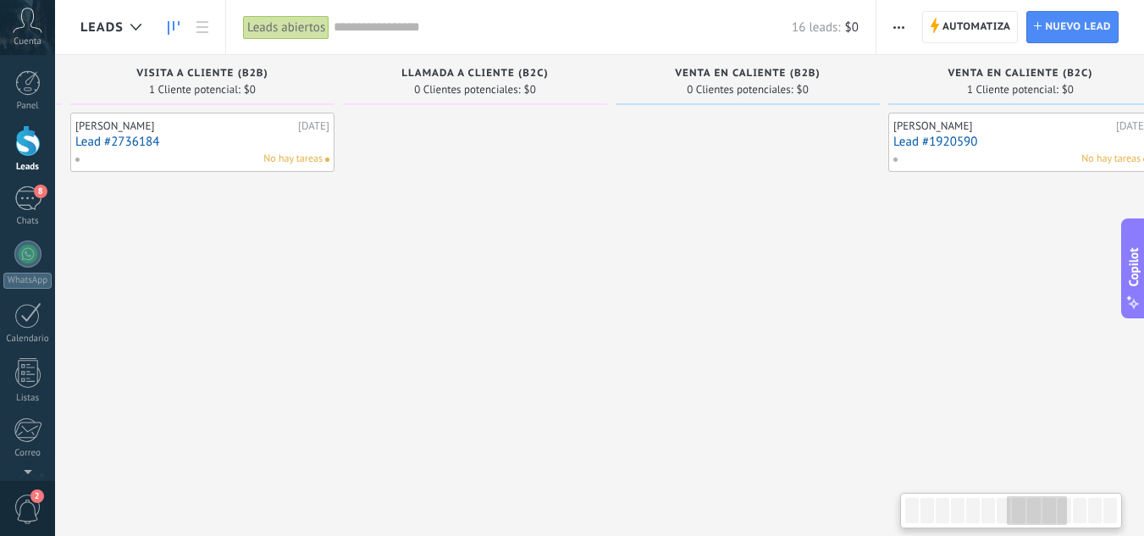
scroll to position [0, 1861]
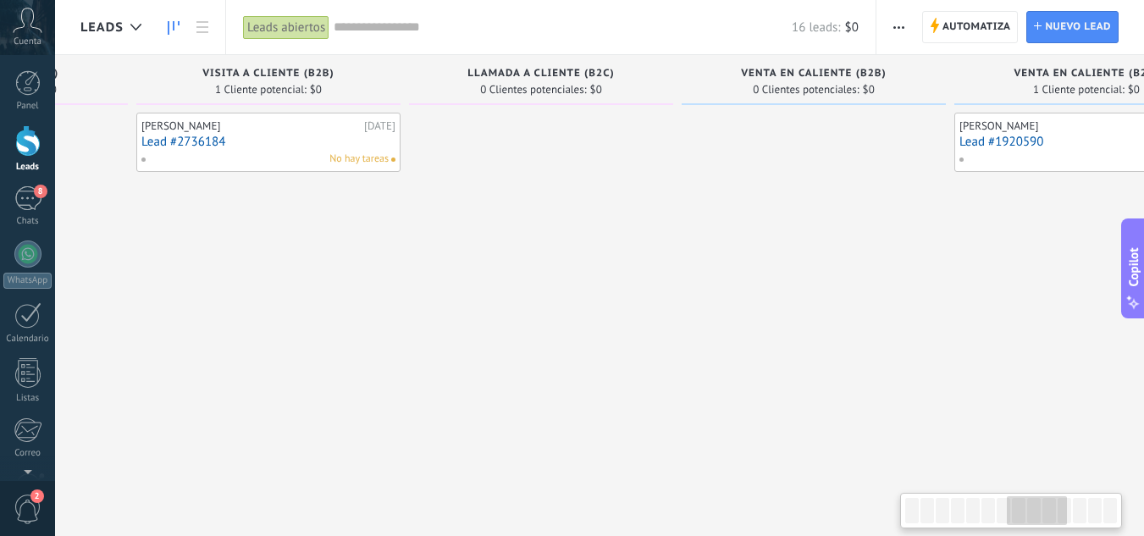
drag, startPoint x: 179, startPoint y: 388, endPoint x: 1155, endPoint y: 305, distance: 979.5
click at [1143, 305] on html ".abccls-1,.abccls-2{fill-rule:evenodd}.abccls-2{fill:#fff} .abfcls-1{fill:none}…" at bounding box center [572, 268] width 1144 height 536
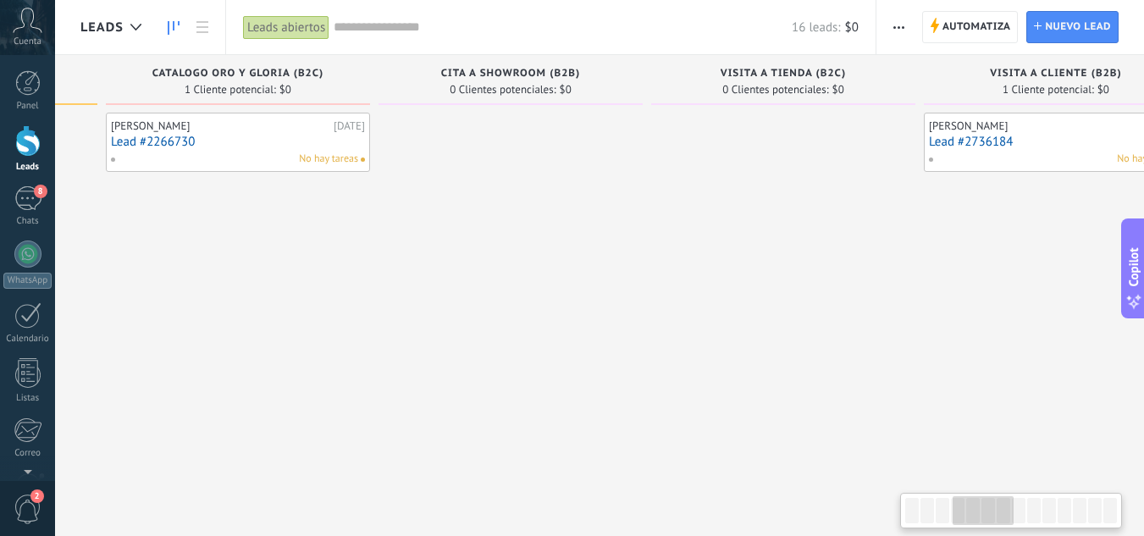
scroll to position [0, 868]
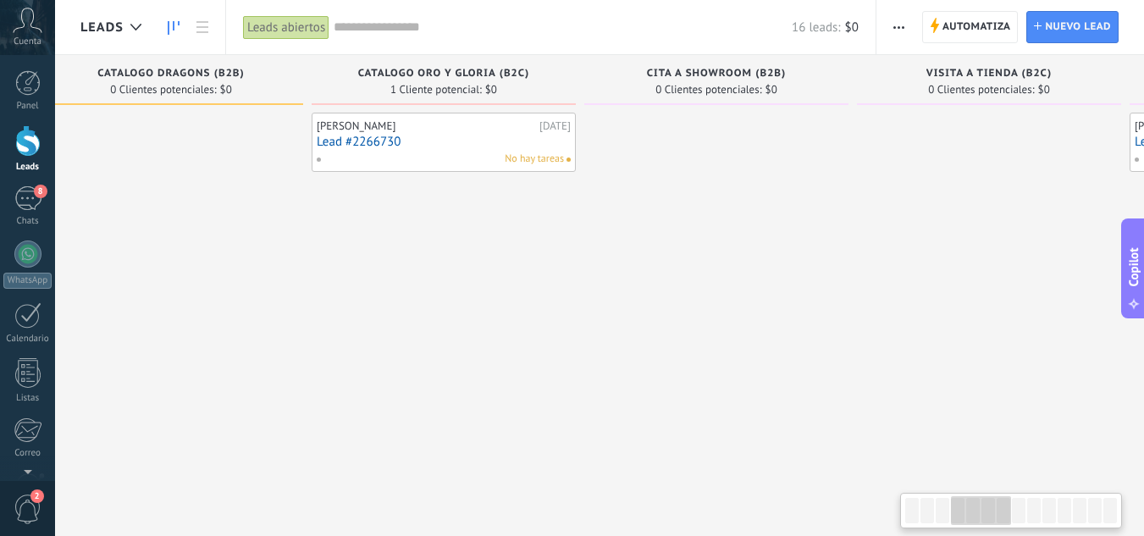
drag, startPoint x: 113, startPoint y: 333, endPoint x: 1155, endPoint y: 271, distance: 1043.8
click at [1143, 271] on html ".abccls-1,.abccls-2{fill-rule:evenodd}.abccls-2{fill:#fff} .abfcls-1{fill:none}…" at bounding box center [572, 268] width 1144 height 536
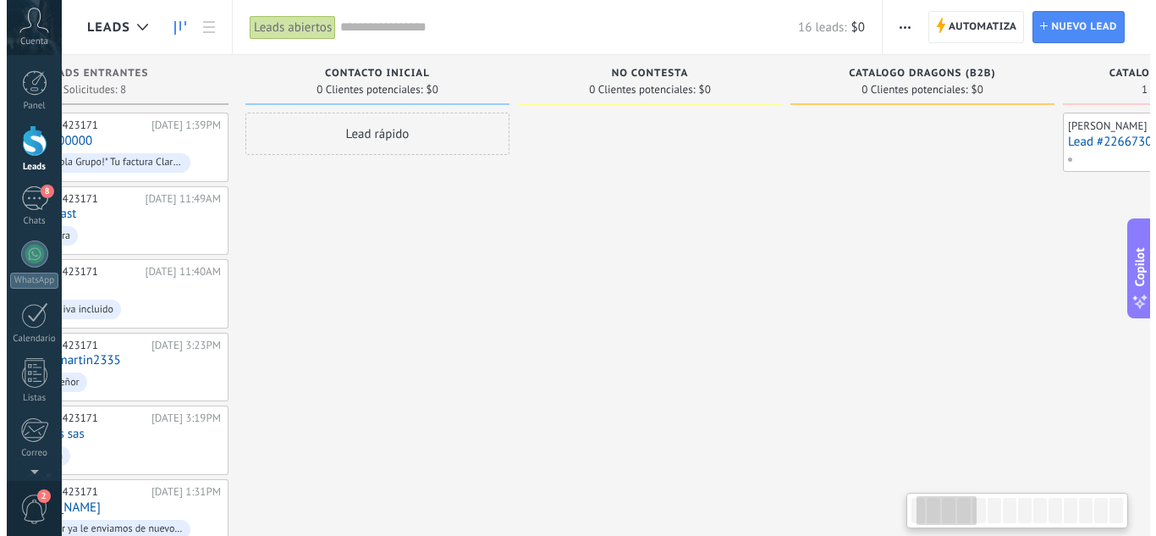
scroll to position [0, 0]
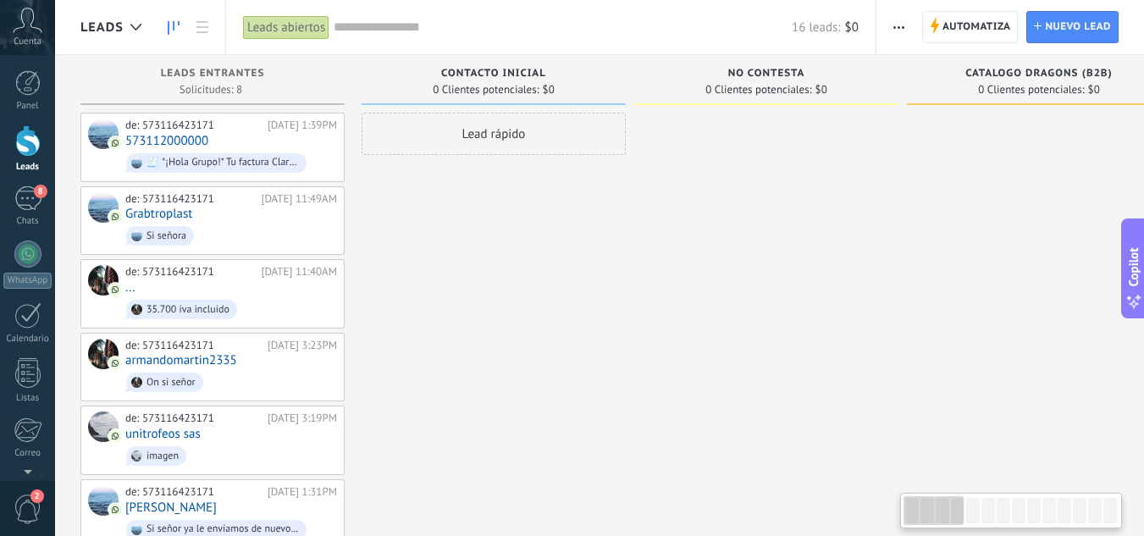
drag, startPoint x: 135, startPoint y: 298, endPoint x: 1155, endPoint y: 346, distance: 1022.0
click at [1143, 346] on html ".abccls-1,.abccls-2{fill-rule:evenodd}.abccls-2{fill:#fff} .abfcls-1{fill:none}…" at bounding box center [572, 268] width 1144 height 536
click at [34, 106] on div "Panel" at bounding box center [27, 106] width 49 height 11
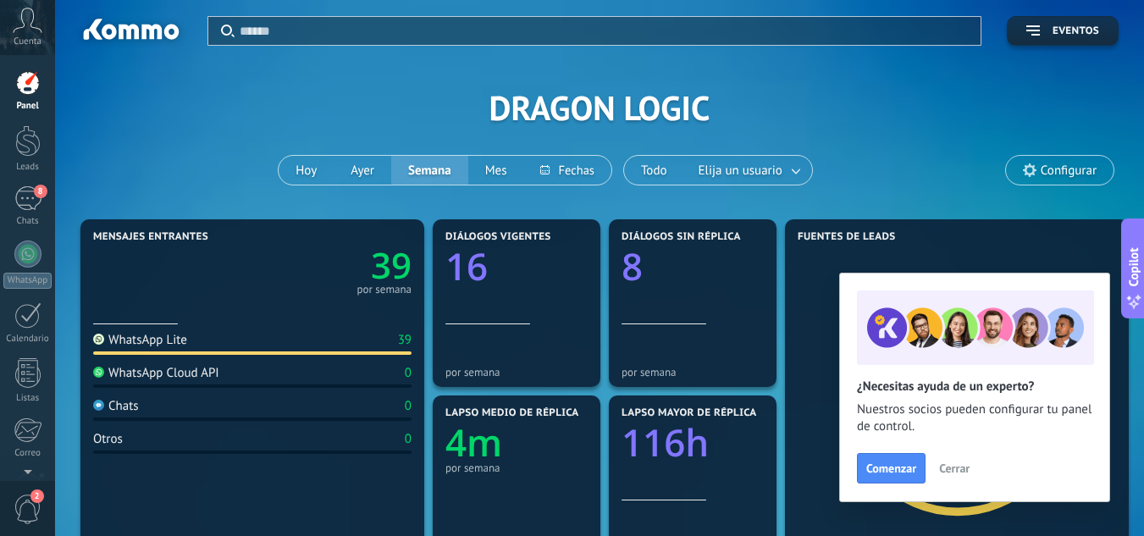
click at [20, 41] on span "Cuenta" at bounding box center [28, 41] width 28 height 11
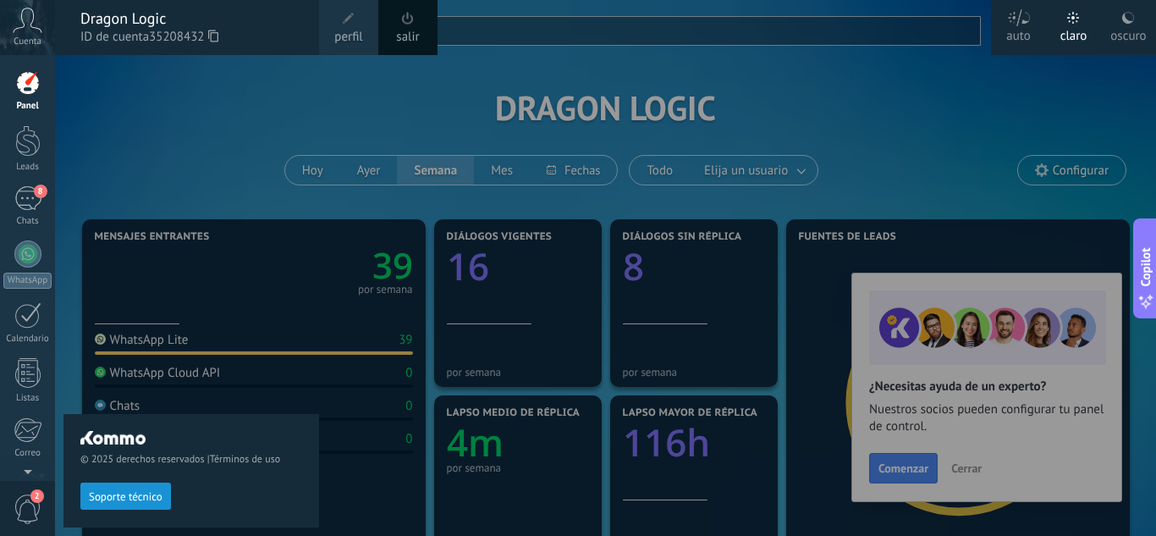
click at [228, 130] on div "© 2025 derechos reservados | Términos de uso Soporte técnico" at bounding box center [191, 295] width 256 height 481
click at [228, 131] on div "© 2025 derechos reservados | Términos de uso Soporte técnico" at bounding box center [191, 295] width 256 height 481
